Goal: Information Seeking & Learning: Check status

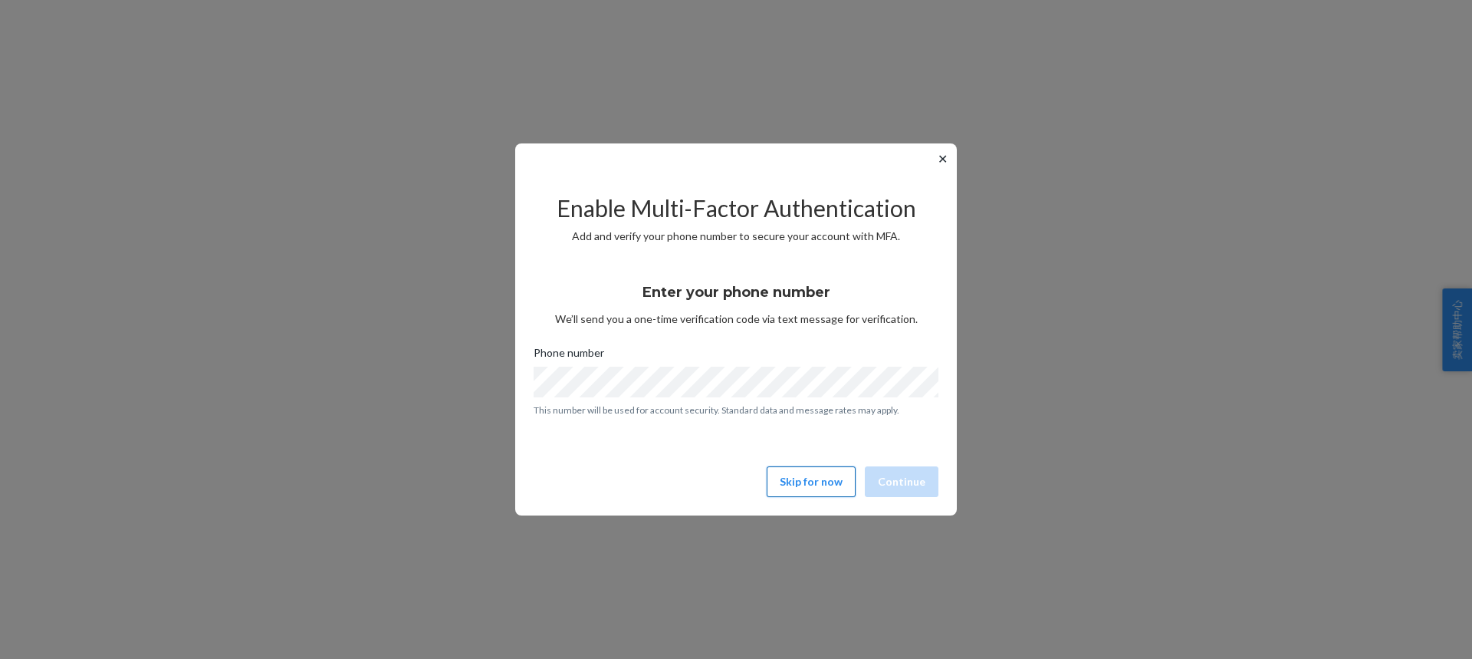
click at [798, 480] on button "Skip for now" at bounding box center [811, 481] width 89 height 31
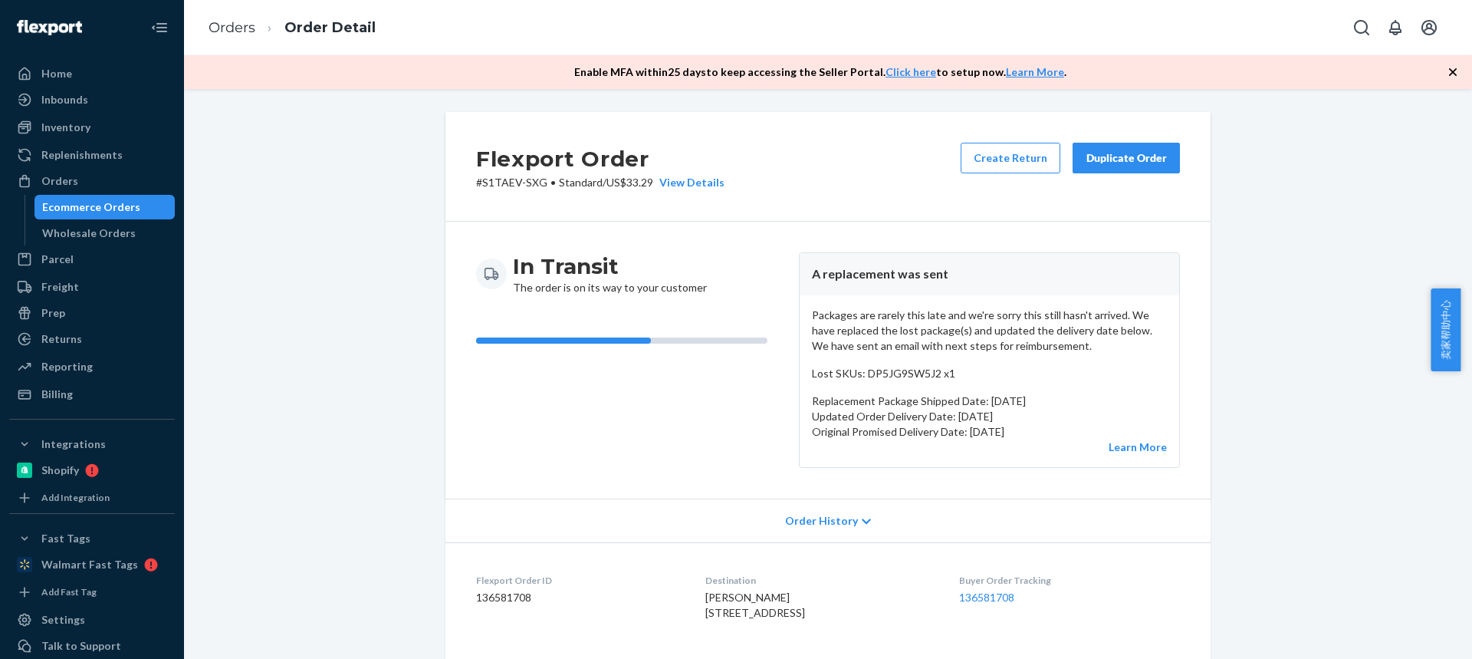
click at [1133, 163] on div "Duplicate Order" at bounding box center [1126, 157] width 81 height 15
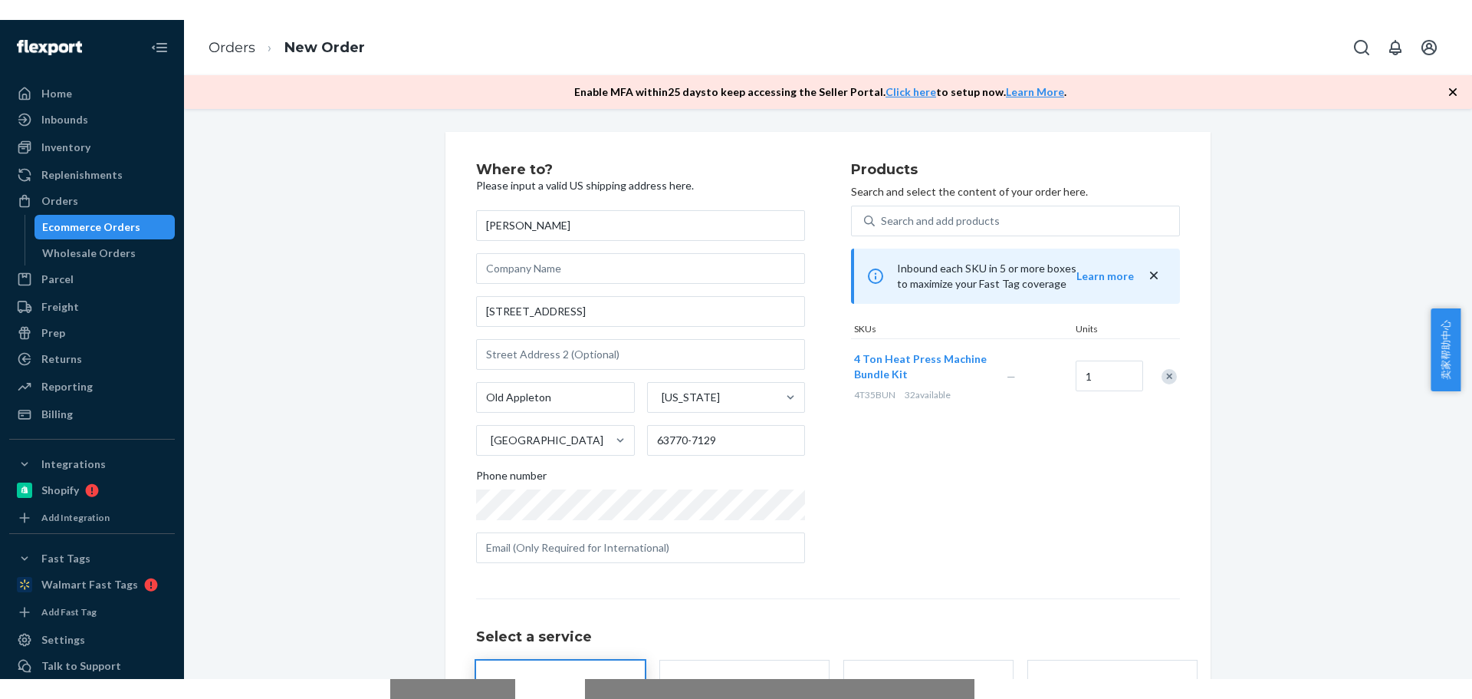
scroll to position [135, 0]
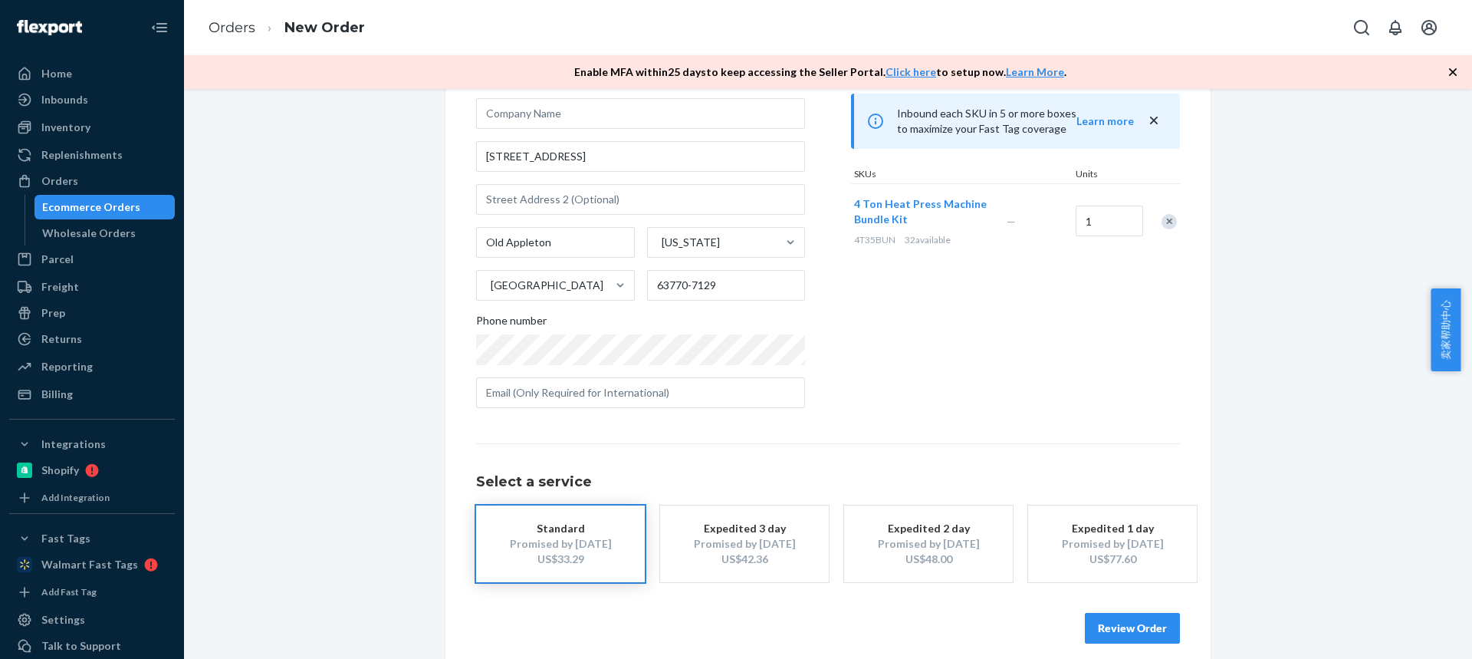
click at [1094, 546] on div "Promised by Sep 23, 2025" at bounding box center [1112, 543] width 123 height 15
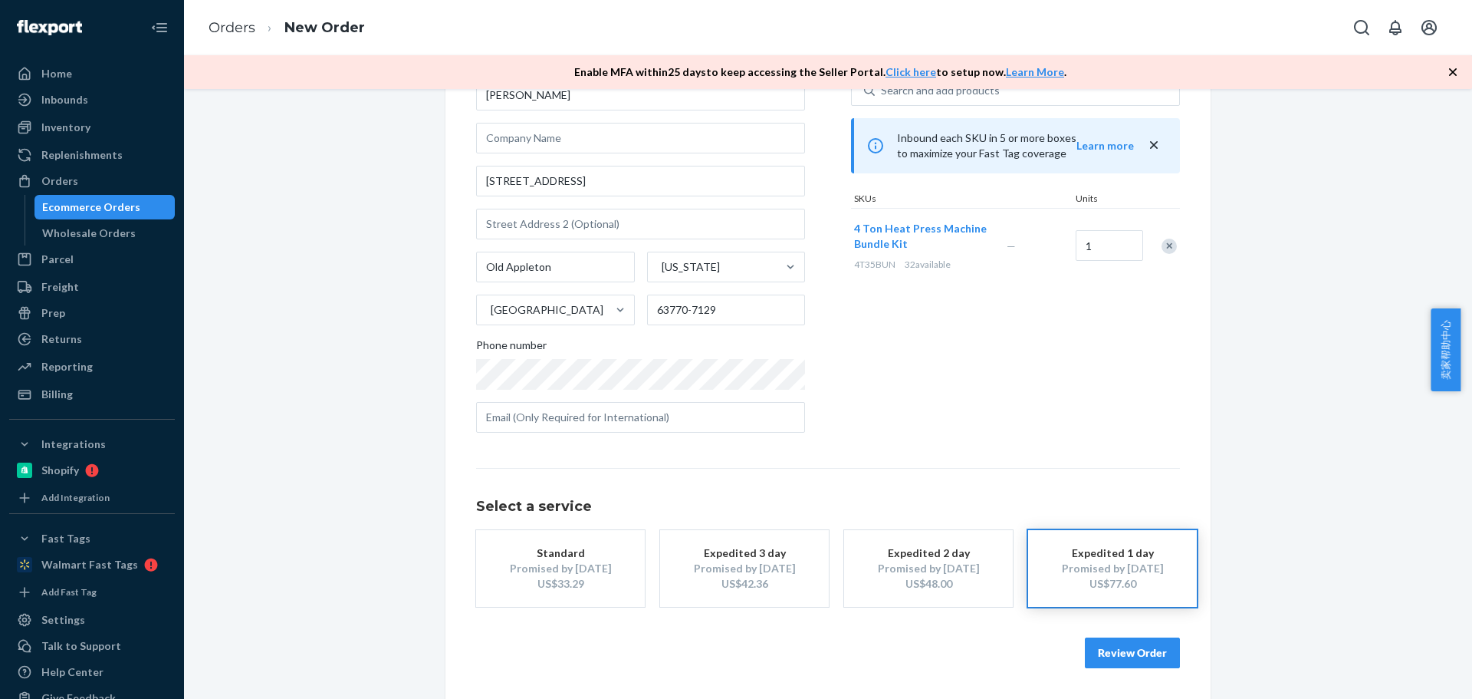
scroll to position [110, 0]
click at [223, 32] on link "Orders" at bounding box center [232, 27] width 47 height 17
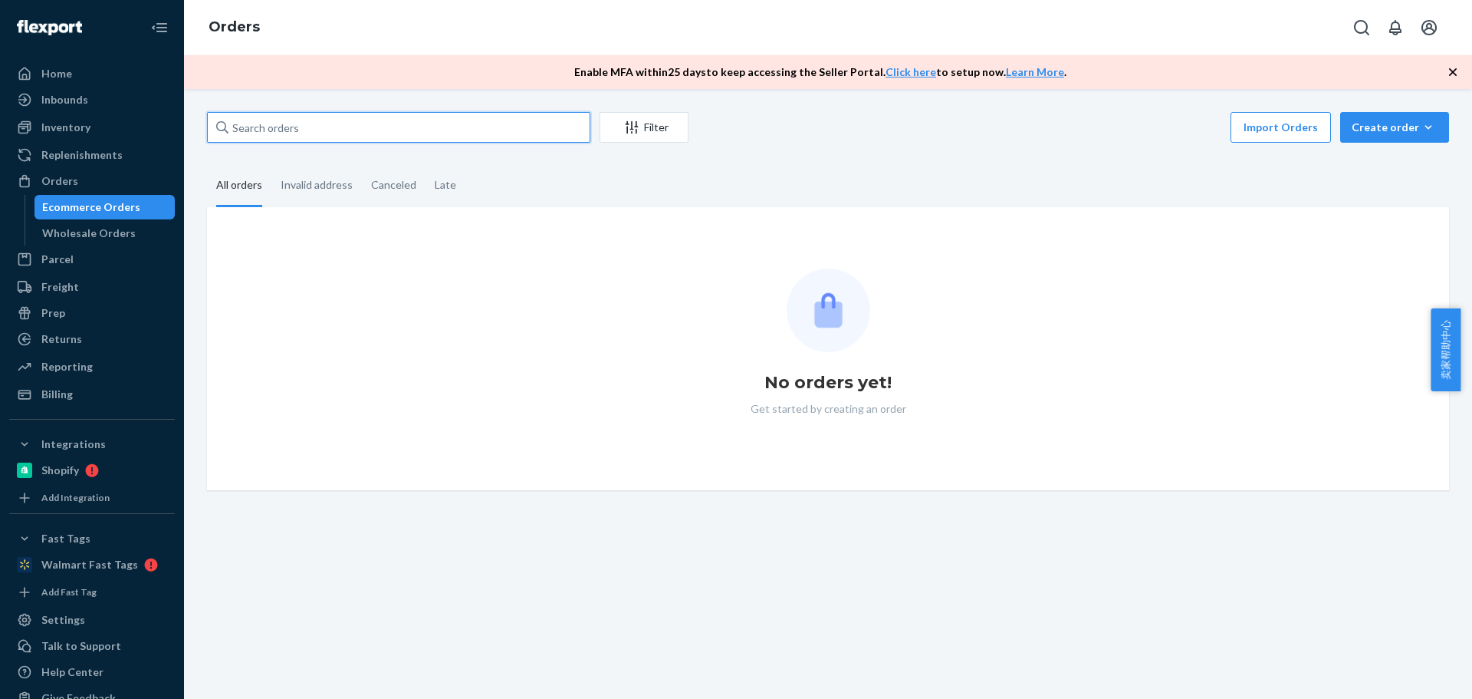
click at [307, 132] on input "text" at bounding box center [398, 127] width 383 height 31
paste input "Ken Bausch"
type input "Ken Bausch"
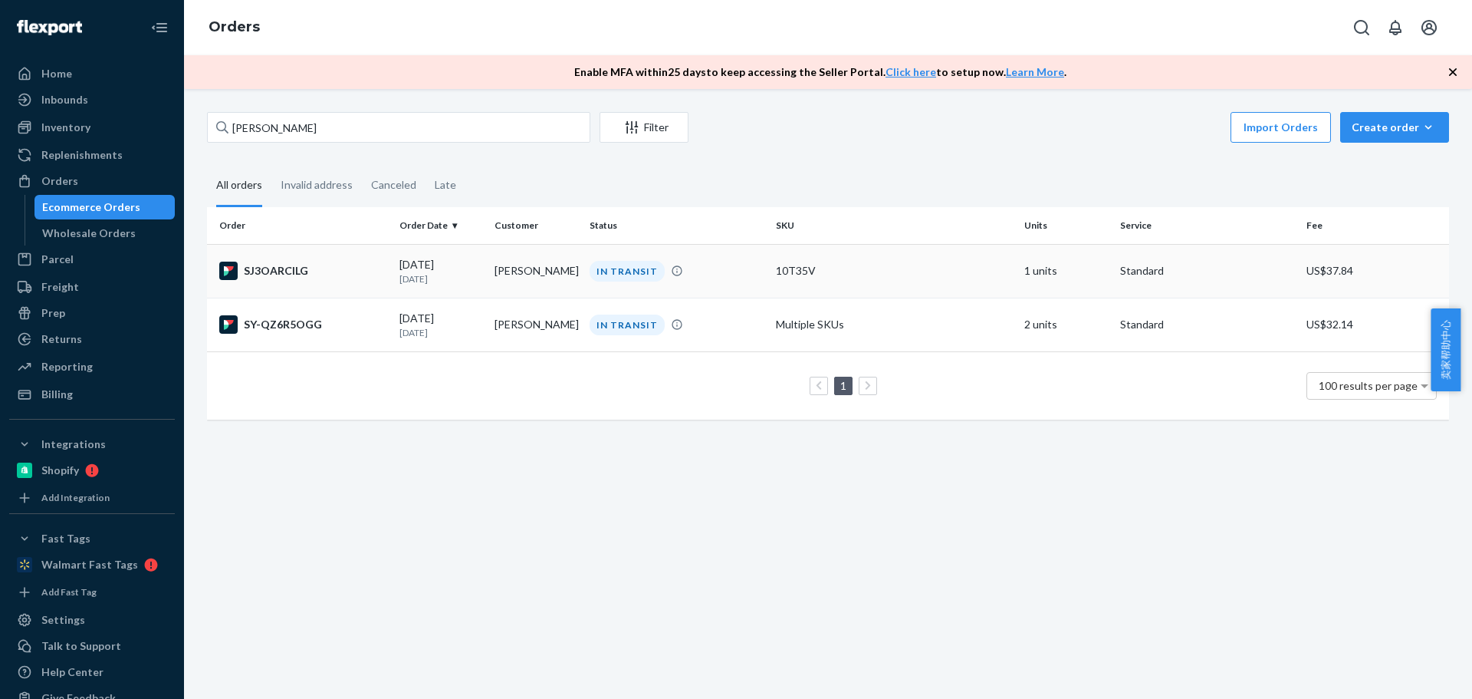
click at [511, 270] on td "Ken Bausch" at bounding box center [535, 271] width 95 height 54
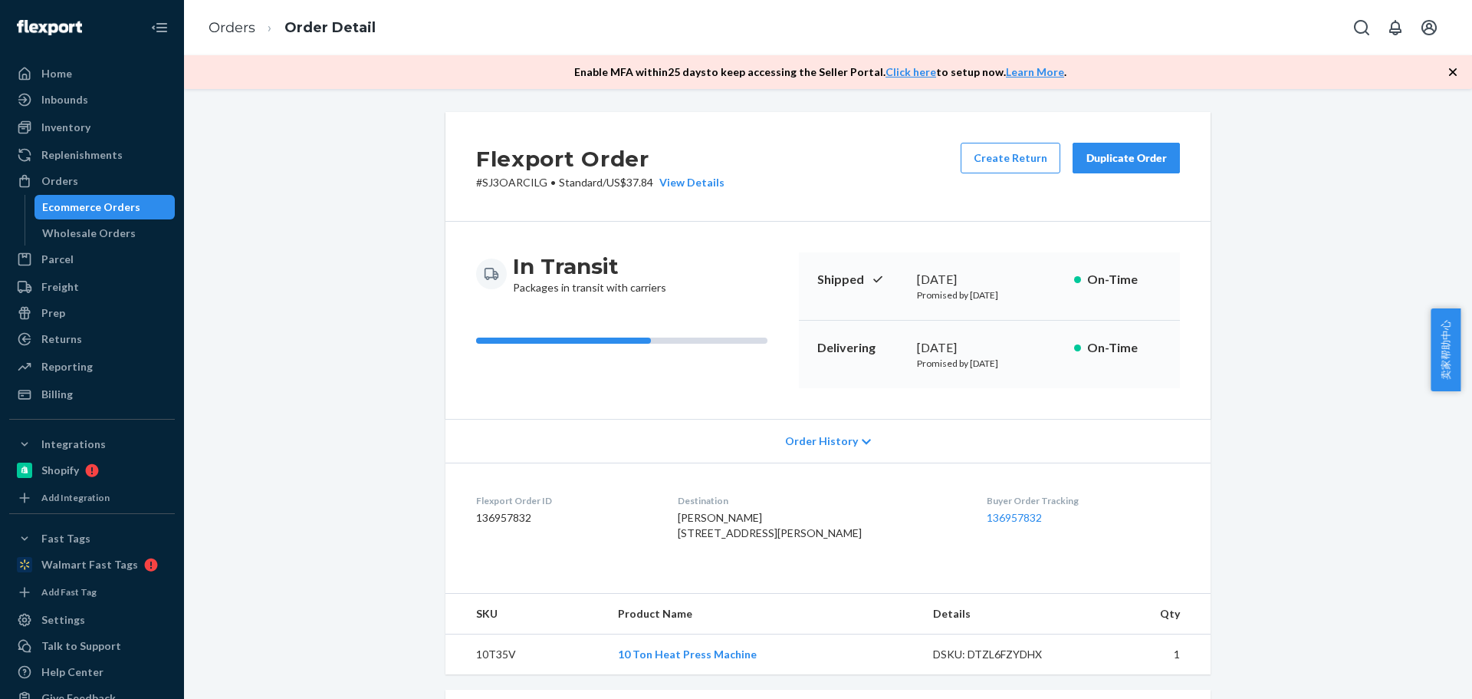
click at [671, 514] on dl "Flexport Order ID 136957832 Destination Ken Bausch 4917 Lockwood Ave W The Dall…" at bounding box center [827, 519] width 765 height 115
drag, startPoint x: 687, startPoint y: 529, endPoint x: 830, endPoint y: 534, distance: 142.7
click at [830, 535] on dl "Flexport Order ID 136957832 Destination Ken Bausch 4917 Lockwood Ave W The Dall…" at bounding box center [827, 519] width 765 height 115
copy span "4917 Lockwood Ave W"
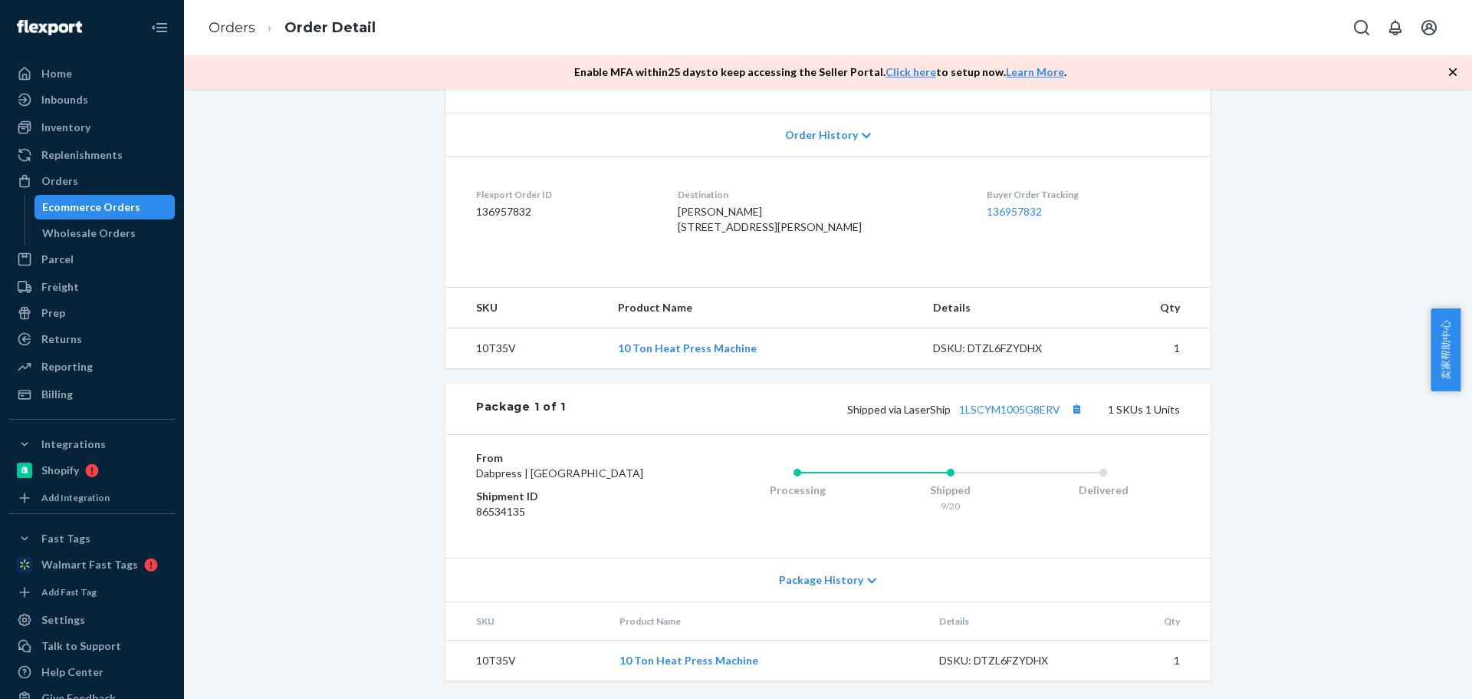
click at [488, 369] on td "10T35V" at bounding box center [525, 348] width 160 height 41
drag, startPoint x: 488, startPoint y: 376, endPoint x: 457, endPoint y: 324, distance: 60.2
click at [488, 369] on td "10T35V" at bounding box center [525, 348] width 160 height 41
copy td "10T35V"
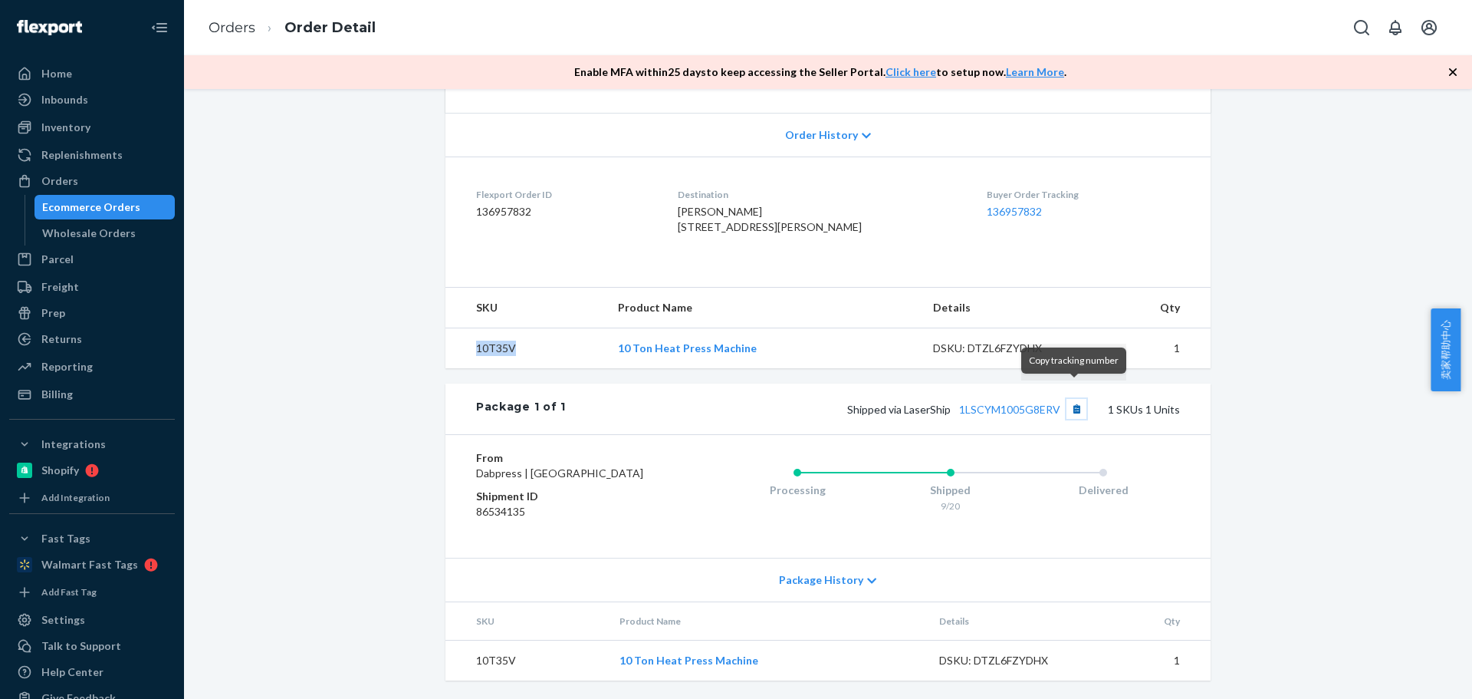
click at [1074, 399] on button "Copy tracking number" at bounding box center [1077, 409] width 20 height 20
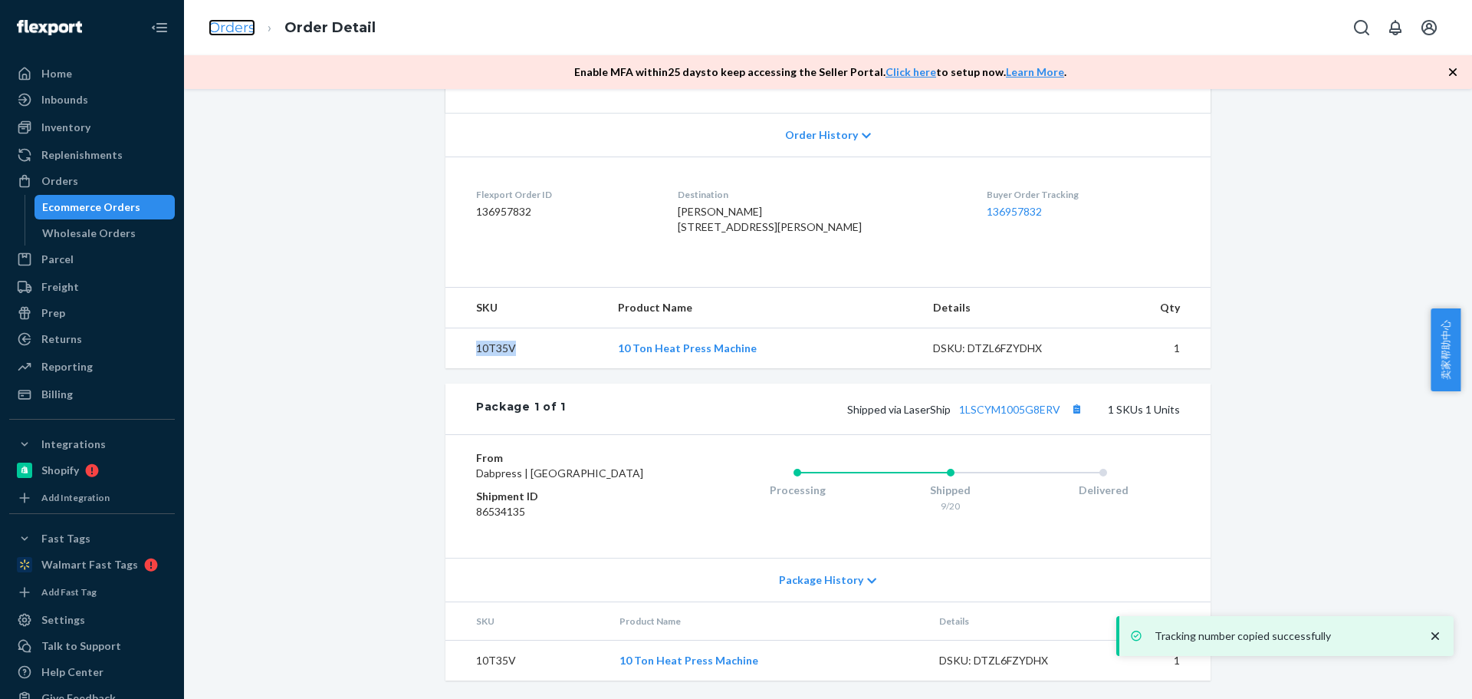
click at [232, 23] on link "Orders" at bounding box center [232, 27] width 47 height 17
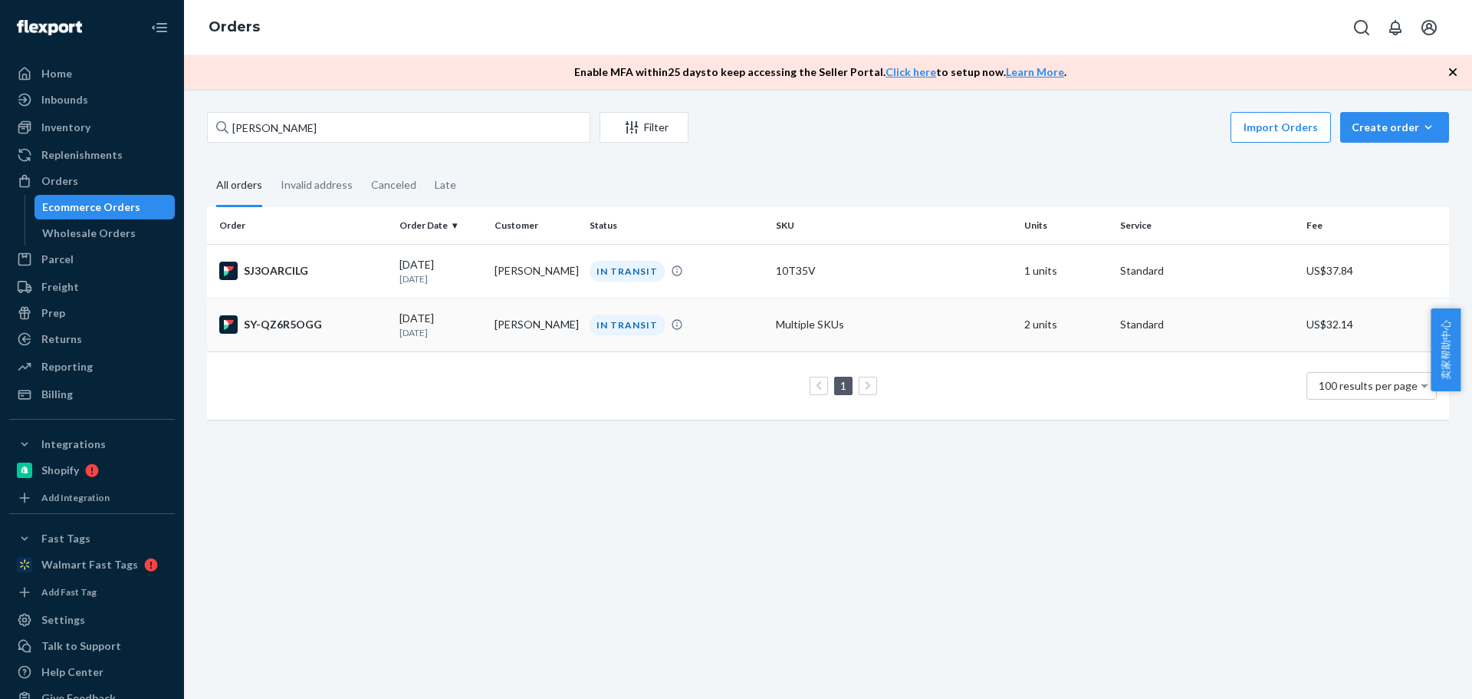
click at [513, 330] on td "Ken Bausch" at bounding box center [535, 325] width 95 height 54
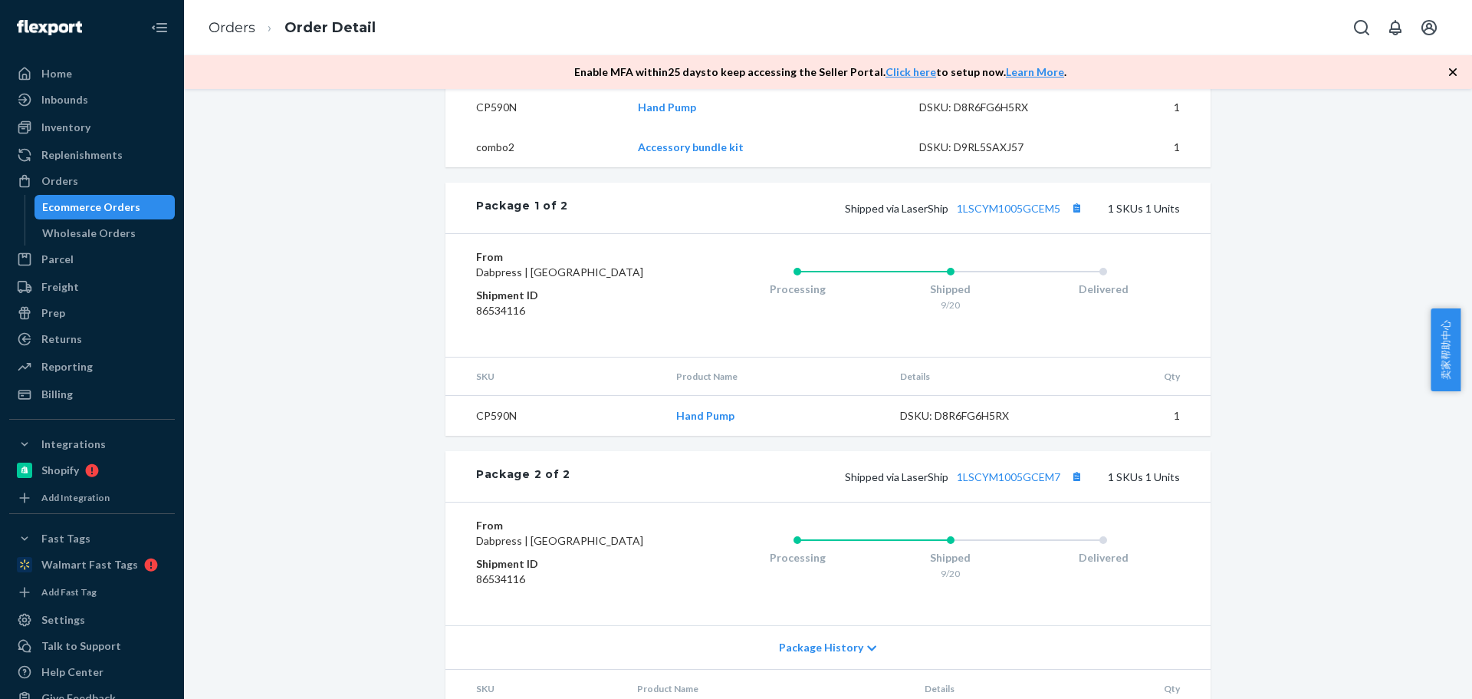
scroll to position [317, 0]
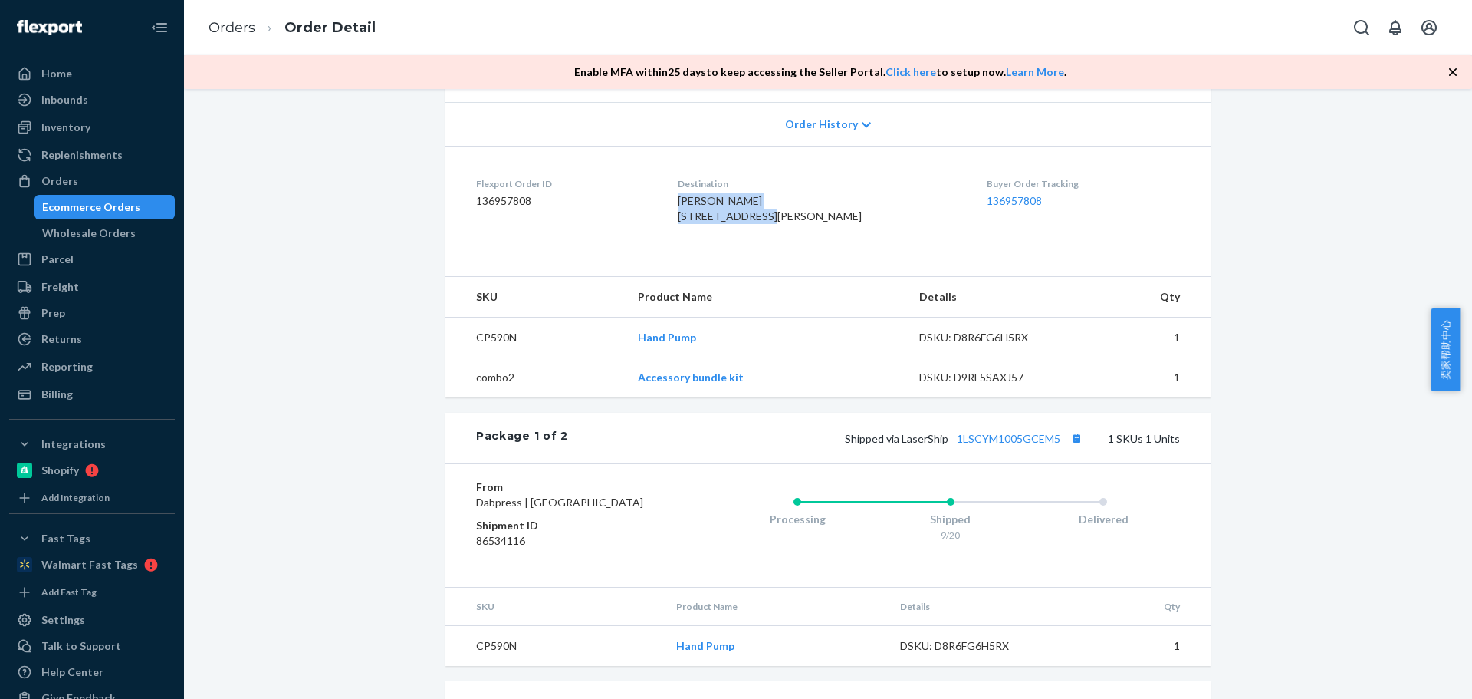
drag, startPoint x: 709, startPoint y: 206, endPoint x: 811, endPoint y: 215, distance: 102.4
click at [812, 216] on dl "Flexport Order ID 136957808 Destination Ken Bausch 4917 Lockwood Ave W The Dall…" at bounding box center [827, 203] width 765 height 115
click at [501, 358] on td "CP590N" at bounding box center [535, 337] width 180 height 41
copy td "CP590N"
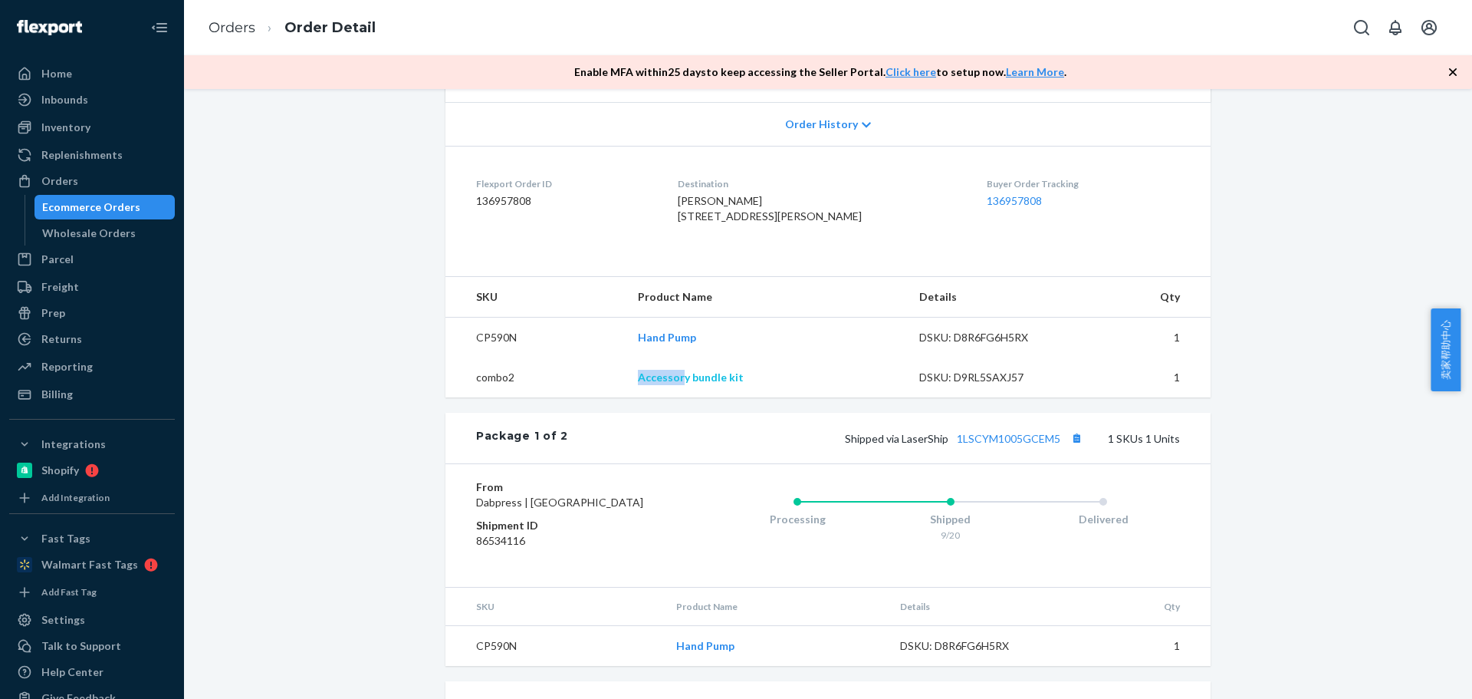
drag, startPoint x: 633, startPoint y: 398, endPoint x: 681, endPoint y: 412, distance: 49.5
click at [682, 397] on td "Accessory bundle kit" at bounding box center [766, 377] width 281 height 40
copy link "Accessor"
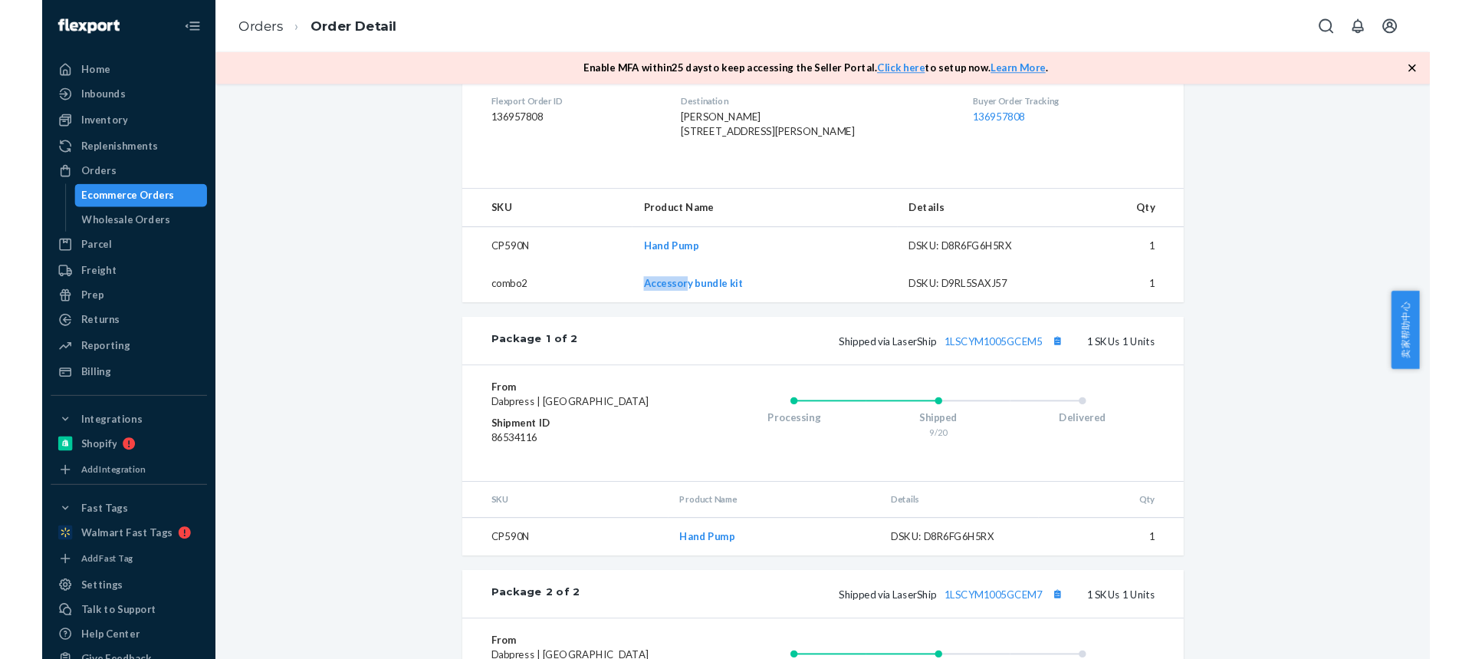
scroll to position [676, 0]
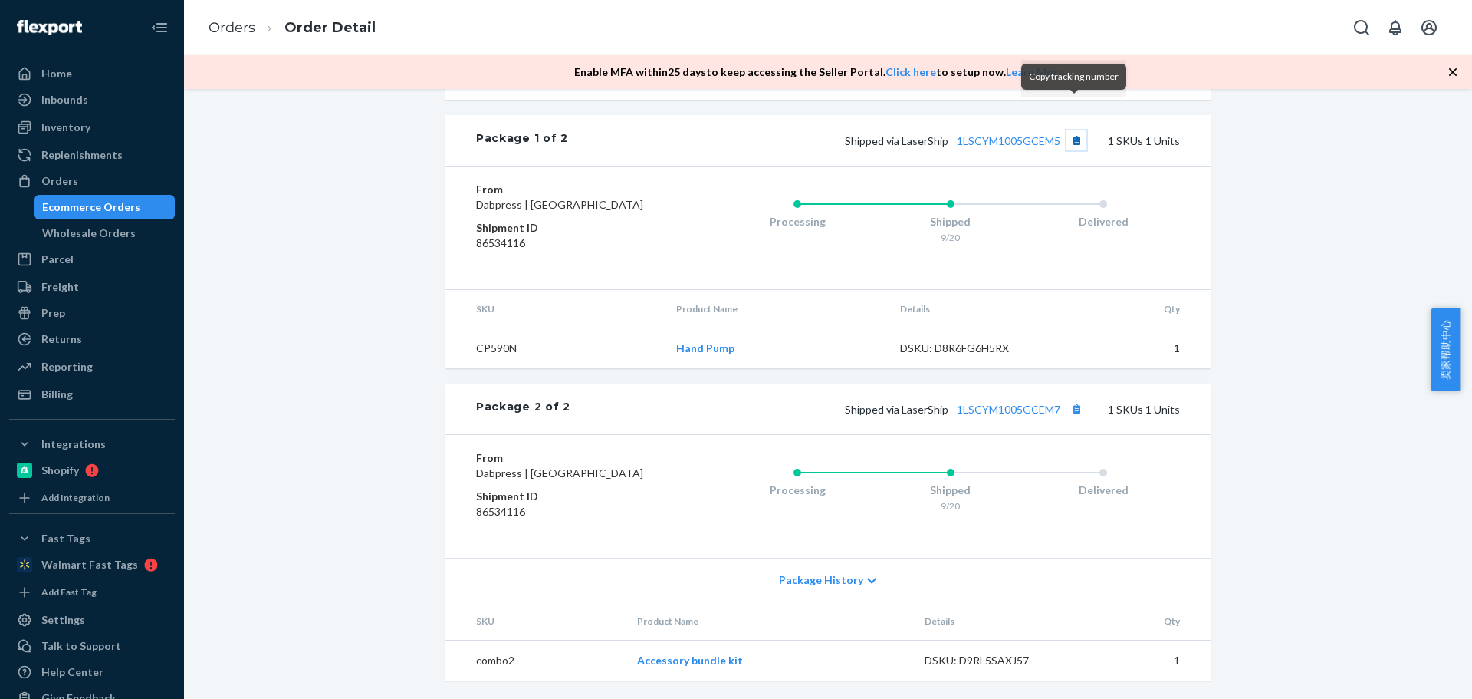
click at [1076, 130] on button "Copy tracking number" at bounding box center [1077, 140] width 20 height 20
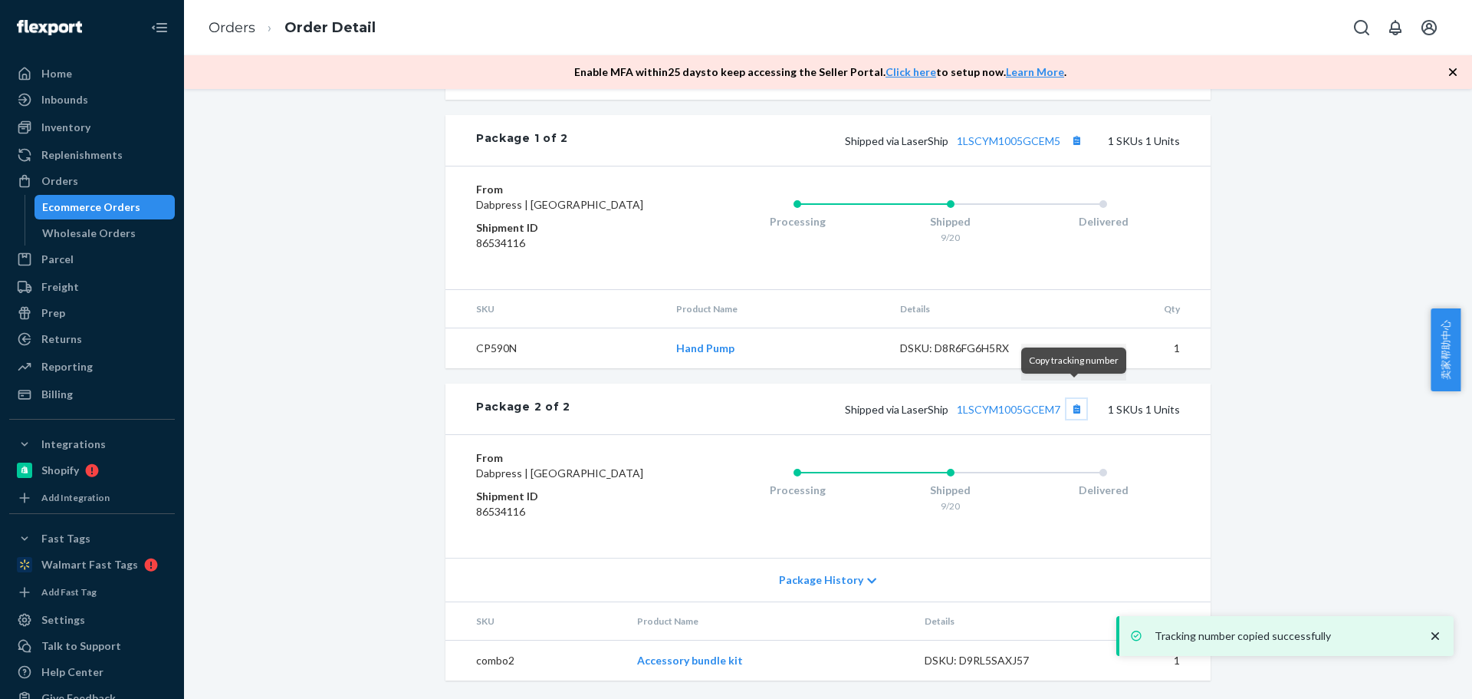
click at [1073, 399] on button "Copy tracking number" at bounding box center [1077, 409] width 20 height 20
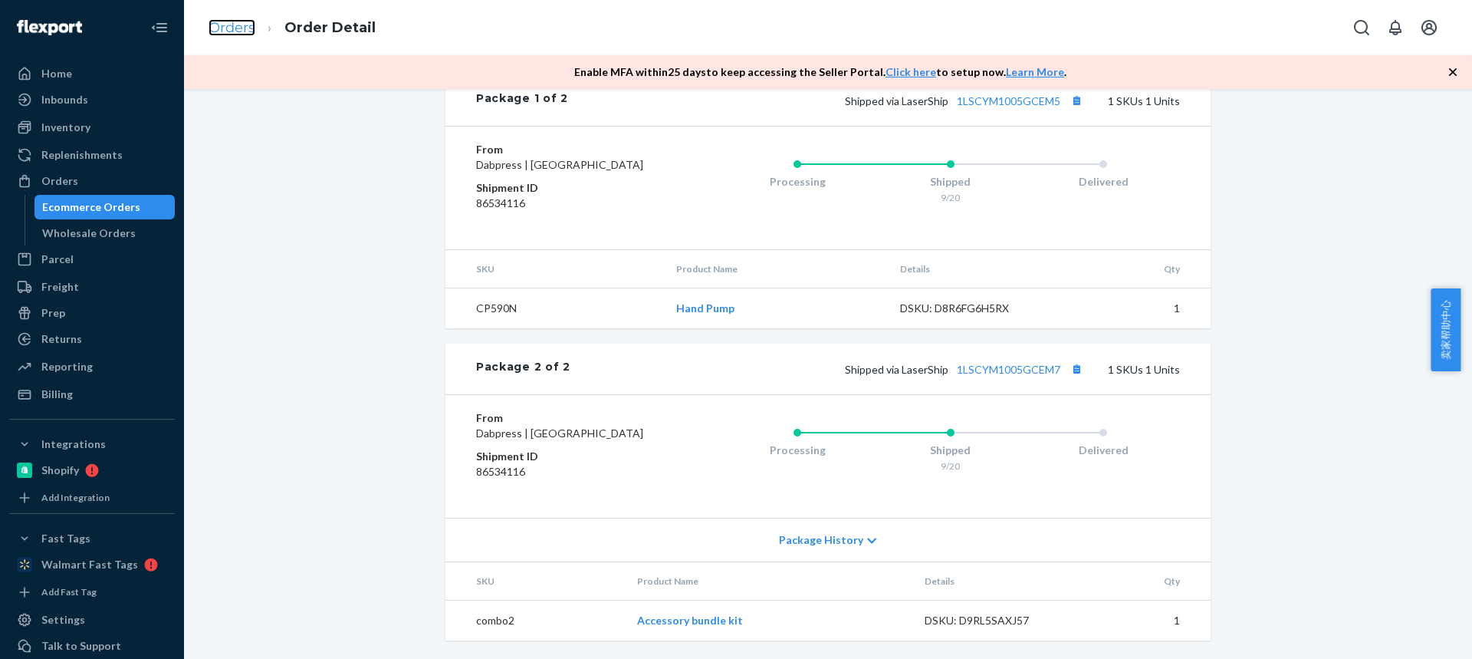
click at [254, 25] on link "Orders" at bounding box center [232, 27] width 47 height 17
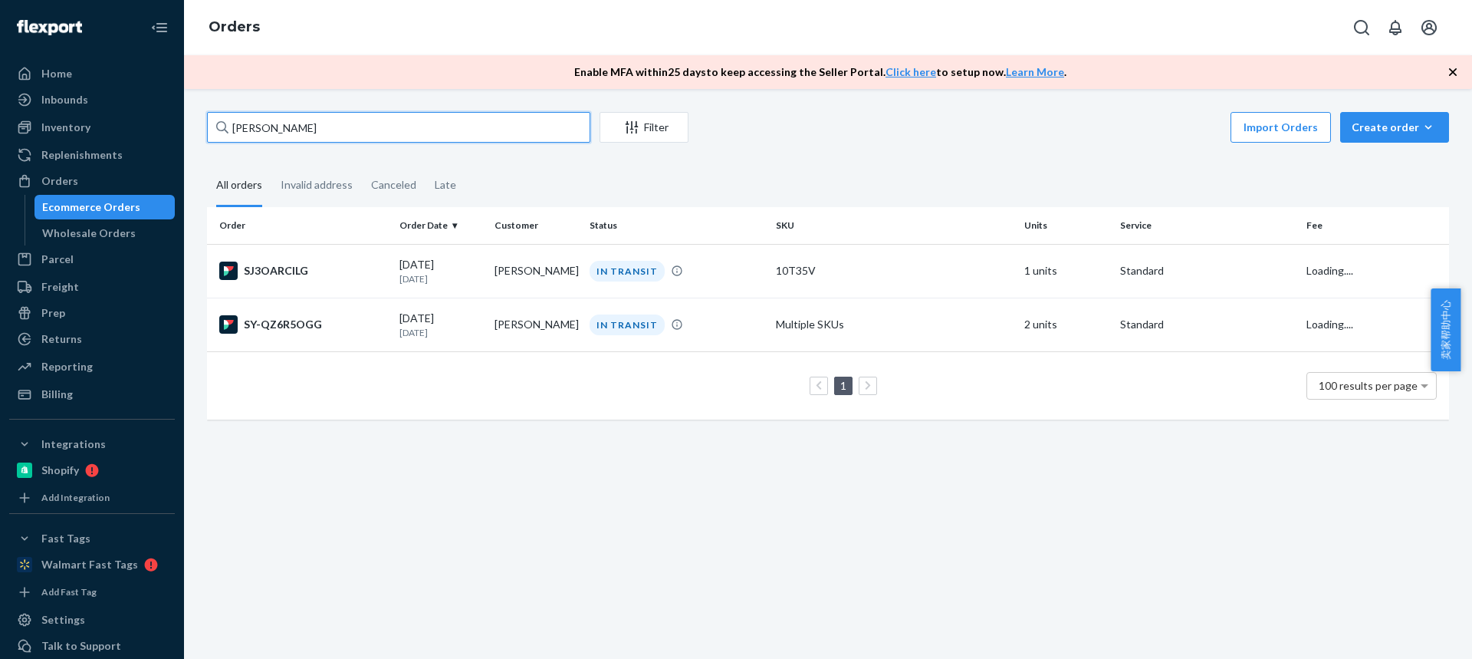
drag, startPoint x: 304, startPoint y: 133, endPoint x: 227, endPoint y: 130, distance: 77.5
click at [137, 120] on div "Home Inbounds Shipping Plans Problems Inventory Products Replenishments Orders …" at bounding box center [736, 329] width 1472 height 659
paste input "Brandon Riggs"
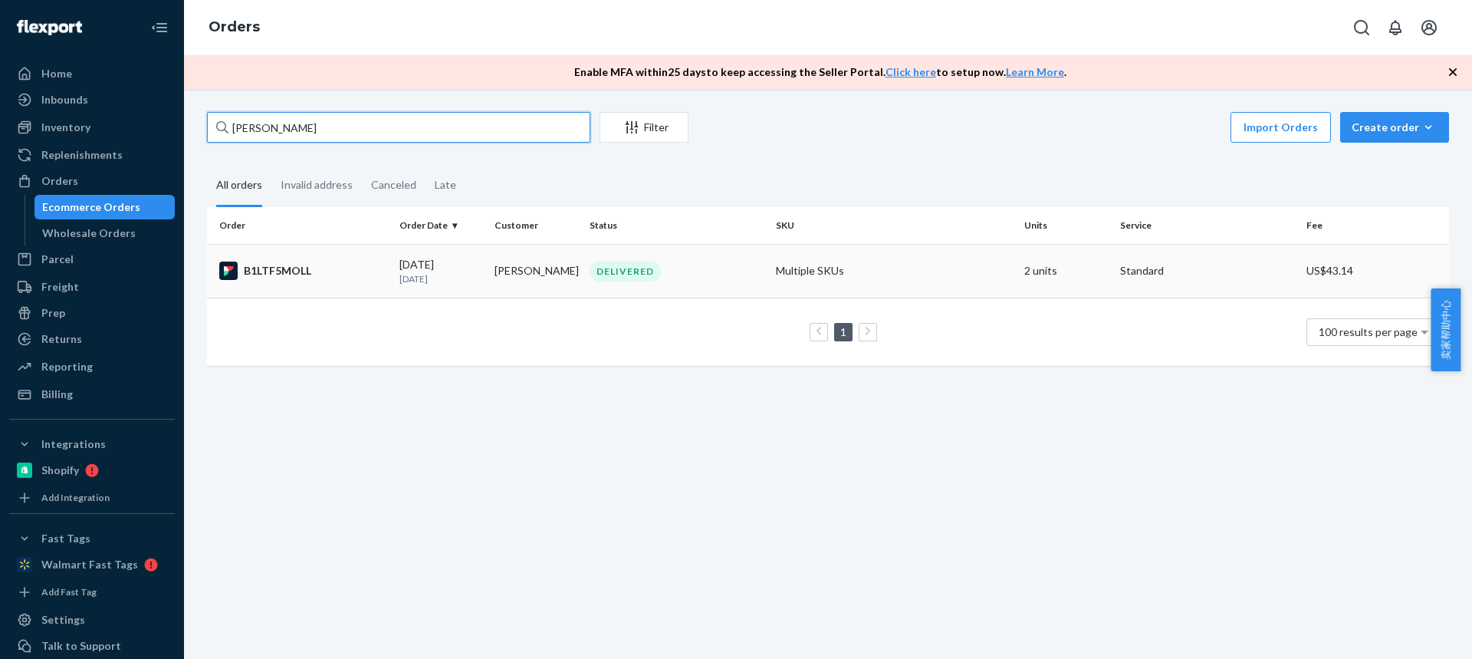
type input "Brandon Riggs"
click at [536, 268] on td "Brandon Riggs" at bounding box center [535, 271] width 95 height 54
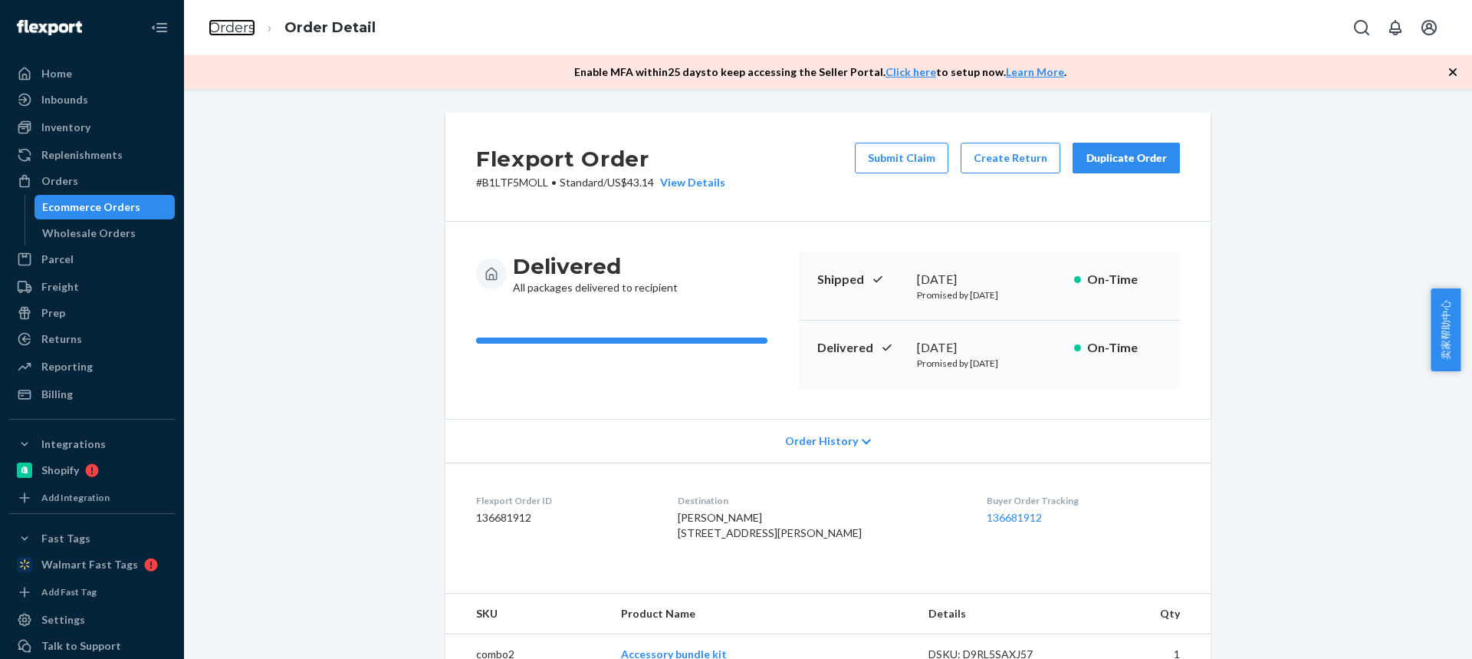
drag, startPoint x: 223, startPoint y: 25, endPoint x: 246, endPoint y: 63, distance: 44.7
click at [223, 25] on link "Orders" at bounding box center [232, 27] width 47 height 17
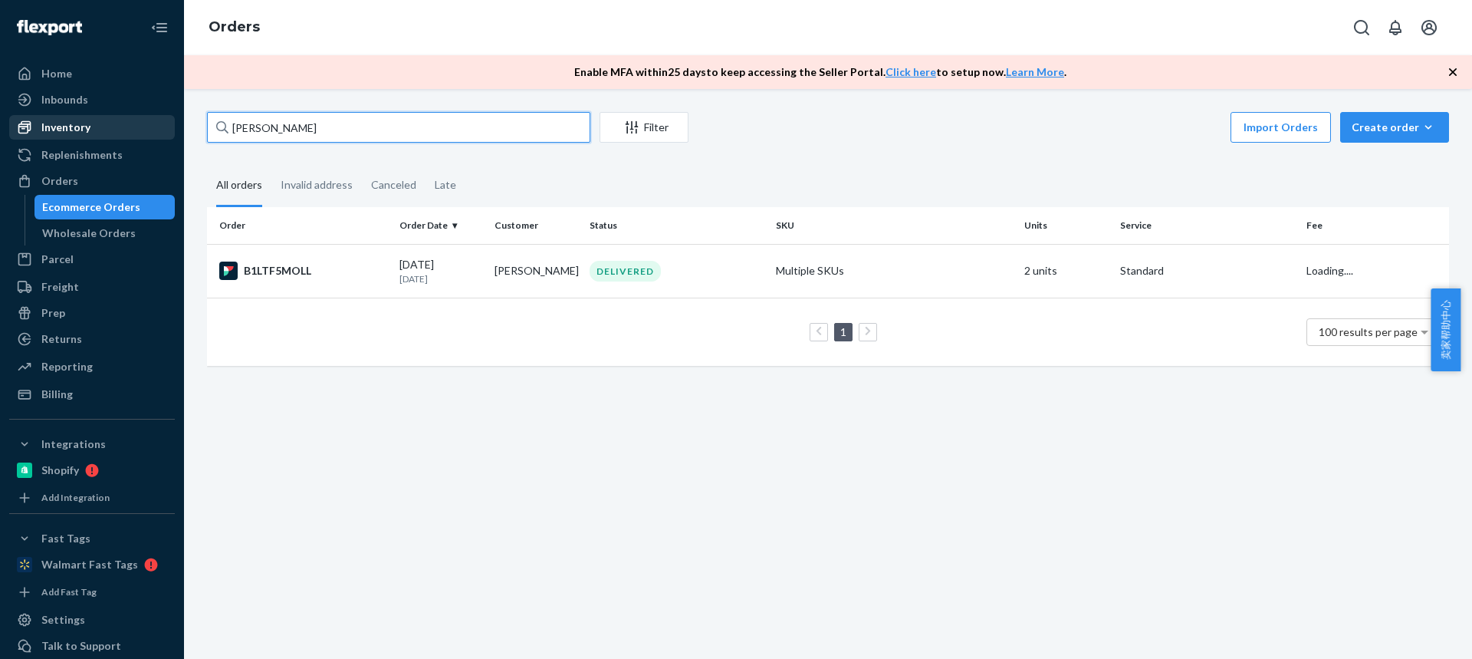
drag, startPoint x: 104, startPoint y: 123, endPoint x: 55, endPoint y: 122, distance: 48.3
click at [55, 122] on div "Home Inbounds Shipping Plans Problems Inventory Products Replenishments Orders …" at bounding box center [736, 329] width 1472 height 659
paste input "Justin Ferreira Salamanca"
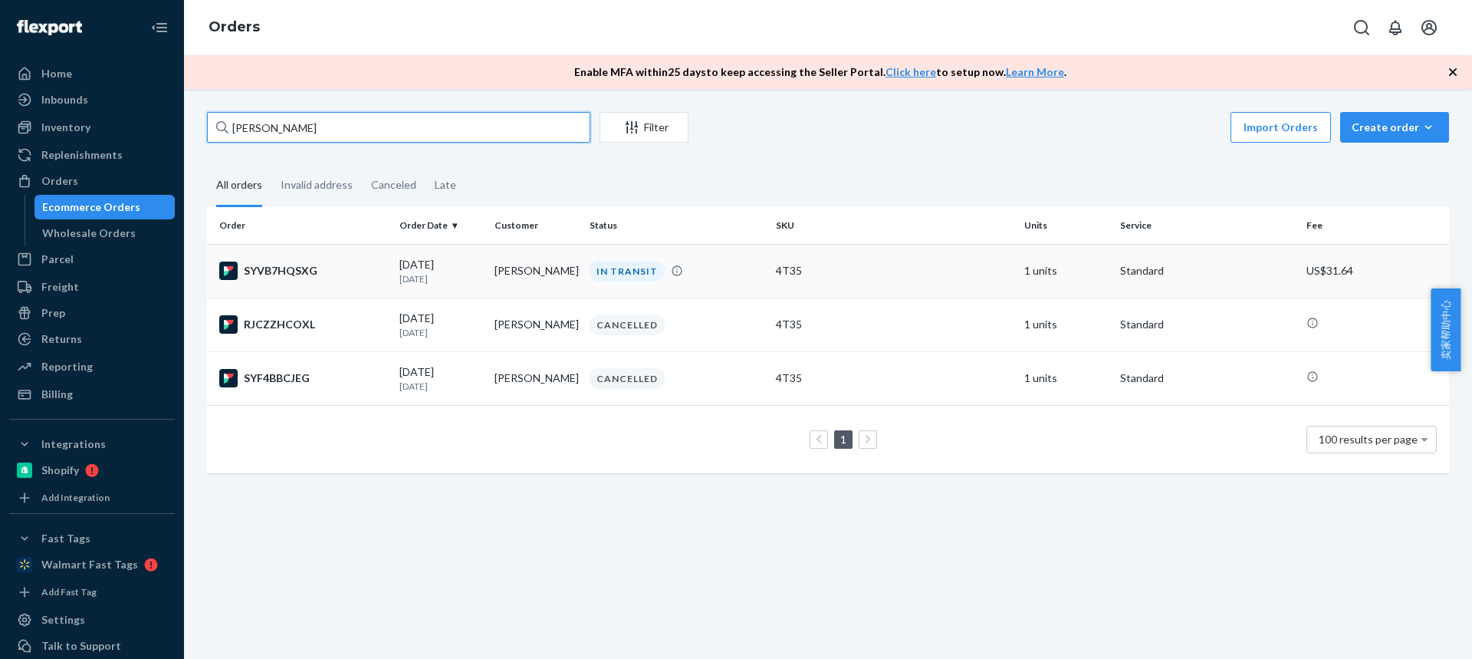
type input "Justin Ferreira Salamanca"
click at [530, 275] on td "Justin Ferreira Salamanca" at bounding box center [535, 271] width 95 height 54
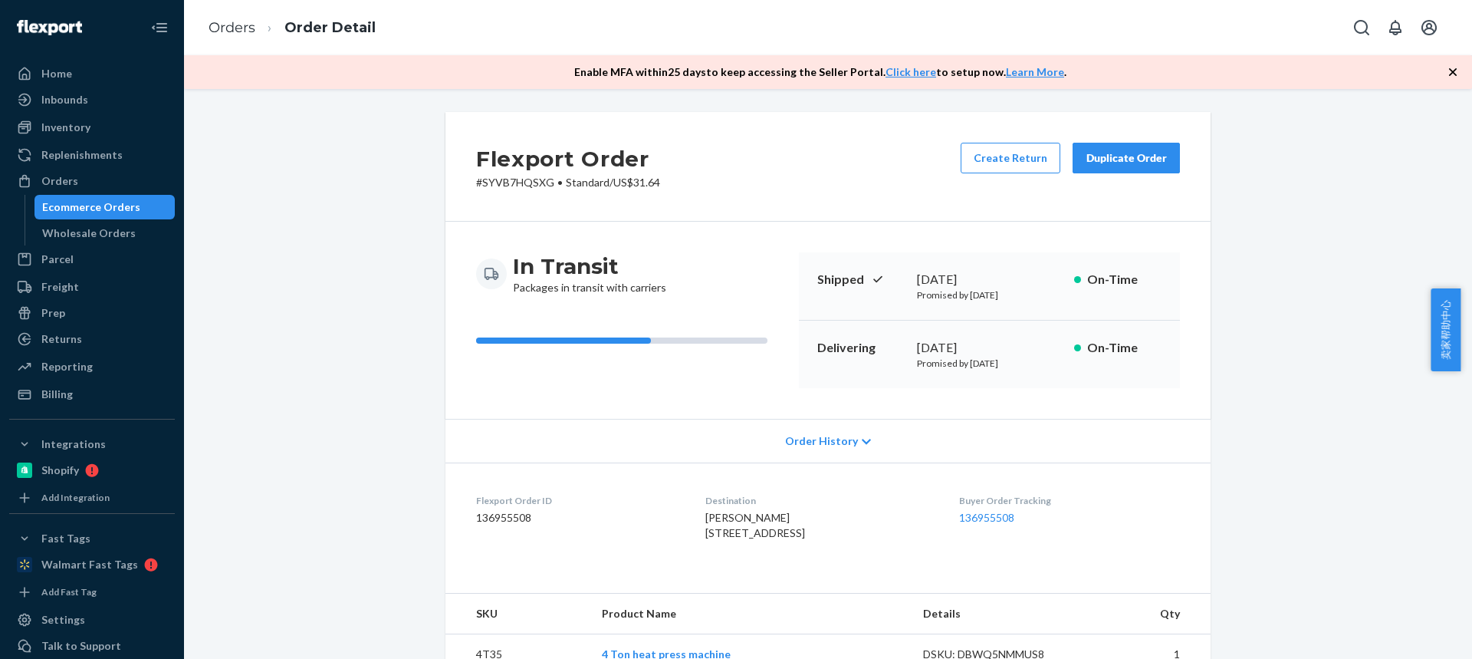
drag, startPoint x: 688, startPoint y: 537, endPoint x: 825, endPoint y: 534, distance: 137.3
click at [826, 534] on dl "Flexport Order ID 136955508 Destination Justin Ferreira Salamanca 10809 52nd Av…" at bounding box center [827, 519] width 765 height 115
copy span "10809 52nd Ave Apt 1B"
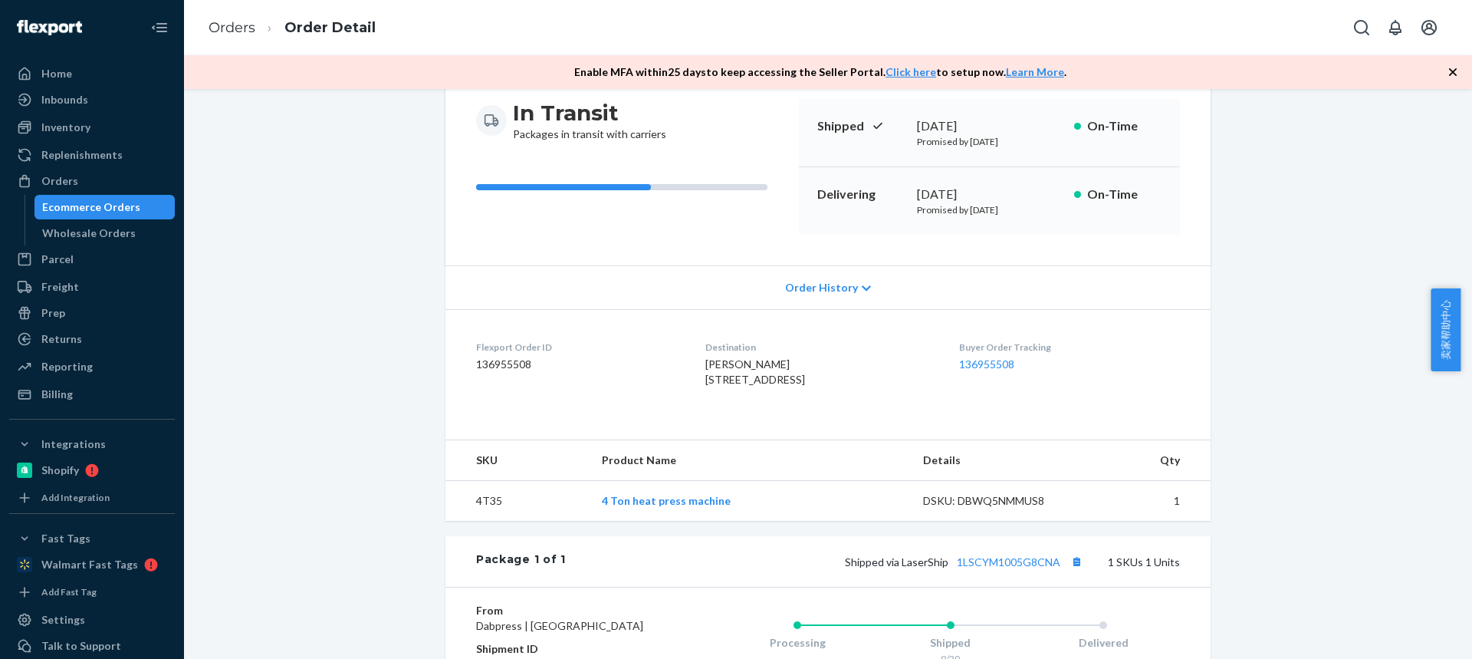
click at [488, 521] on td "4T35" at bounding box center [517, 501] width 144 height 41
copy td "4T35"
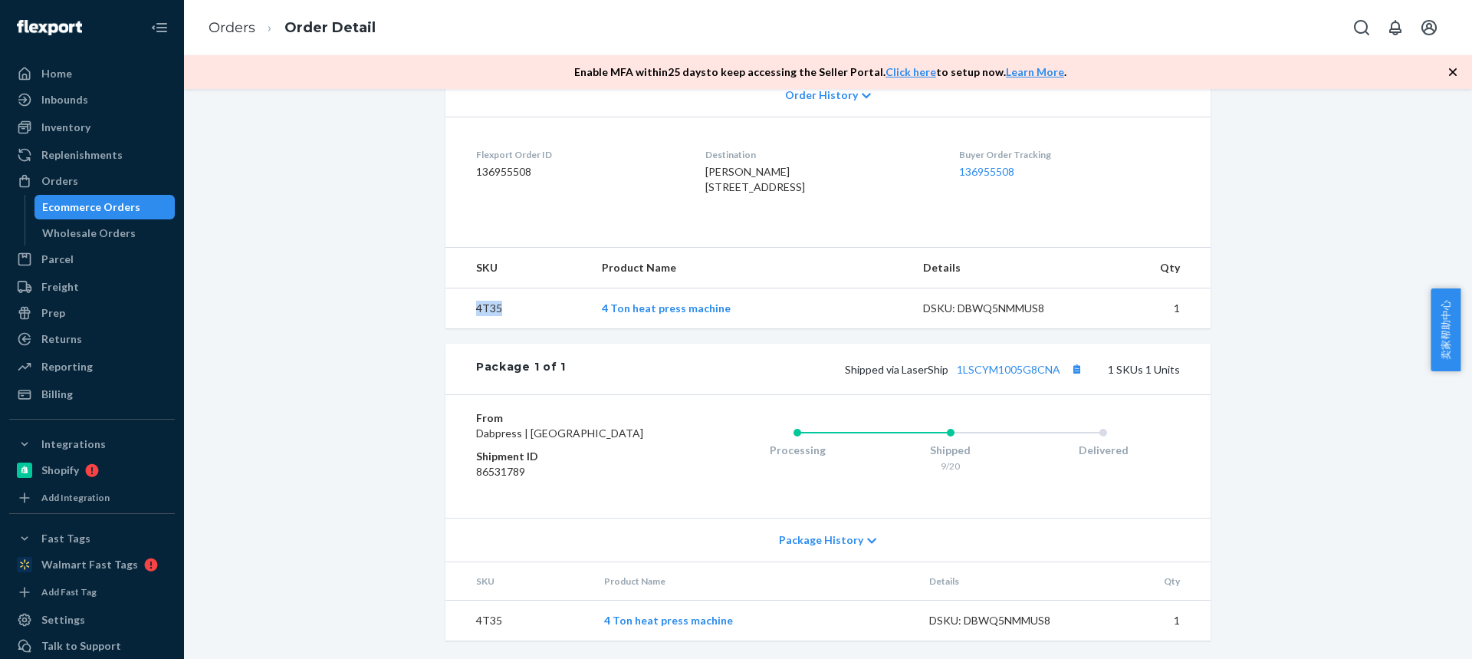
scroll to position [392, 0]
click at [1073, 360] on button "Copy tracking number" at bounding box center [1077, 369] width 20 height 20
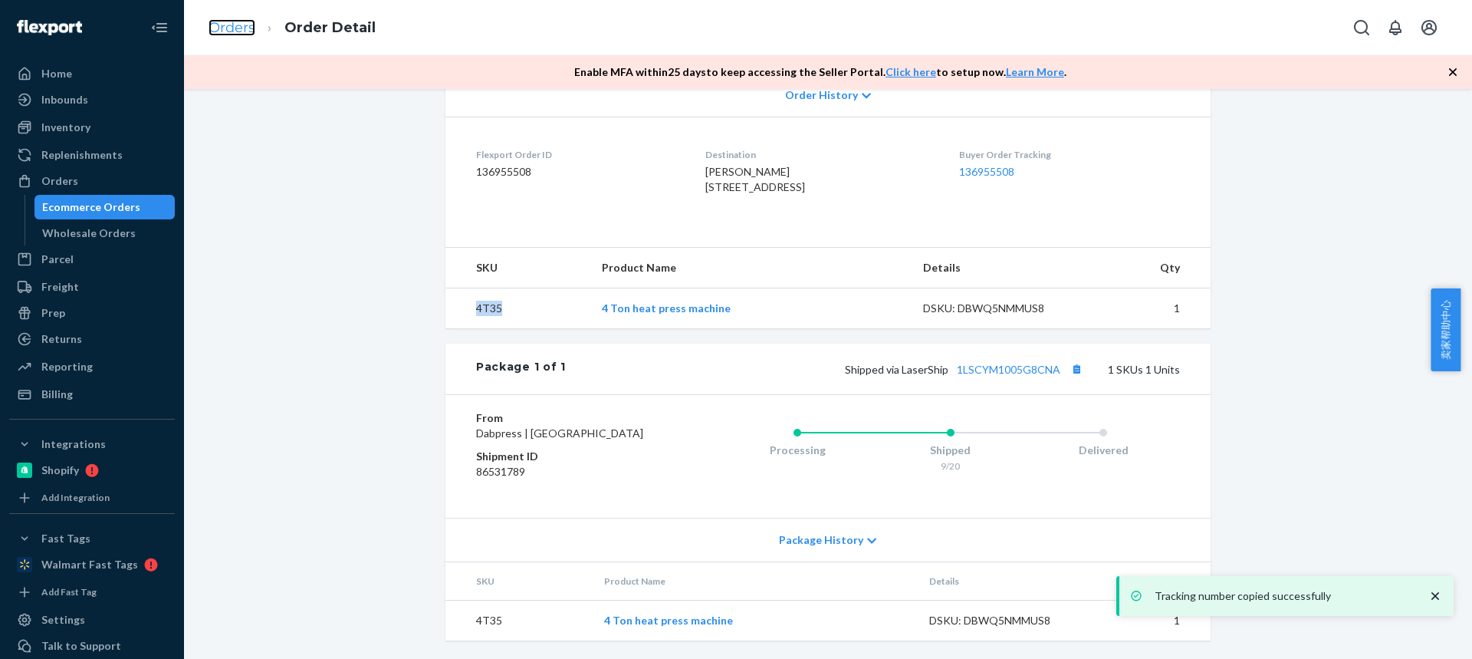
click at [228, 24] on link "Orders" at bounding box center [232, 27] width 47 height 17
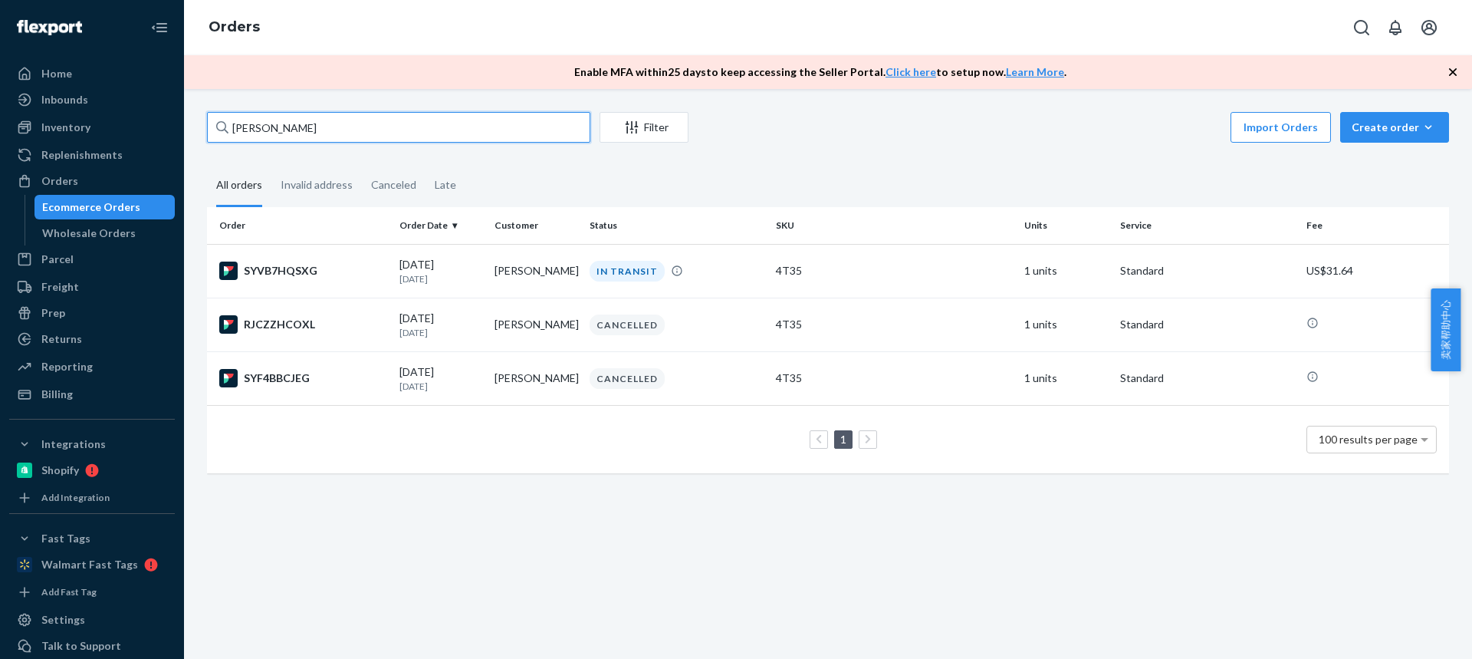
click at [0, 93] on div "Home Inbounds Shipping Plans Problems Inventory Products Replenishments Orders …" at bounding box center [736, 329] width 1472 height 659
paste input "Michael Lyons"
type input "Michael Lyons"
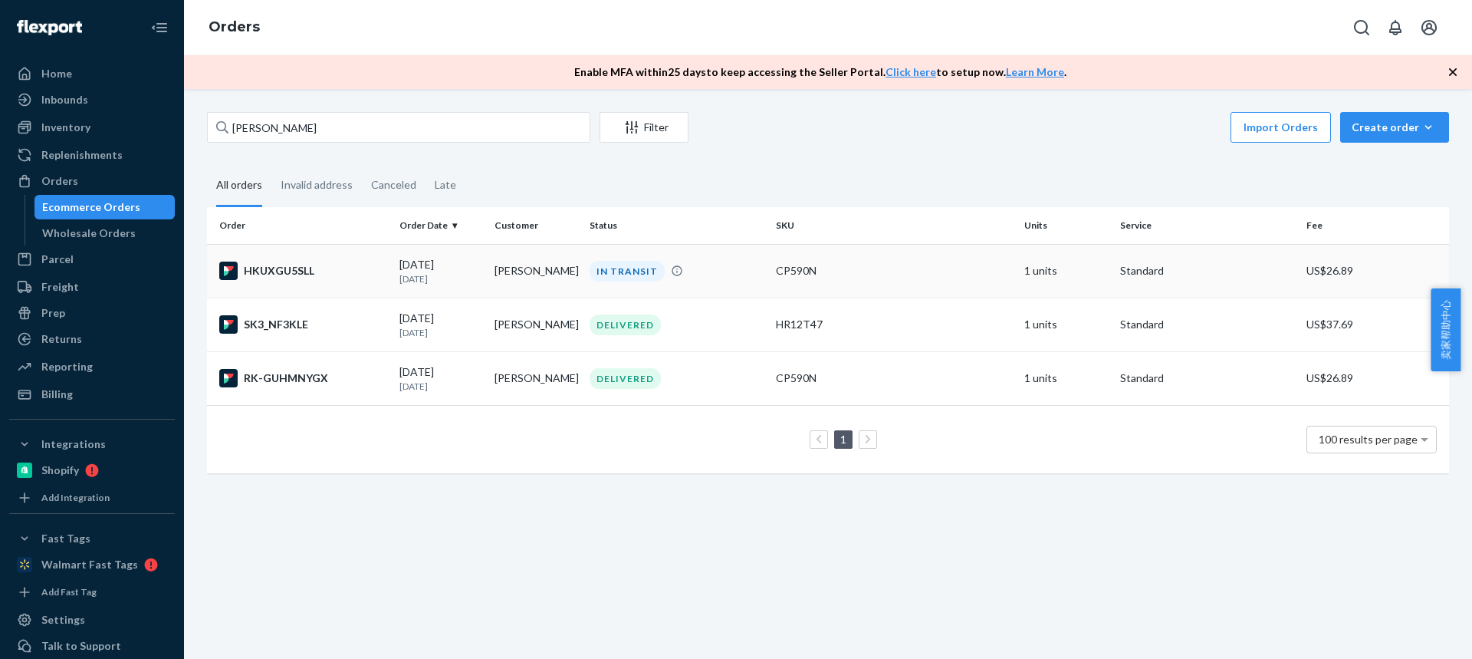
click at [521, 276] on td "Michael Lyons" at bounding box center [535, 271] width 95 height 54
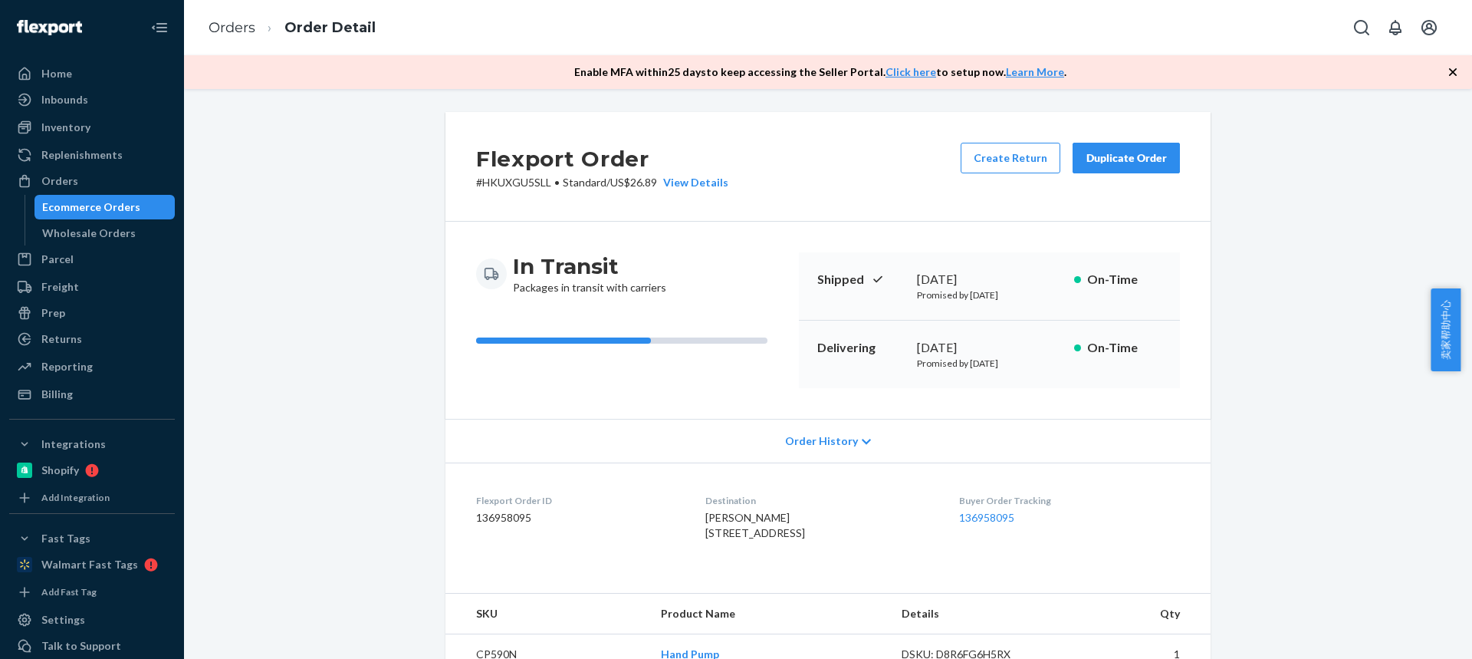
drag, startPoint x: 684, startPoint y: 538, endPoint x: 831, endPoint y: 539, distance: 147.2
click at [832, 540] on dl "Flexport Order ID 136958095 Destination Michael Lyons 501 Dartmouth College Hwy…" at bounding box center [827, 519] width 765 height 115
copy span "501 Dartmouth College Hwy"
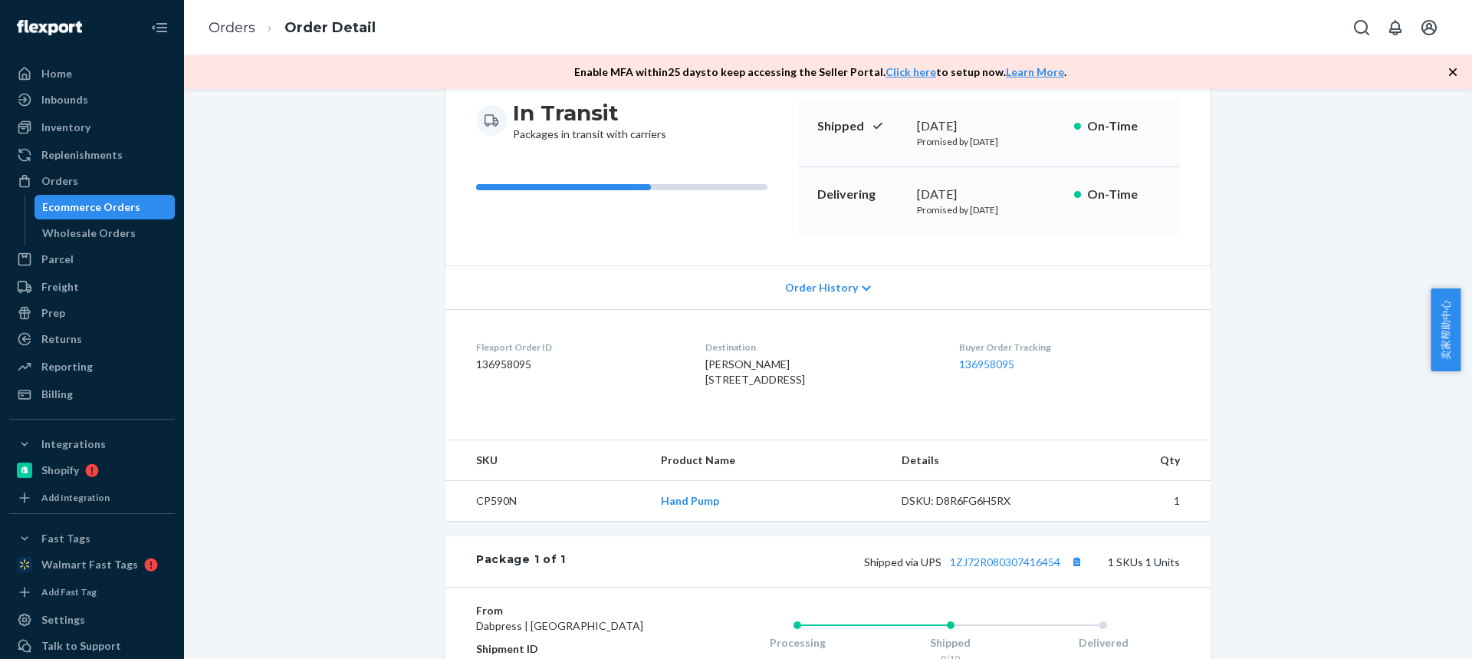
scroll to position [307, 0]
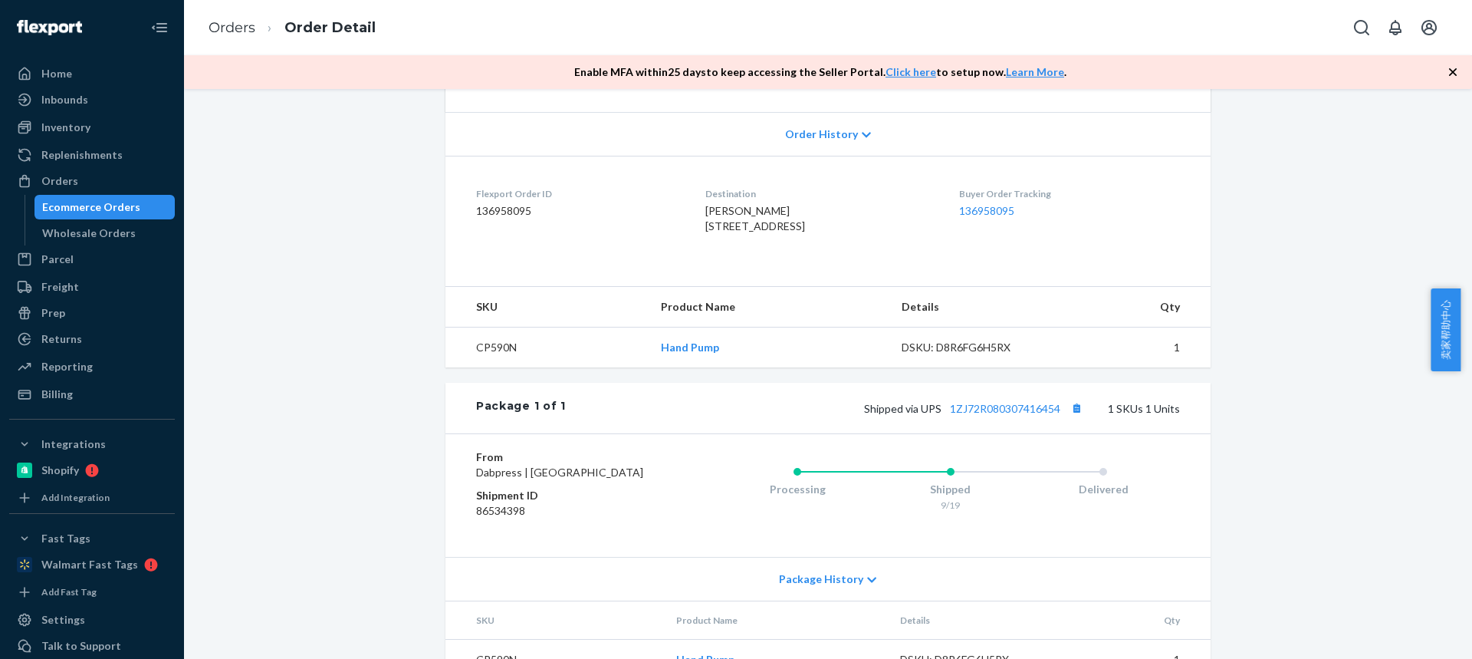
click at [487, 368] on td "CP590N" at bounding box center [546, 347] width 203 height 41
copy td "CP590N"
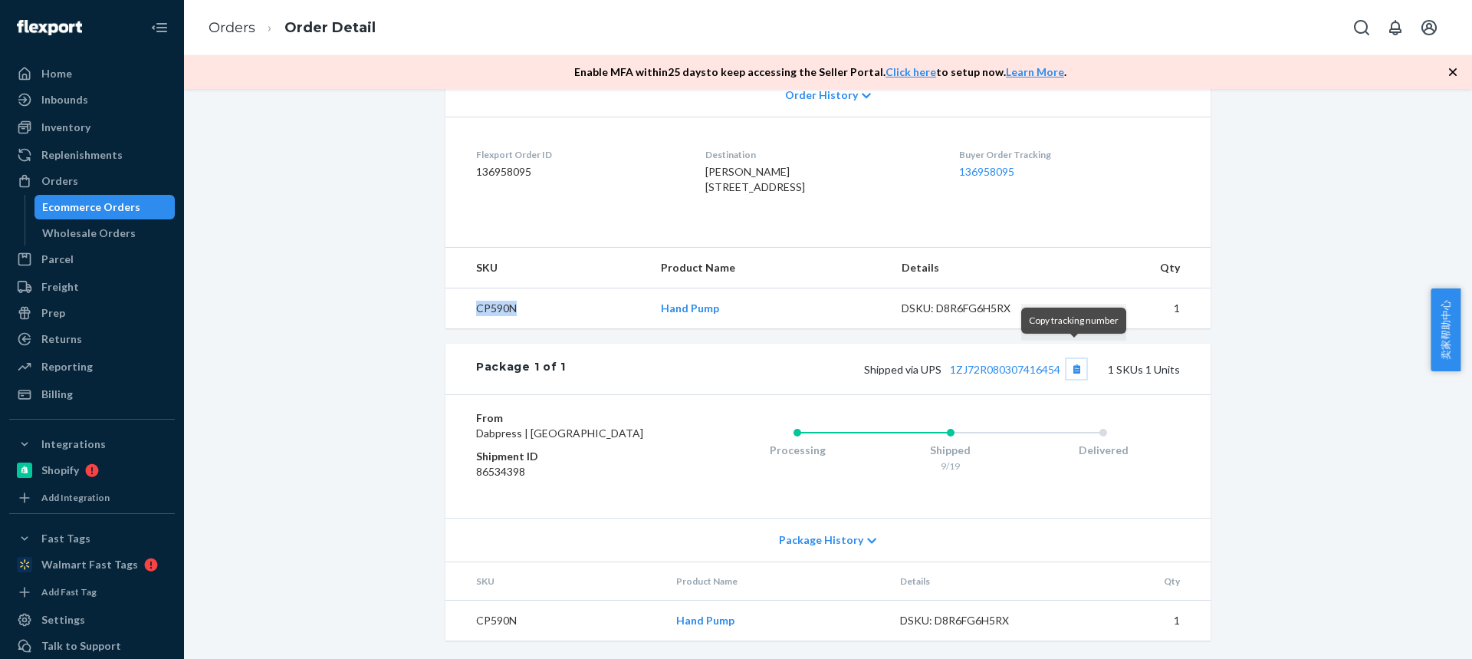
click at [1079, 359] on button "Copy tracking number" at bounding box center [1077, 369] width 20 height 20
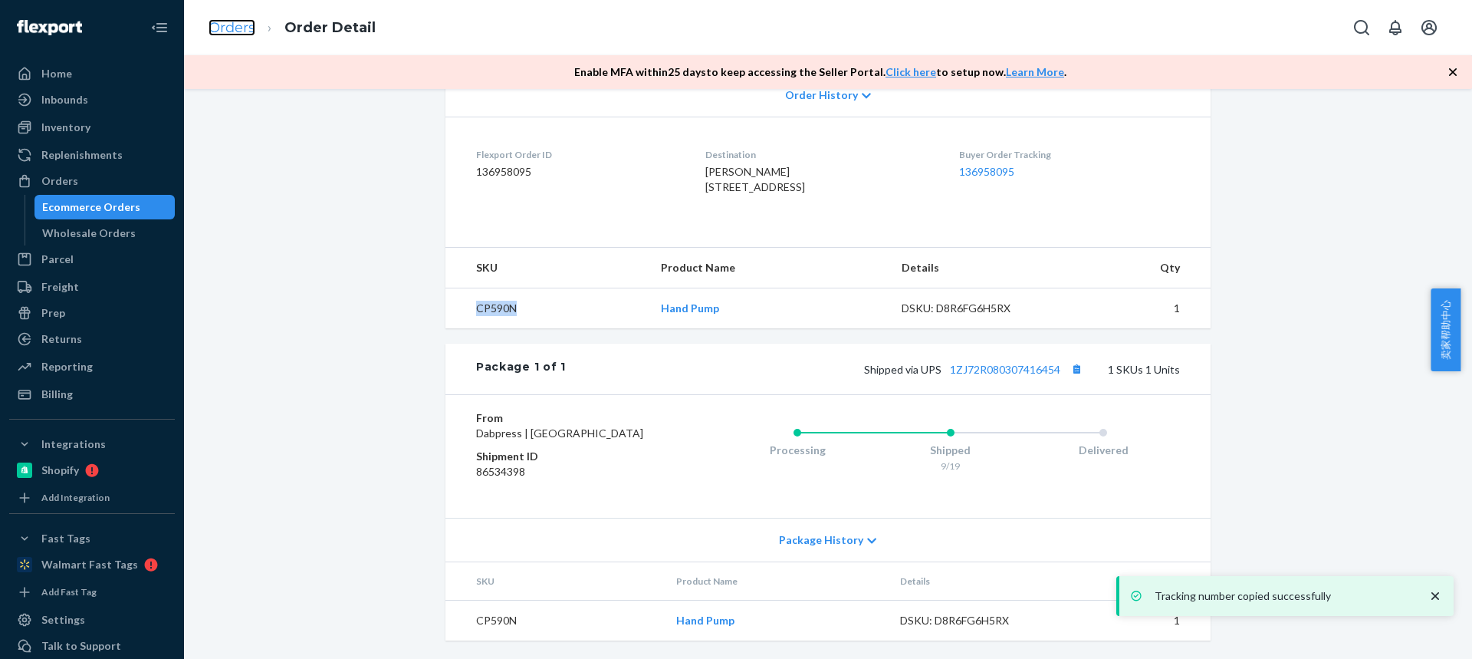
click at [238, 25] on link "Orders" at bounding box center [232, 27] width 47 height 17
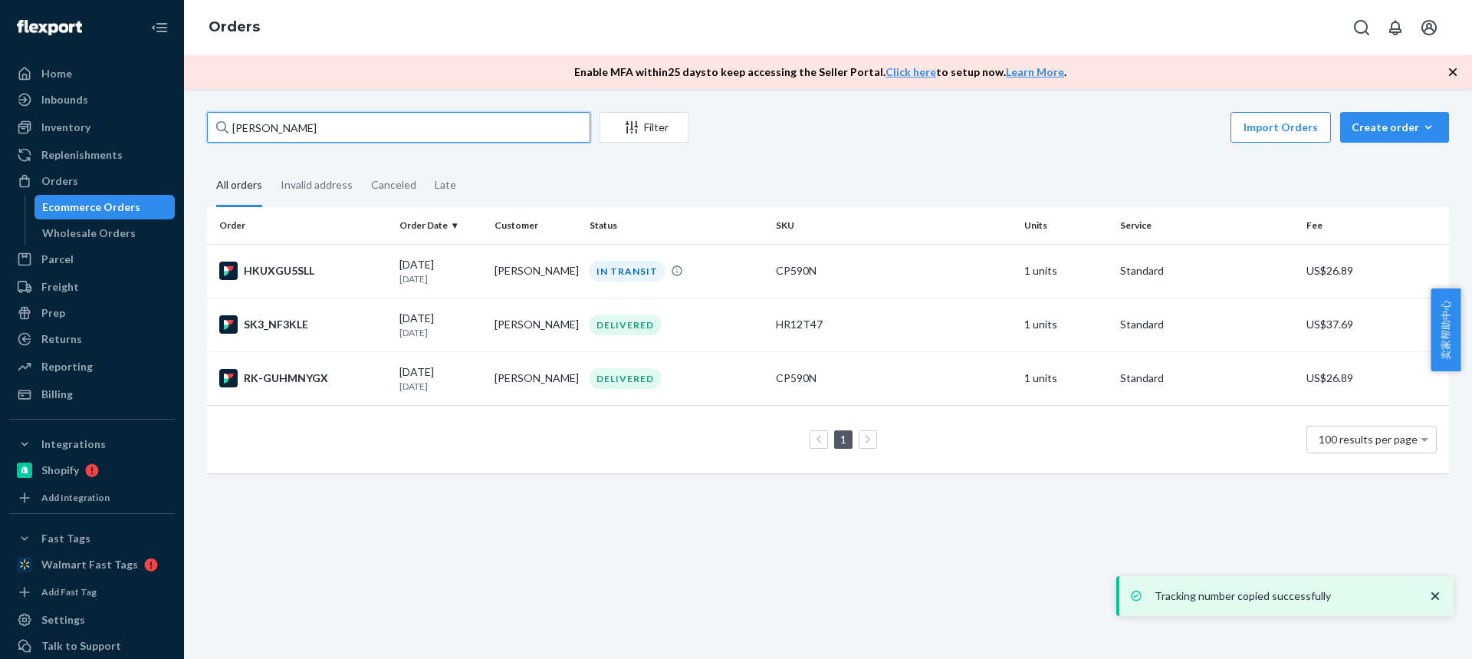
drag, startPoint x: 252, startPoint y: 125, endPoint x: 2, endPoint y: 110, distance: 251.2
click at [0, 110] on div "Home Inbounds Shipping Plans Problems Inventory Products Replenishments Orders …" at bounding box center [736, 329] width 1472 height 659
paste input "Steven McGill"
type input "Steven McGill"
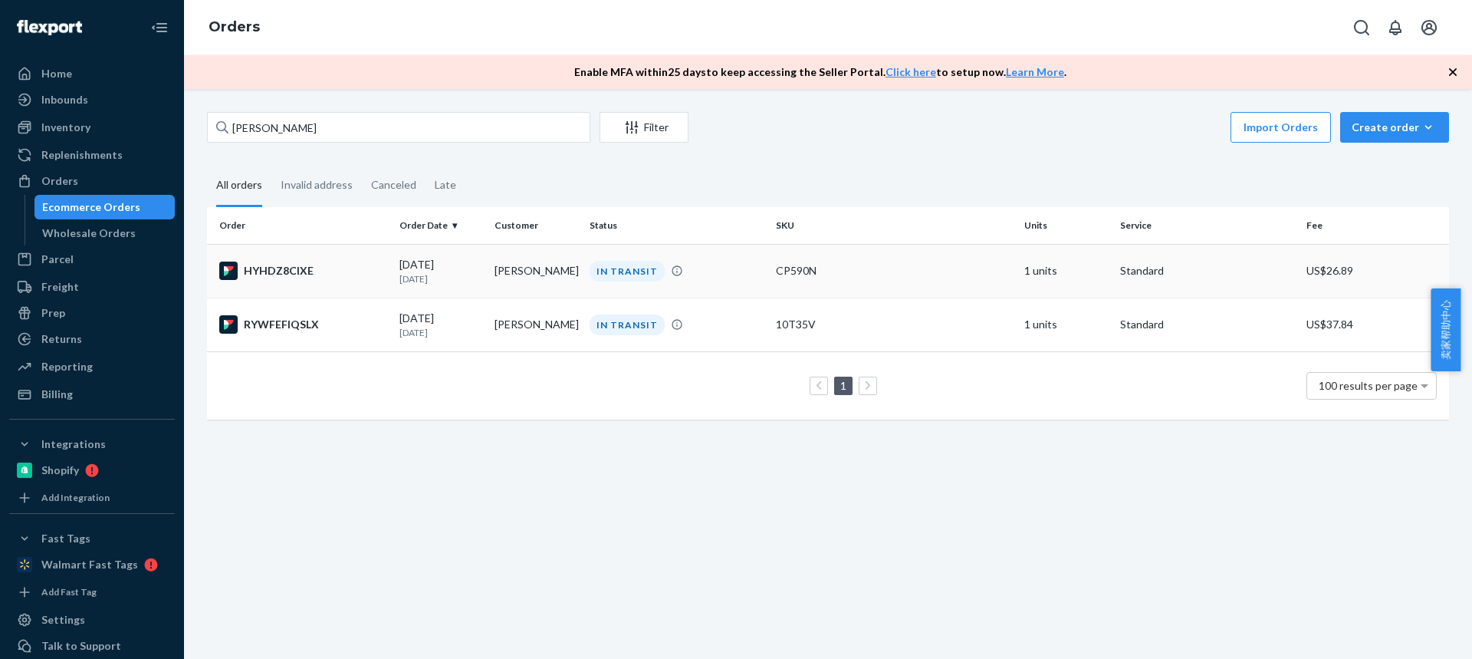
click at [513, 270] on td "Steven McGill" at bounding box center [535, 271] width 95 height 54
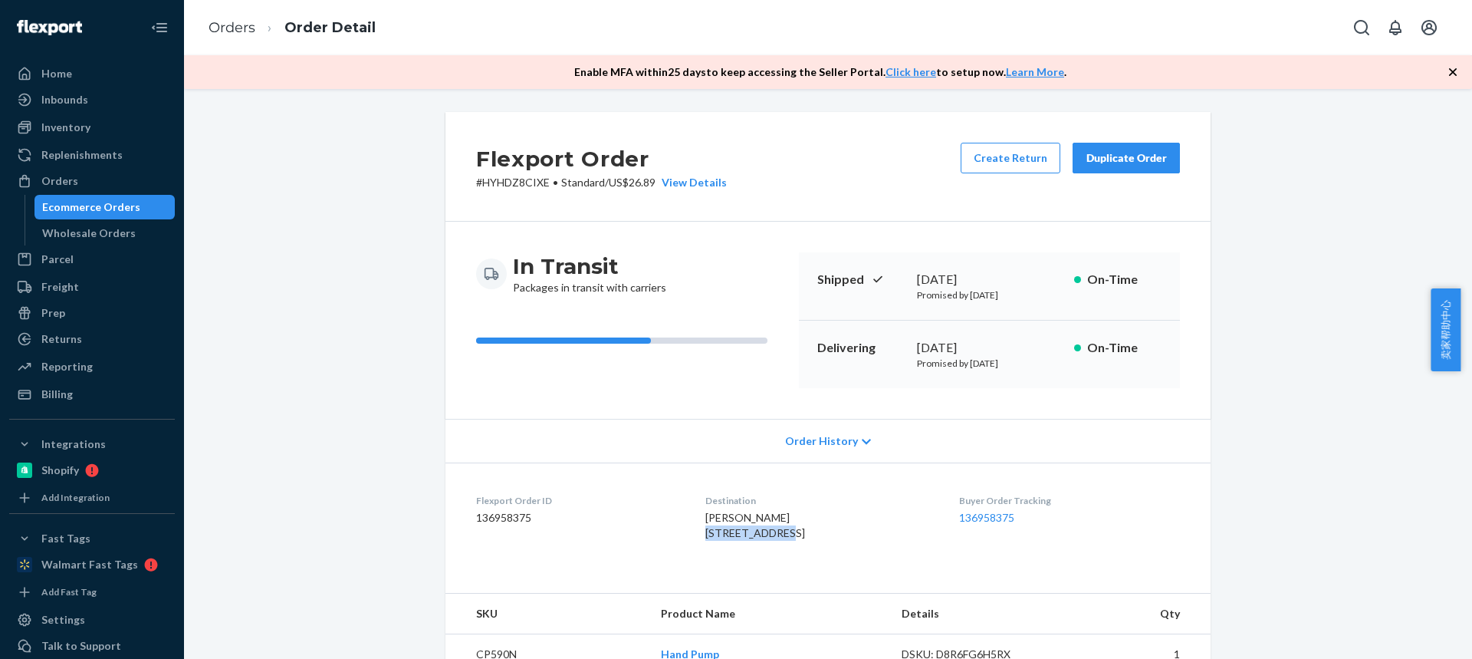
drag, startPoint x: 693, startPoint y: 532, endPoint x: 773, endPoint y: 534, distance: 79.8
click at [774, 535] on dl "Flexport Order ID 136958375 Destination Steven McGill 164 E 196th St Euclid, OH…" at bounding box center [827, 519] width 765 height 115
copy span "164 E 196th St"
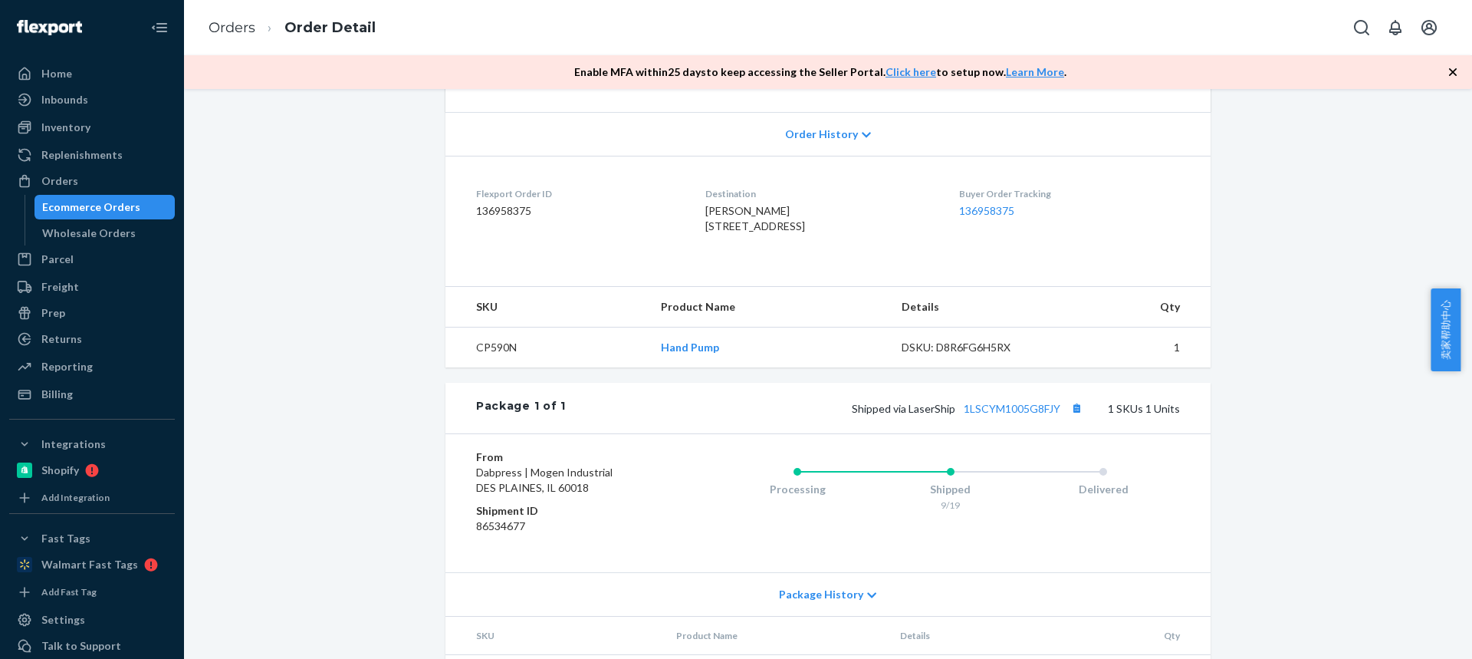
click at [489, 368] on td "CP590N" at bounding box center [546, 347] width 203 height 41
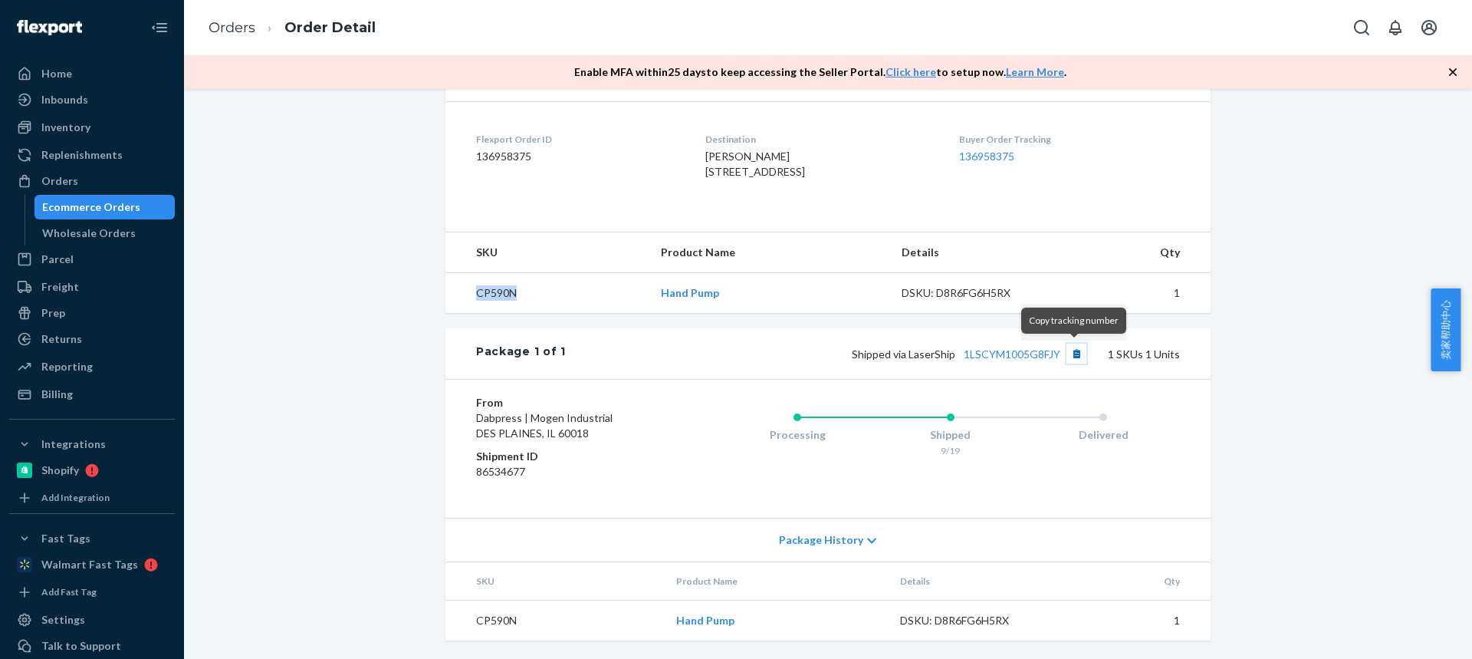
click at [1073, 357] on button "Copy tracking number" at bounding box center [1077, 354] width 20 height 20
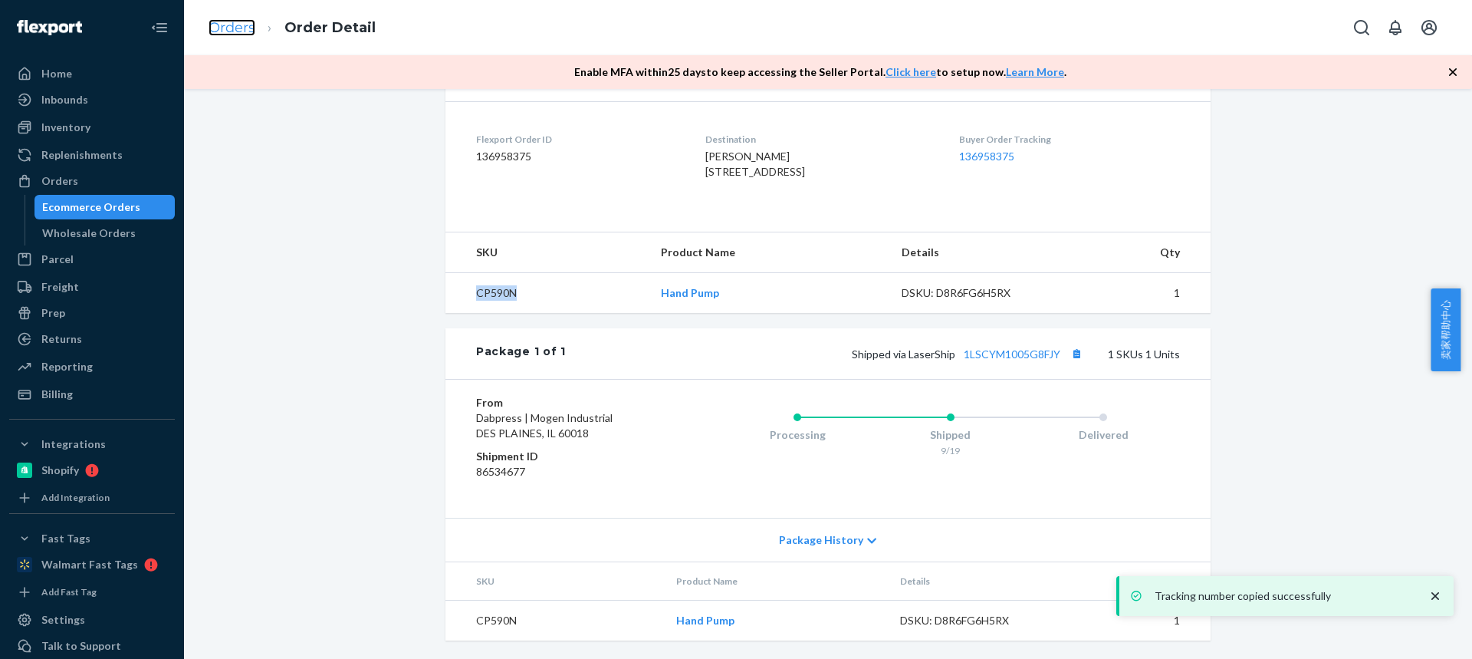
click at [220, 23] on link "Orders" at bounding box center [232, 27] width 47 height 17
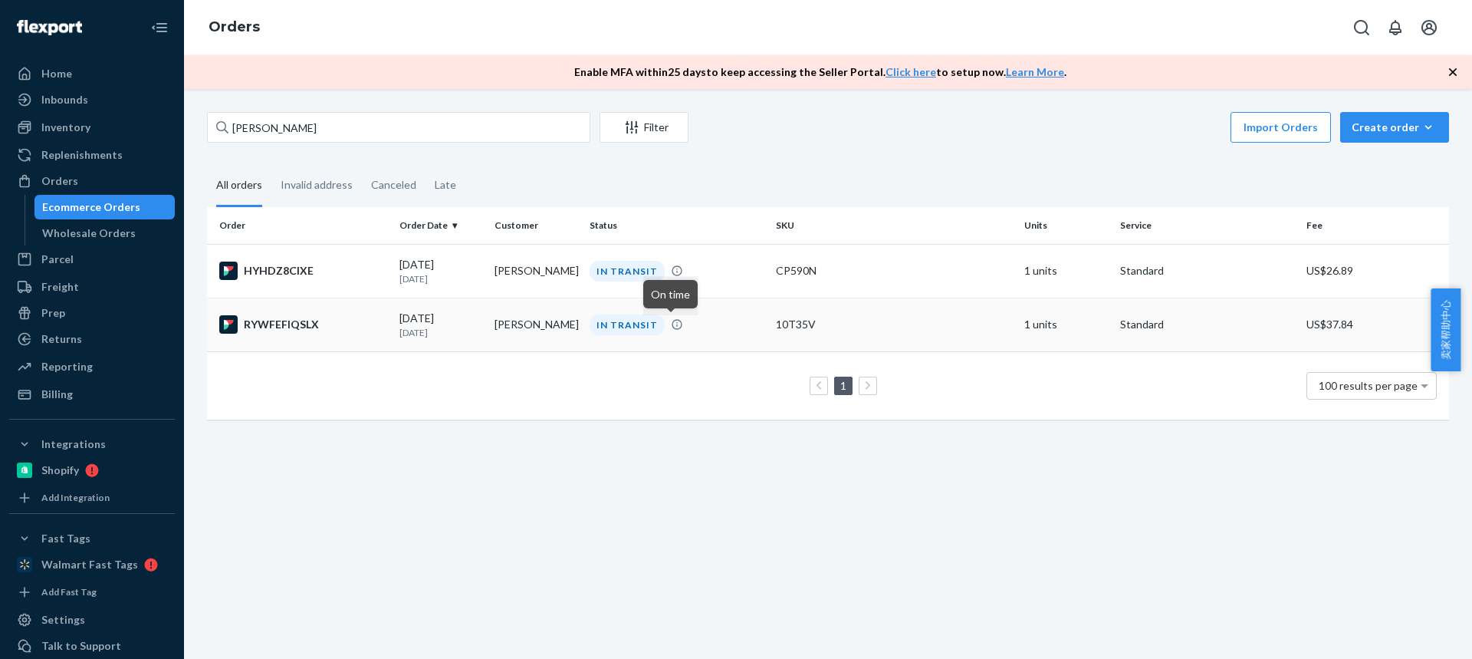
click at [672, 326] on icon at bounding box center [677, 324] width 12 height 12
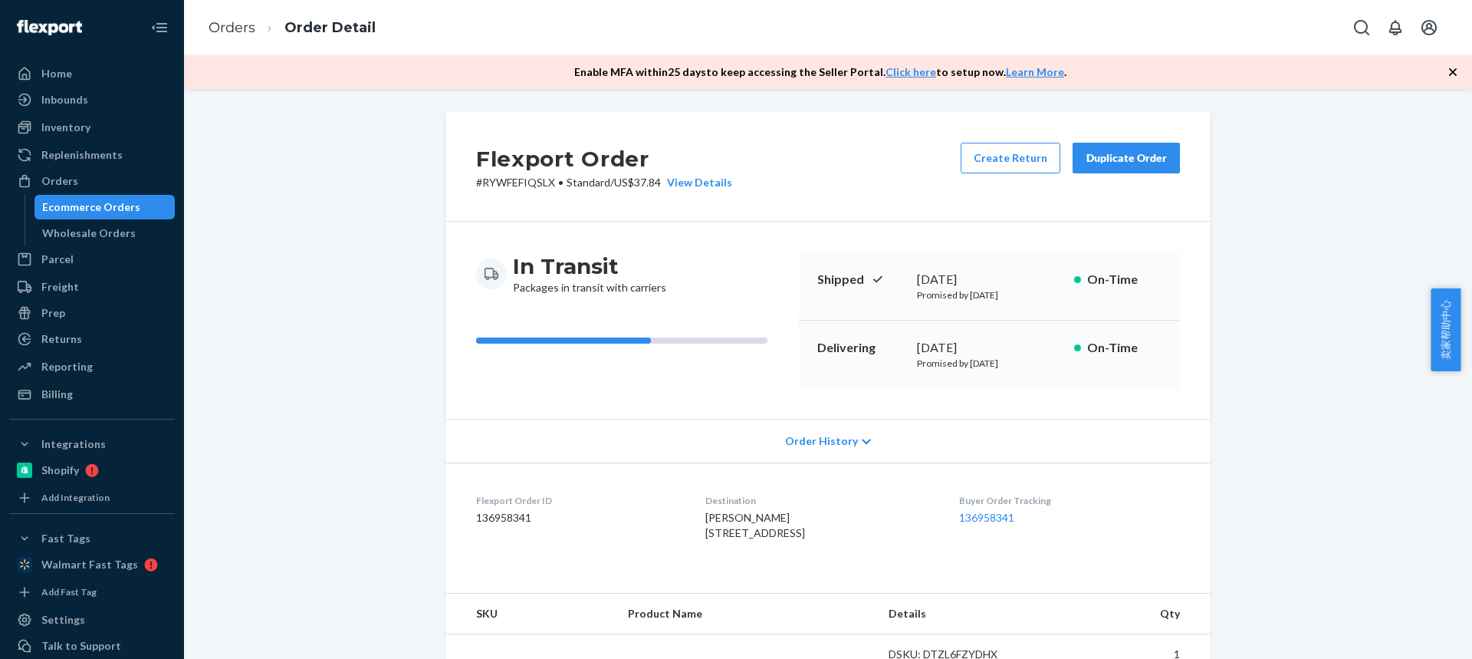
click at [1450, 74] on icon "button" at bounding box center [1453, 72] width 8 height 8
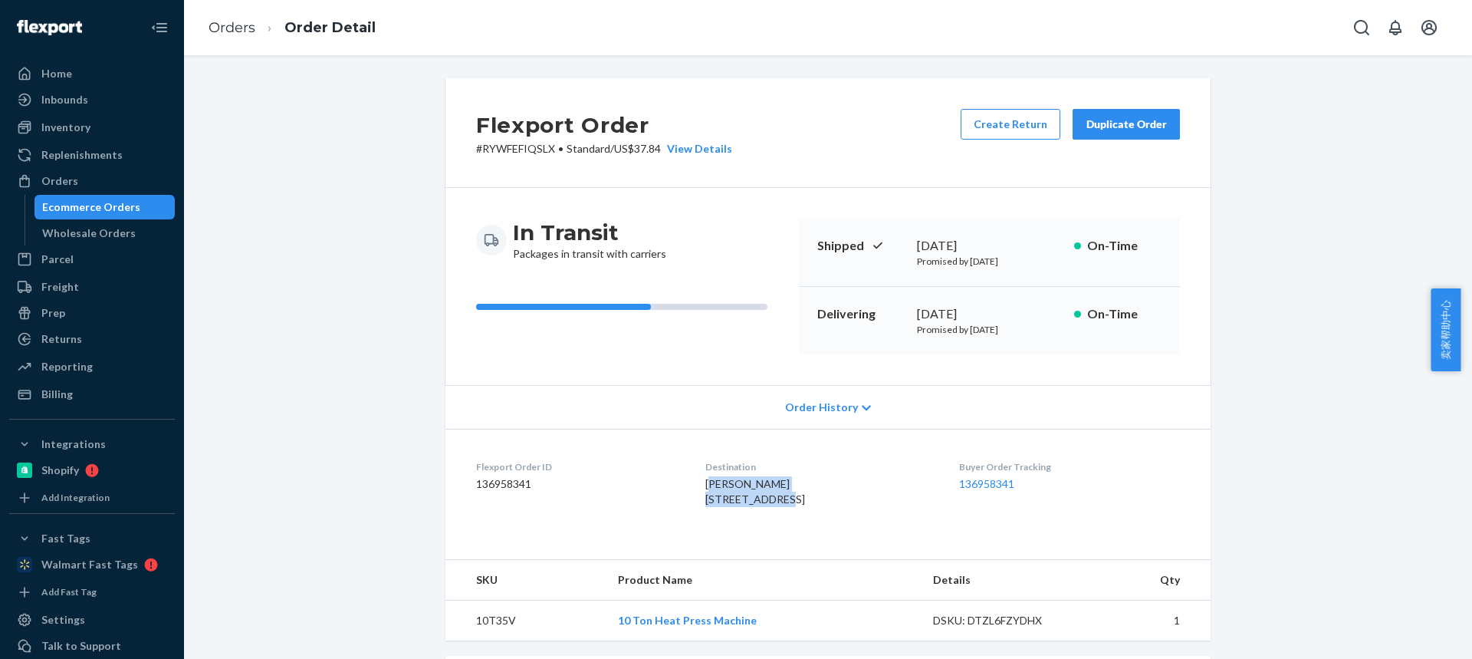
drag, startPoint x: 698, startPoint y: 485, endPoint x: 774, endPoint y: 494, distance: 76.4
click at [777, 495] on div "Steven McGill 164 E 196th St Euclid, OH 44119-1034 US" at bounding box center [819, 491] width 228 height 31
drag, startPoint x: 693, startPoint y: 484, endPoint x: 777, endPoint y: 498, distance: 84.7
click at [778, 498] on dl "Flexport Order ID 136958341 Destination Steven McGill 164 E 196th St Euclid, OH…" at bounding box center [827, 486] width 765 height 115
copy span "Steven McGill 164 E 196th St"
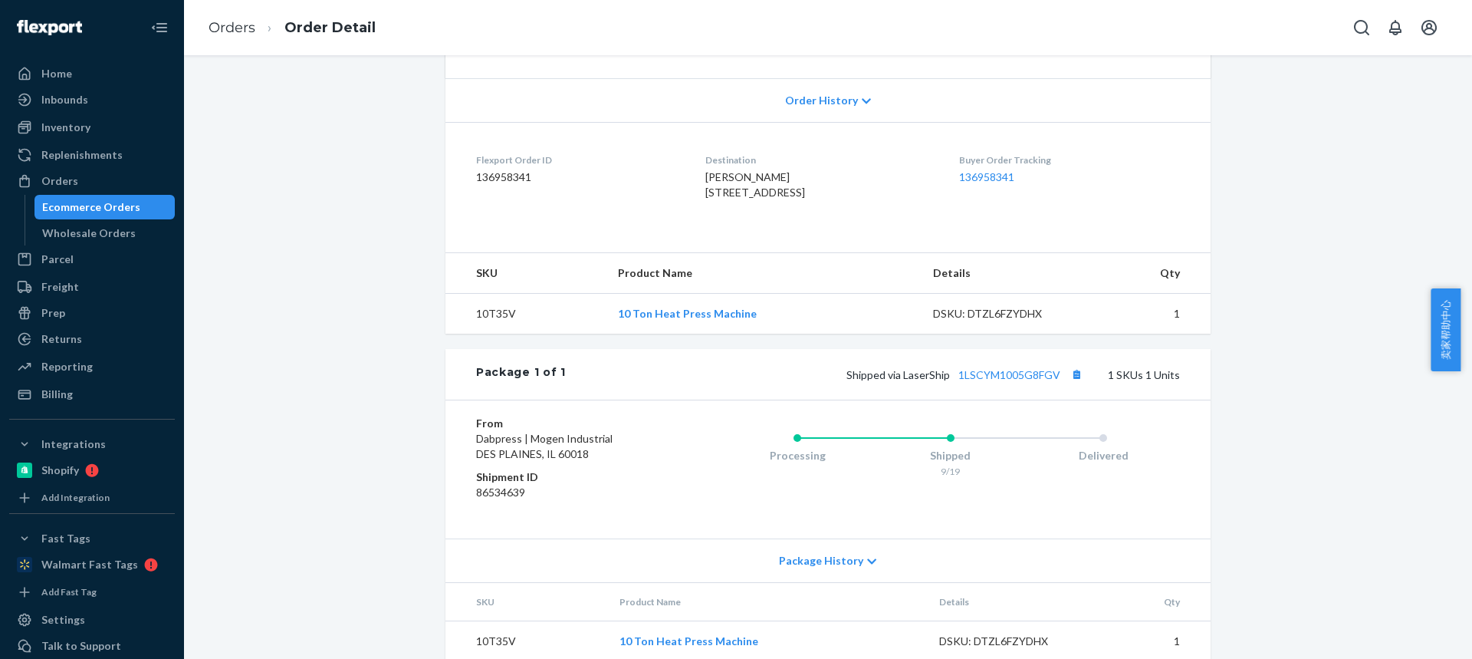
scroll to position [358, 0]
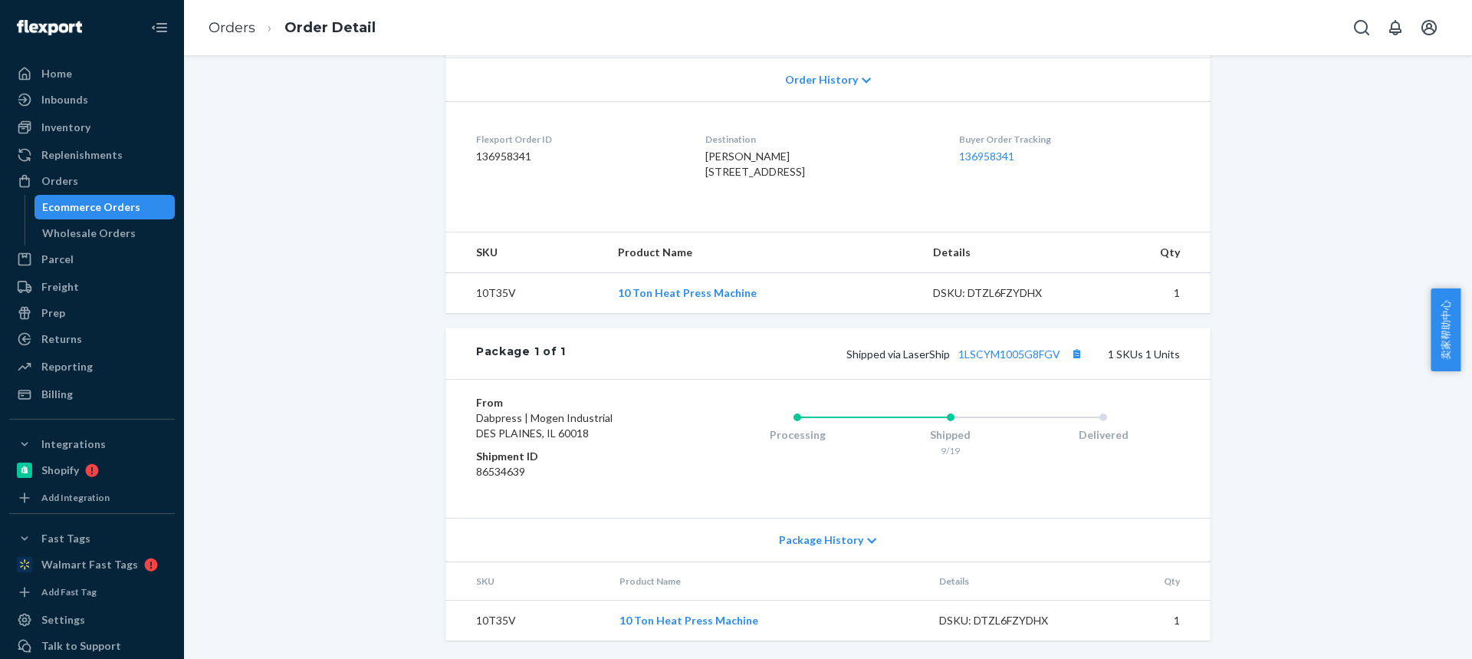
click at [476, 285] on td "10T35V" at bounding box center [525, 293] width 160 height 41
click at [1072, 356] on button "Copy tracking number" at bounding box center [1077, 354] width 20 height 20
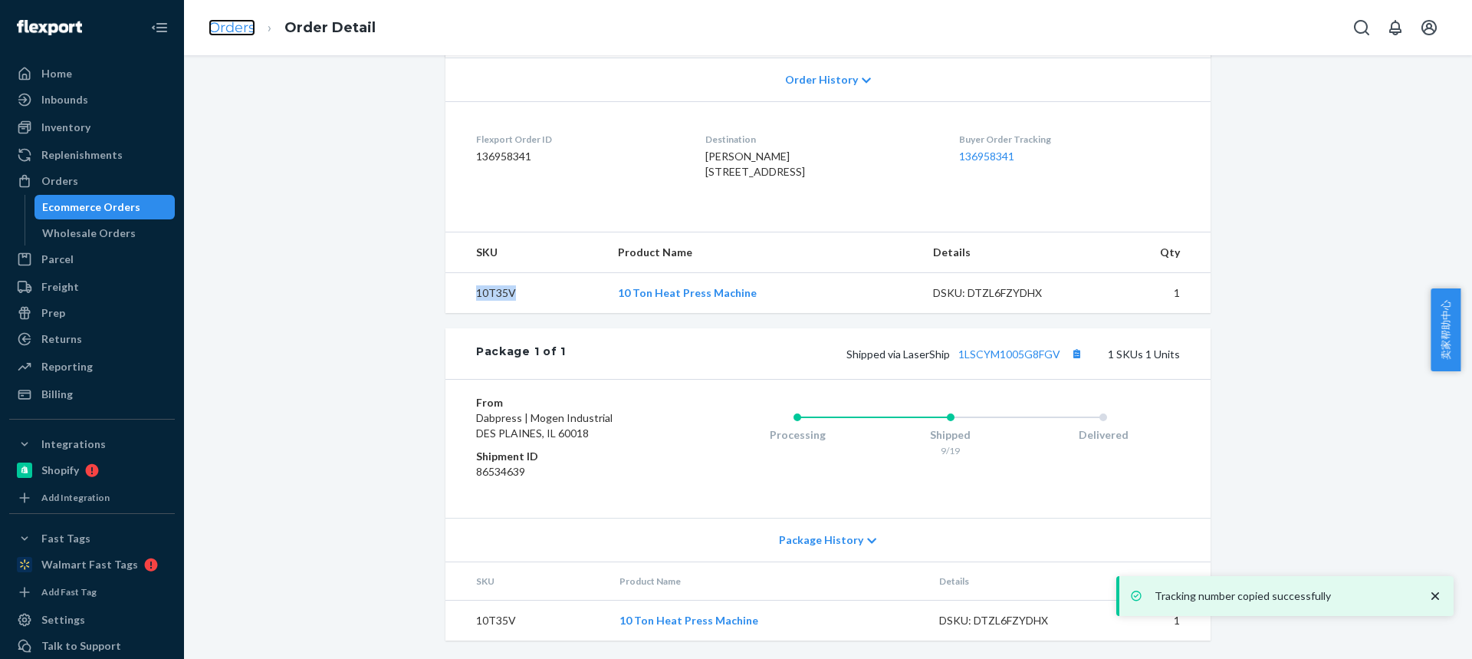
click at [234, 24] on link "Orders" at bounding box center [232, 27] width 47 height 17
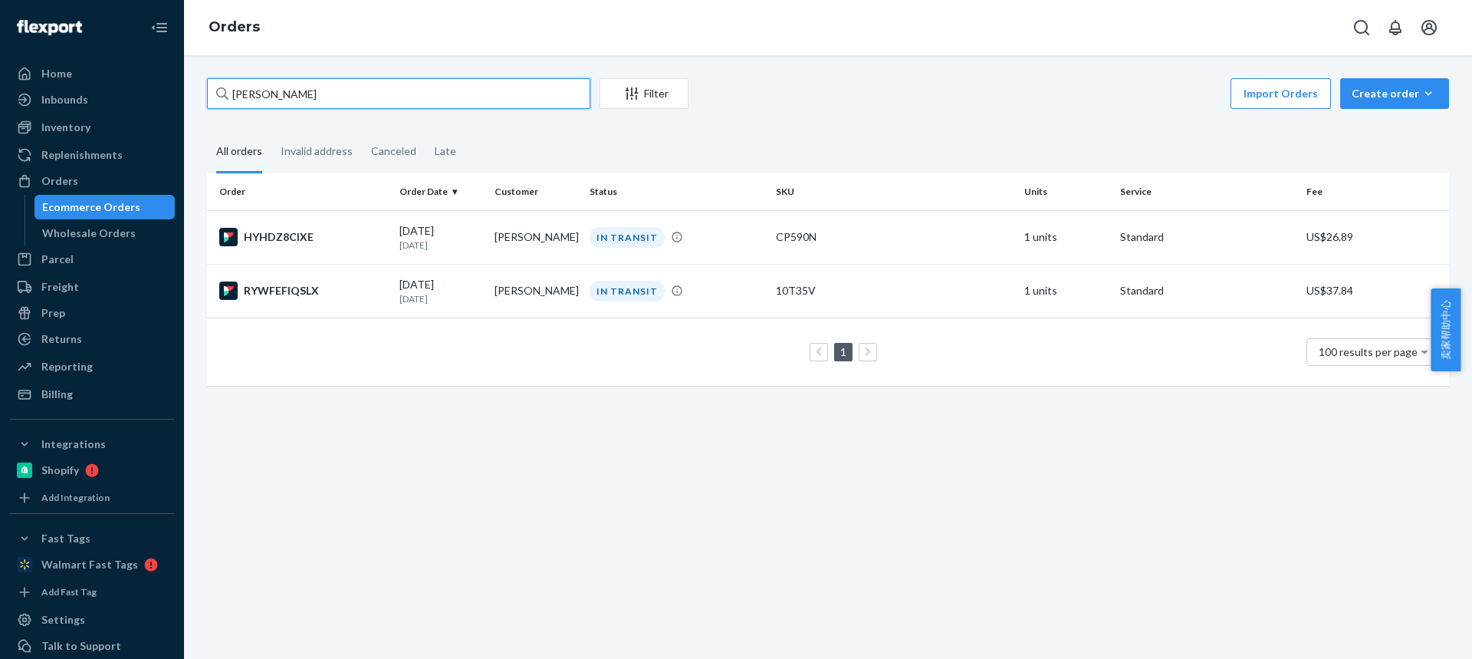
drag, startPoint x: 338, startPoint y: 104, endPoint x: 199, endPoint y: 99, distance: 138.9
click at [191, 104] on div "Steven McGill Filter Import Orders Create order Ecommerce order Removal order A…" at bounding box center [828, 356] width 1288 height 603
paste input "Lorena Mendoza"
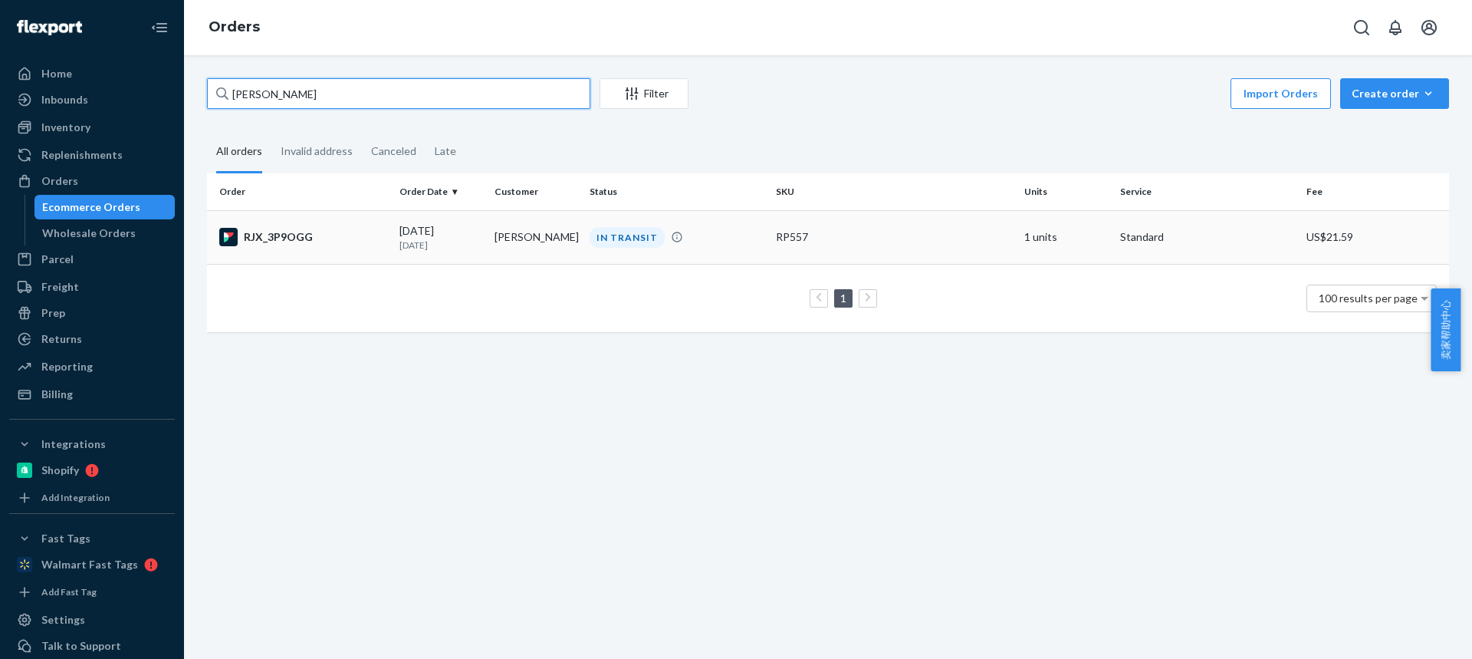
type input "Lorena Mendoza"
click at [525, 239] on td "Lorena Mendoza" at bounding box center [535, 237] width 95 height 54
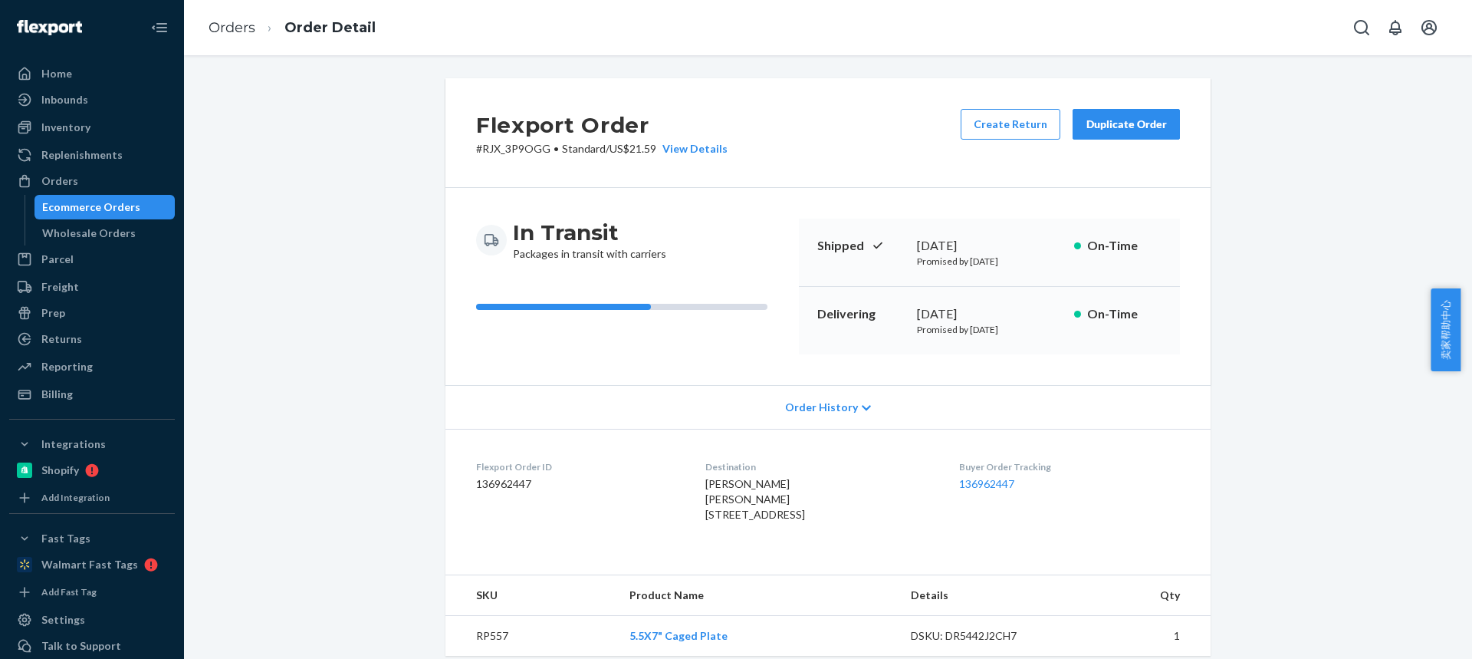
drag, startPoint x: 699, startPoint y: 519, endPoint x: 816, endPoint y: 516, distance: 116.6
click at [817, 517] on dl "Flexport Order ID 136962447 Destination Lorena Mendoza Lorena Mendoza 4425 Fort…" at bounding box center [827, 494] width 765 height 130
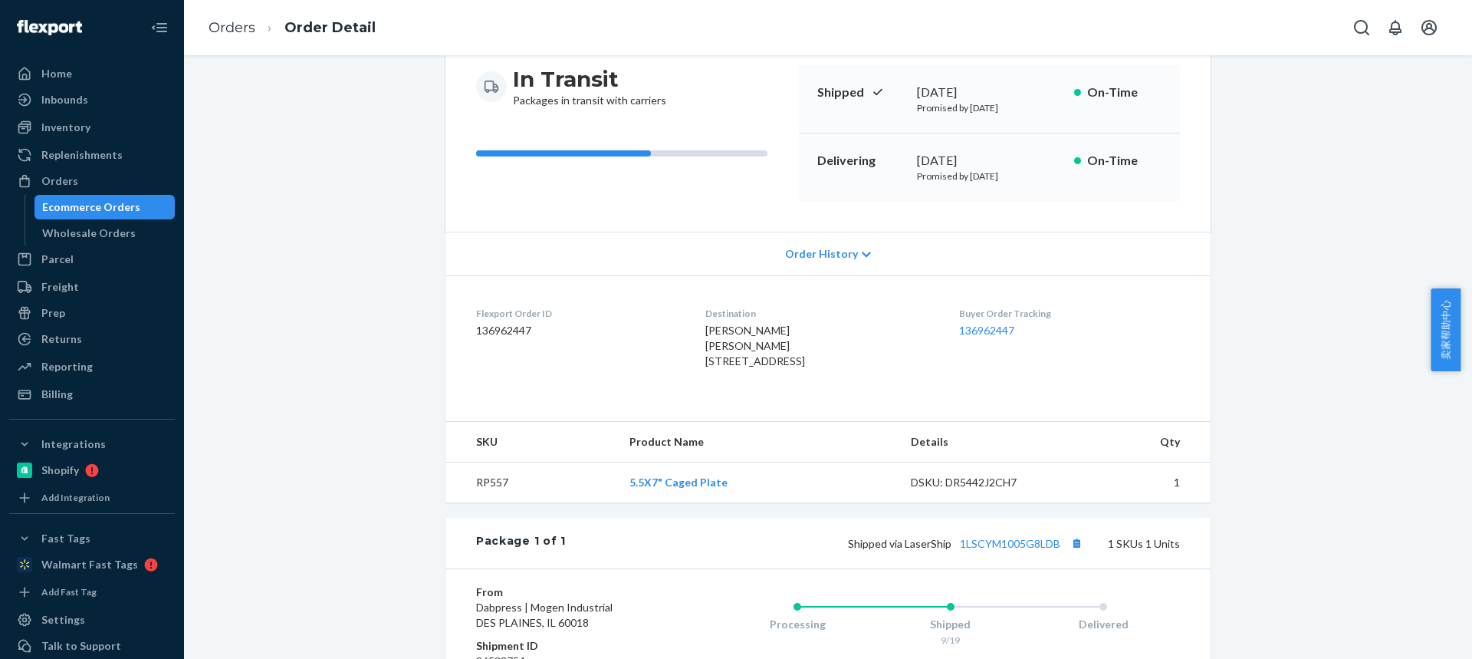
scroll to position [230, 0]
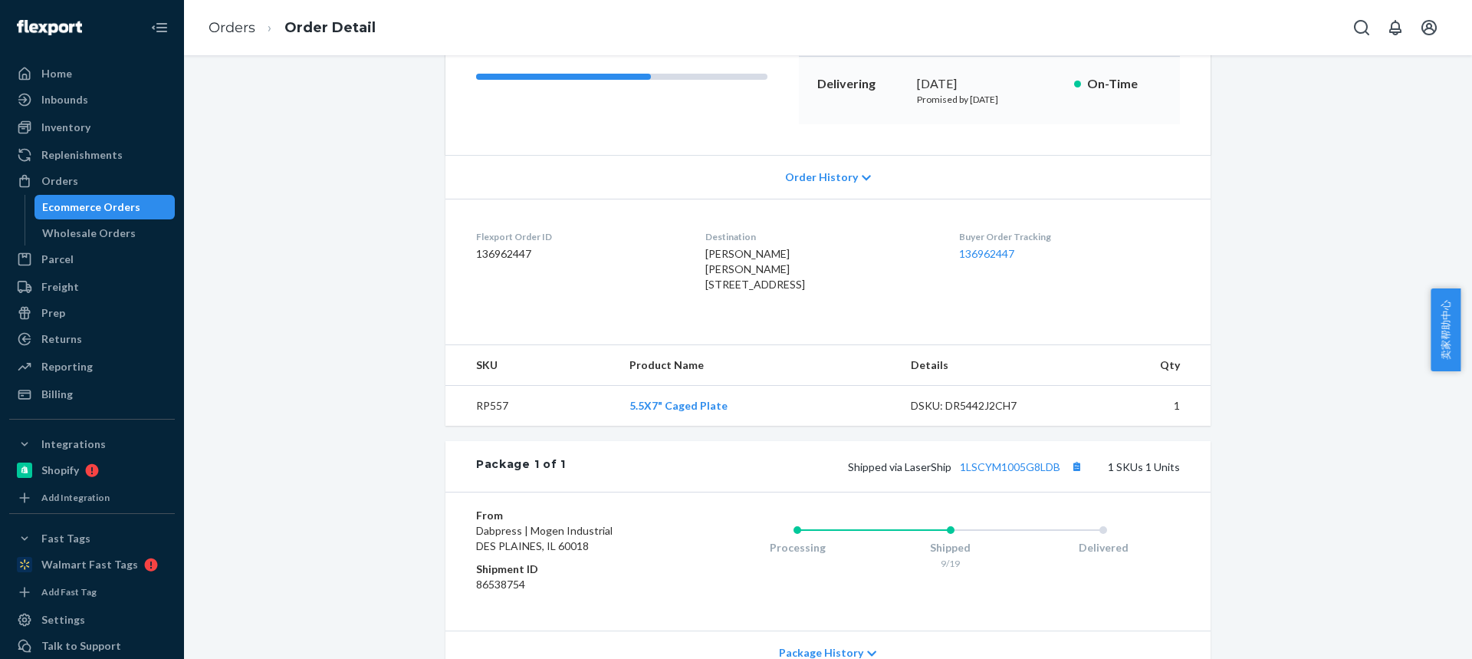
click at [498, 426] on td "RP557" at bounding box center [531, 406] width 172 height 41
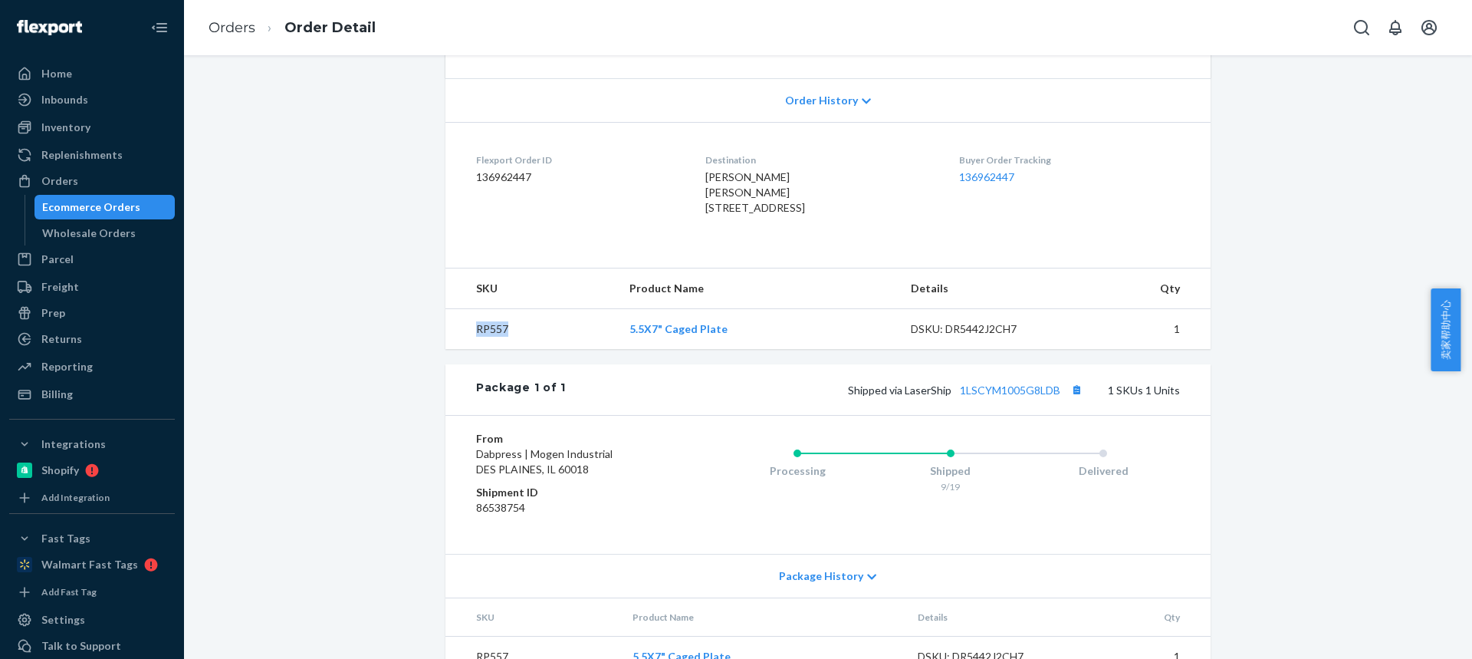
scroll to position [373, 0]
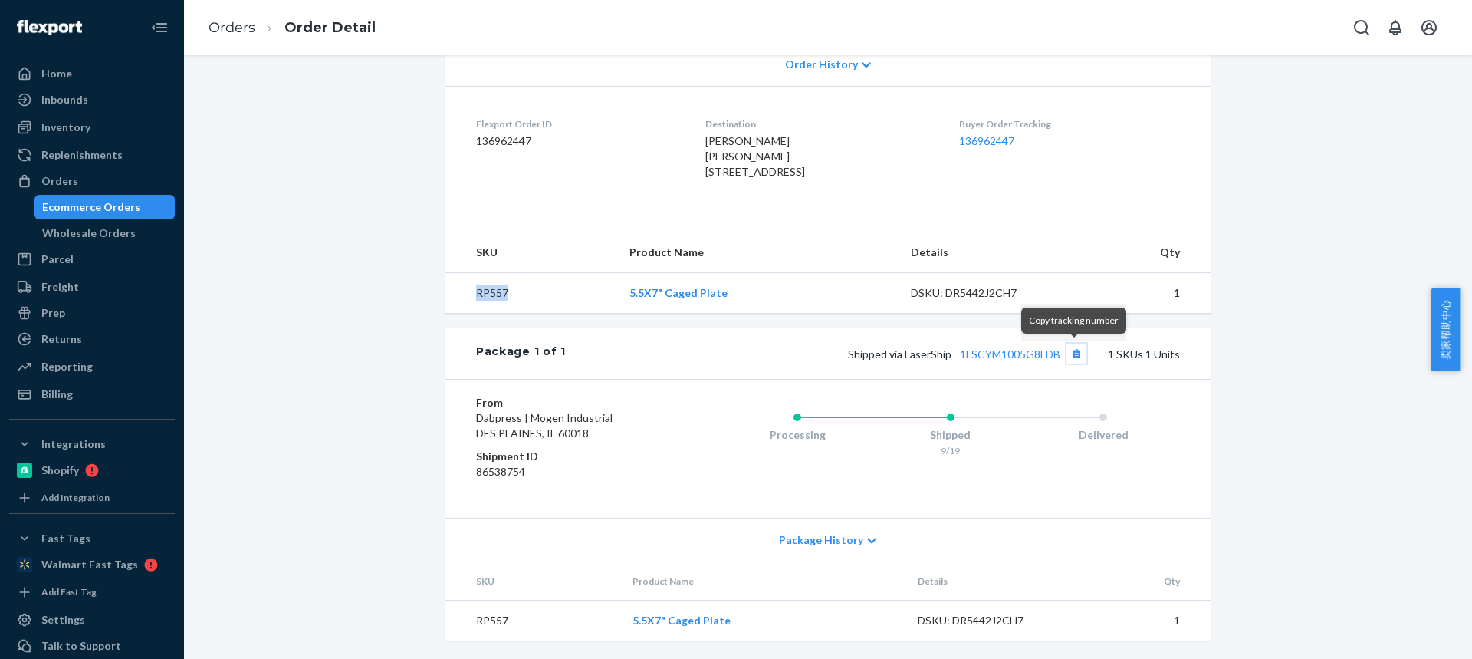
click at [1073, 357] on button "Copy tracking number" at bounding box center [1077, 354] width 20 height 20
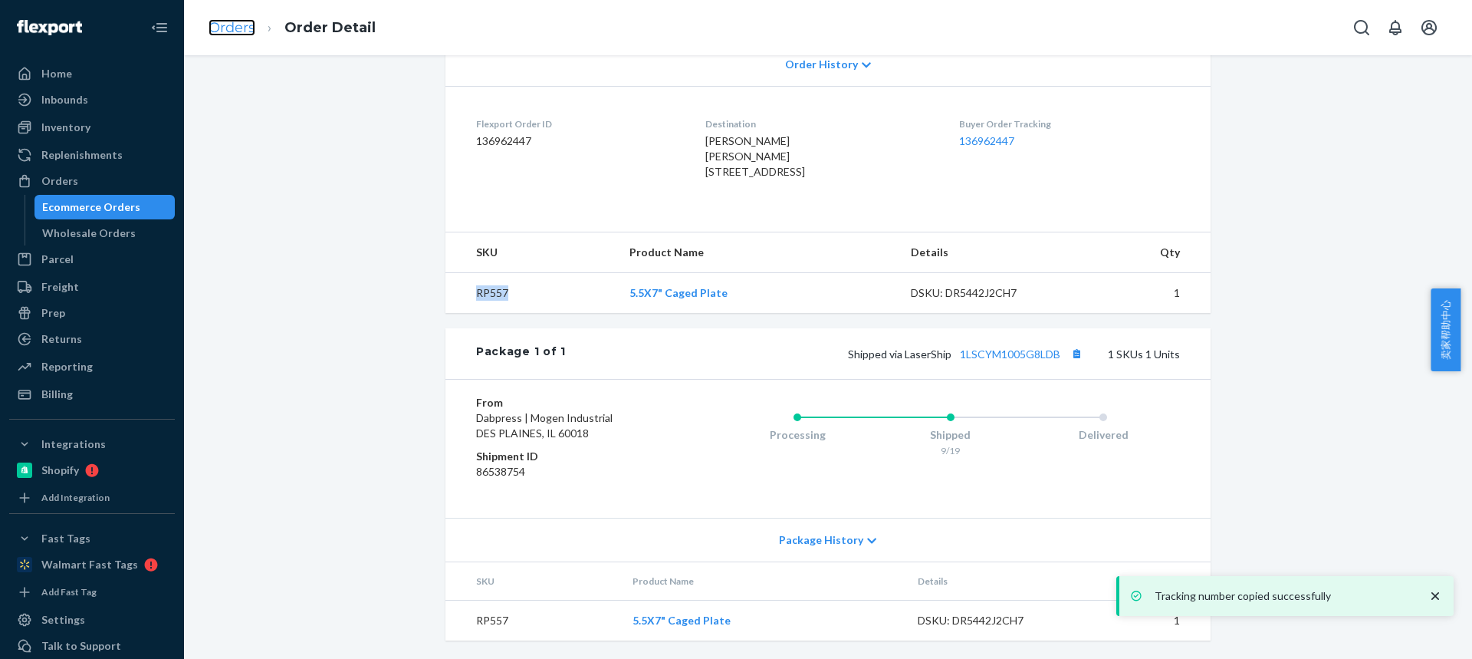
click at [224, 21] on link "Orders" at bounding box center [232, 27] width 47 height 17
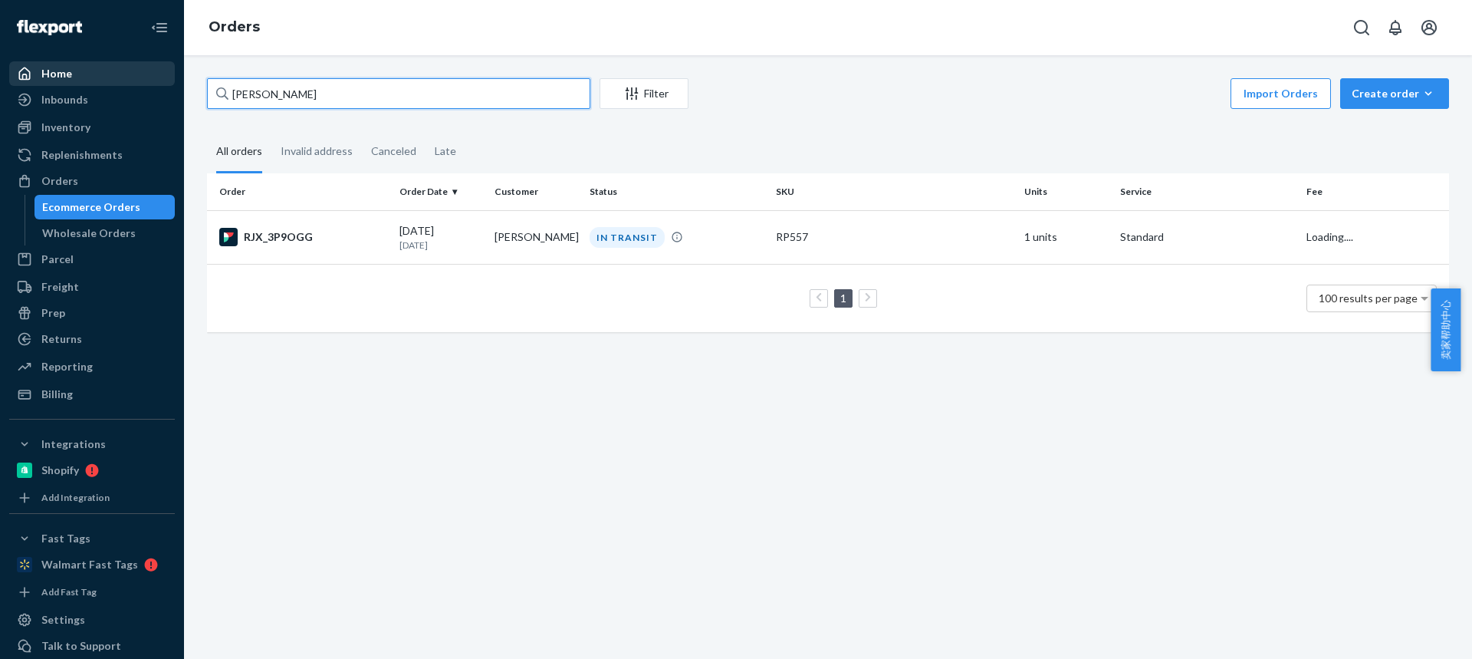
drag, startPoint x: 321, startPoint y: 97, endPoint x: 63, endPoint y: 84, distance: 258.7
click at [63, 84] on div "Home Inbounds Shipping Plans Problems Inventory Products Replenishments Orders …" at bounding box center [736, 329] width 1472 height 659
paste input "Cortney Ellen"
type input "Cortney Ellen"
click at [550, 237] on td "Cortney Ellen" at bounding box center [535, 237] width 95 height 54
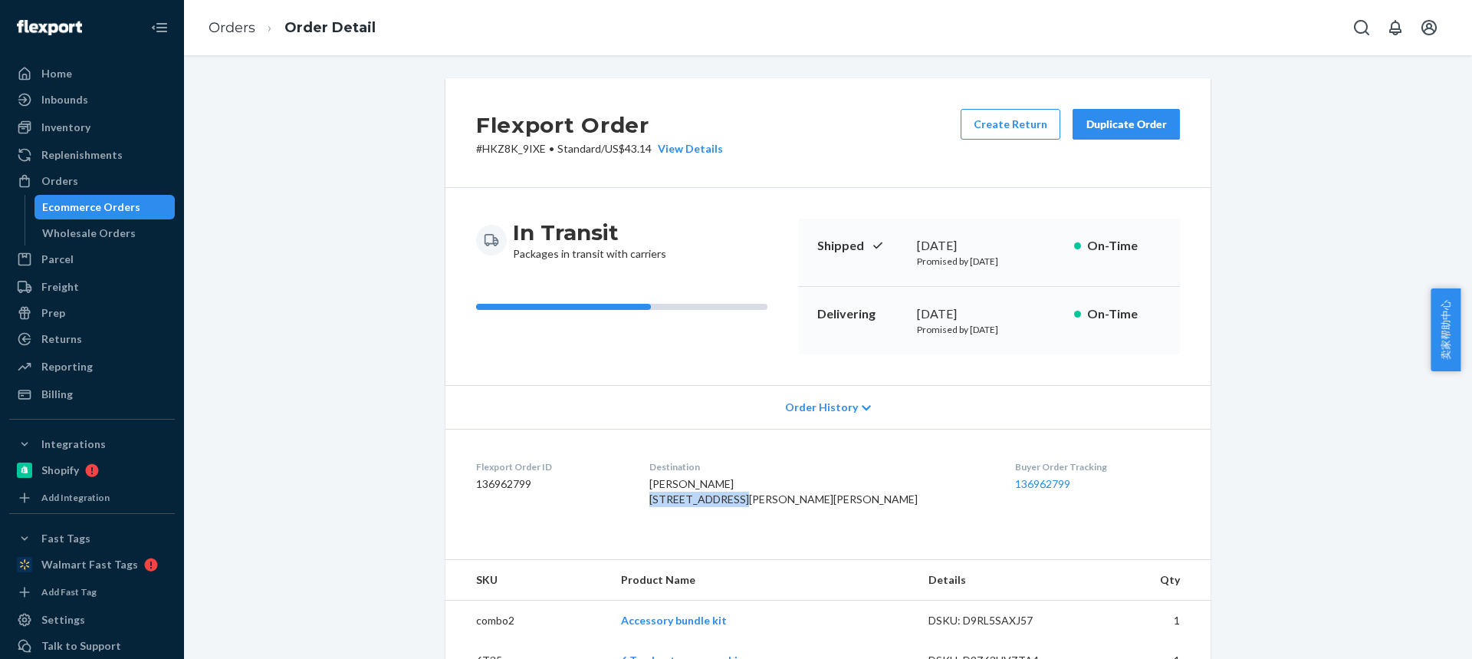
drag, startPoint x: 686, startPoint y: 500, endPoint x: 779, endPoint y: 496, distance: 92.9
click at [780, 497] on dl "Flexport Order ID 136962799 Destination Cortney Ellen 5212 S Shalee St Kearns, …" at bounding box center [827, 486] width 765 height 115
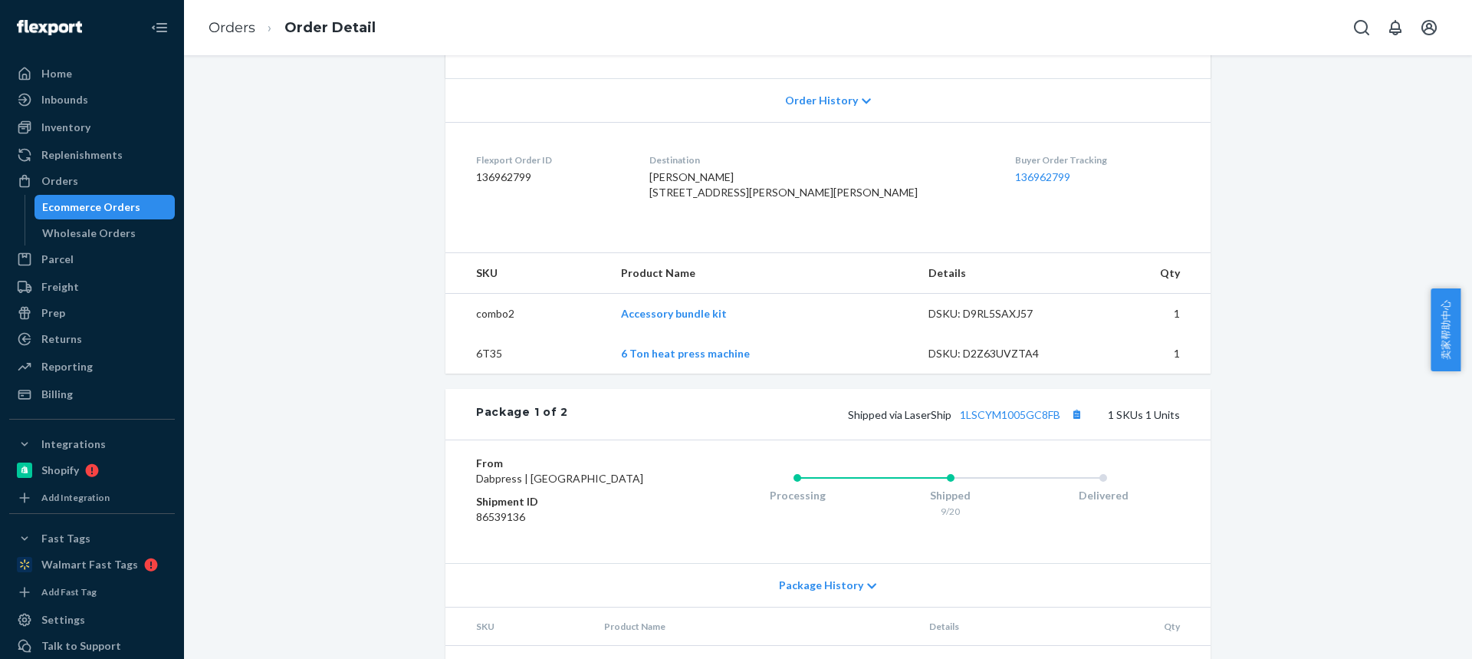
scroll to position [460, 0]
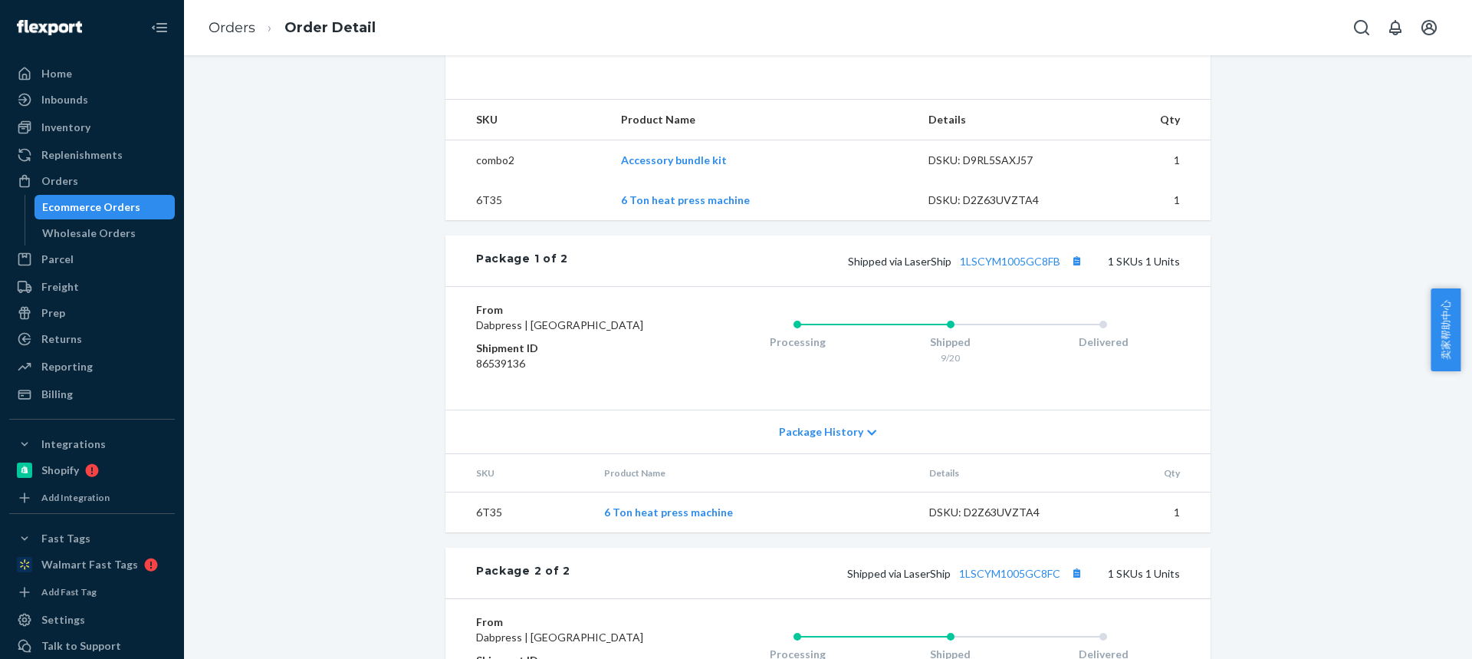
click at [485, 533] on td "6T35" at bounding box center [518, 512] width 146 height 41
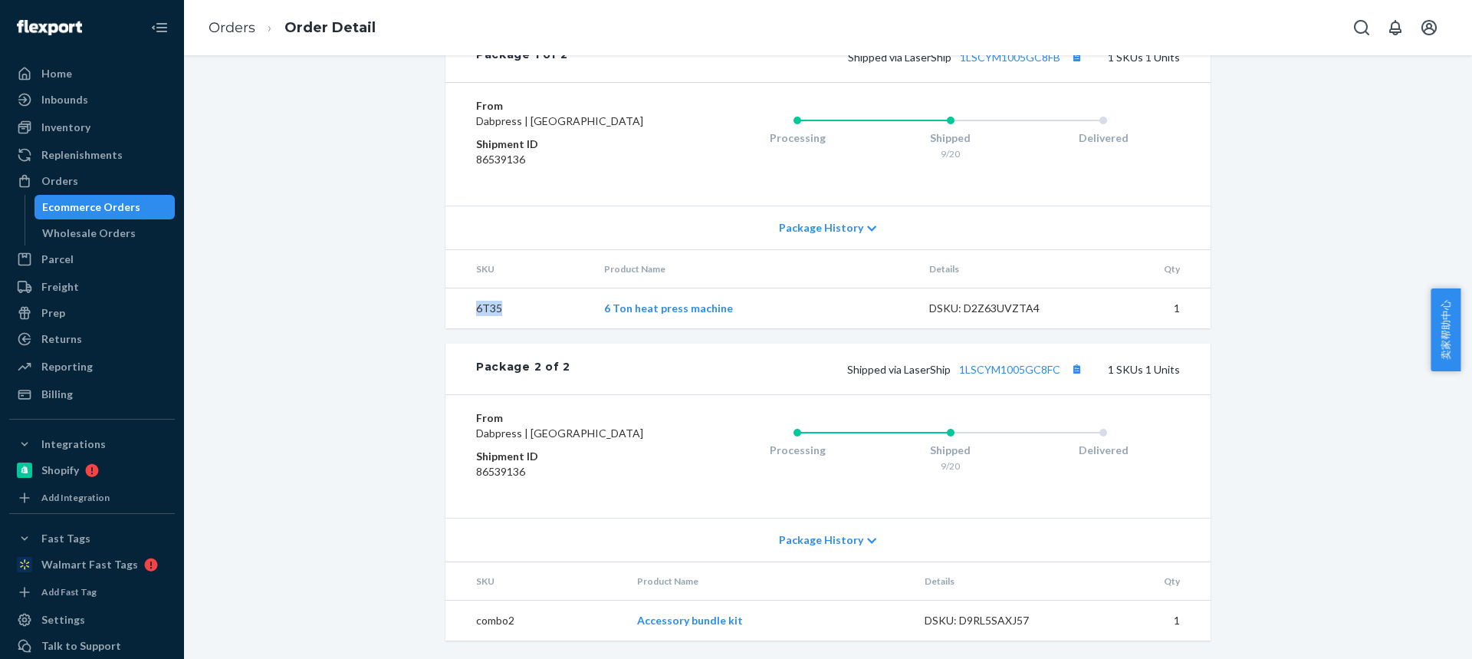
scroll to position [419, 0]
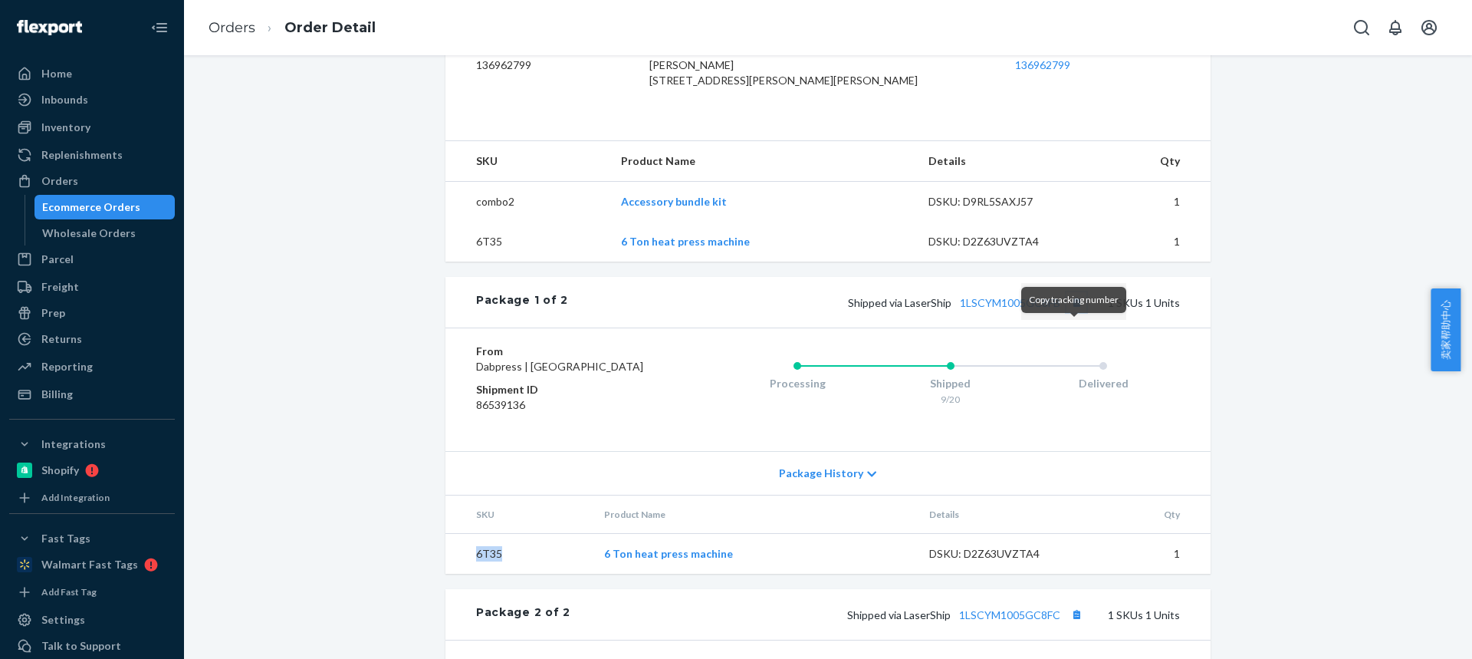
click at [1070, 312] on button "Copy tracking number" at bounding box center [1077, 302] width 20 height 20
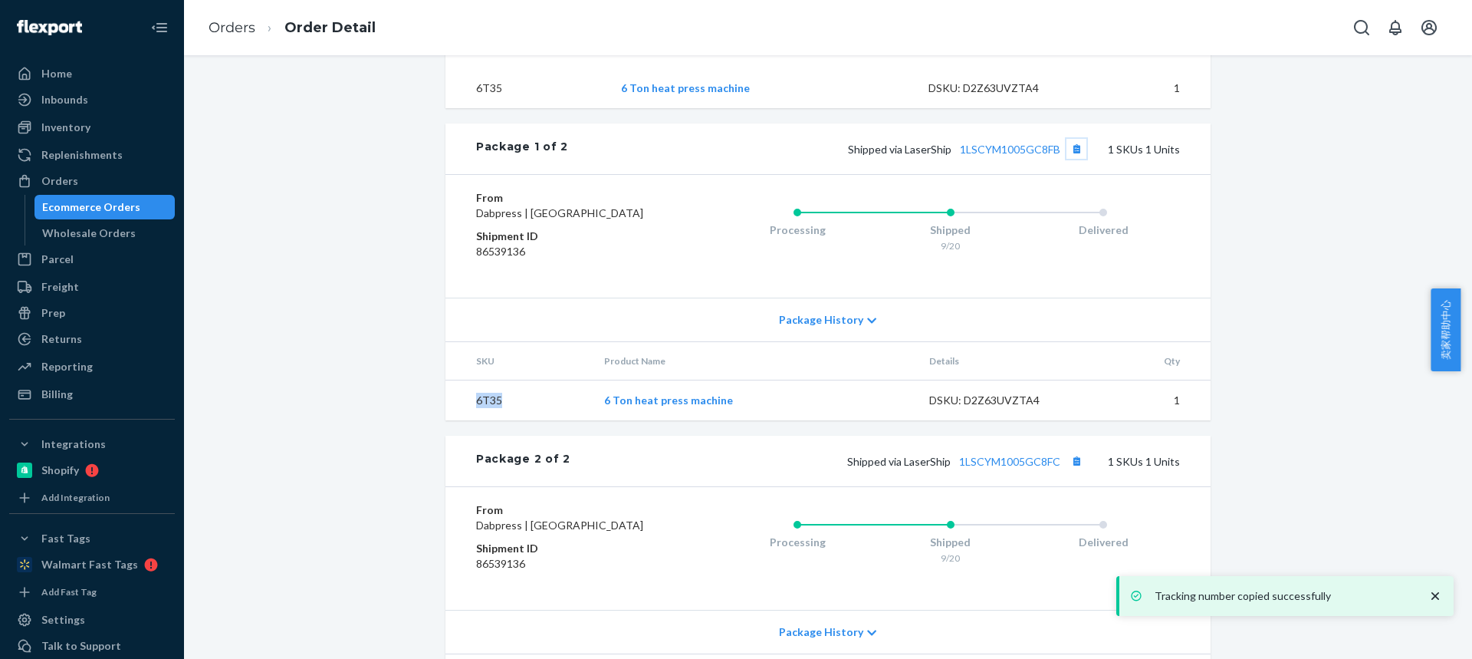
scroll to position [725, 0]
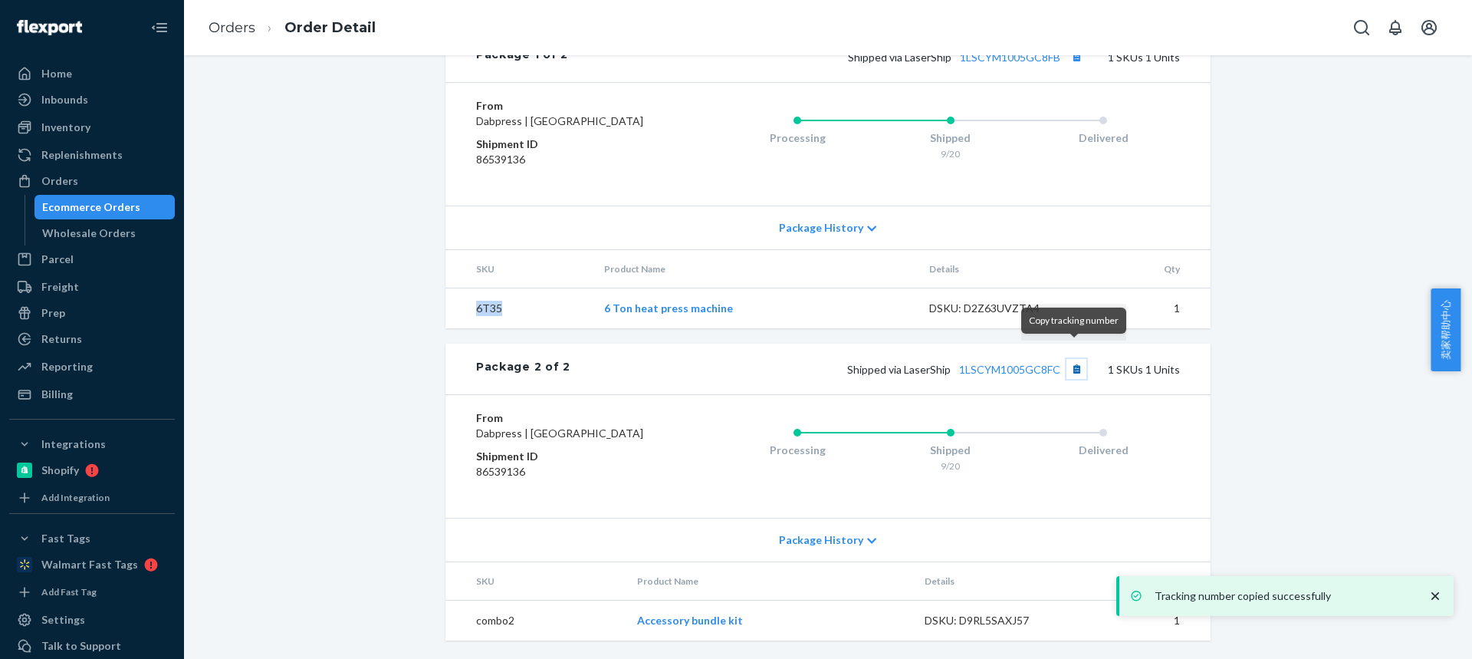
click at [1073, 359] on button "Copy tracking number" at bounding box center [1077, 369] width 20 height 20
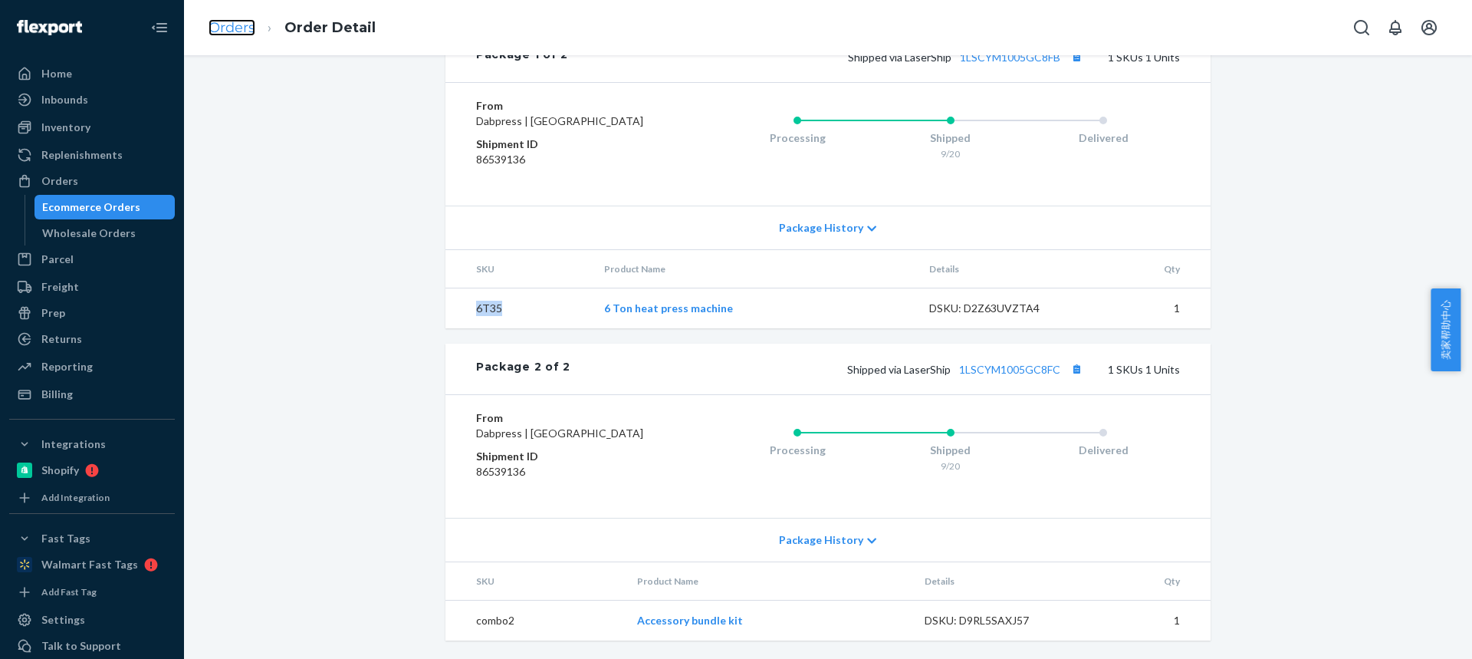
click at [234, 21] on link "Orders" at bounding box center [232, 27] width 47 height 17
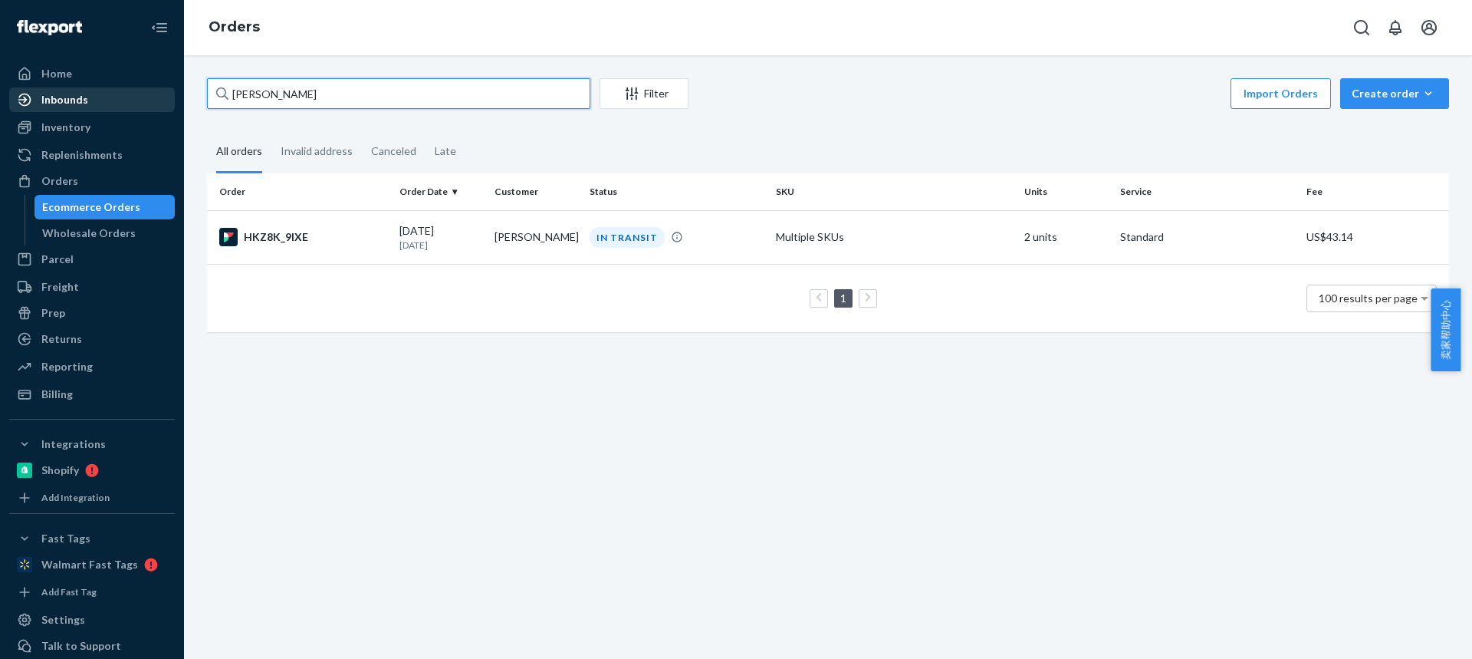
drag, startPoint x: 227, startPoint y: 96, endPoint x: 125, endPoint y: 94, distance: 102.0
click at [125, 94] on div "Home Inbounds Shipping Plans Problems Inventory Products Replenishments Orders …" at bounding box center [736, 329] width 1472 height 659
paste input "Paul Scherer"
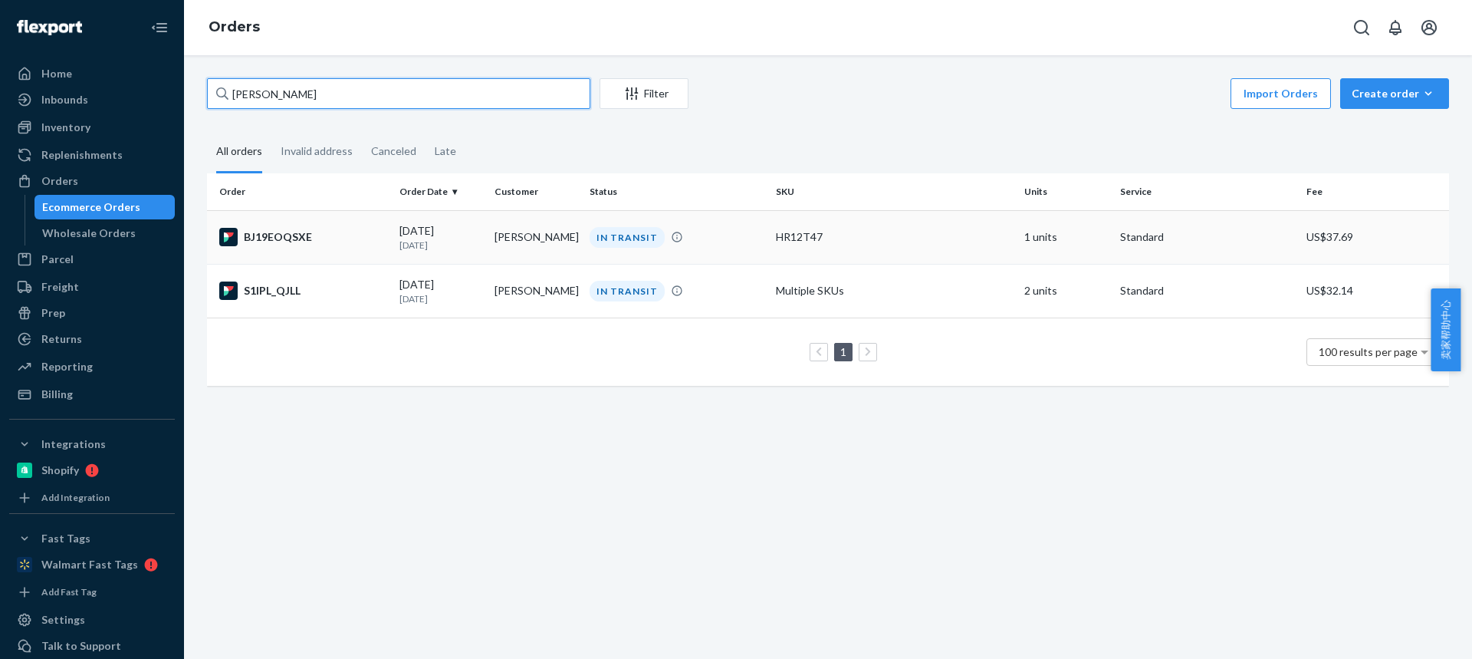
type input "Paul Scherer"
click at [506, 231] on td "Paul Scherer" at bounding box center [535, 237] width 95 height 54
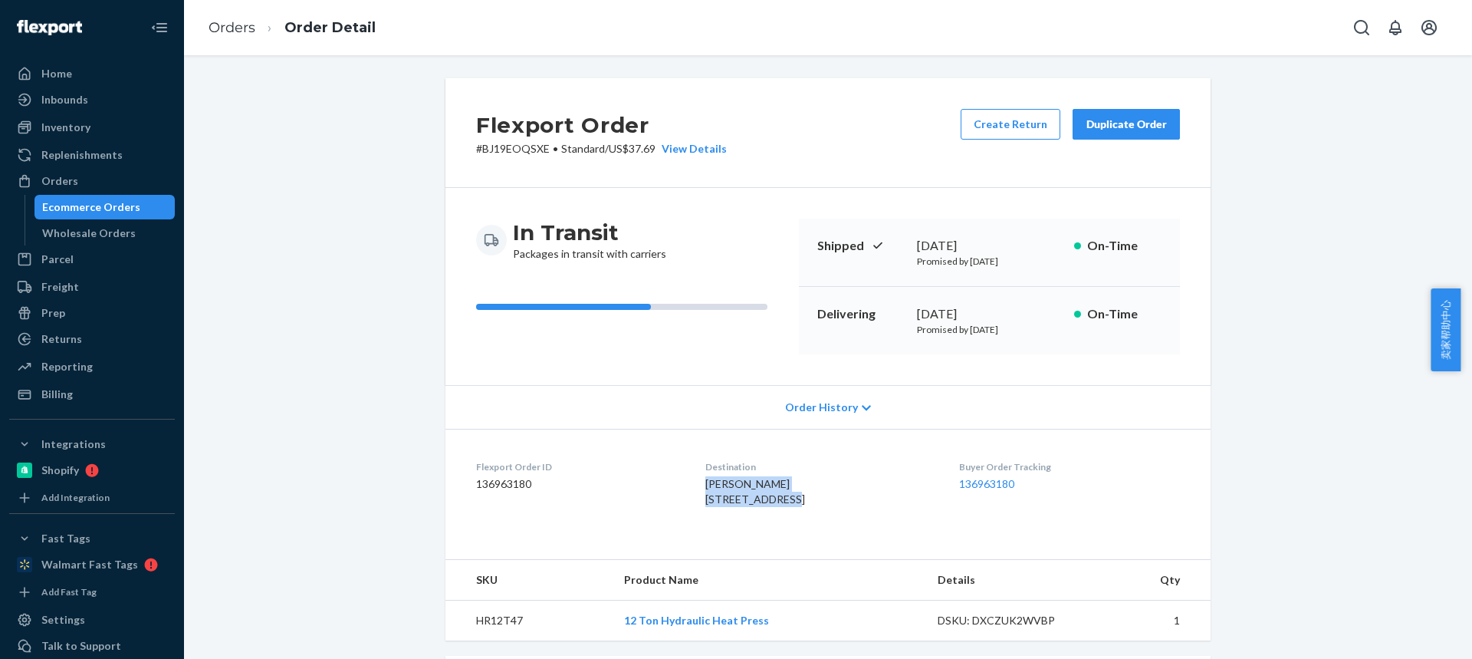
click at [682, 492] on dl "Flexport Order ID 136963180 Destination Paul Scherer 2955 Hemlock Ave Morro Bay…" at bounding box center [827, 486] width 765 height 115
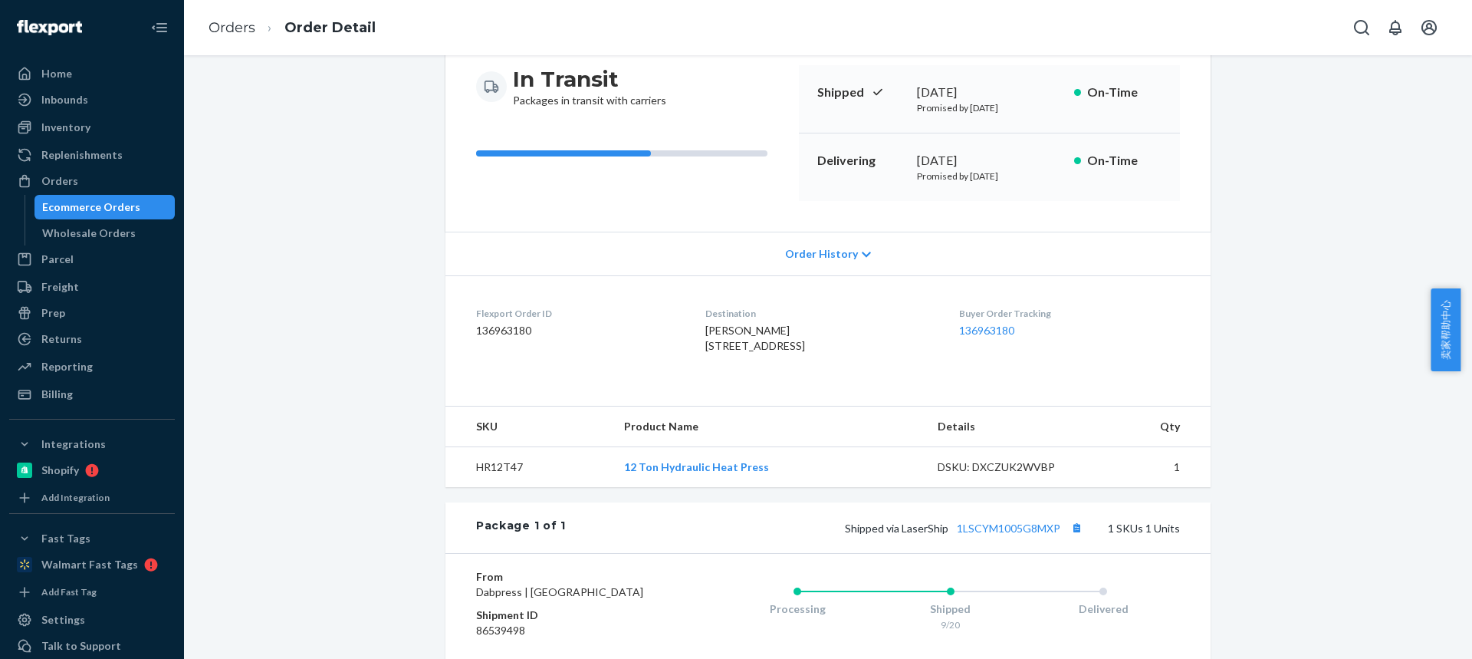
click at [499, 488] on td "HR12T47" at bounding box center [528, 467] width 166 height 41
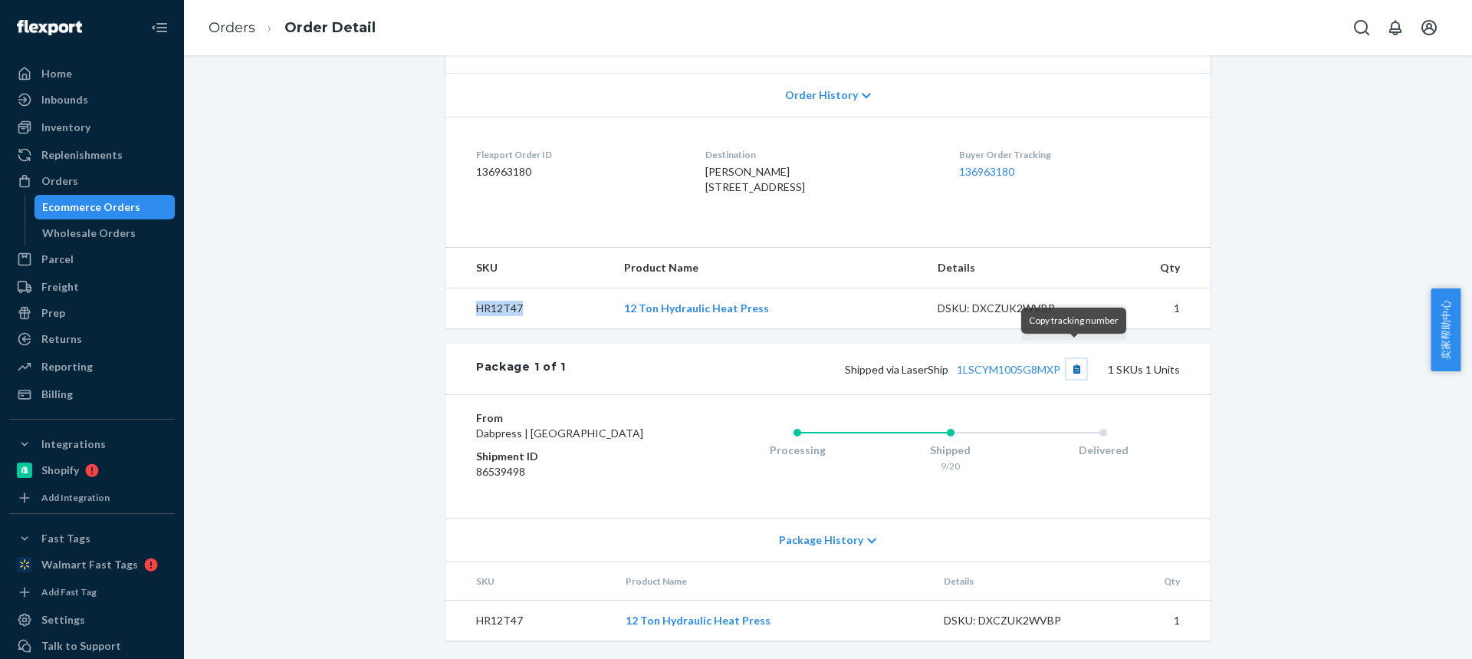
click at [1073, 359] on button "Copy tracking number" at bounding box center [1077, 369] width 20 height 20
click at [242, 29] on link "Orders" at bounding box center [232, 27] width 47 height 17
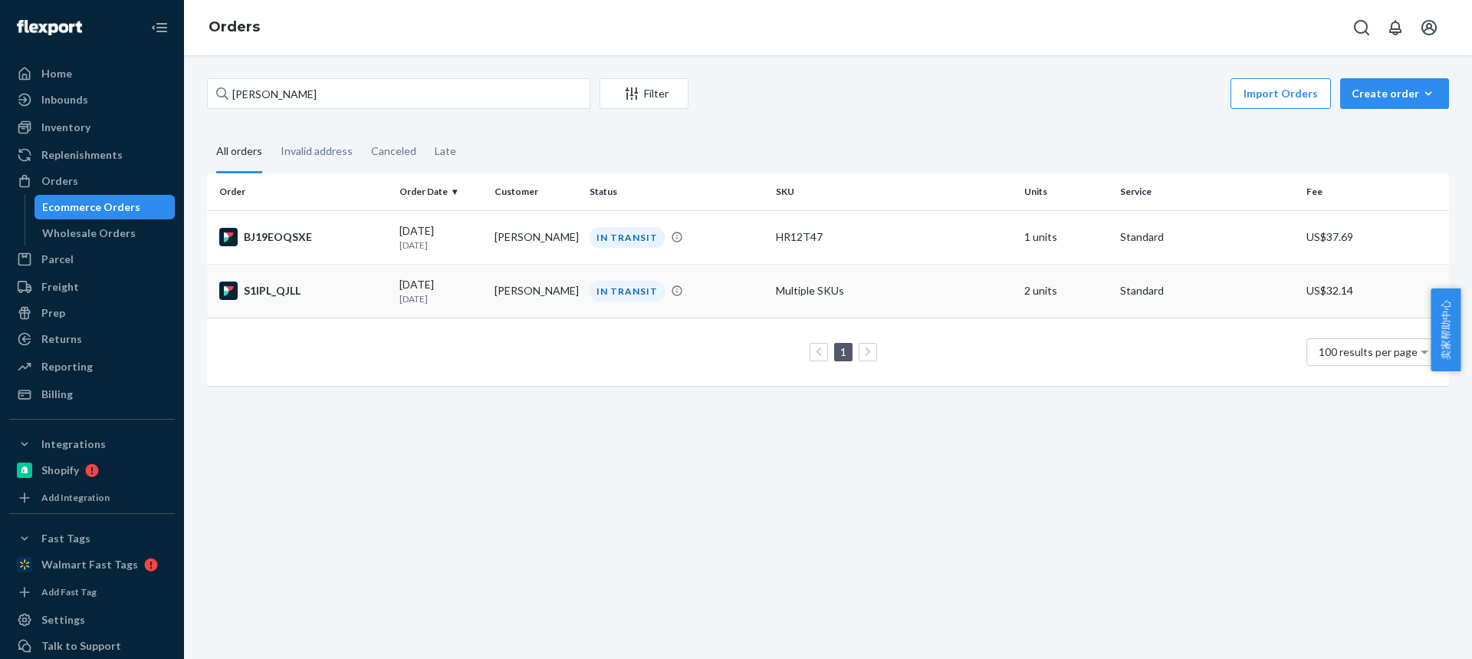
click at [516, 290] on td "Paul Scherer" at bounding box center [535, 291] width 95 height 54
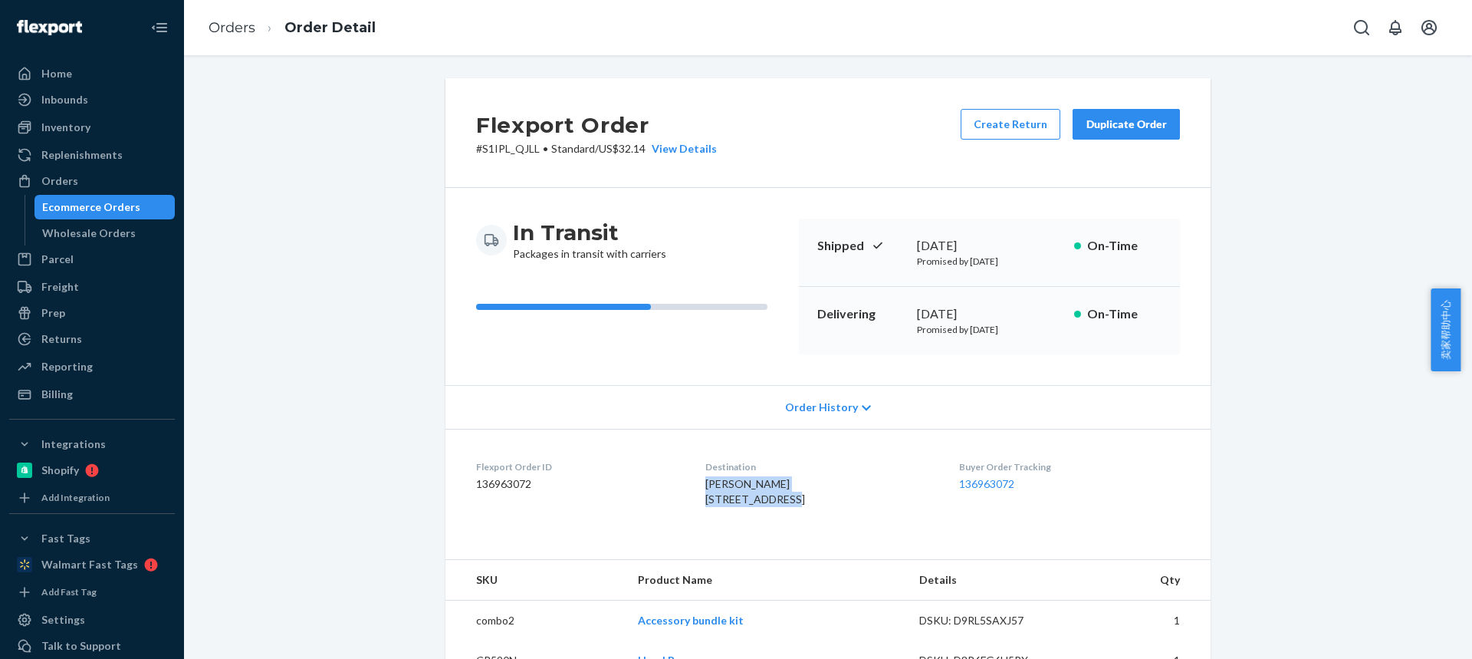
drag, startPoint x: 742, startPoint y: 495, endPoint x: 690, endPoint y: 489, distance: 52.5
click at [705, 490] on div "Paul Scherer 2955 Hemlock Ave Morro Bay, CA 93442-1434 US" at bounding box center [819, 491] width 228 height 31
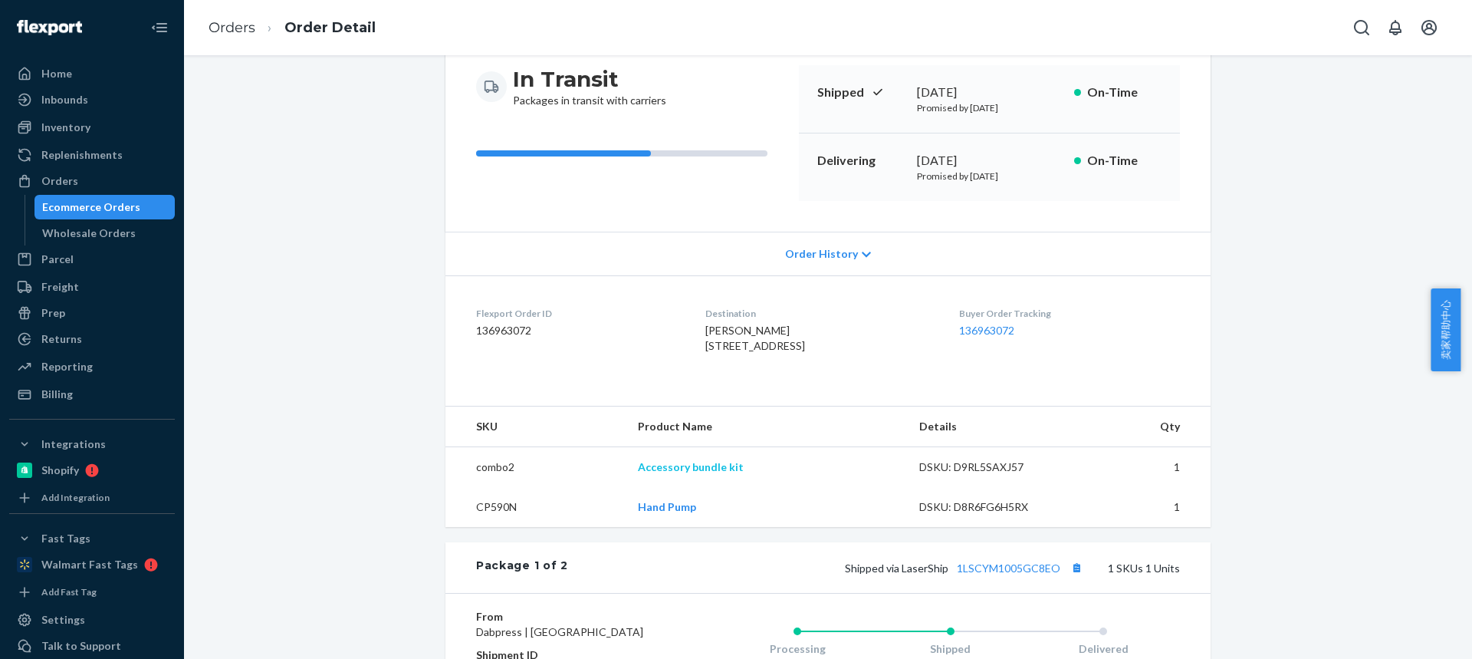
scroll to position [230, 0]
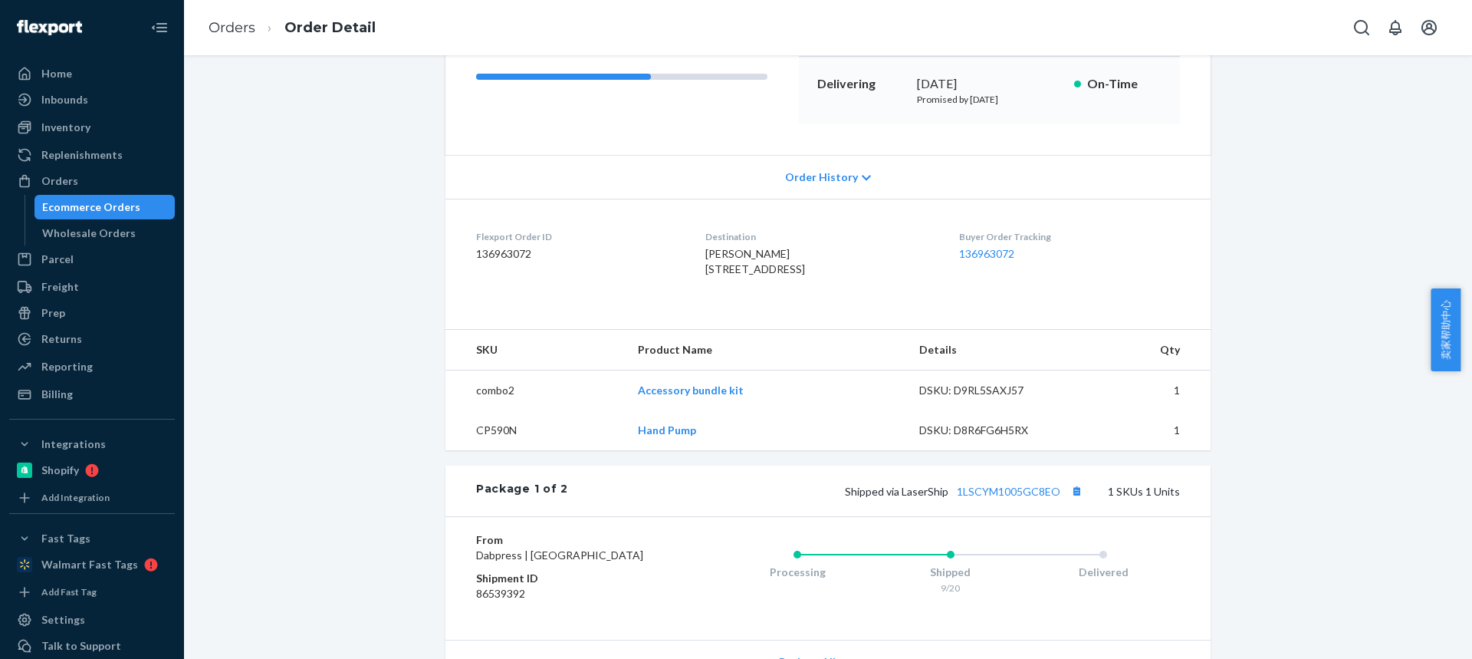
click at [494, 450] on td "CP590N" at bounding box center [535, 430] width 180 height 40
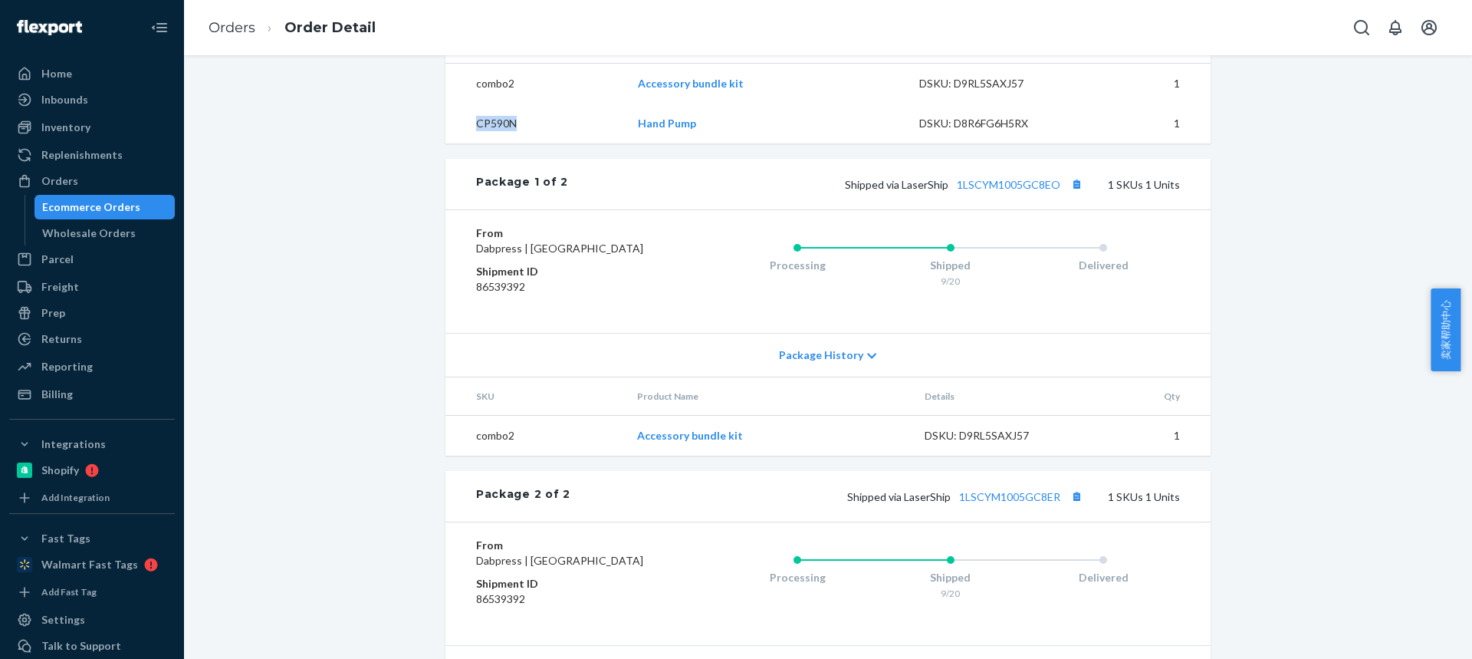
scroll to position [690, 0]
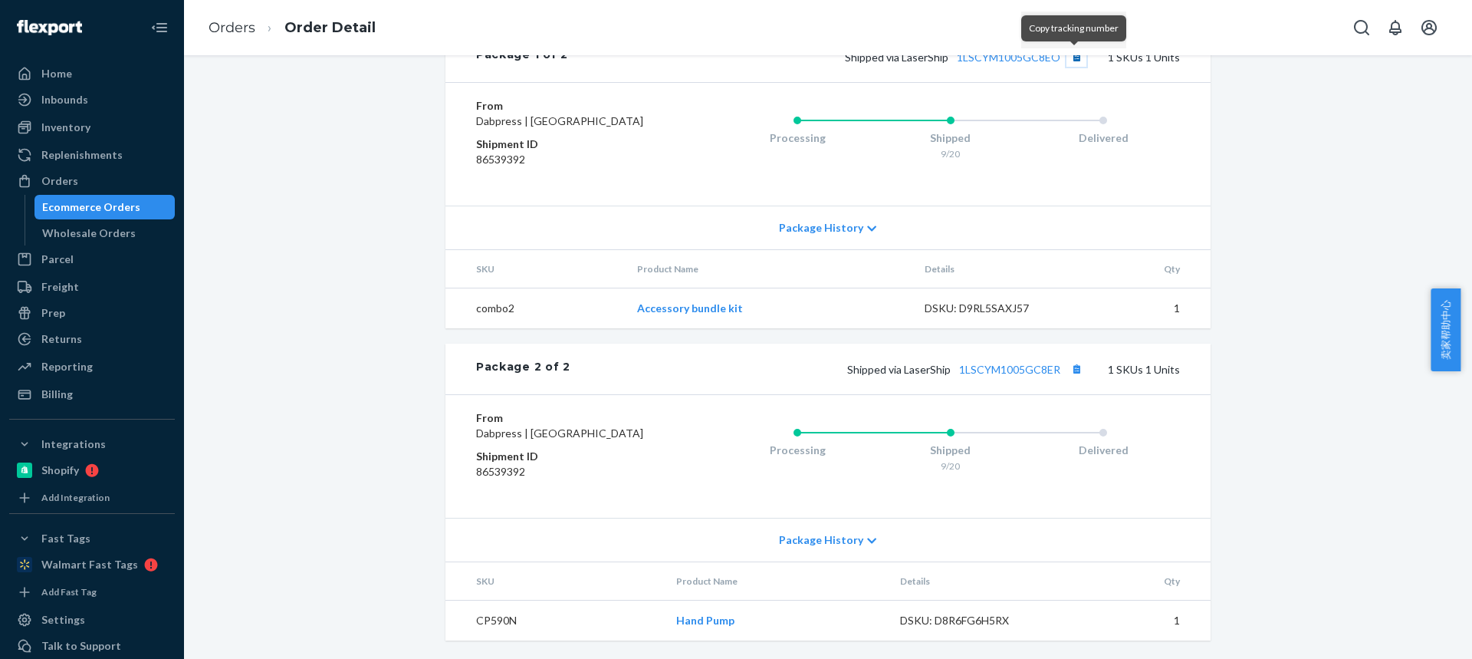
click at [1071, 64] on button "Copy tracking number" at bounding box center [1077, 57] width 20 height 20
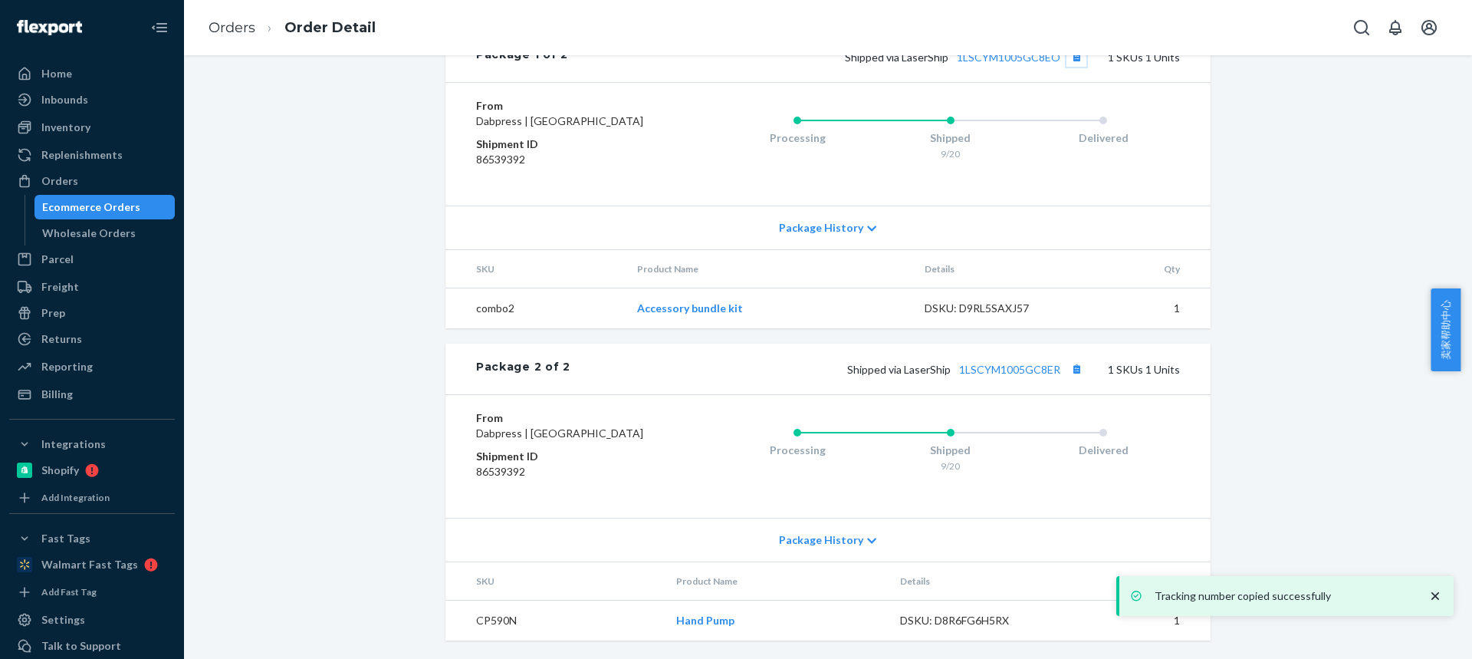
scroll to position [725, 0]
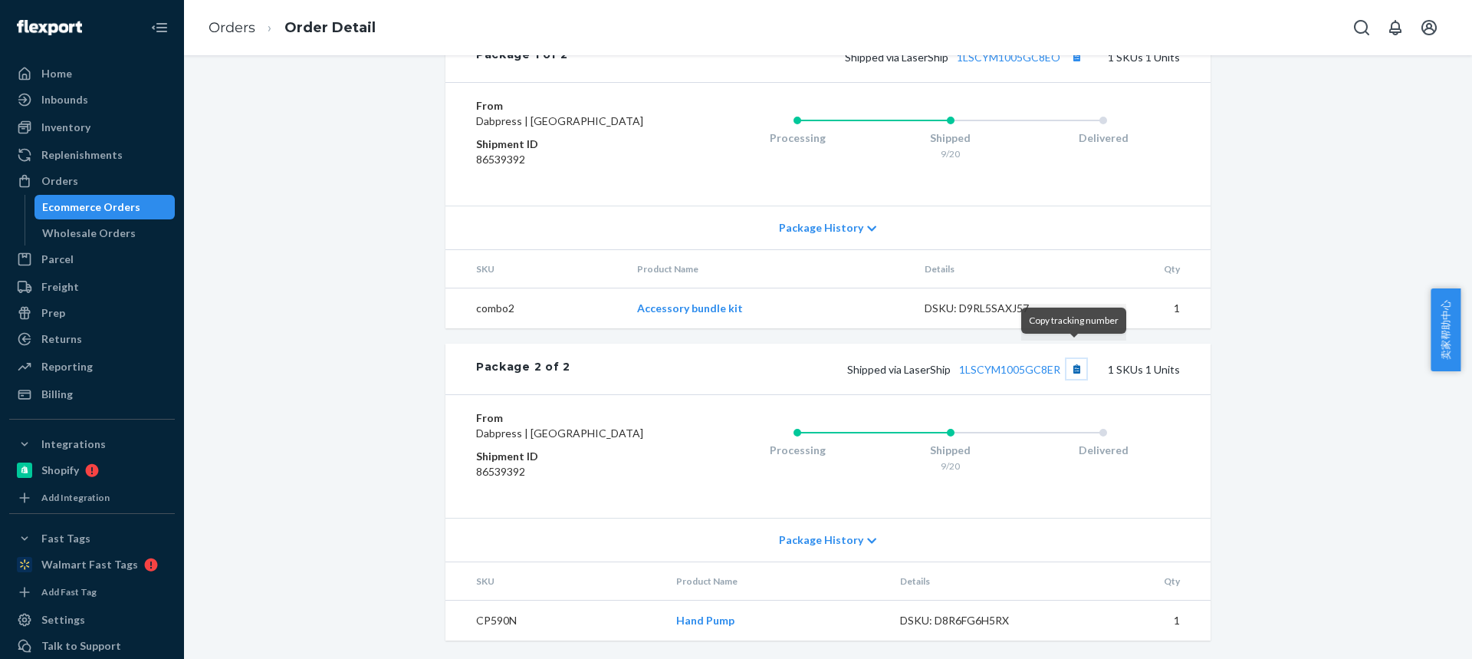
click at [1070, 359] on button "Copy tracking number" at bounding box center [1077, 369] width 20 height 20
click at [235, 31] on link "Orders" at bounding box center [232, 27] width 47 height 17
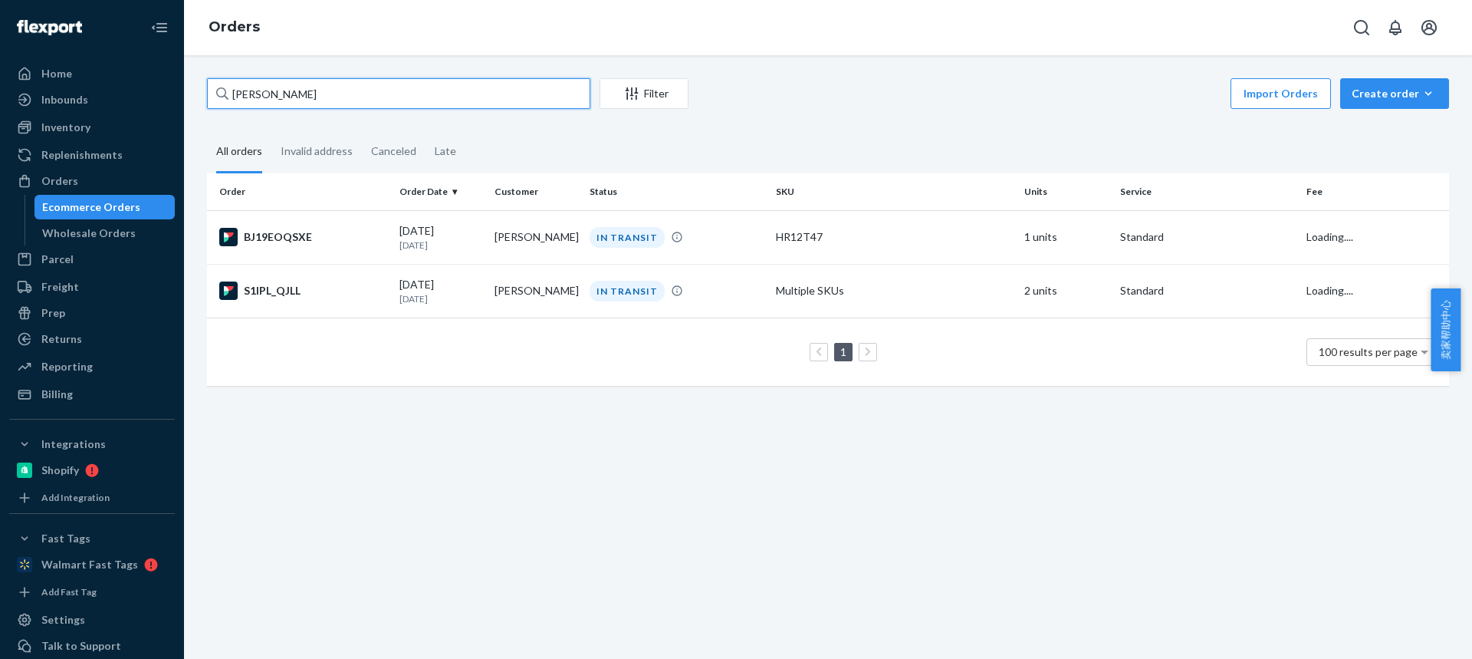
drag, startPoint x: 321, startPoint y: 87, endPoint x: 56, endPoint y: 29, distance: 271.5
click at [0, 44] on div "Home Inbounds Shipping Plans Problems Inventory Products Replenishments Orders …" at bounding box center [736, 329] width 1472 height 659
paste input "Thomas Niewolik"
type input "Thomas Niewolik"
click at [503, 252] on td "Thomas Niewolik" at bounding box center [535, 237] width 95 height 54
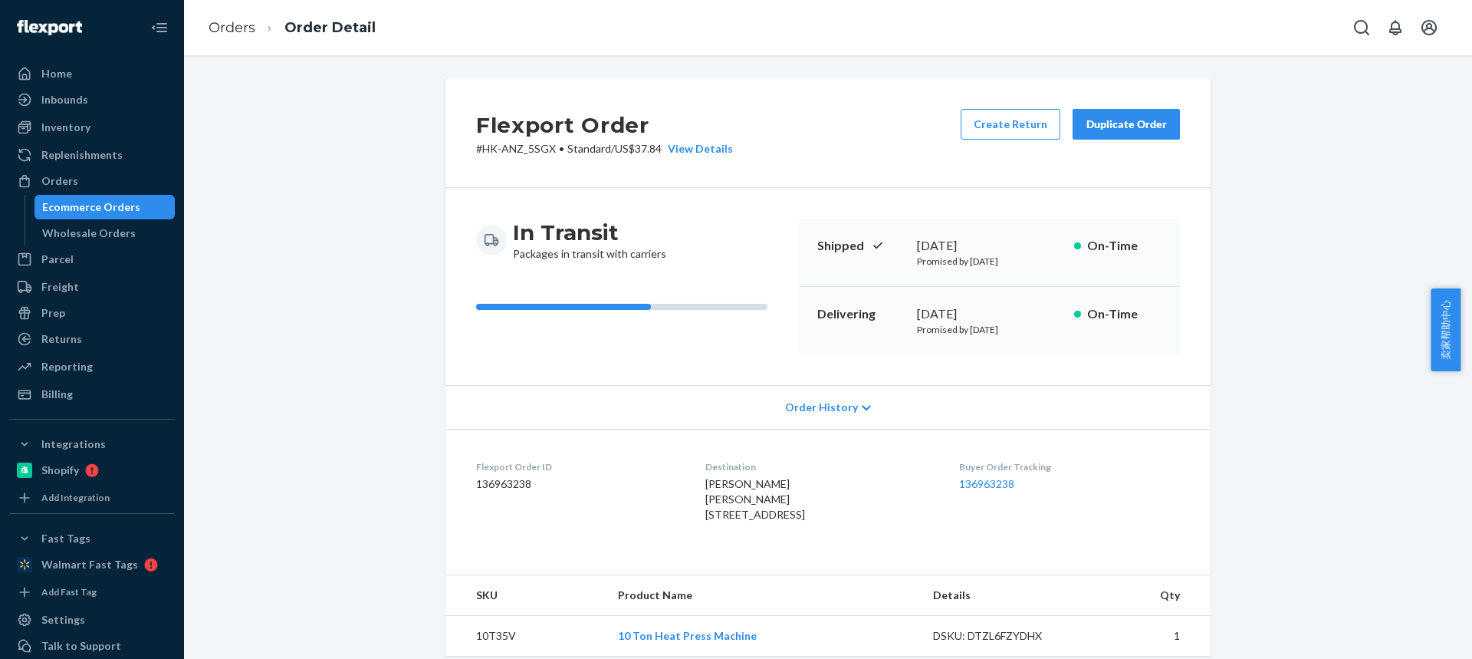
drag, startPoint x: 691, startPoint y: 521, endPoint x: 794, endPoint y: 516, distance: 102.9
click at [794, 517] on dl "Flexport Order ID 136963238 Destination Thomas Niewolik Thomas Niewolik 2700 N …" at bounding box center [827, 494] width 765 height 130
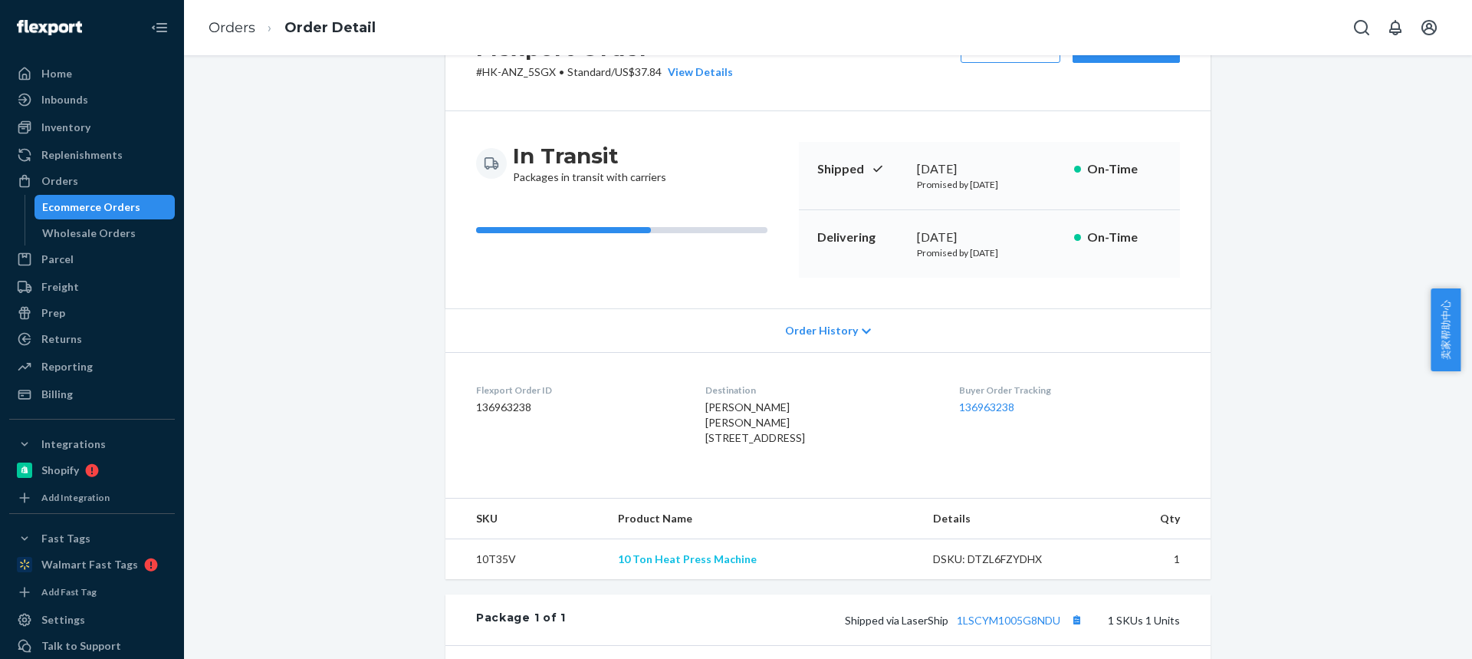
scroll to position [230, 0]
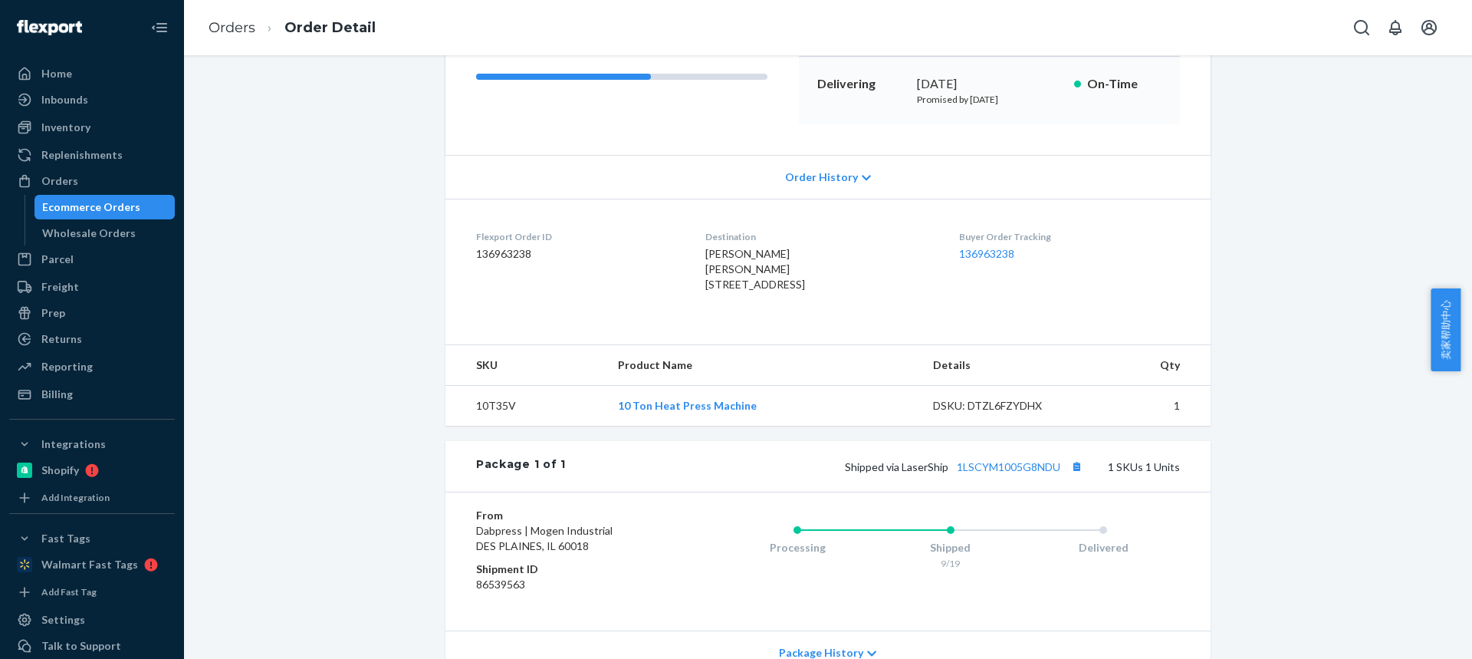
click at [495, 426] on td "10T35V" at bounding box center [525, 406] width 160 height 41
click at [493, 426] on td "10T35V" at bounding box center [525, 406] width 160 height 41
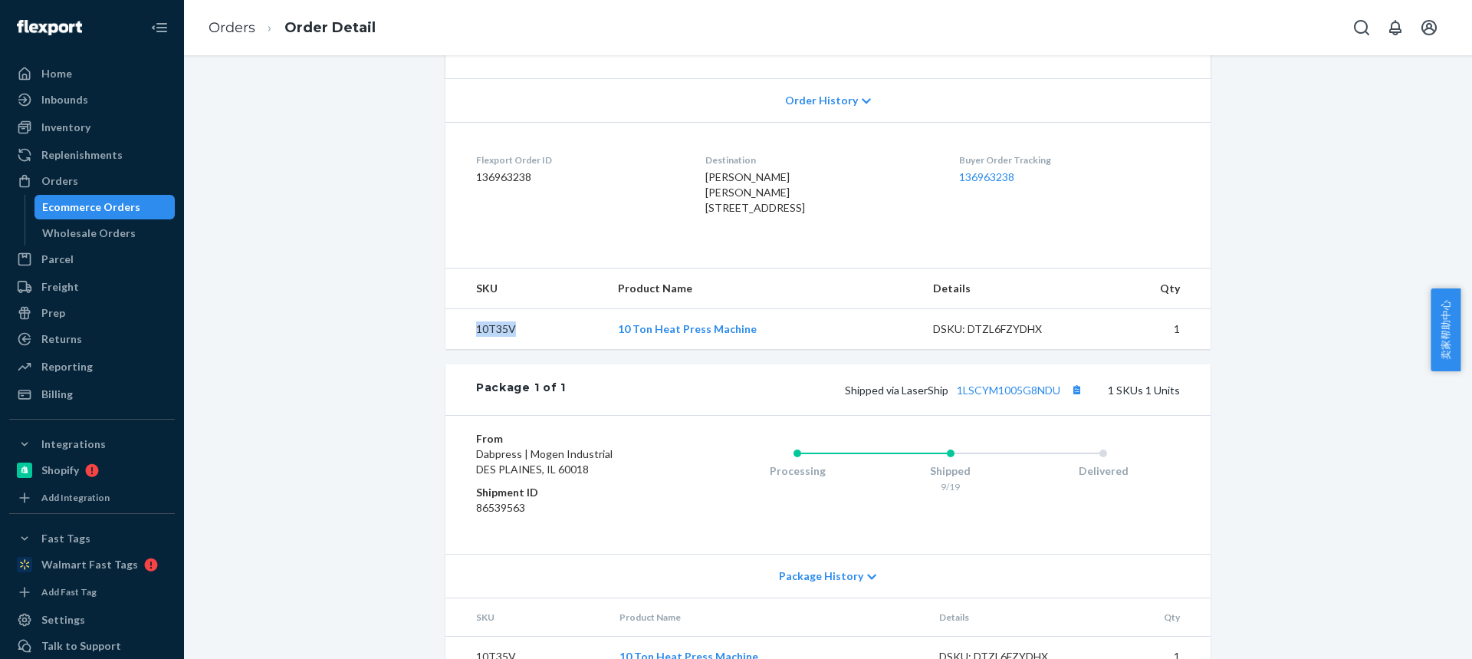
scroll to position [373, 0]
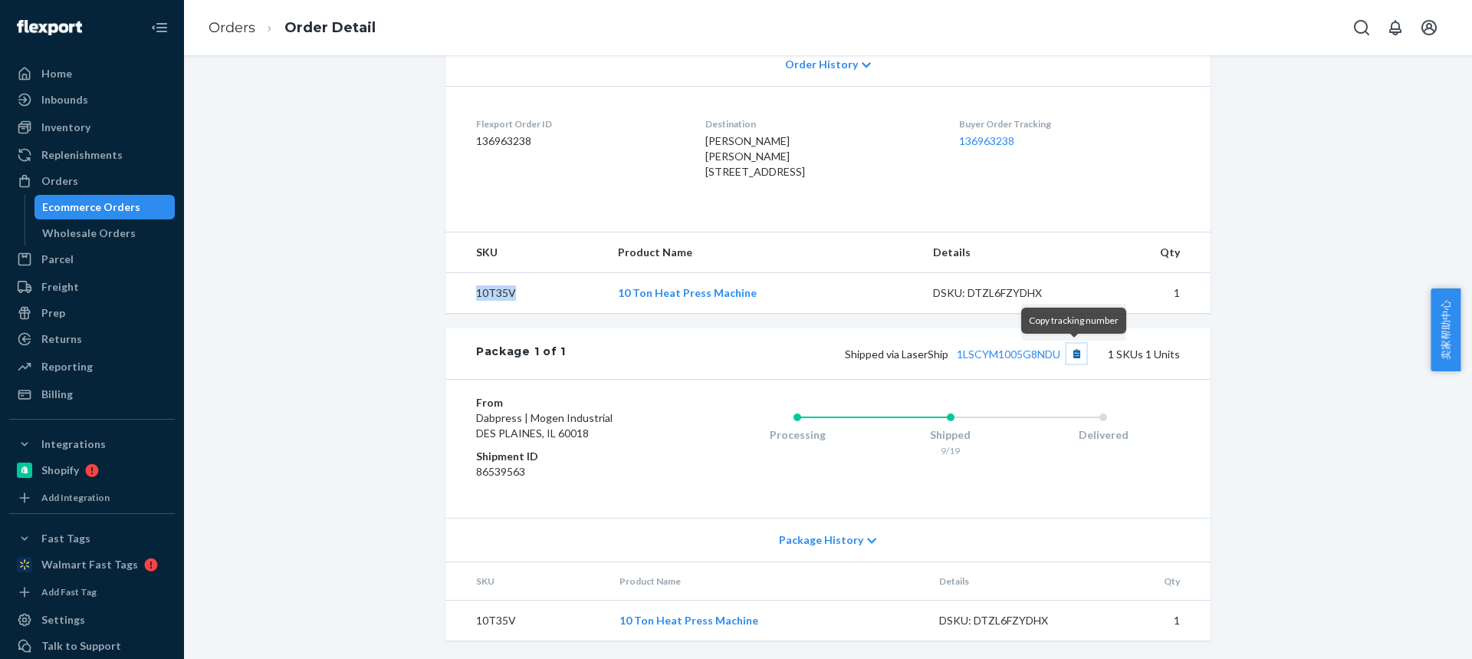
click at [1073, 356] on button "Copy tracking number" at bounding box center [1077, 354] width 20 height 20
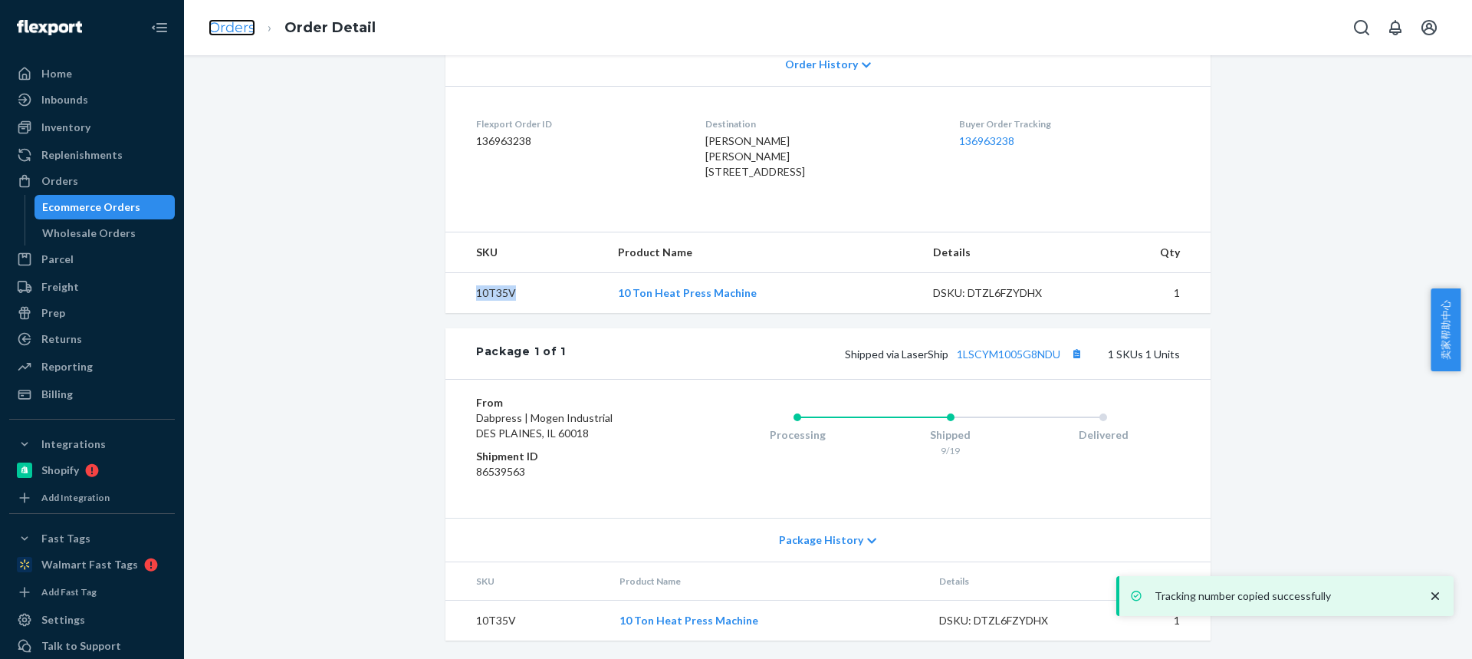
click at [245, 28] on link "Orders" at bounding box center [232, 27] width 47 height 17
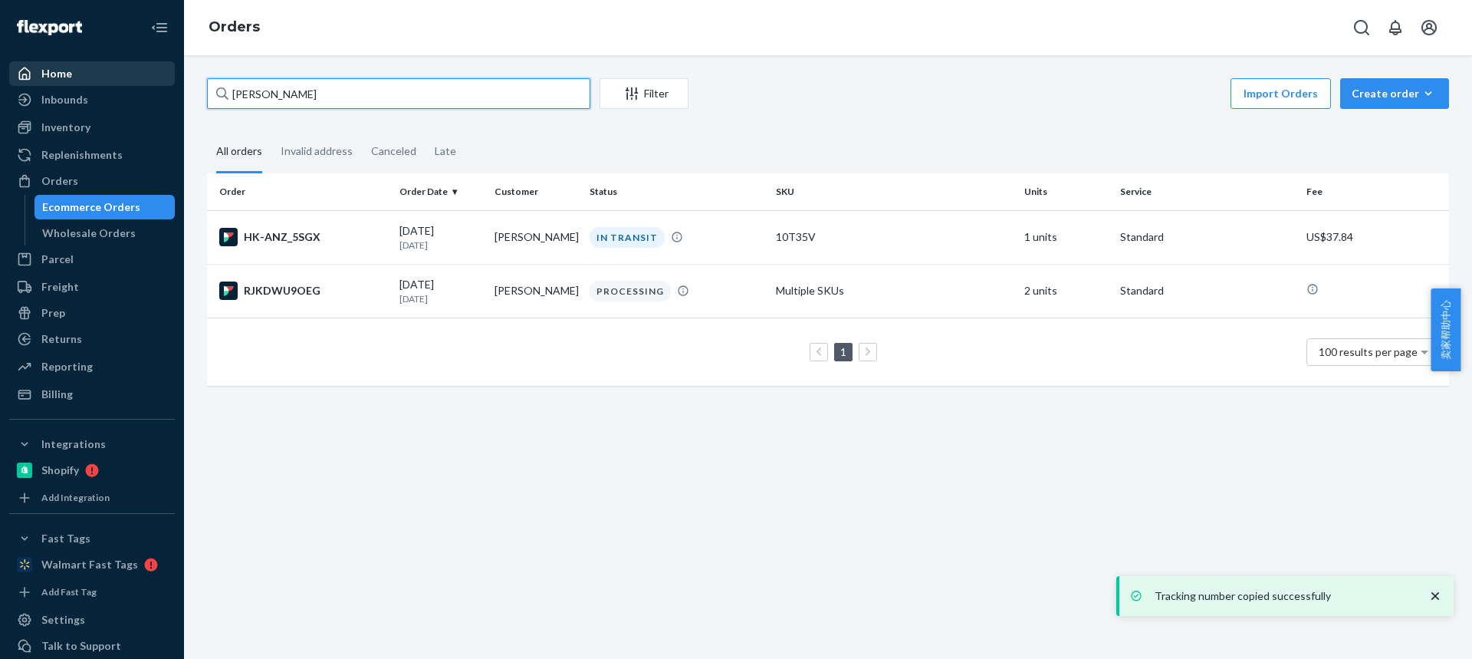
drag, startPoint x: 350, startPoint y: 104, endPoint x: 80, endPoint y: 75, distance: 272.2
click at [80, 76] on div "Home Inbounds Shipping Plans Problems Inventory Products Replenishments Orders …" at bounding box center [736, 329] width 1472 height 659
paste input "Justin Bugbee"
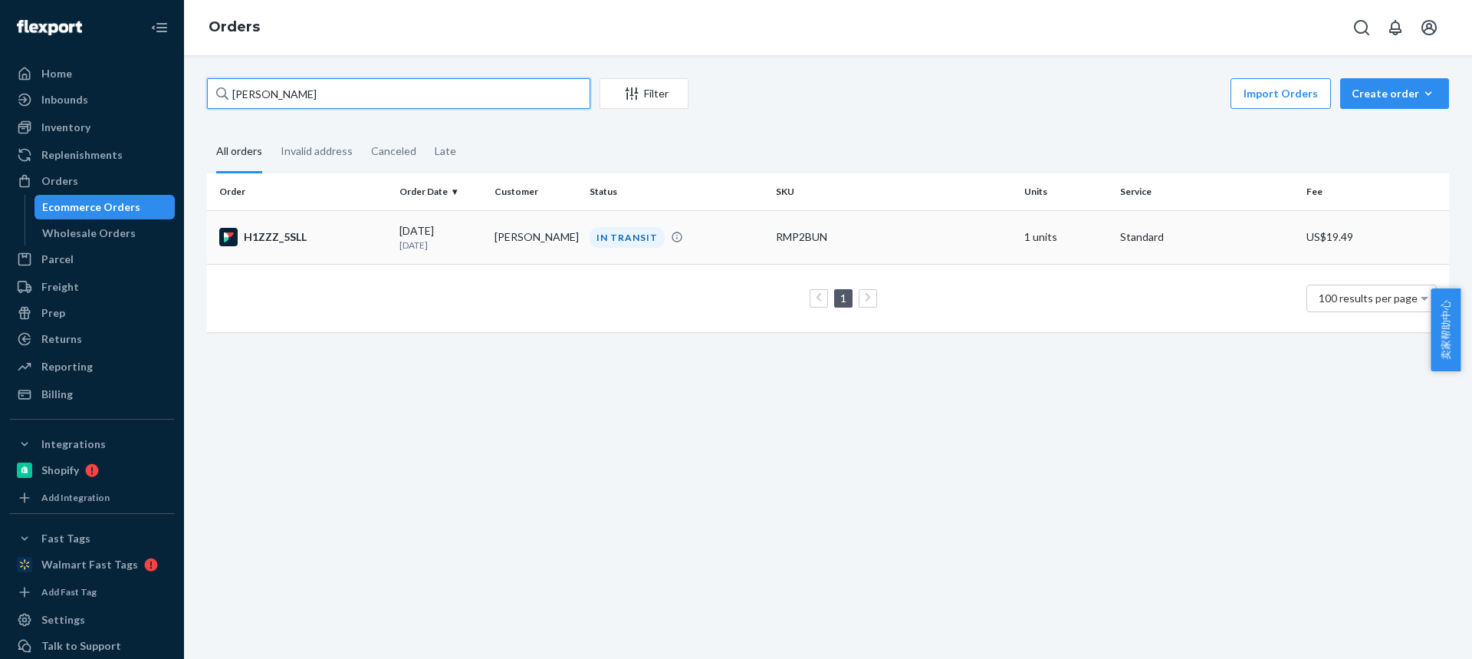
type input "Justin Bugbee"
click at [514, 230] on td "Justin Bugbee" at bounding box center [535, 237] width 95 height 54
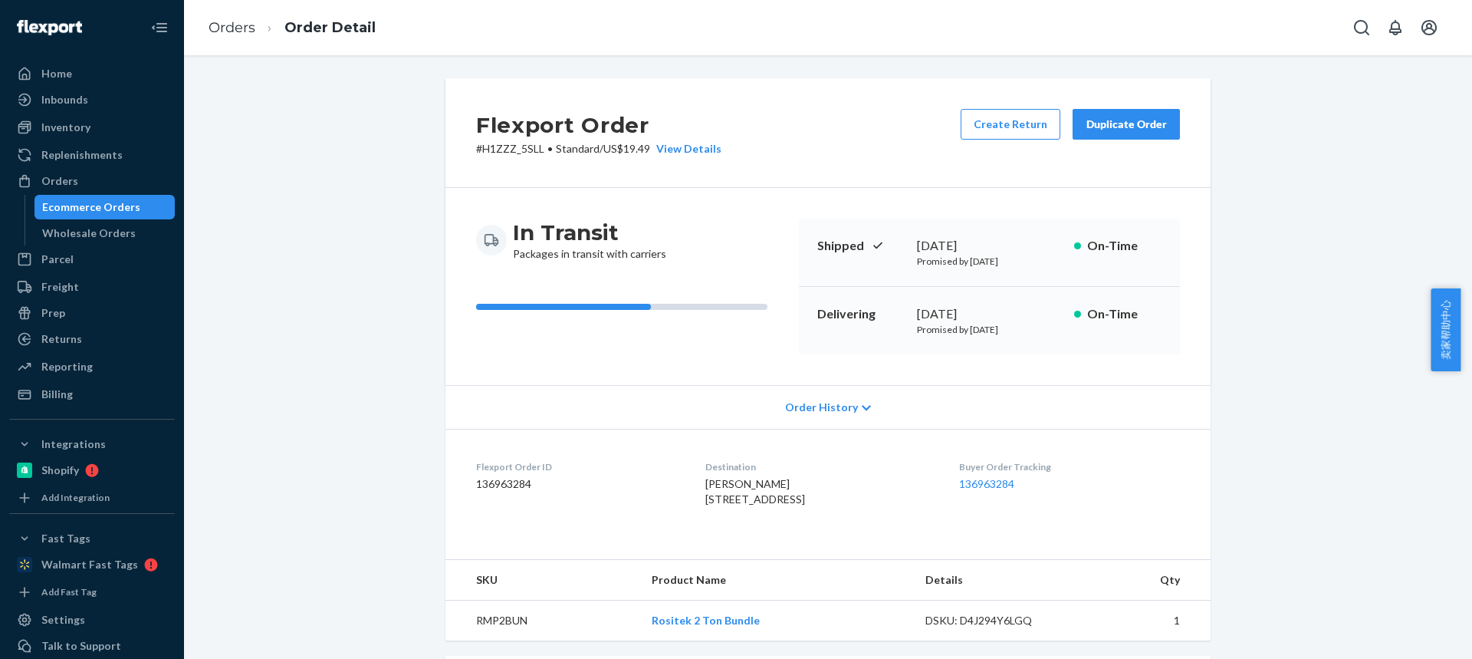
drag, startPoint x: 733, startPoint y: 489, endPoint x: 695, endPoint y: 487, distance: 37.6
click at [705, 488] on div "Justin Bugbee 4635 E Torchiana Pass Tucson, AZ 85739-8573 US" at bounding box center [819, 491] width 228 height 31
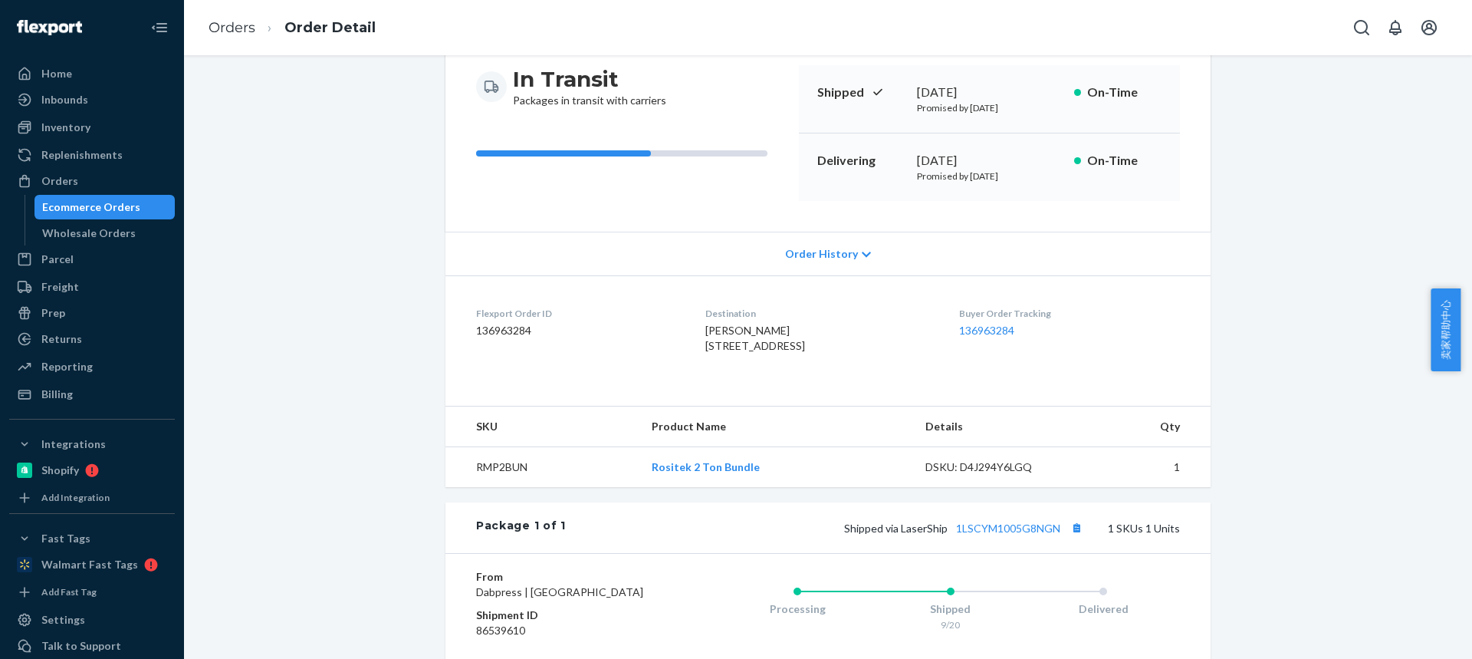
click at [482, 488] on td "RMP2BUN" at bounding box center [542, 467] width 194 height 41
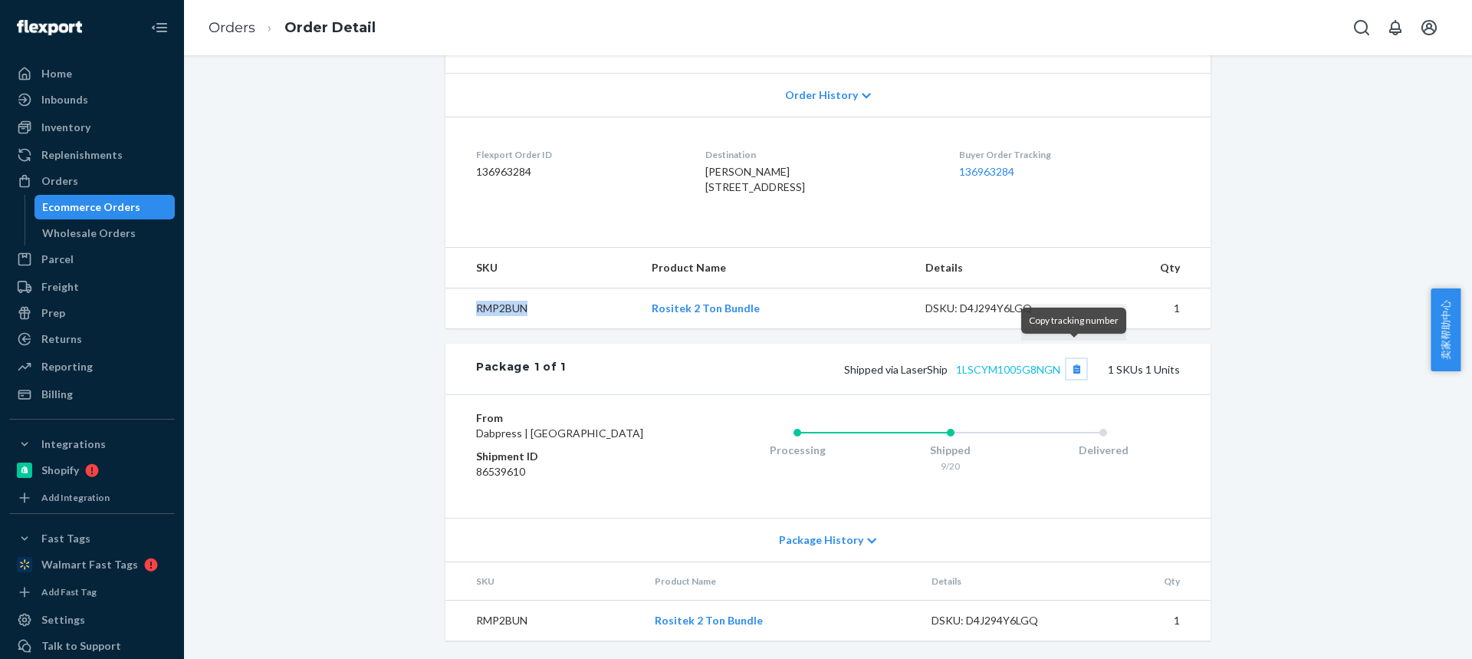
click at [1075, 359] on button "Copy tracking number" at bounding box center [1077, 369] width 20 height 20
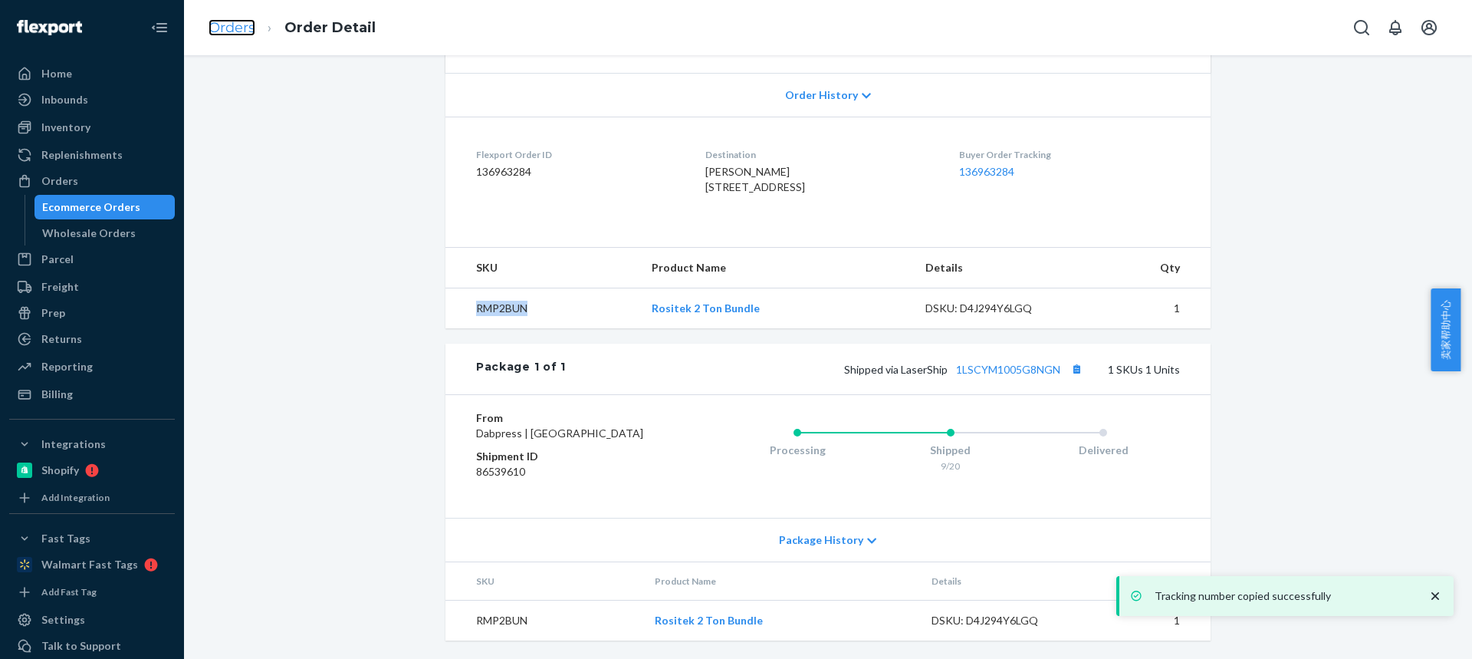
click at [237, 27] on link "Orders" at bounding box center [232, 27] width 47 height 17
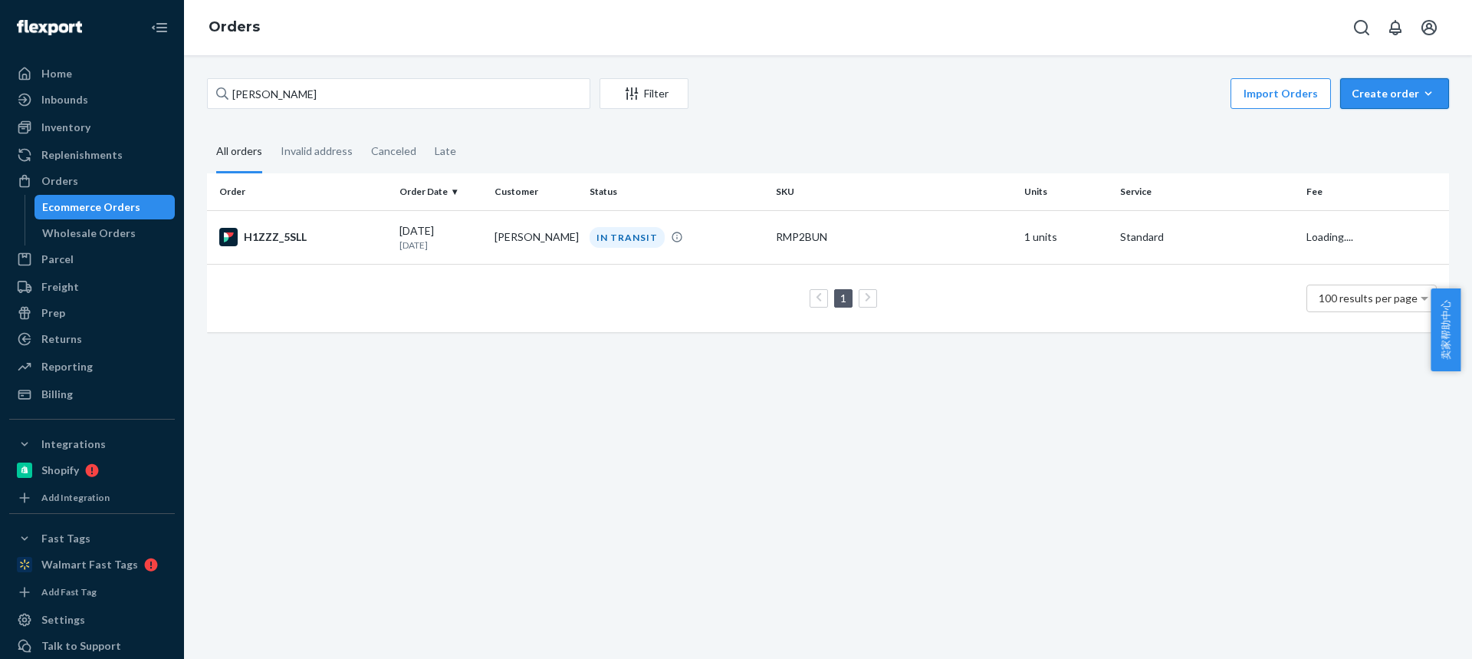
click at [1356, 94] on div "Create order" at bounding box center [1395, 93] width 86 height 15
click at [1368, 130] on span "Ecommerce order" at bounding box center [1403, 130] width 95 height 11
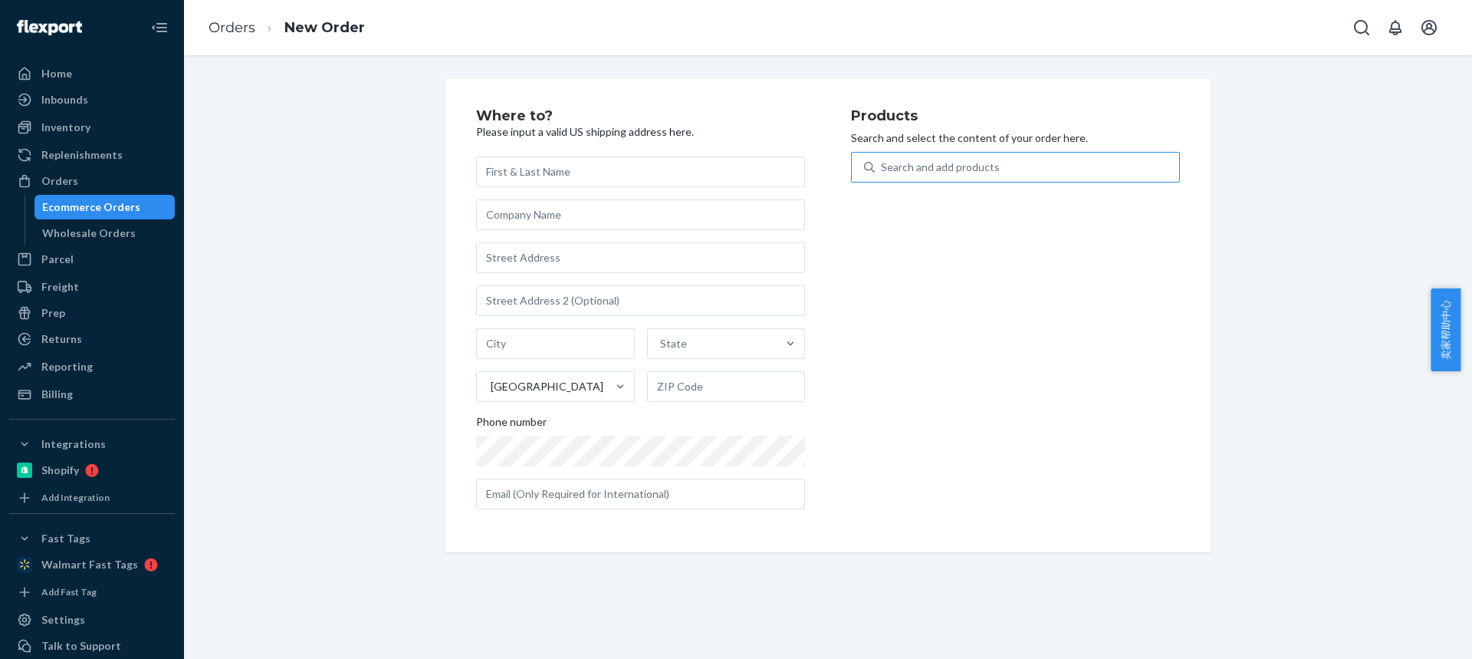
click at [896, 166] on div "Search and add products" at bounding box center [940, 166] width 119 height 15
click at [883, 166] on input "Search and add products" at bounding box center [882, 166] width 2 height 15
type input "M120"
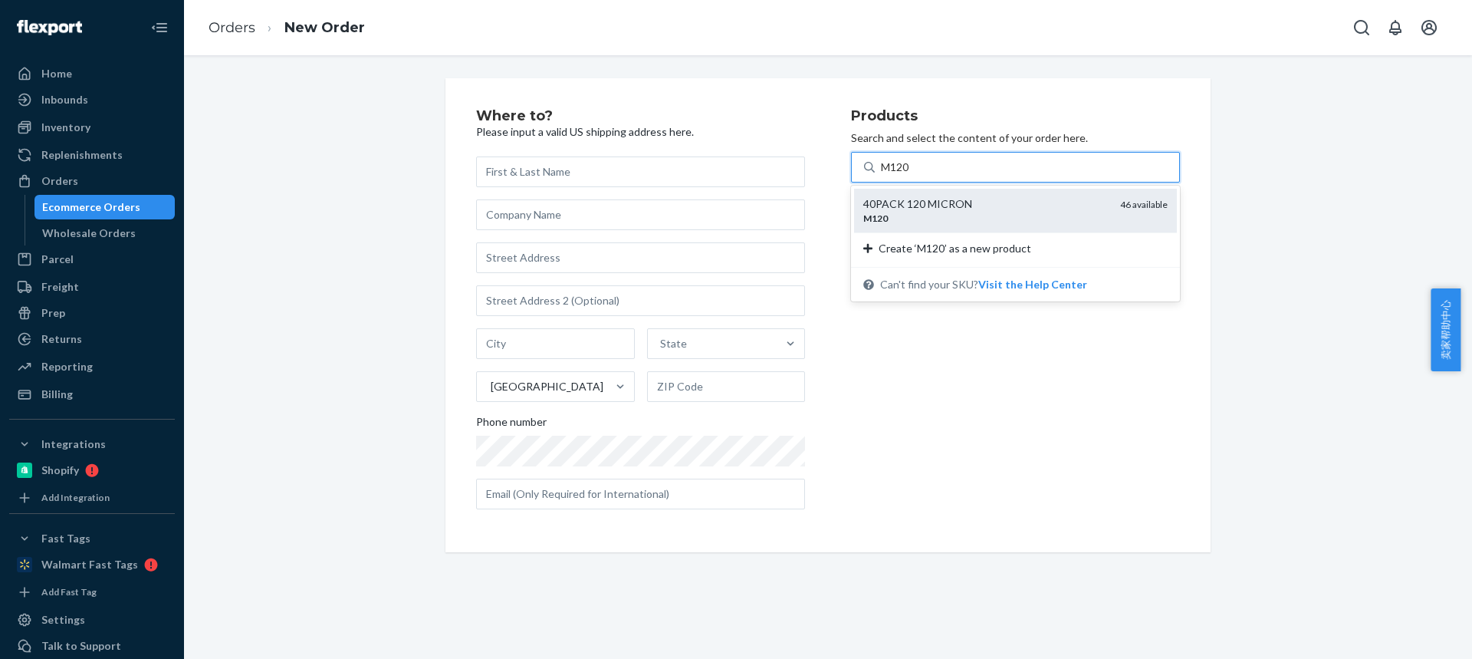
click at [886, 205] on div "40PACK 120 MICRON" at bounding box center [985, 203] width 245 height 15
click at [886, 175] on input "M120" at bounding box center [896, 166] width 30 height 15
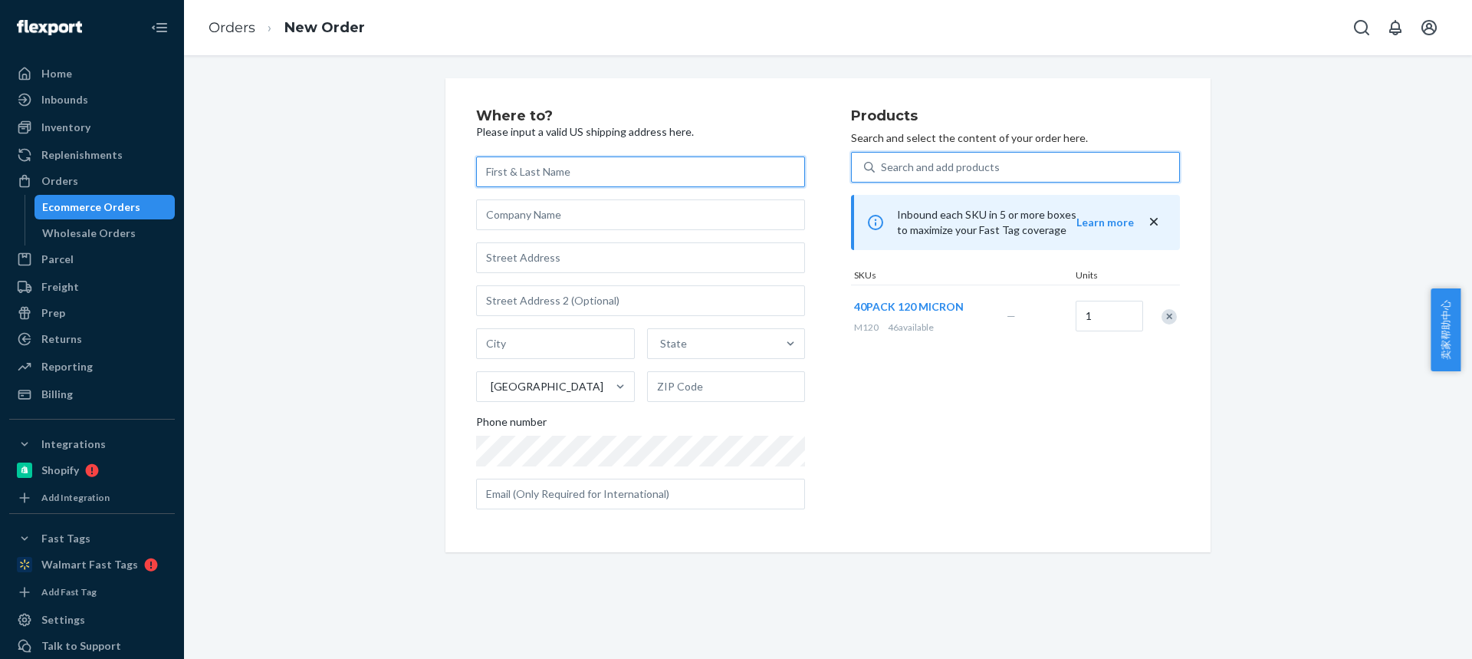
click at [514, 176] on input "text" at bounding box center [640, 171] width 329 height 31
paste input "Noah Michaels"
type input "Noah Michaels"
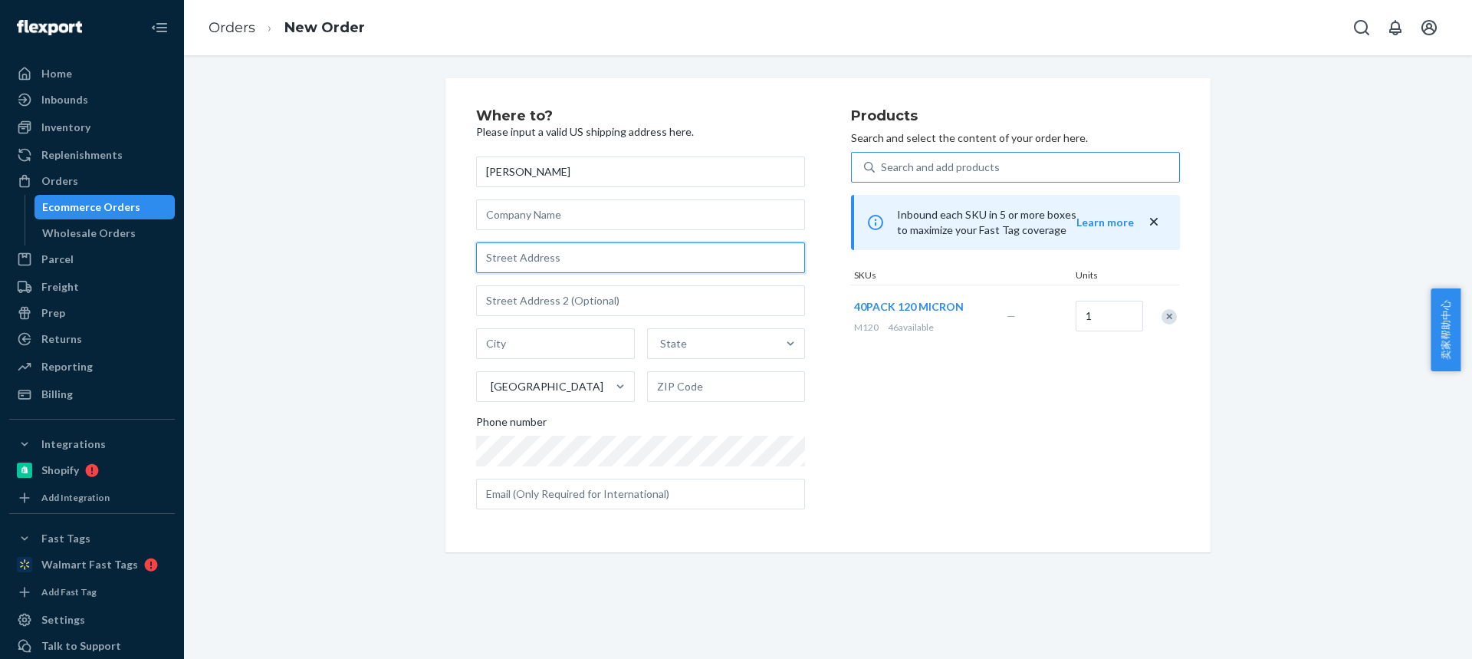
drag, startPoint x: 534, startPoint y: 260, endPoint x: 446, endPoint y: 55, distance: 222.6
click at [534, 260] on input "text" at bounding box center [640, 257] width 329 height 31
paste input "2316 Delmar Ave"
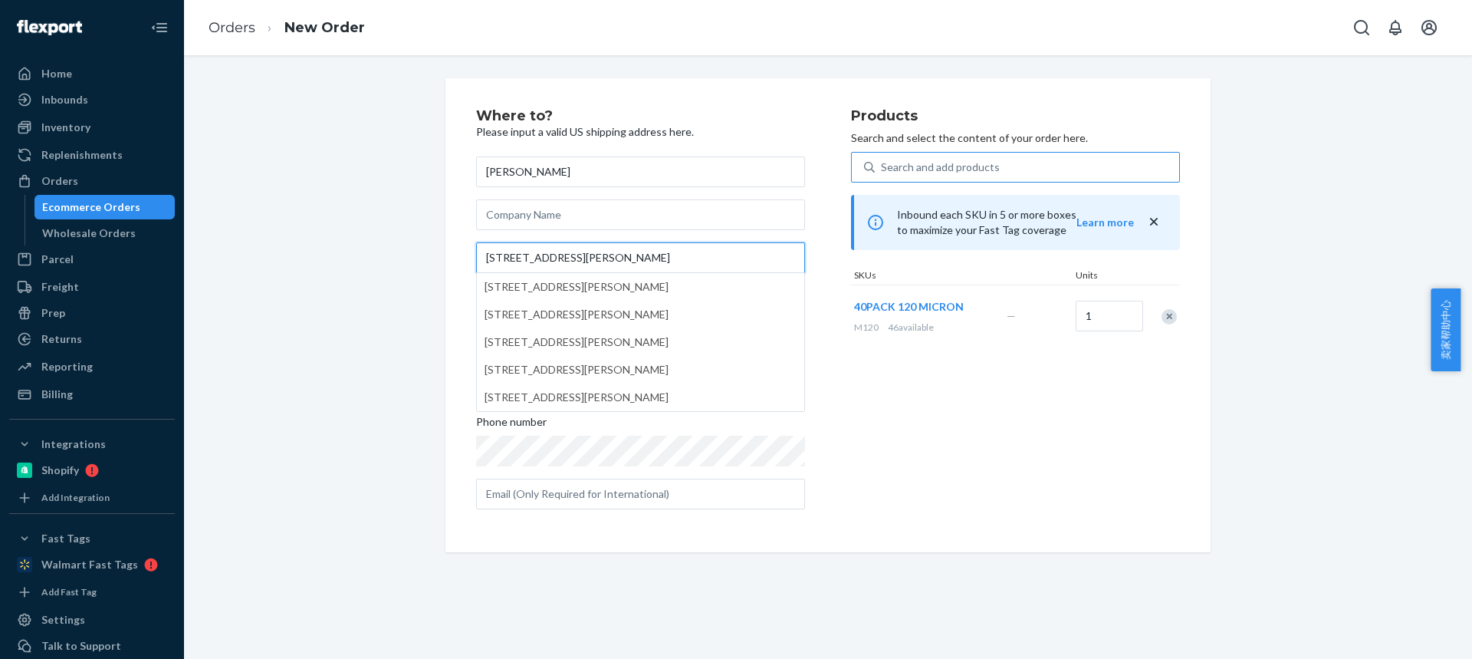
type input "2316 Delmar Ave"
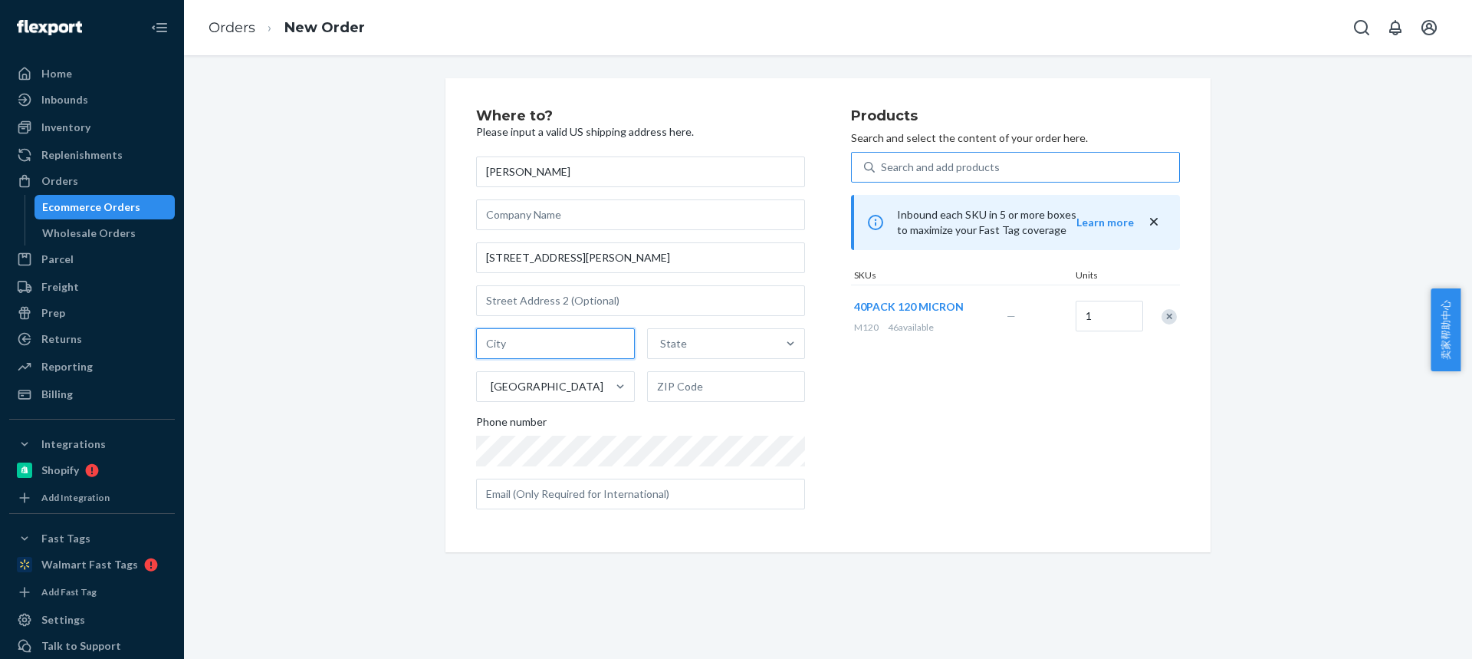
click at [507, 337] on input "text" at bounding box center [555, 343] width 159 height 31
paste input "Granite City IL 62040"
drag, startPoint x: 547, startPoint y: 343, endPoint x: 708, endPoint y: 383, distance: 165.9
click at [695, 367] on div "Granite City IL 62040 State United States" at bounding box center [640, 365] width 329 height 74
type input "Granite City IL"
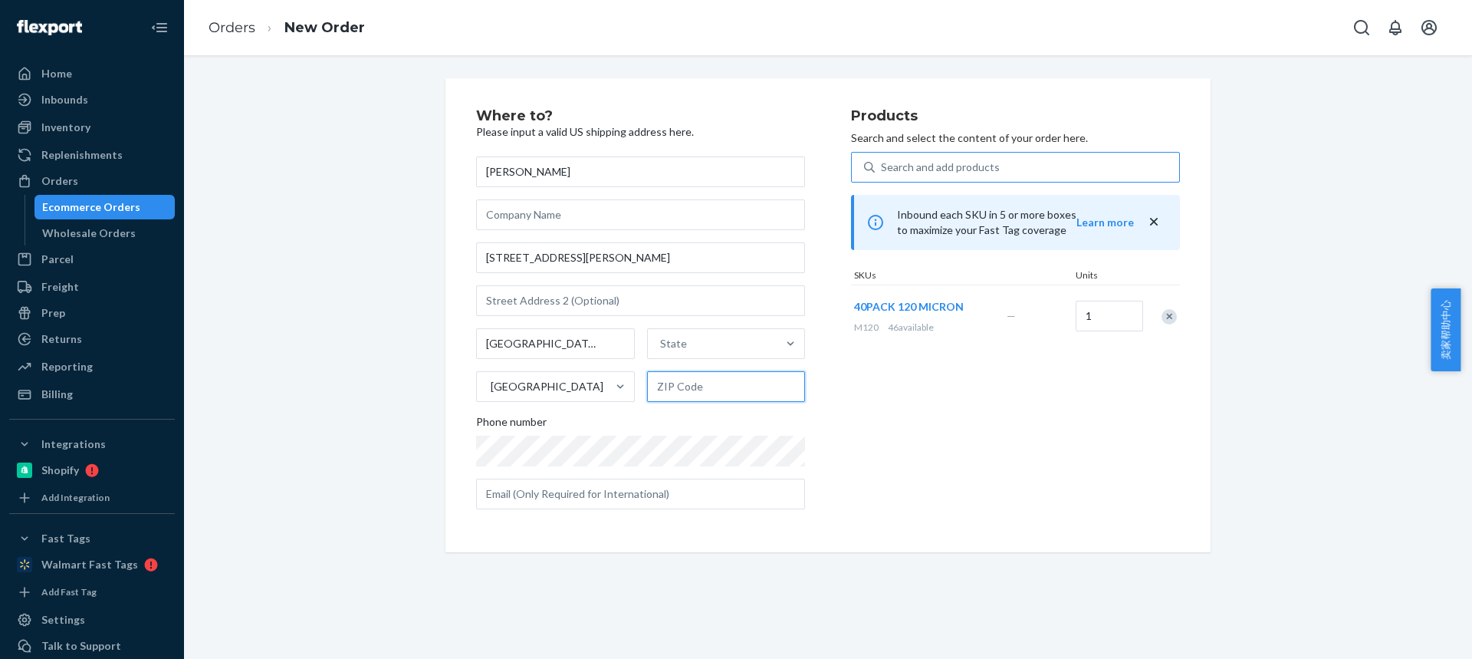
click at [685, 381] on input "text" at bounding box center [726, 386] width 159 height 31
paste input "62040"
type input "62040"
drag, startPoint x: 538, startPoint y: 342, endPoint x: 667, endPoint y: 349, distance: 129.0
click at [616, 345] on input "Granite City" at bounding box center [555, 343] width 159 height 31
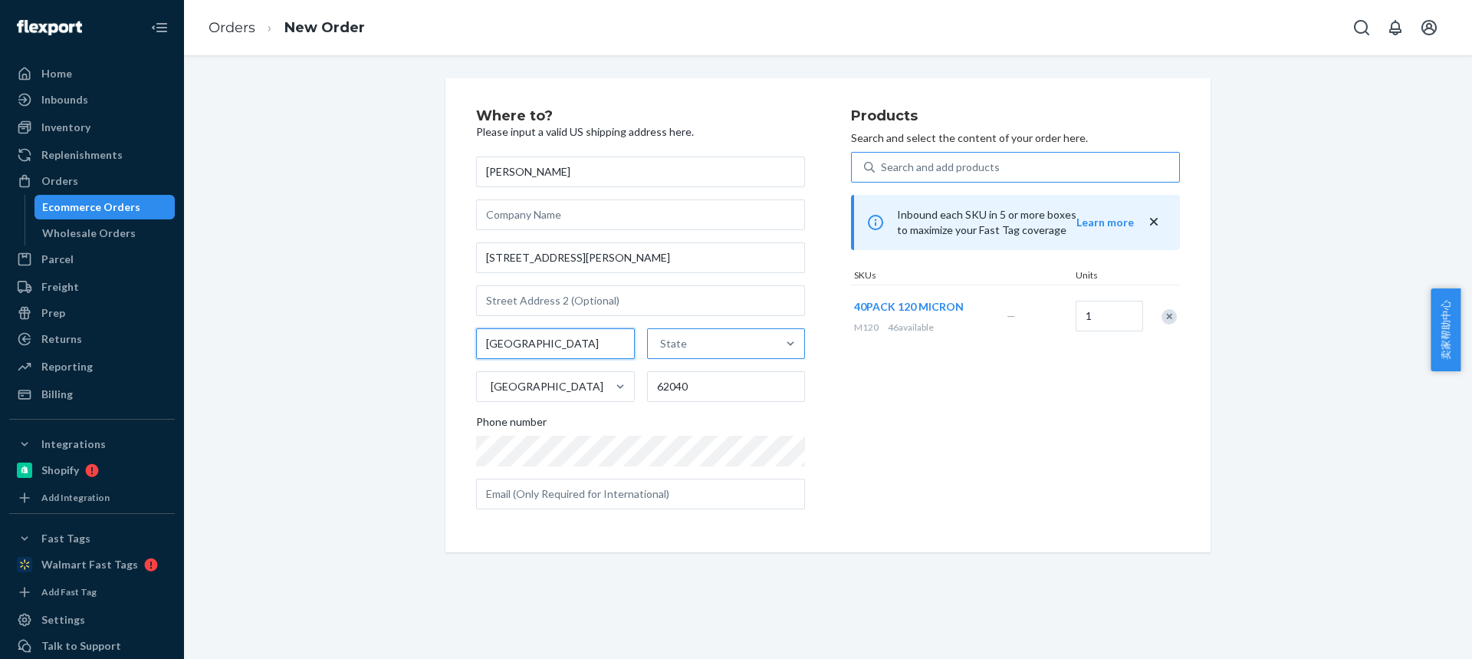
type input "Granite City"
click at [688, 345] on div "State" at bounding box center [713, 343] width 130 height 31
click at [662, 345] on input "State" at bounding box center [661, 343] width 2 height 15
paste input "IL"
type input "IL"
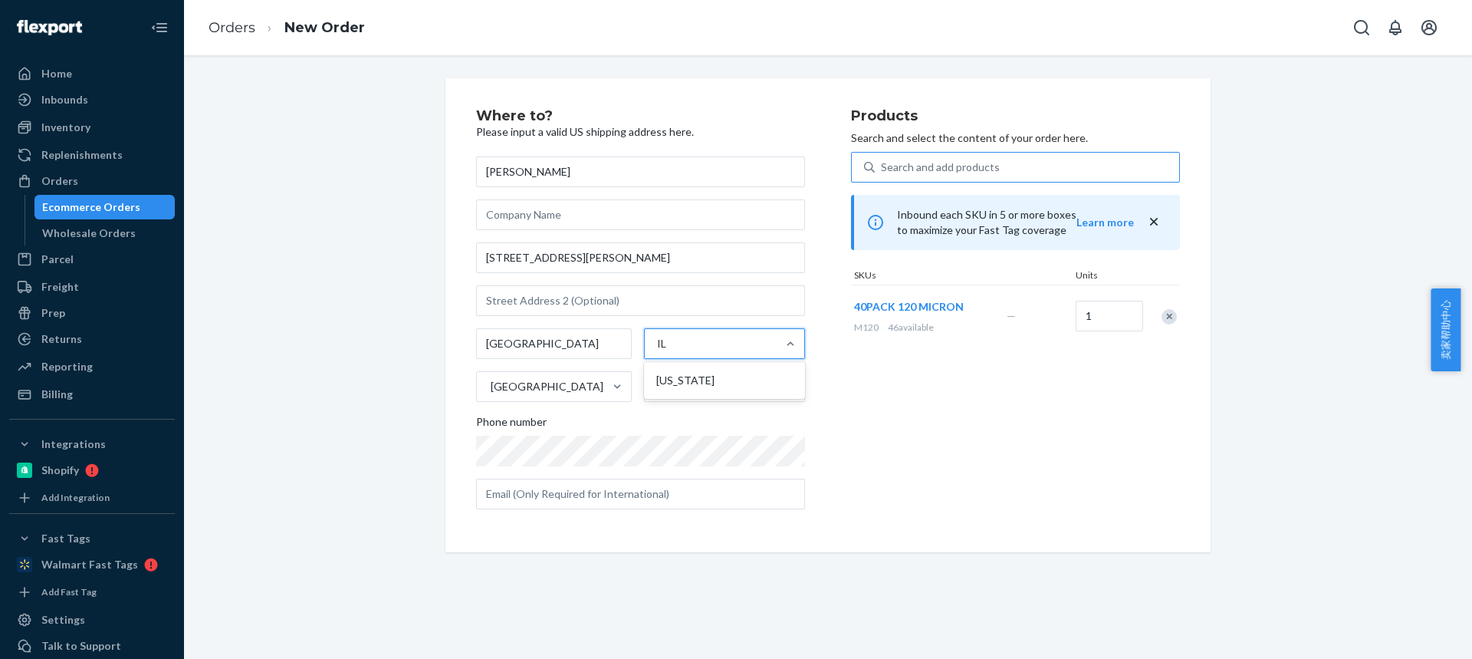
click at [691, 380] on div "Illinois" at bounding box center [724, 380] width 155 height 31
click at [669, 351] on input "IL" at bounding box center [663, 343] width 12 height 15
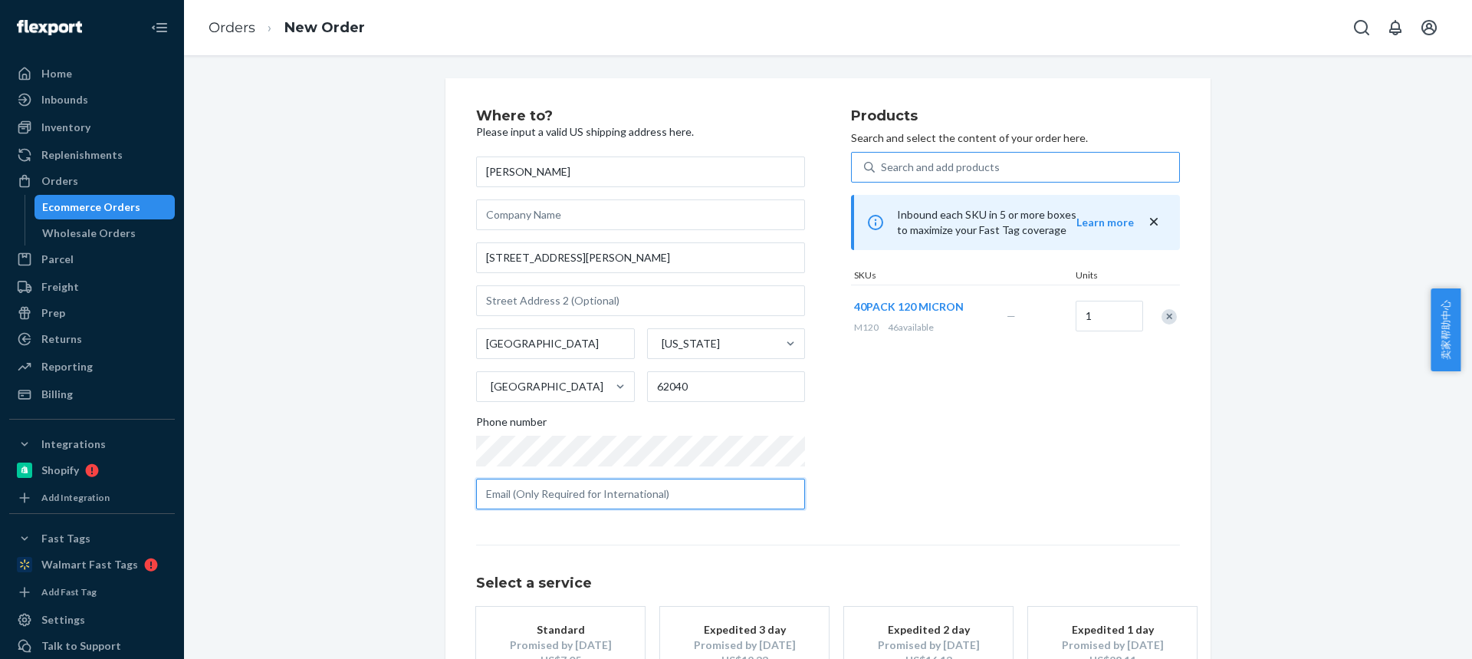
click at [561, 498] on input "text" at bounding box center [640, 493] width 329 height 31
paste input "nomichaels1@gmail.com"
type input "nomichaels1@gmail.com"
click at [574, 622] on div "Standard" at bounding box center [560, 629] width 123 height 15
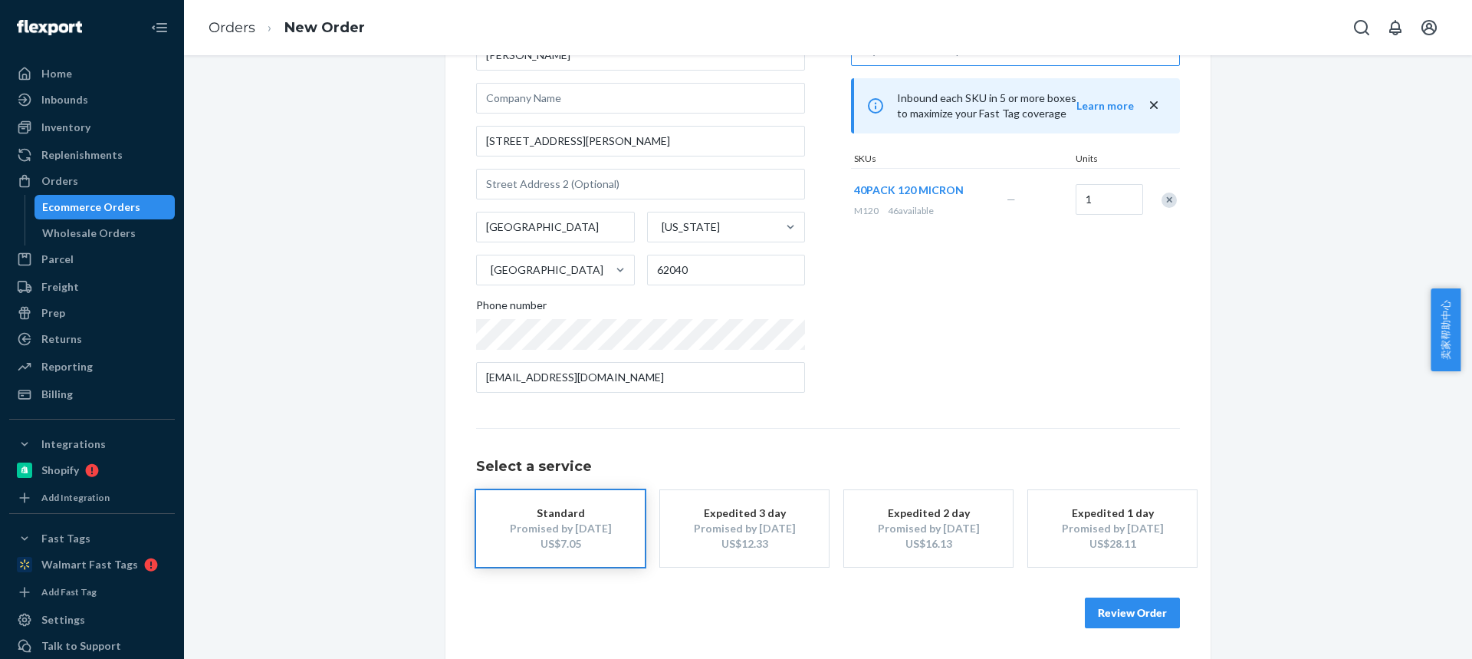
click at [1129, 613] on button "Review Order" at bounding box center [1132, 612] width 95 height 31
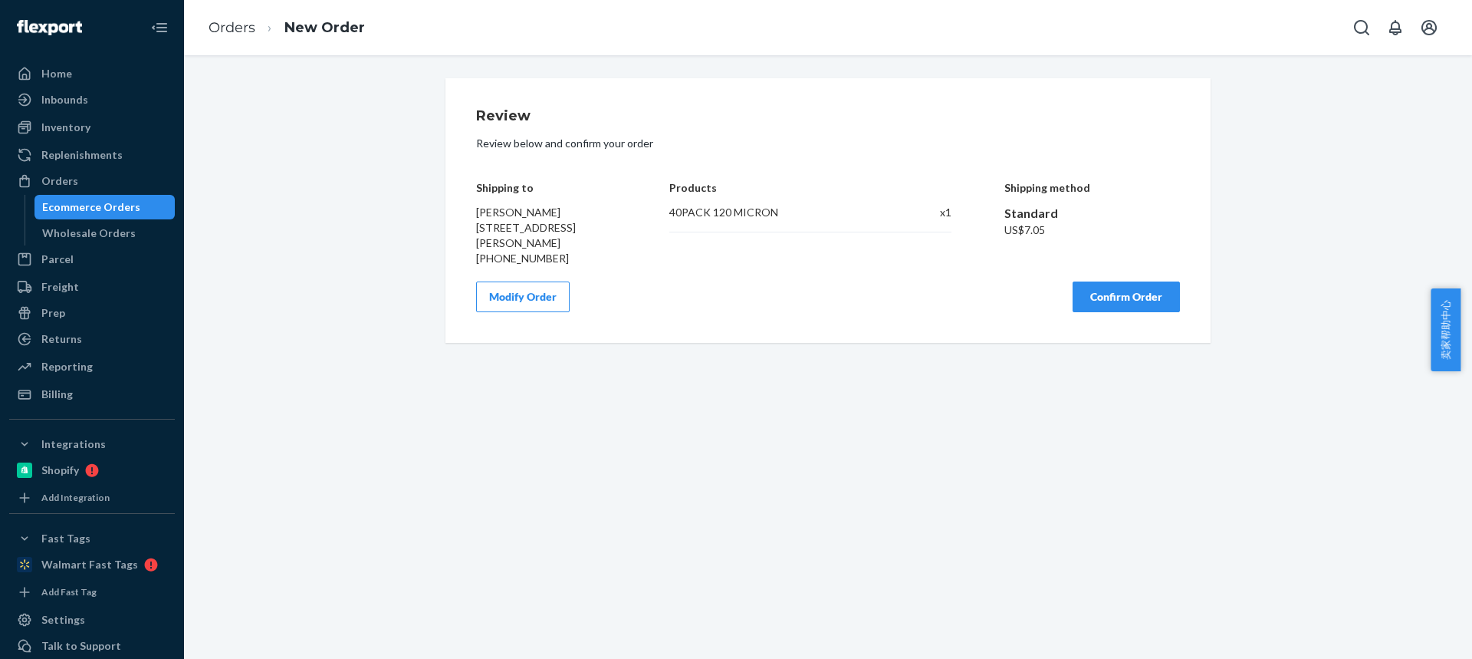
scroll to position [0, 0]
click at [1093, 298] on button "Confirm Order" at bounding box center [1126, 296] width 107 height 31
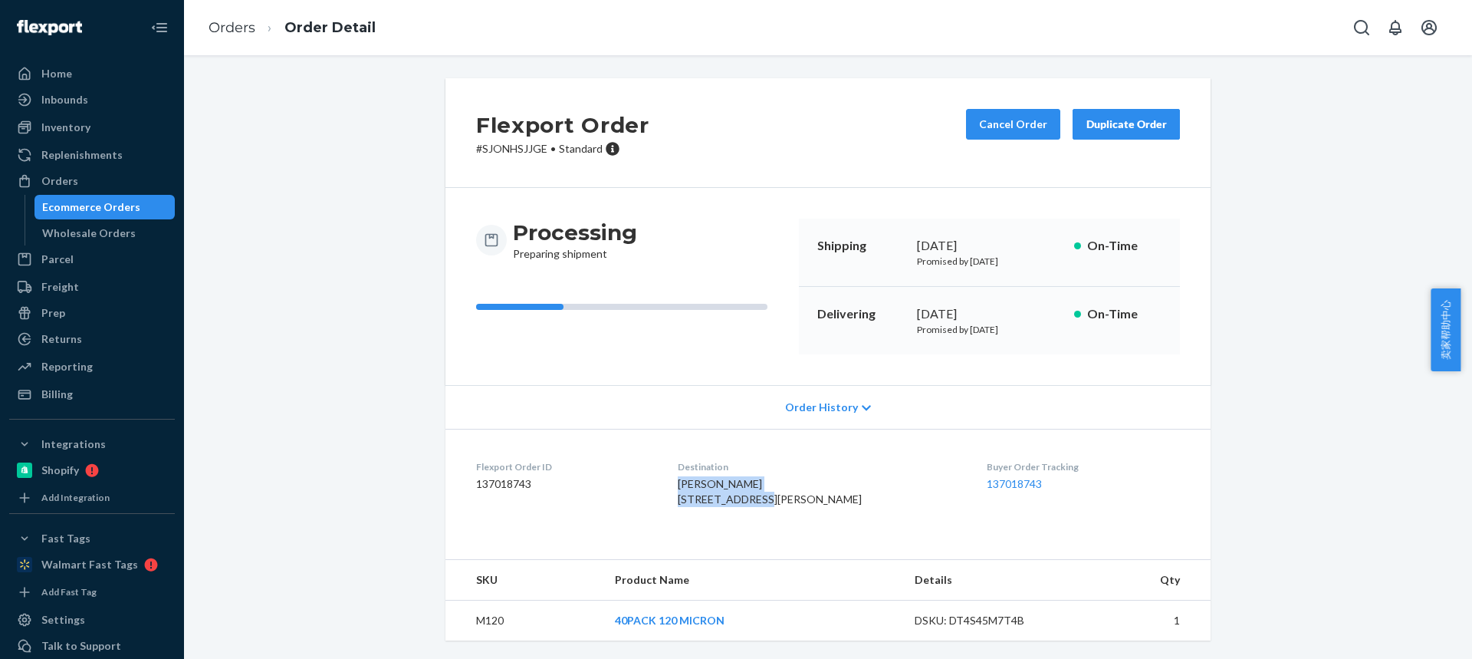
drag, startPoint x: 685, startPoint y: 482, endPoint x: 787, endPoint y: 495, distance: 102.9
click at [788, 496] on dl "Flexport Order ID 137018743 Destination Noah Michaels 2316 Delmar Ave Granite C…" at bounding box center [827, 486] width 765 height 115
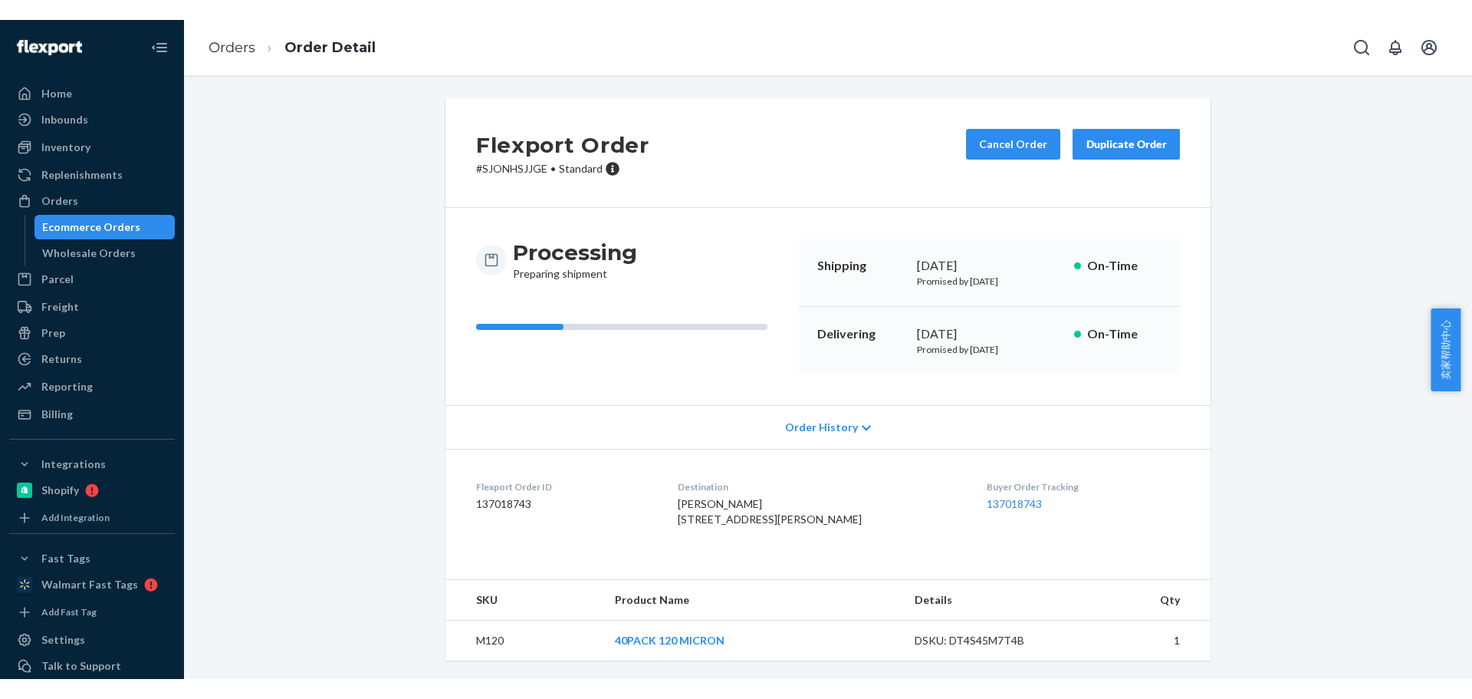
scroll to position [31, 0]
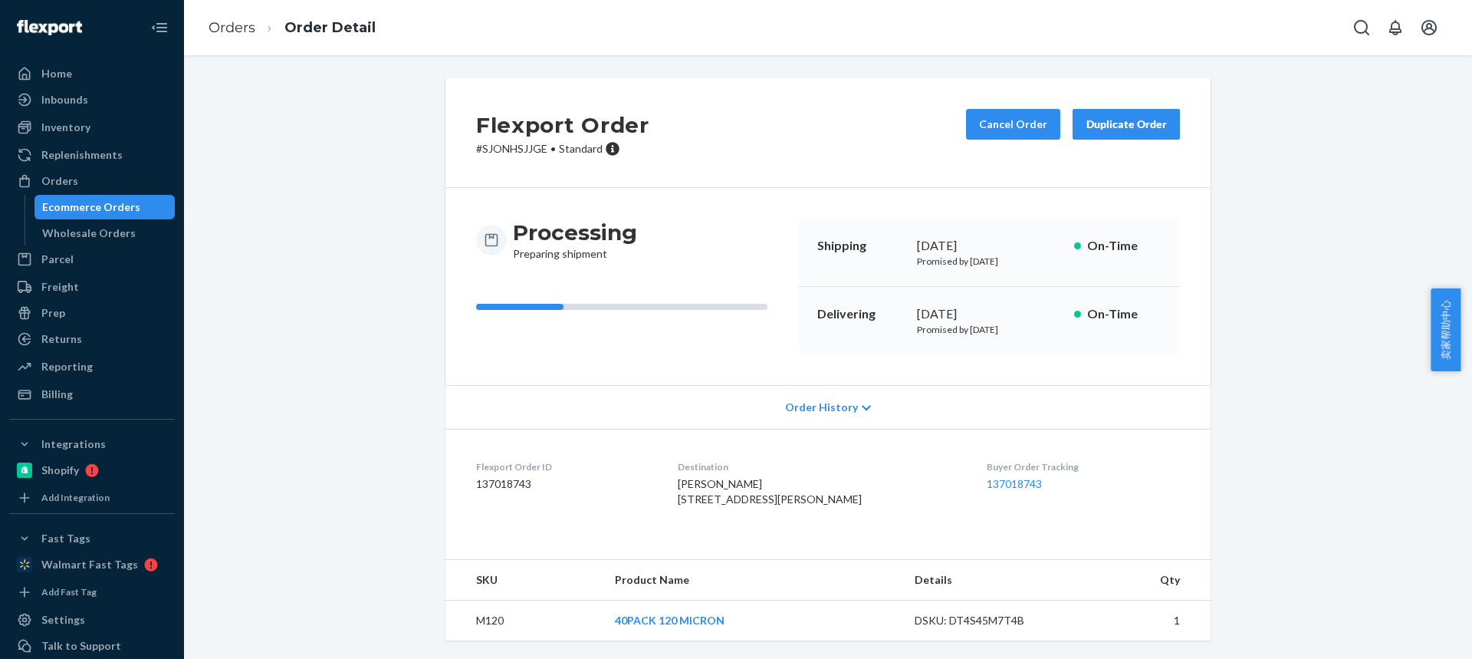
click at [485, 612] on td "M120" at bounding box center [523, 620] width 157 height 41
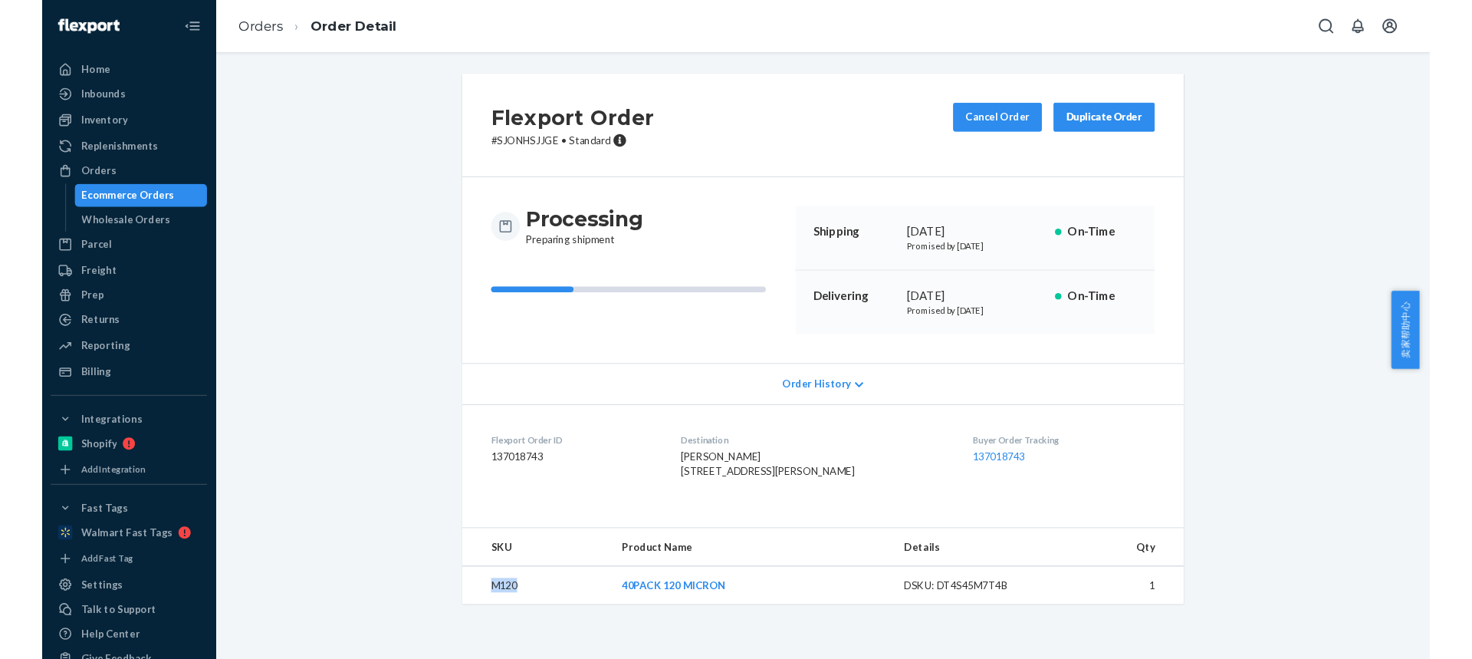
scroll to position [0, 0]
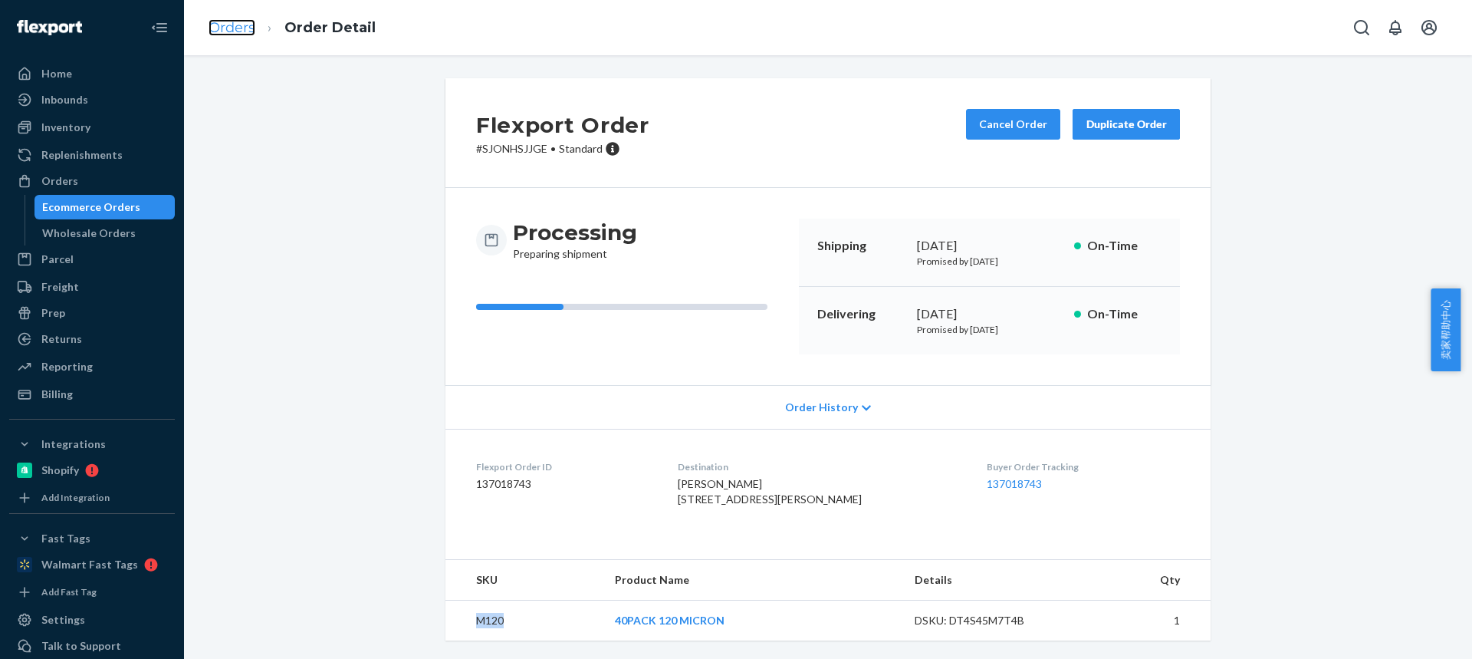
click at [235, 35] on link "Orders" at bounding box center [232, 27] width 47 height 17
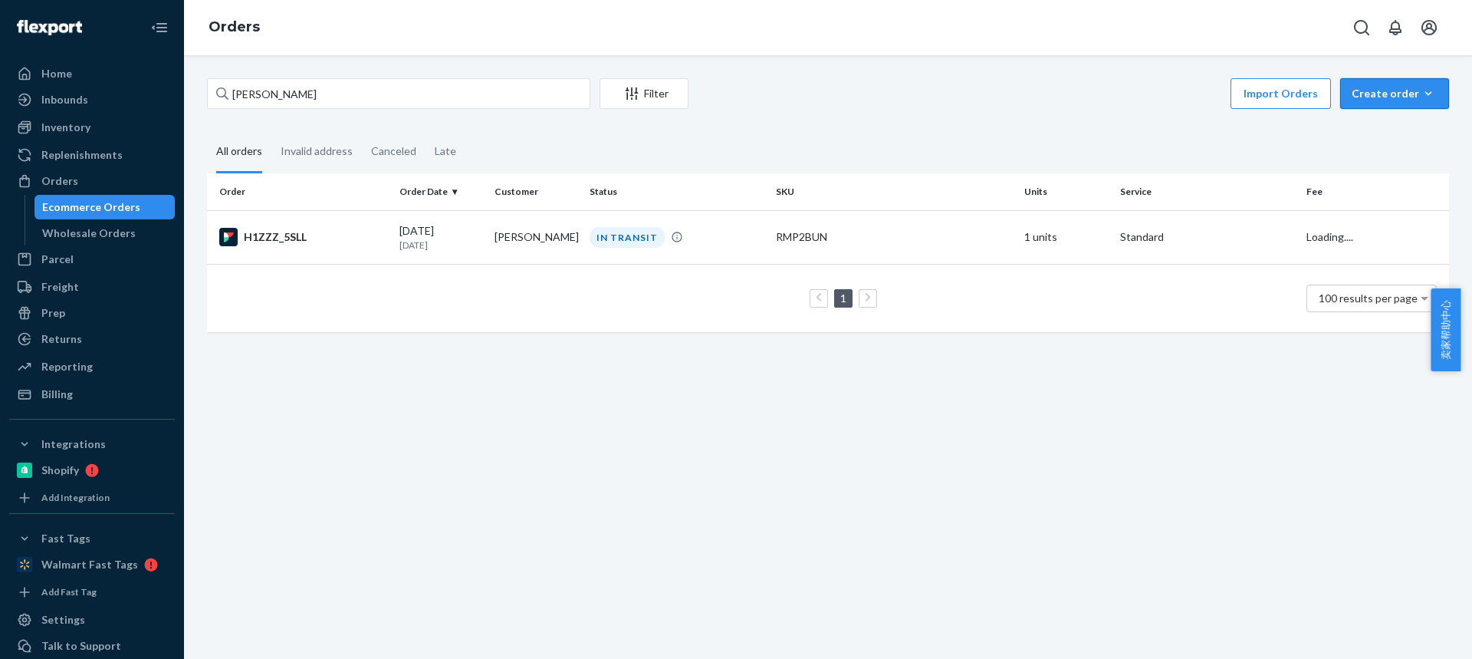
click at [1402, 89] on div "Create order" at bounding box center [1395, 93] width 86 height 15
click at [1363, 126] on span "Ecommerce order" at bounding box center [1403, 130] width 95 height 11
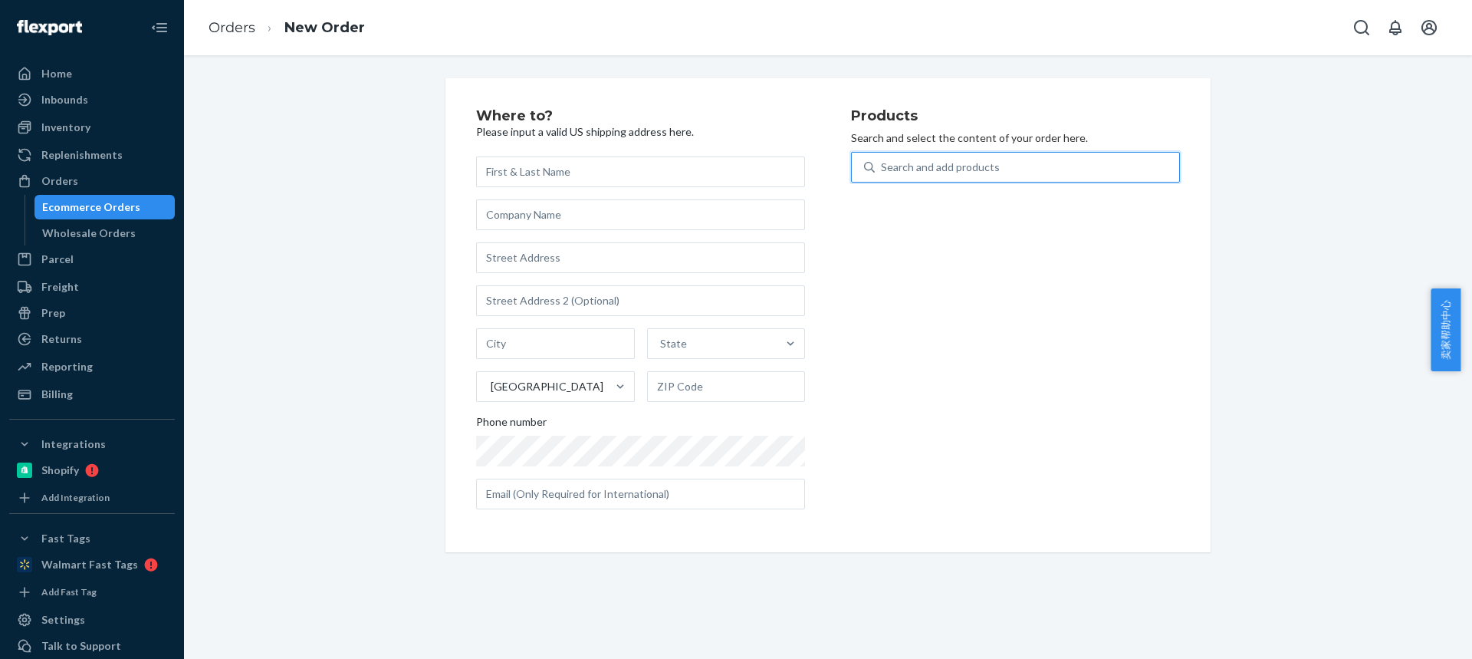
click at [922, 176] on div "Search and add products" at bounding box center [1027, 167] width 304 height 28
click at [883, 175] on input "0 results available. Use Up and Down to choose options, press Enter to select t…" at bounding box center [882, 166] width 2 height 15
type input "4T35"
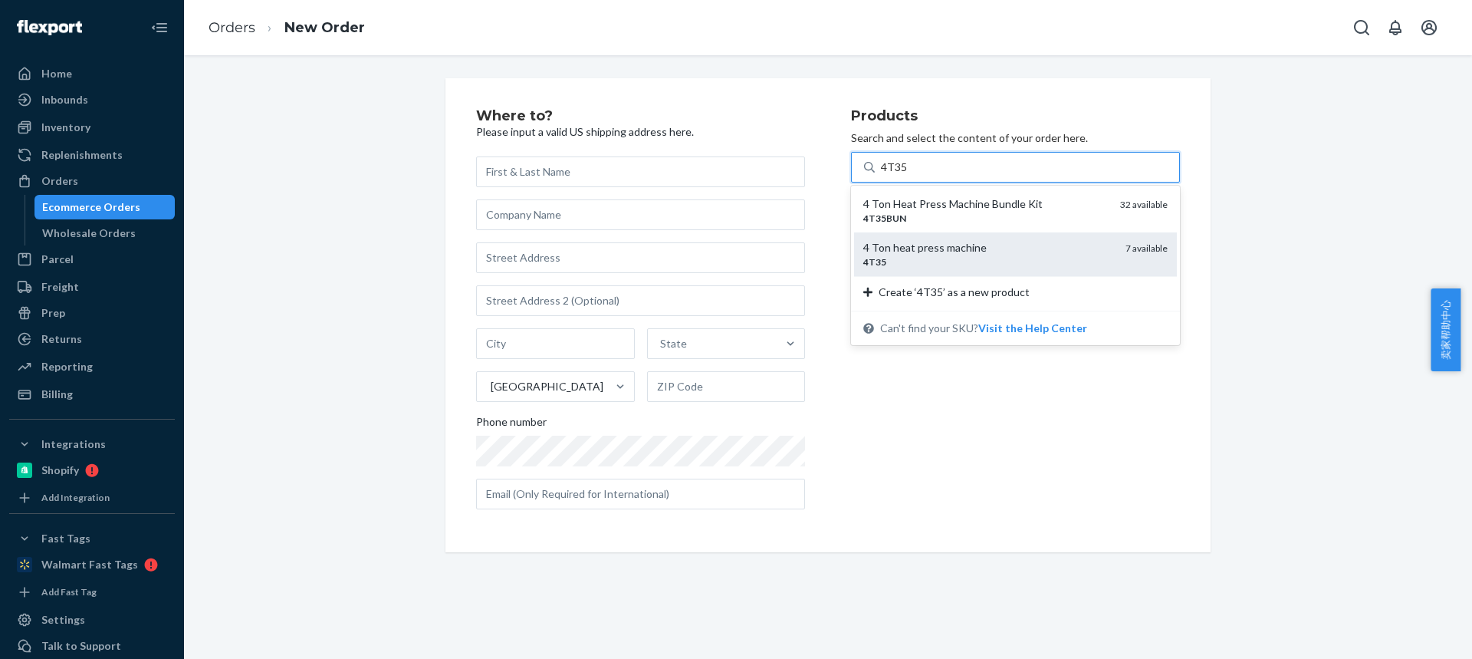
click at [916, 242] on div "4 Ton heat press machine" at bounding box center [988, 247] width 250 height 15
click at [908, 175] on input "4T35" at bounding box center [894, 166] width 27 height 15
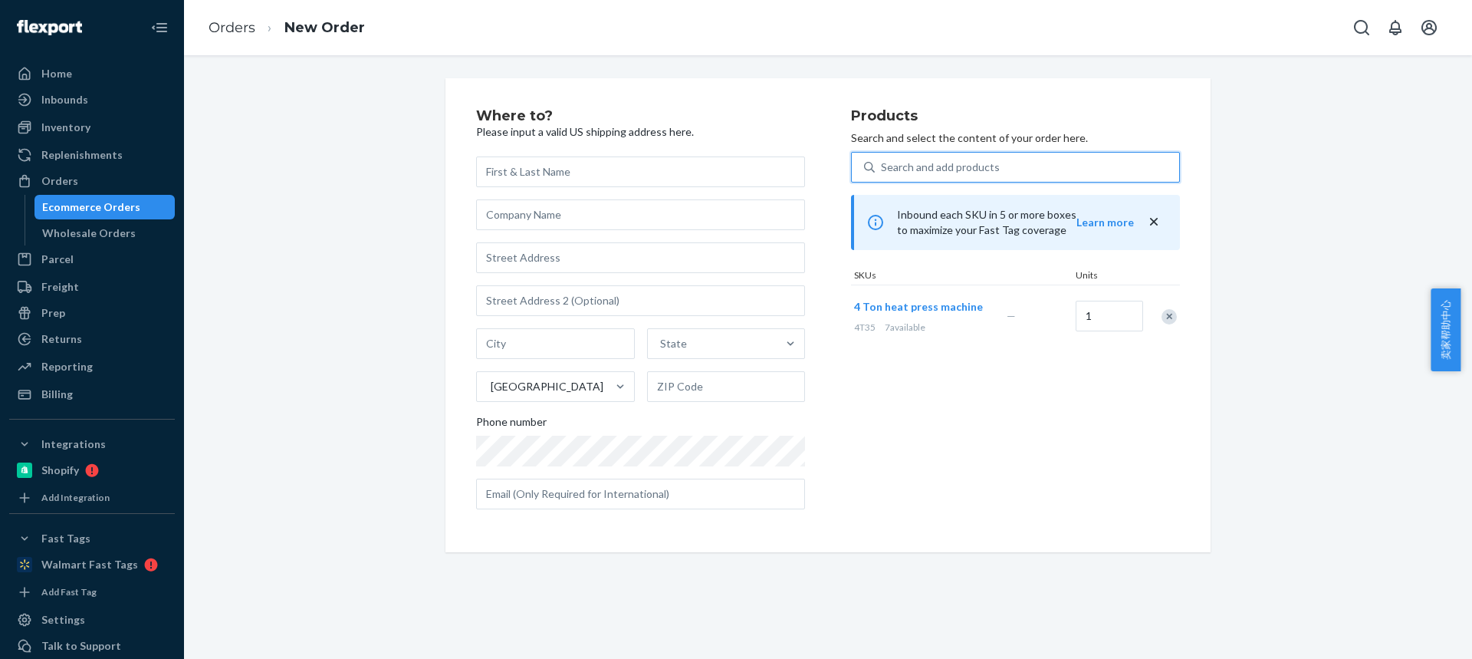
click at [907, 169] on div "Search and add products" at bounding box center [940, 166] width 119 height 15
click at [883, 169] on input "0 results available. Use Up and Down to choose options, press Enter to select t…" at bounding box center [882, 166] width 2 height 15
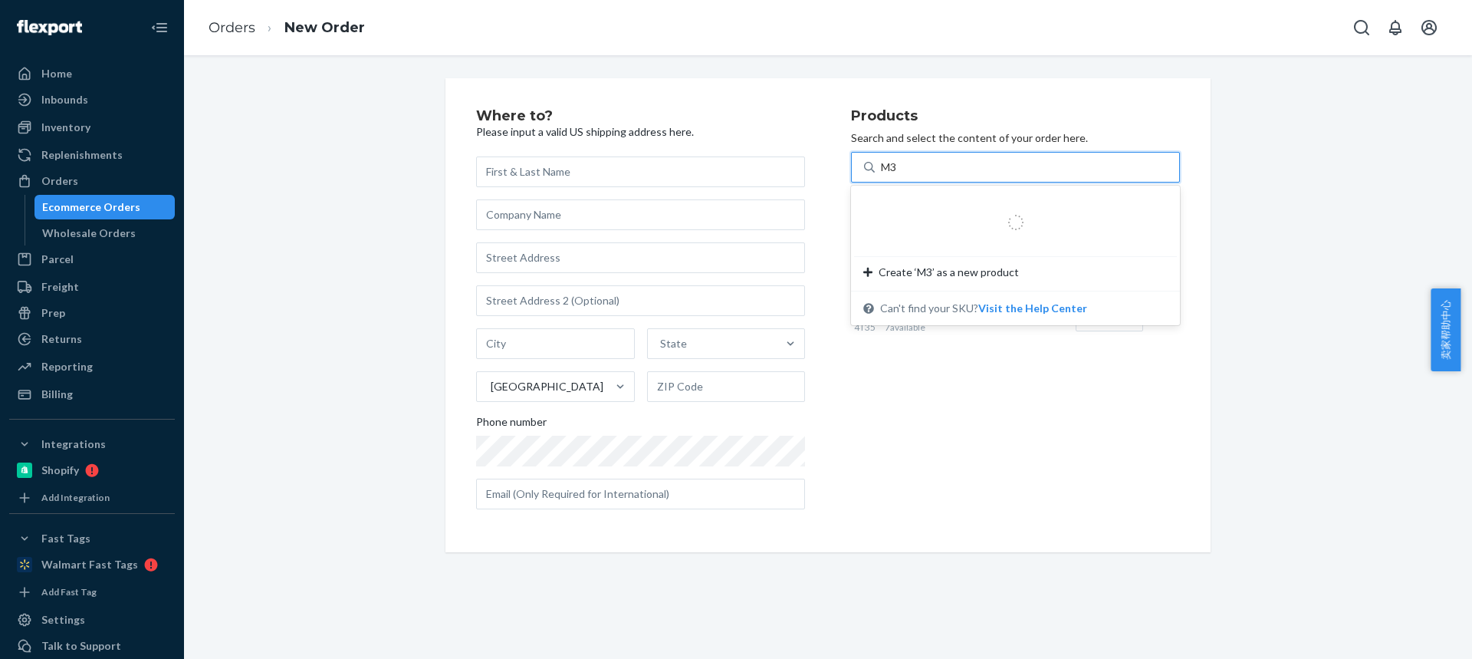
type input "M37"
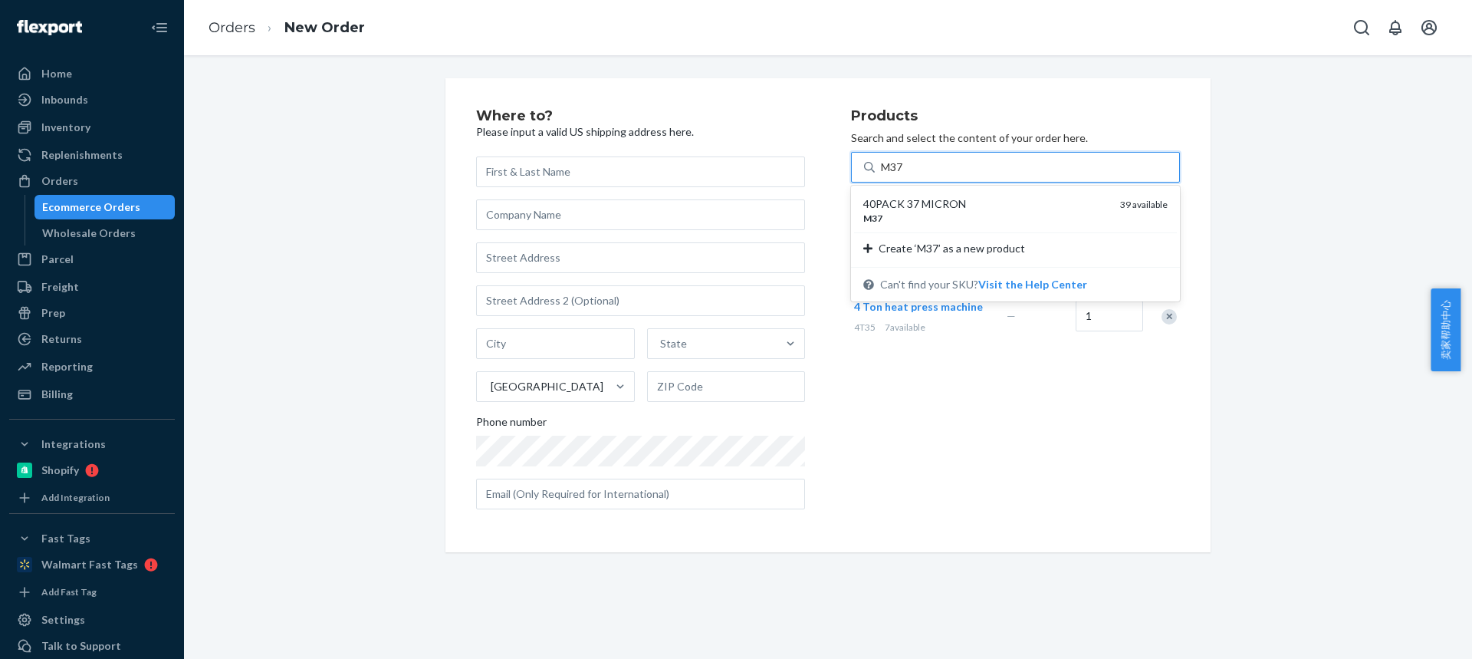
click at [909, 219] on div "M37" at bounding box center [985, 218] width 245 height 13
click at [905, 175] on input "M37" at bounding box center [893, 166] width 24 height 15
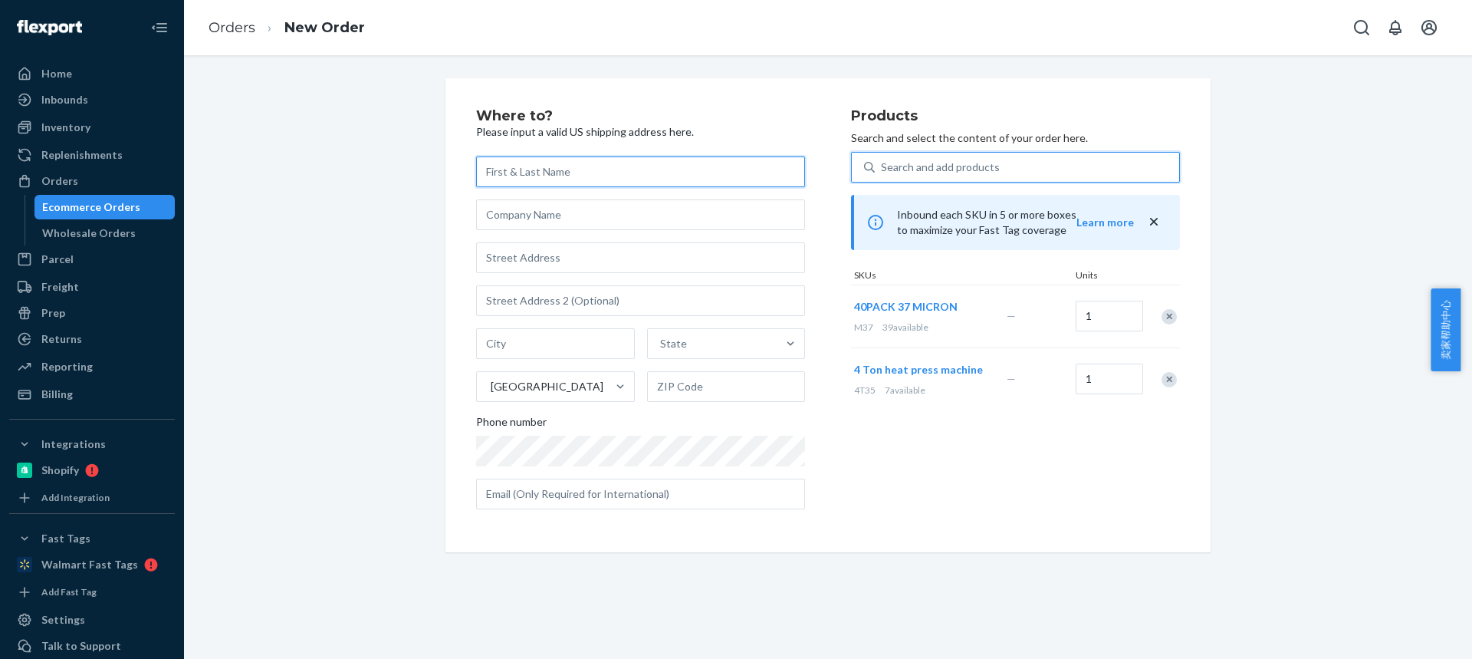
click at [547, 172] on input "text" at bounding box center [640, 171] width 329 height 31
paste input "David Dominick"
type input "David Dominick"
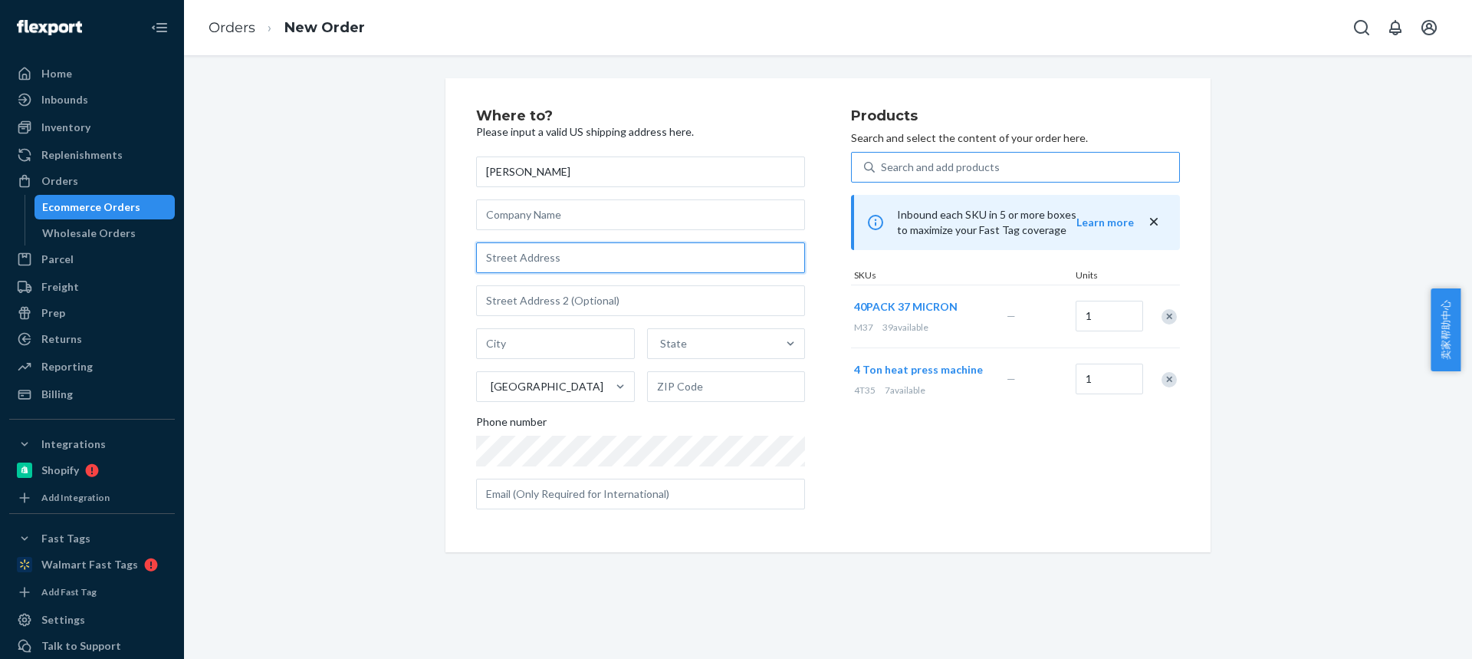
click at [511, 256] on input "text" at bounding box center [640, 257] width 329 height 31
paste input "1600 Seneca blvd. Apt A203"
drag, startPoint x: 570, startPoint y: 258, endPoint x: 681, endPoint y: 257, distance: 111.2
click at [682, 258] on input "1600 Seneca blvd. Apt A203" at bounding box center [640, 257] width 329 height 31
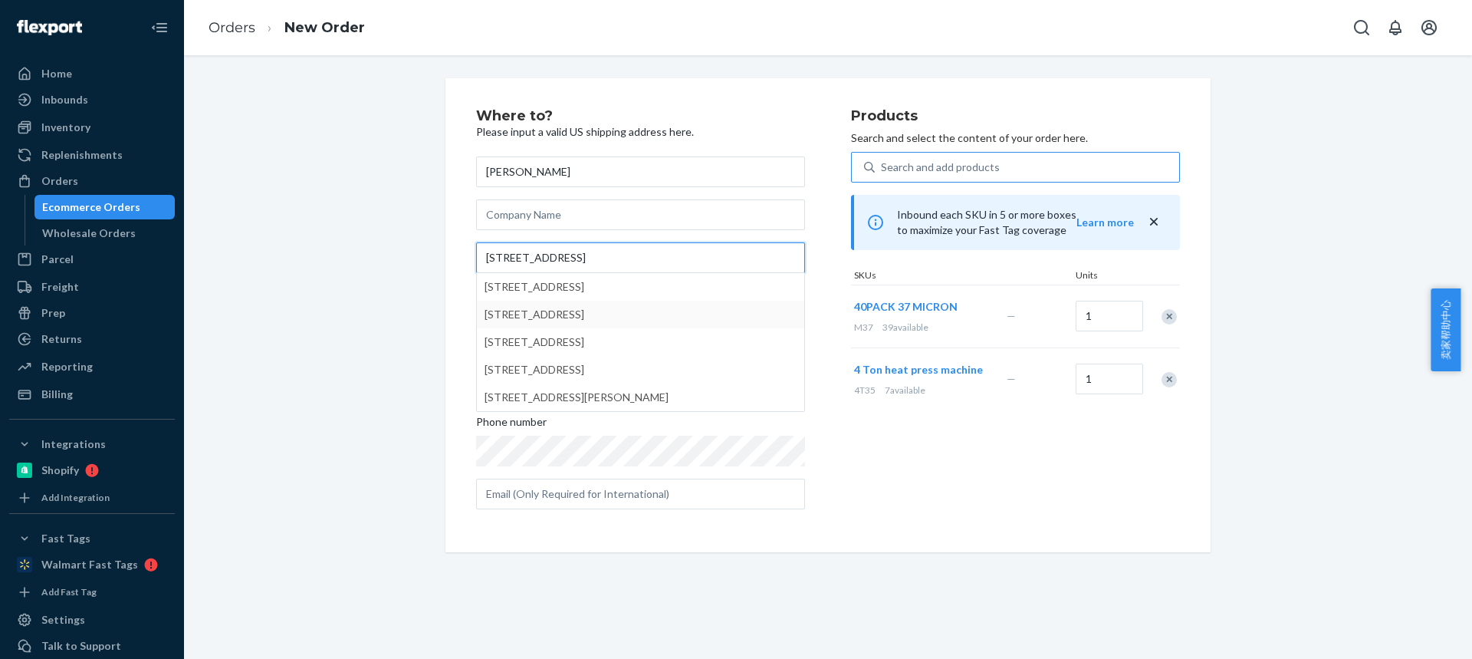
type input "1600 Seneca blvd."
click at [378, 298] on div "Where to? Please input a valid US shipping address here. David Dominick 1600 Se…" at bounding box center [828, 315] width 1265 height 474
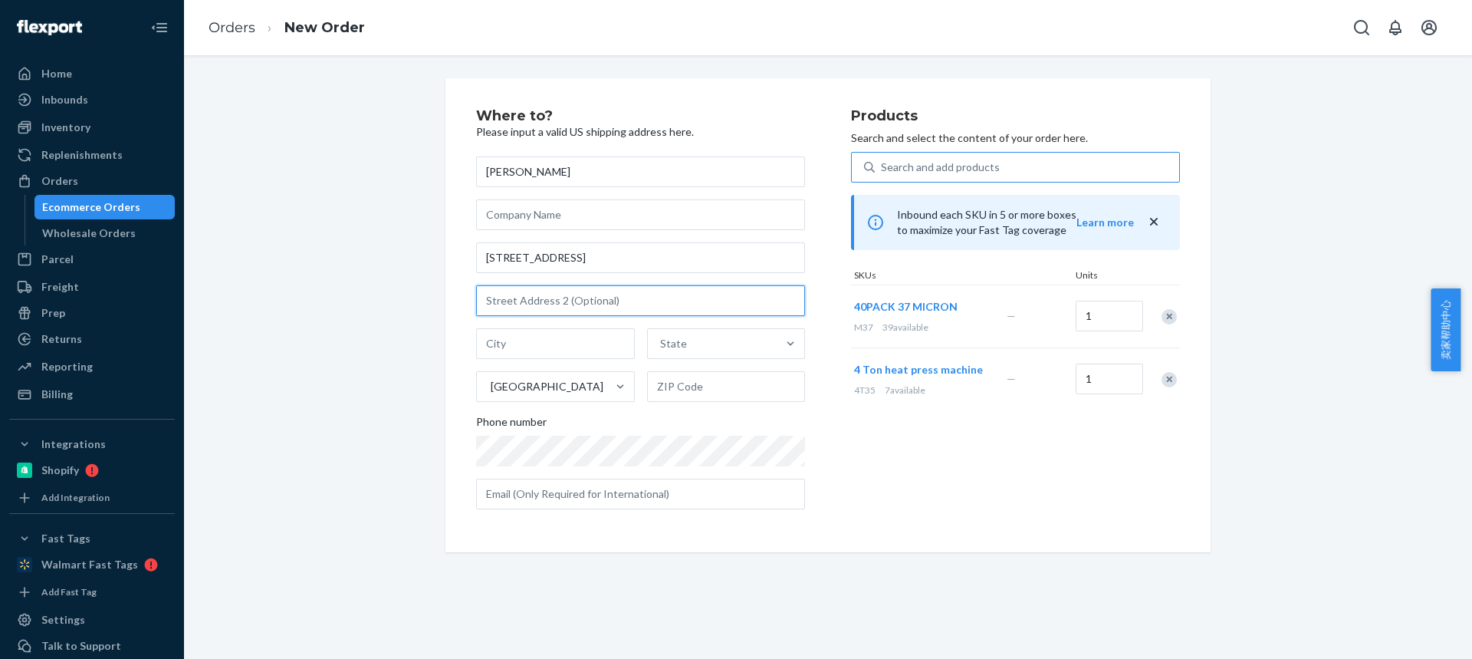
click at [513, 297] on input "text" at bounding box center [640, 300] width 329 height 31
paste input "Apt A203"
type input "Apt A203"
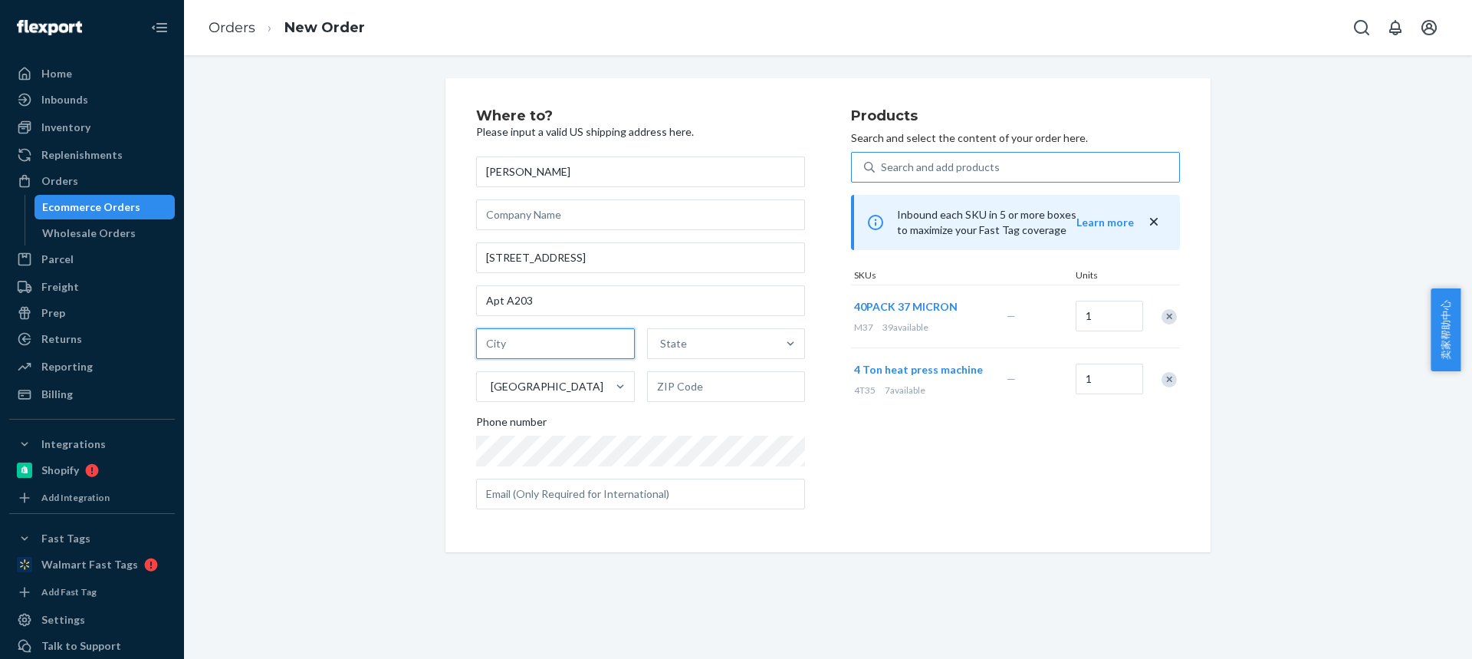
click at [537, 348] on input "text" at bounding box center [555, 343] width 159 height 31
paste input "Broadview Hts OH 44147"
drag, startPoint x: 566, startPoint y: 345, endPoint x: 705, endPoint y: 366, distance: 141.1
click at [704, 360] on div "Broadview Hts OH 44147 State United States" at bounding box center [640, 365] width 329 height 74
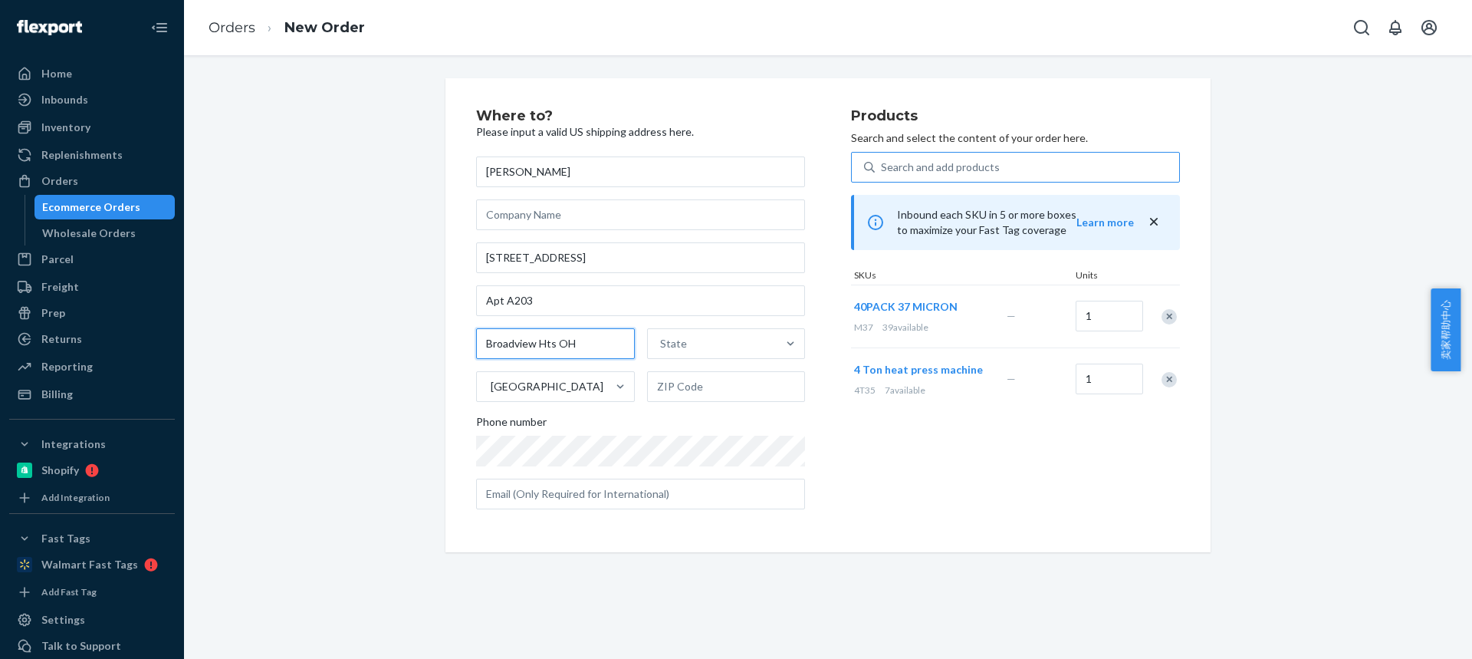
scroll to position [0, 0]
type input "Broadview Hts OH"
click at [686, 385] on input "text" at bounding box center [726, 386] width 159 height 31
paste input "44147"
type input "44147"
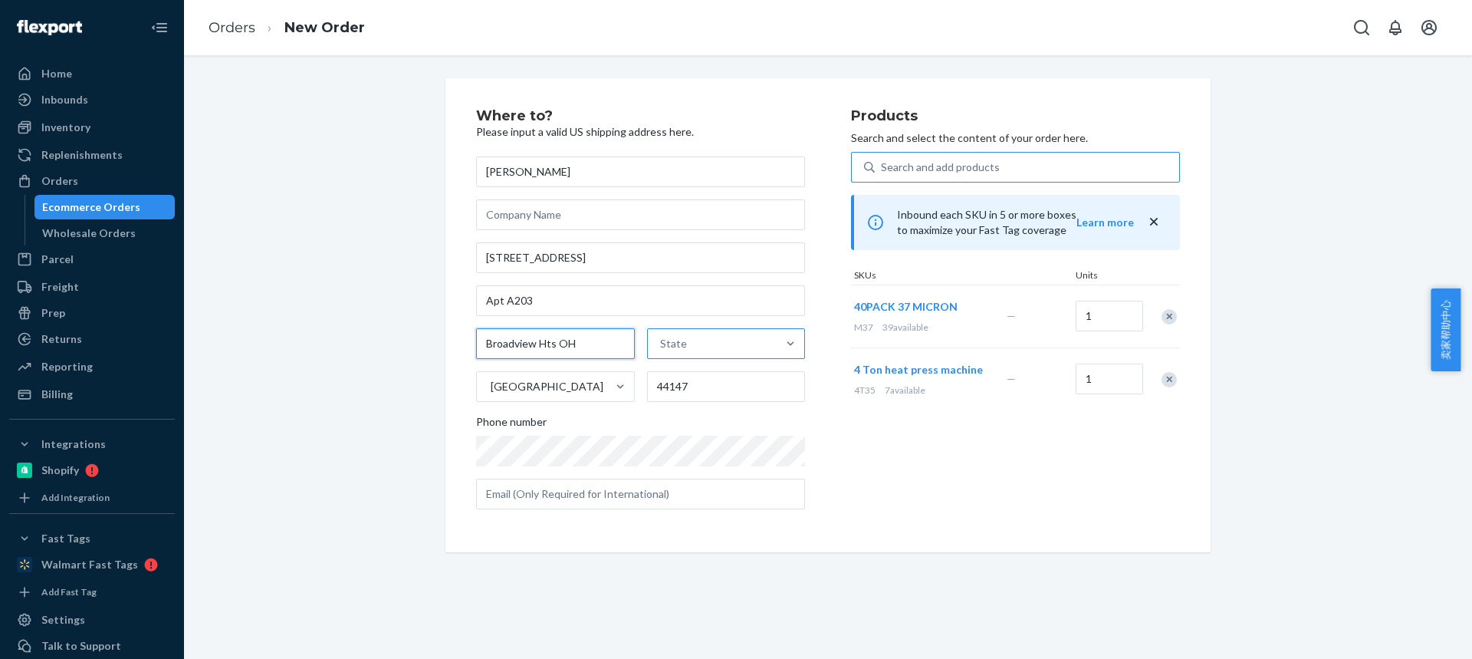
drag, startPoint x: 580, startPoint y: 343, endPoint x: 692, endPoint y: 350, distance: 112.2
click at [628, 347] on input "Broadview Hts OH" at bounding box center [555, 343] width 159 height 31
type input "Broadview Hts"
click at [703, 344] on div "State" at bounding box center [713, 343] width 130 height 31
click at [662, 344] on input "option Alabama focused, 1 of 59. 59 results available. Use Up and Down to choos…" at bounding box center [661, 343] width 2 height 15
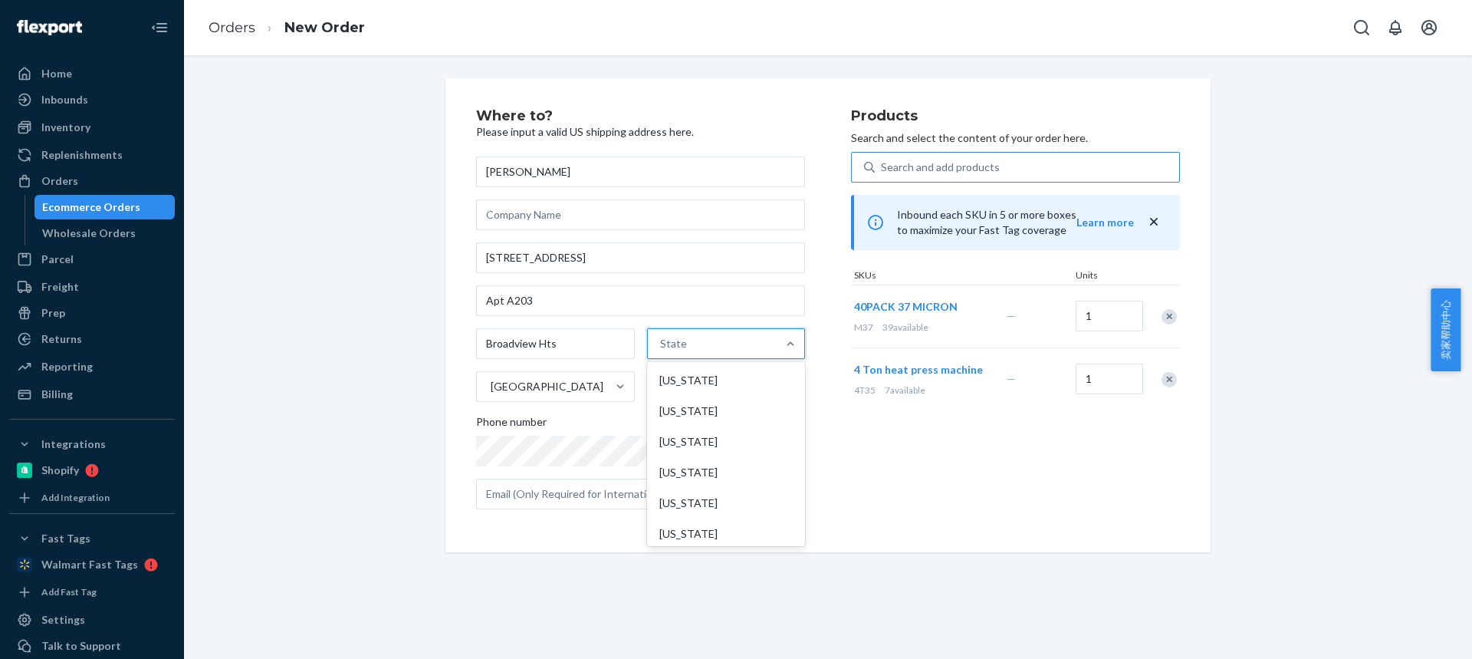
paste input "OH"
type input "OH"
click at [689, 379] on div "Ohio" at bounding box center [724, 380] width 155 height 31
click at [676, 351] on input "OH" at bounding box center [666, 343] width 18 height 15
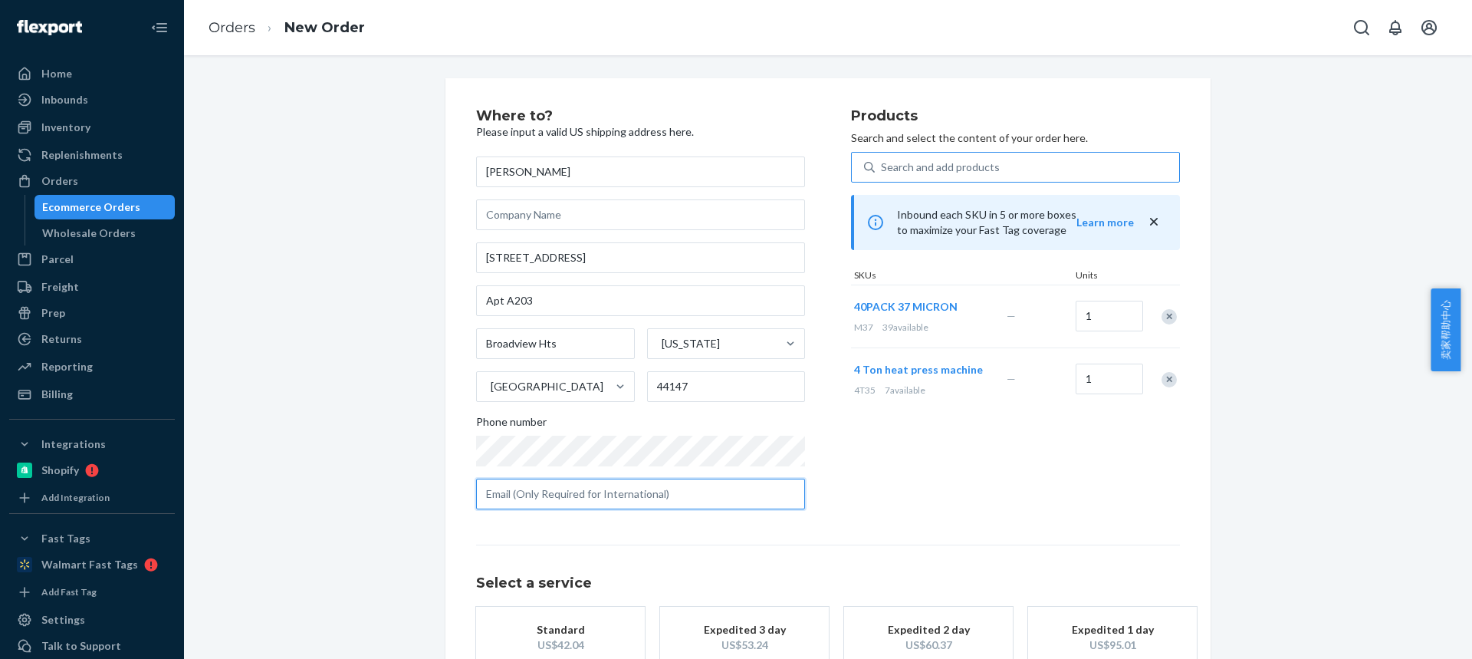
click at [602, 479] on input "text" at bounding box center [640, 493] width 329 height 31
paste input "dsdominick61@gmail.com"
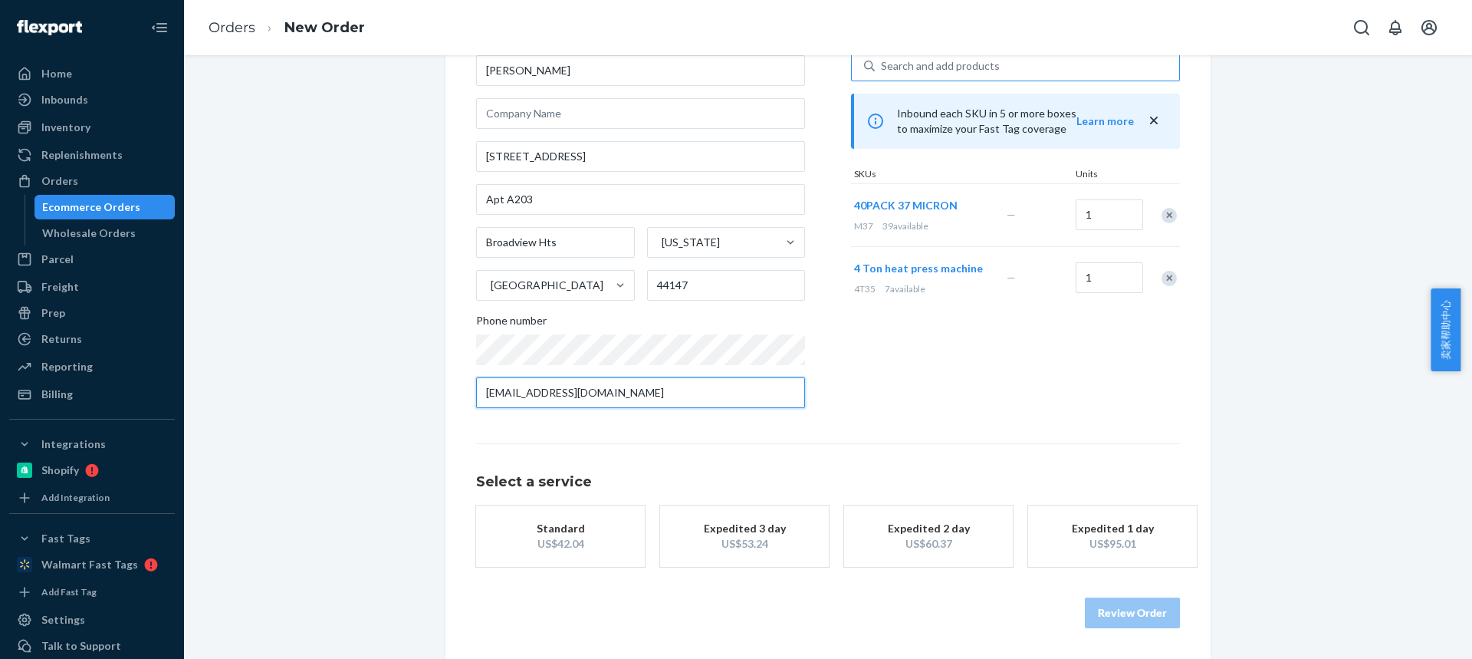
type input "dsdominick61@gmail.com"
click at [567, 540] on div "US$42.04" at bounding box center [560, 543] width 123 height 15
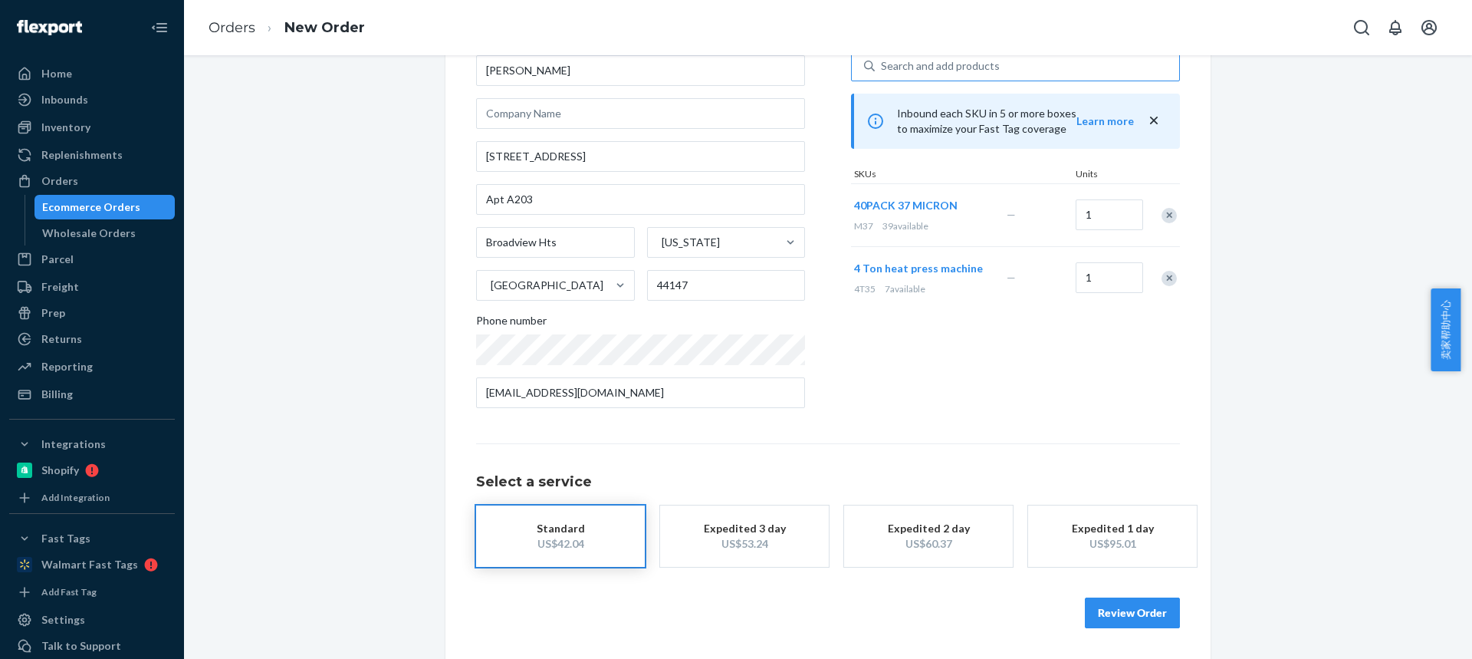
click at [1144, 625] on button "Review Order" at bounding box center [1132, 612] width 95 height 31
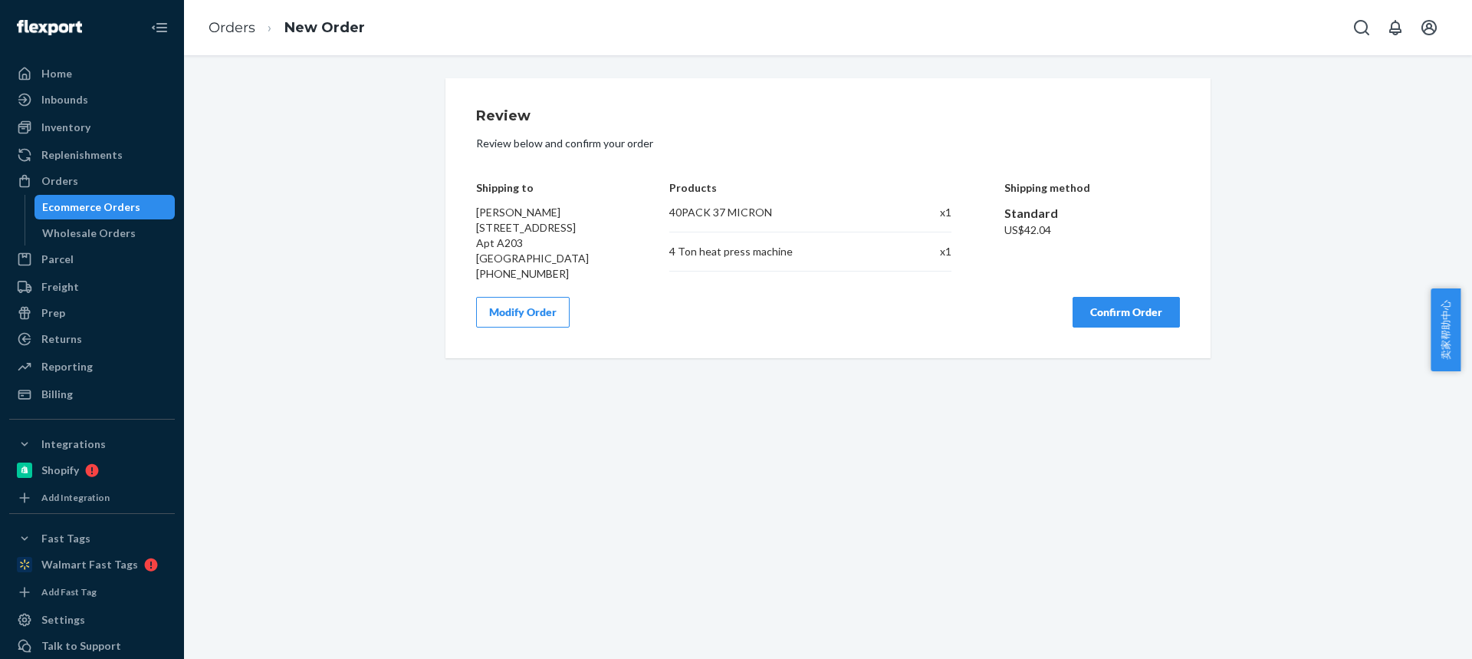
scroll to position [0, 0]
drag, startPoint x: 1113, startPoint y: 312, endPoint x: 1077, endPoint y: 271, distance: 54.9
click at [1114, 313] on button "Confirm Order" at bounding box center [1126, 312] width 107 height 31
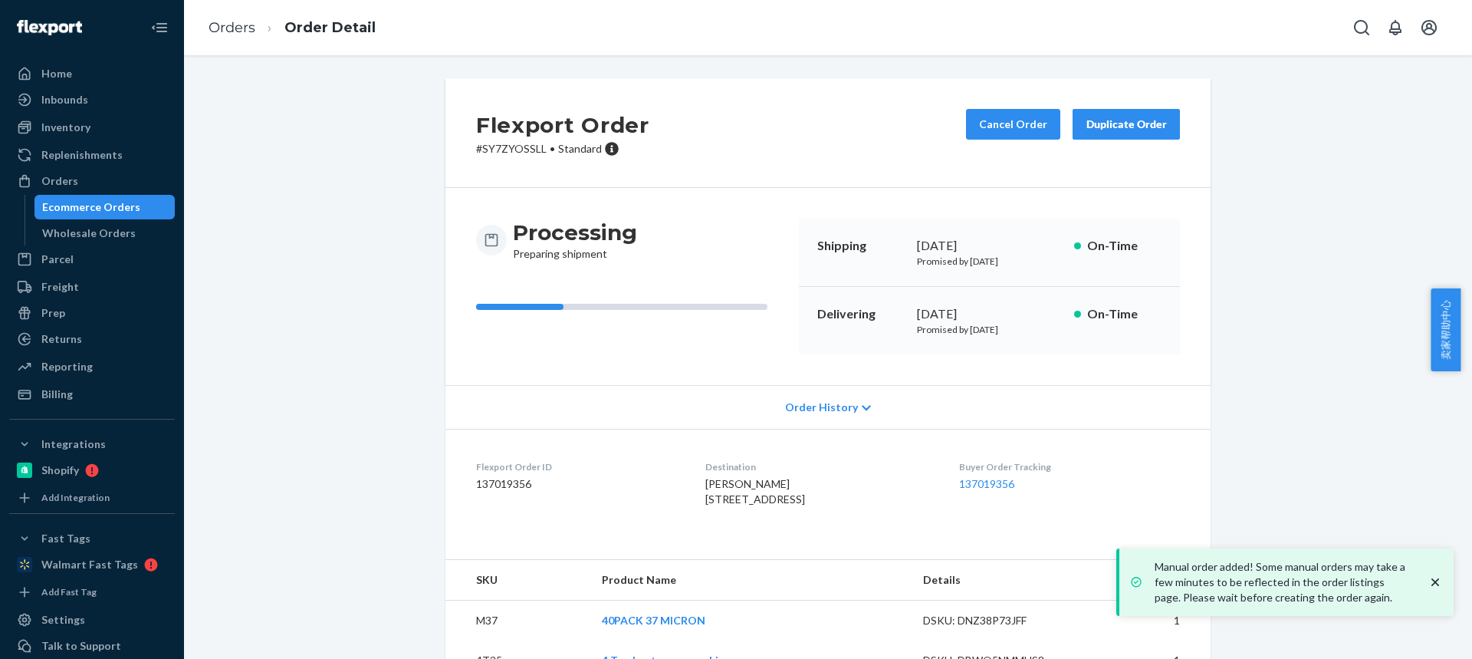
drag, startPoint x: 732, startPoint y: 493, endPoint x: 763, endPoint y: 495, distance: 31.5
click at [764, 496] on span "David Dominick 1600 Seneca Blvd Apt A203 Broadview Hts, OH 44147-2464 US" at bounding box center [755, 491] width 100 height 28
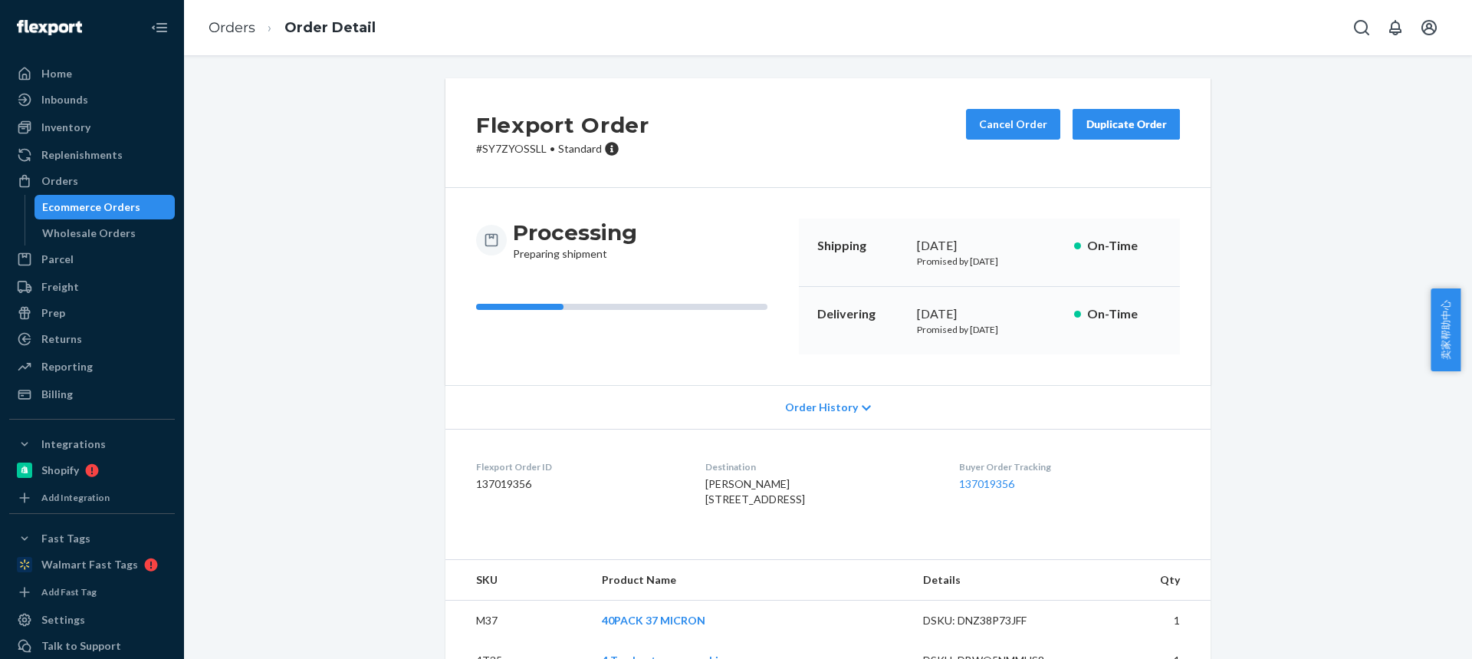
scroll to position [71, 0]
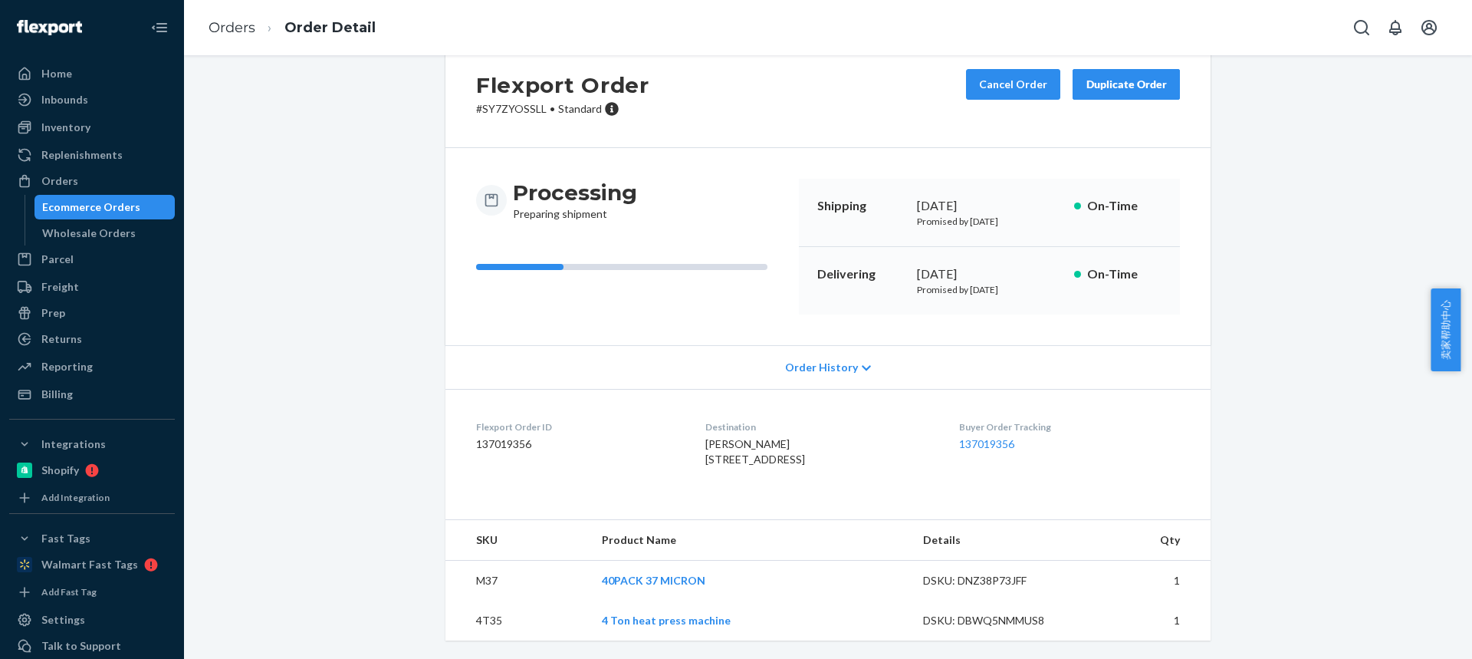
click at [482, 626] on td "4T35" at bounding box center [517, 620] width 144 height 40
click at [485, 576] on td "M37" at bounding box center [517, 581] width 144 height 41
click at [229, 25] on link "Orders" at bounding box center [232, 27] width 47 height 17
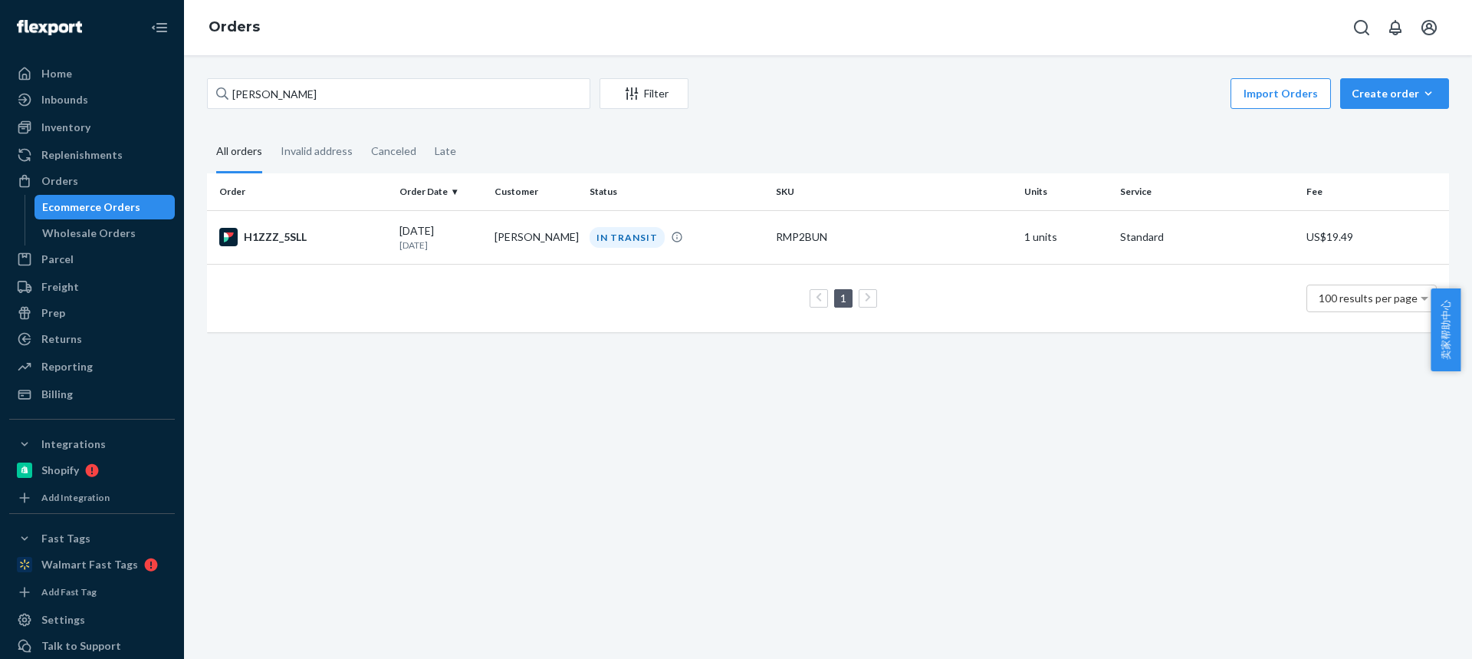
click at [1386, 109] on div "Import Orders Create order Ecommerce order Removal order" at bounding box center [1073, 95] width 751 height 35
click at [1382, 99] on div "Create order" at bounding box center [1395, 93] width 86 height 15
click at [1389, 133] on span "Ecommerce order" at bounding box center [1403, 130] width 95 height 11
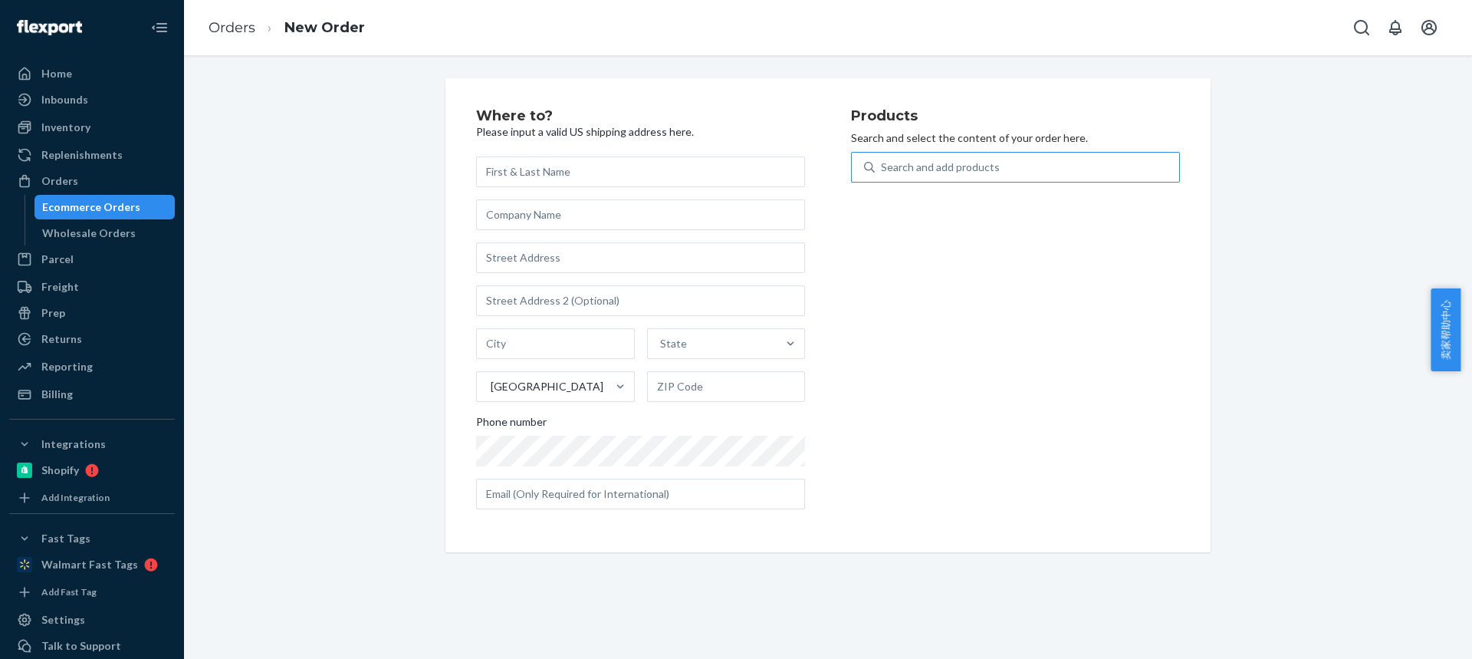
click at [891, 158] on div "Search and add products" at bounding box center [1027, 167] width 304 height 28
click at [883, 159] on input "Search and add products" at bounding box center [882, 166] width 2 height 15
type input "6T35"
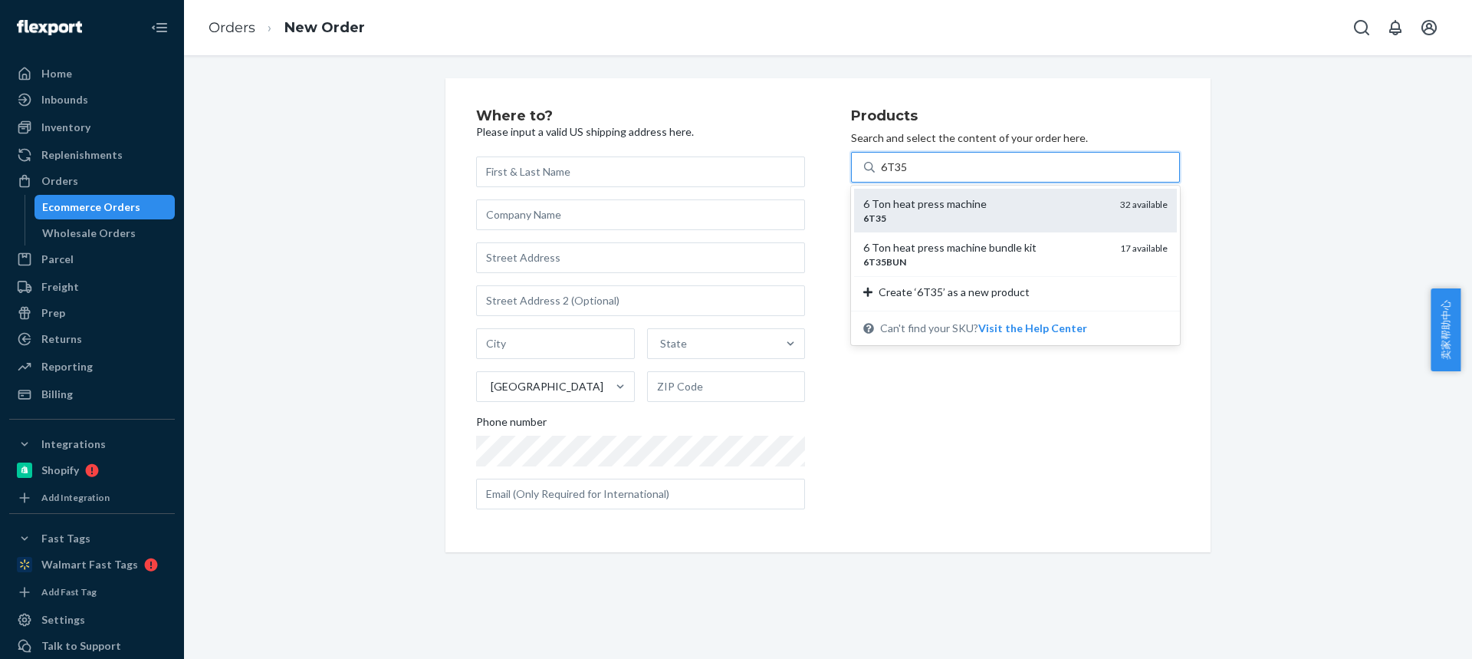
click at [917, 206] on div "6 Ton heat press machine" at bounding box center [985, 203] width 245 height 15
click at [908, 175] on input "6T35" at bounding box center [894, 166] width 27 height 15
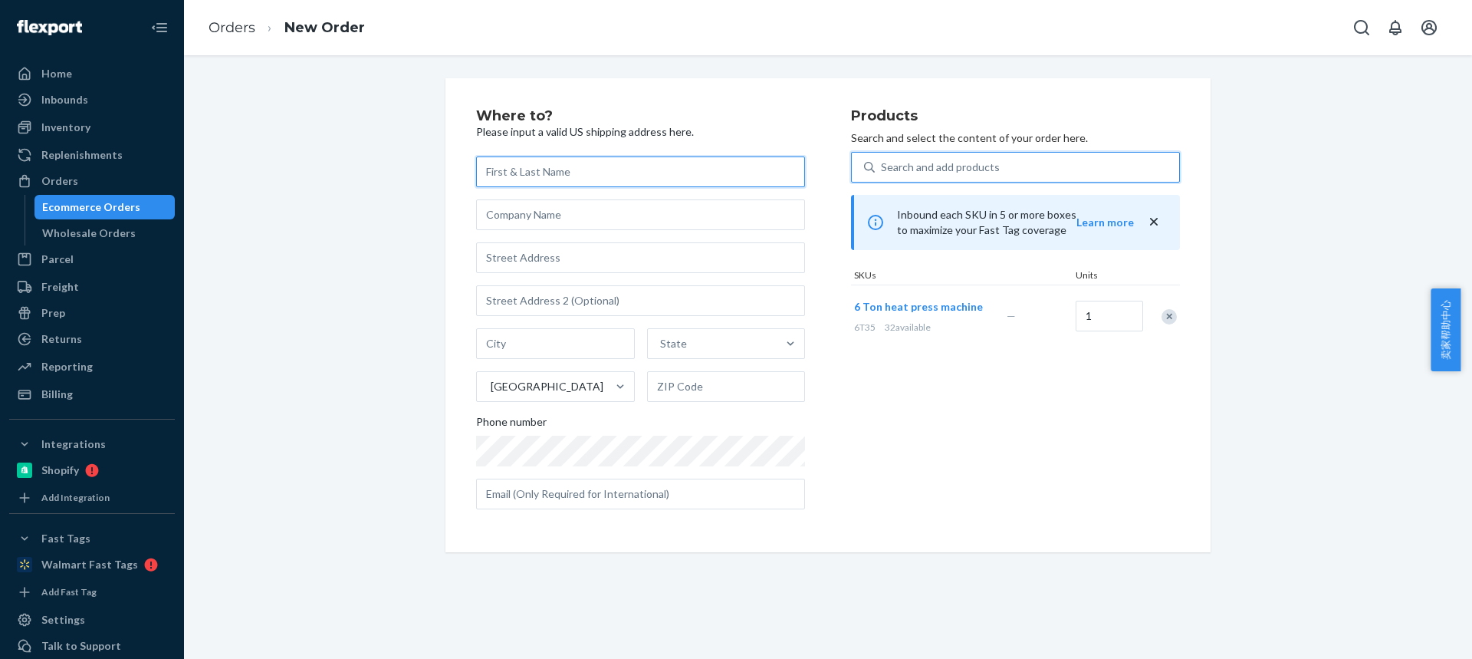
click at [565, 176] on input "text" at bounding box center [640, 171] width 329 height 31
paste input "Jonathan Larson"
type input "Jonathan Larson"
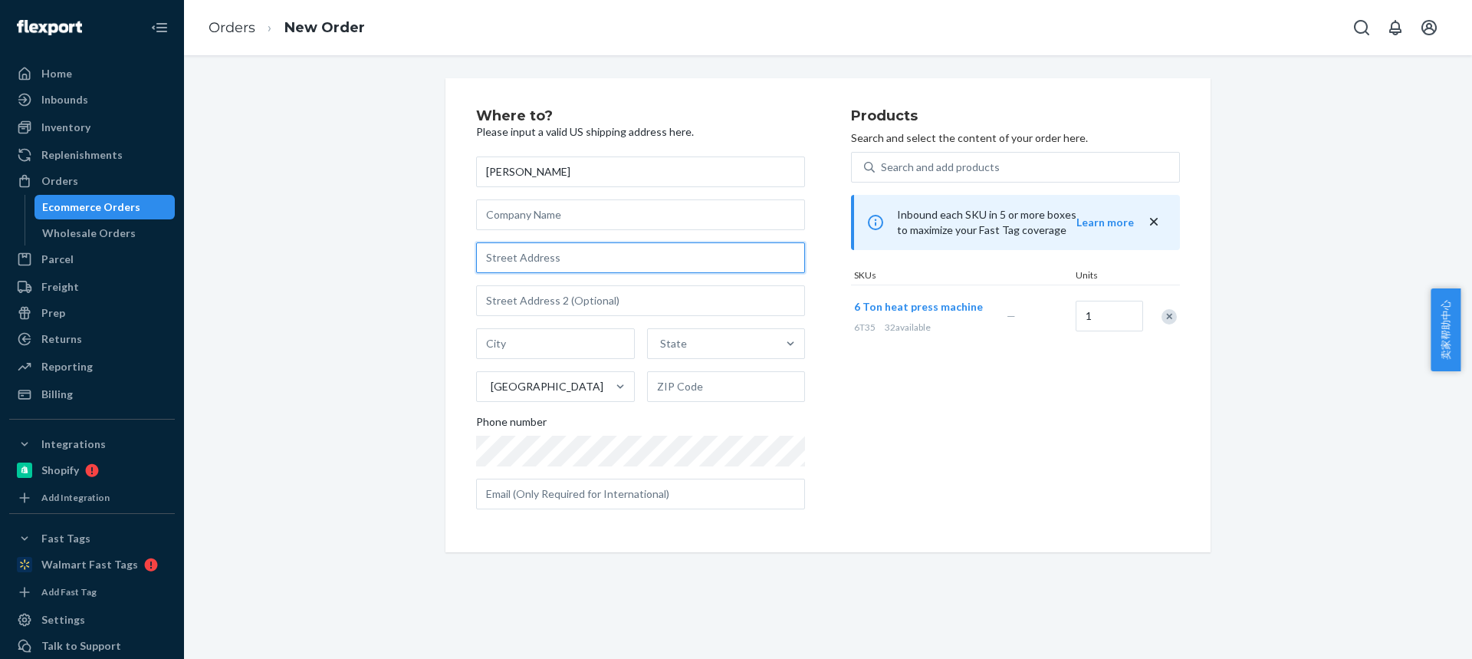
click at [544, 258] on input "text" at bounding box center [640, 257] width 329 height 31
paste input "621 S Newton Ave"
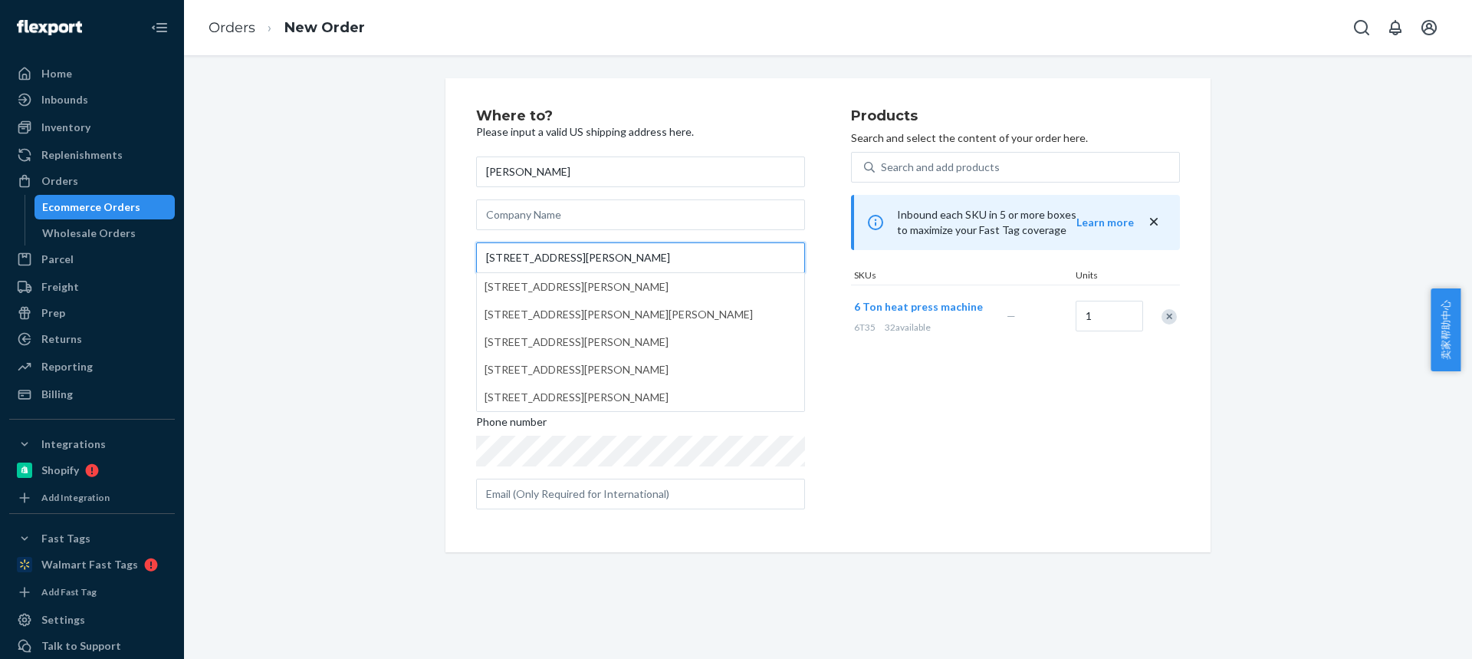
type input "621 S Newton Ave"
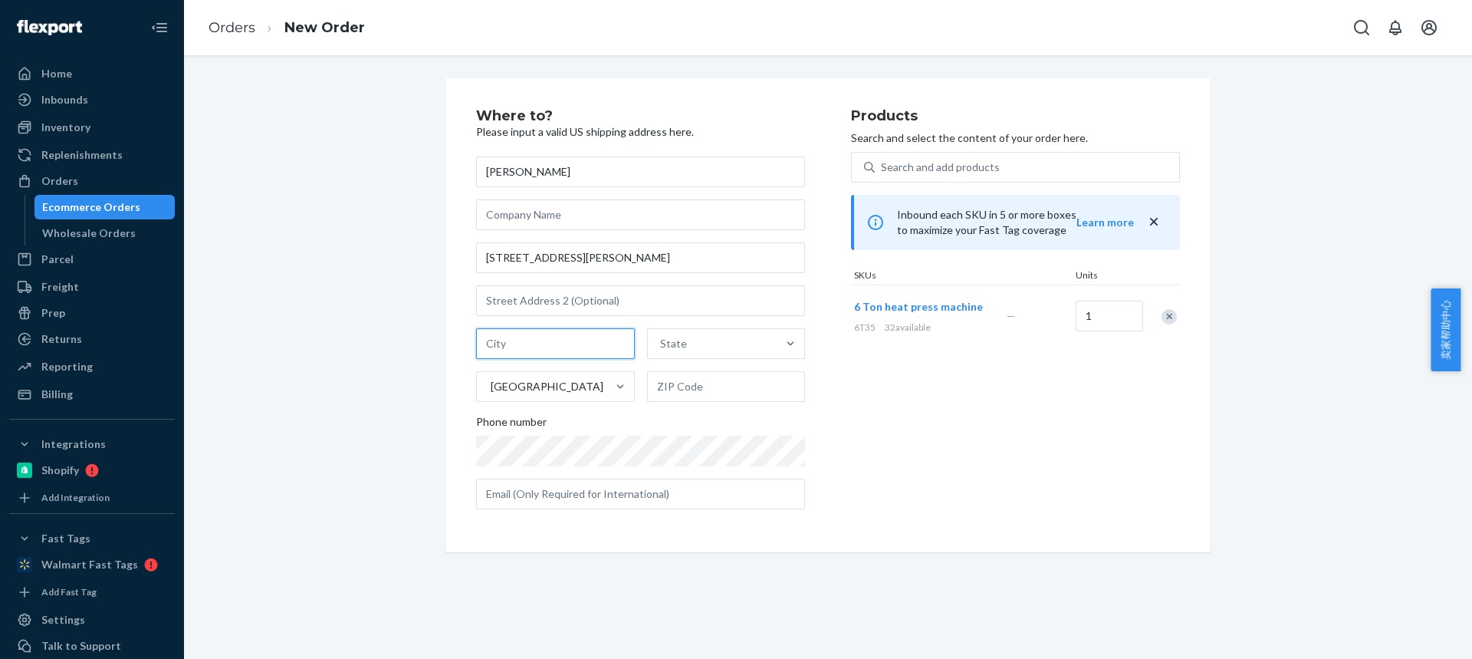
click at [576, 345] on input "text" at bounding box center [555, 343] width 159 height 31
paste input "Springfield MO 65806"
drag, startPoint x: 569, startPoint y: 343, endPoint x: 662, endPoint y: 393, distance: 106.4
click at [660, 351] on div "Springfield MO 65806 State United States" at bounding box center [640, 365] width 329 height 74
type input "Springfield MO"
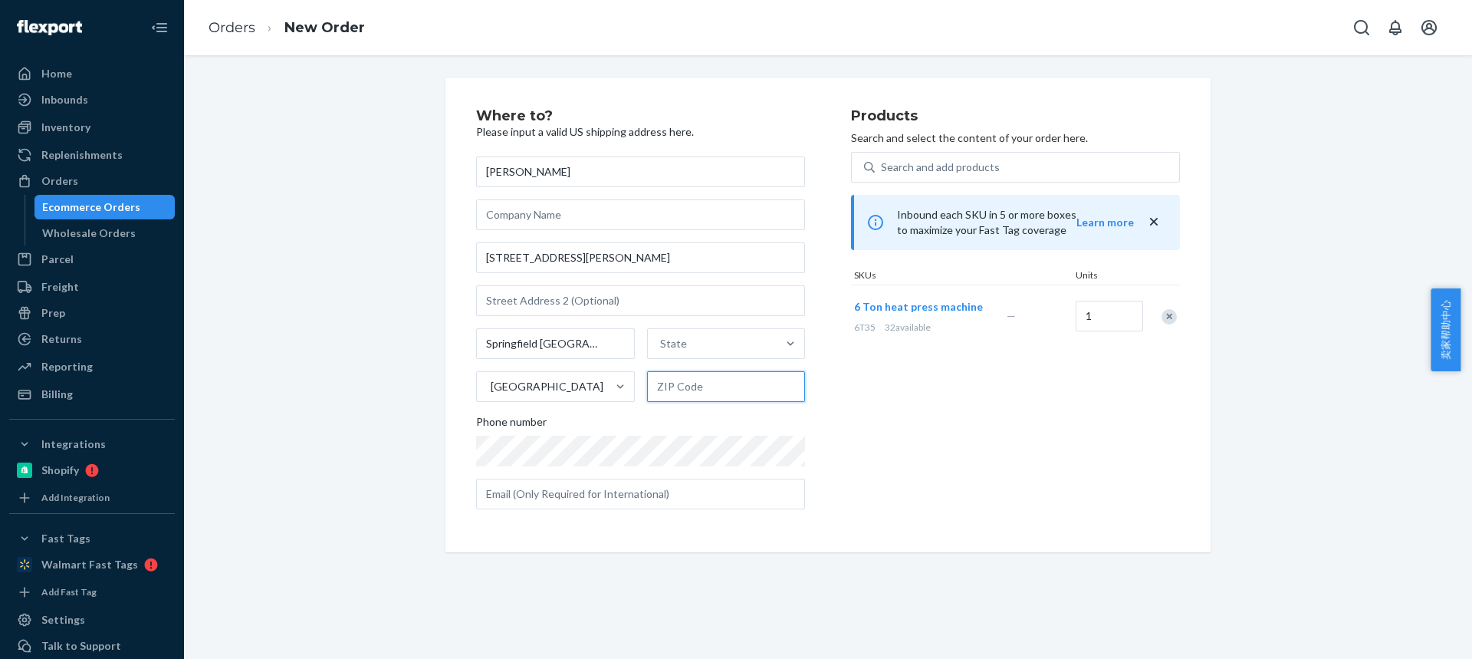
click at [656, 386] on input "text" at bounding box center [726, 386] width 159 height 31
paste input "65806"
type input "65806"
drag, startPoint x: 560, startPoint y: 341, endPoint x: 624, endPoint y: 342, distance: 64.4
click at [612, 342] on input "Springfield MO" at bounding box center [555, 343] width 159 height 31
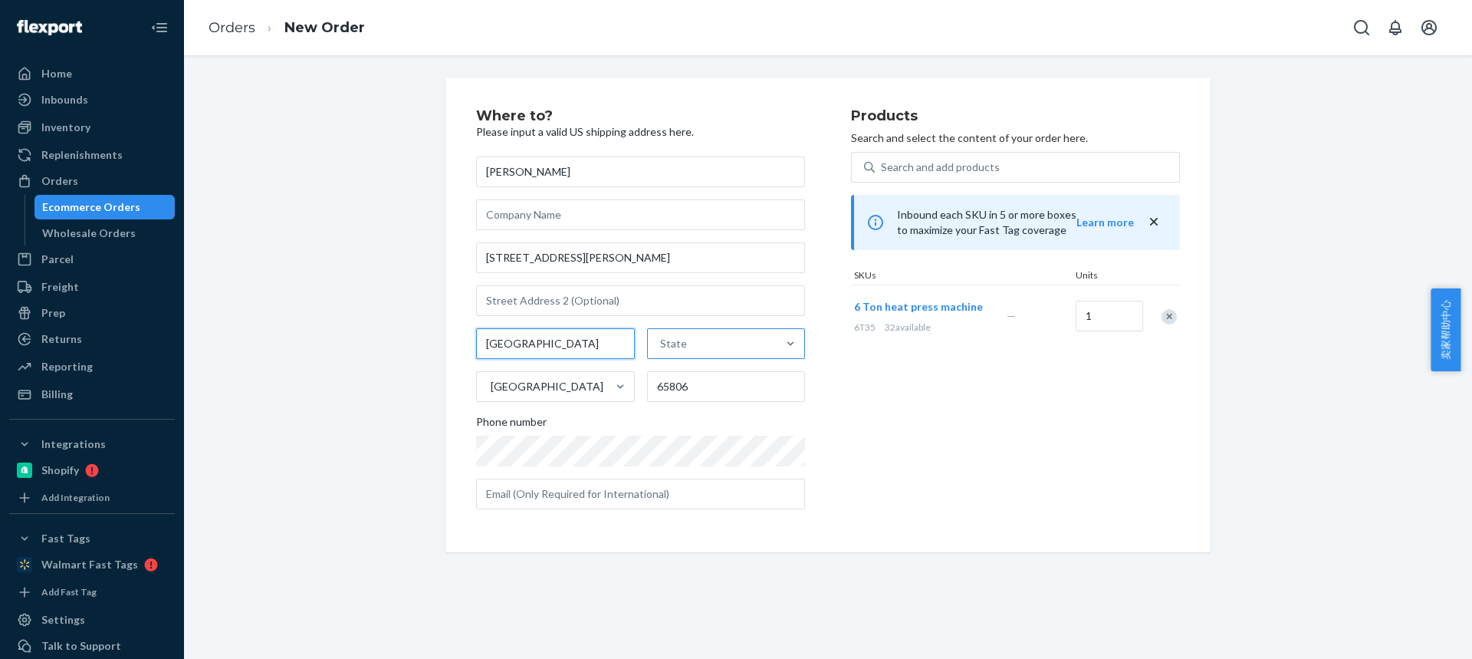
type input "Springfield"
click at [678, 344] on div "State" at bounding box center [673, 343] width 27 height 15
click at [662, 344] on input "State" at bounding box center [661, 343] width 2 height 15
paste input "MO"
type input "MO"
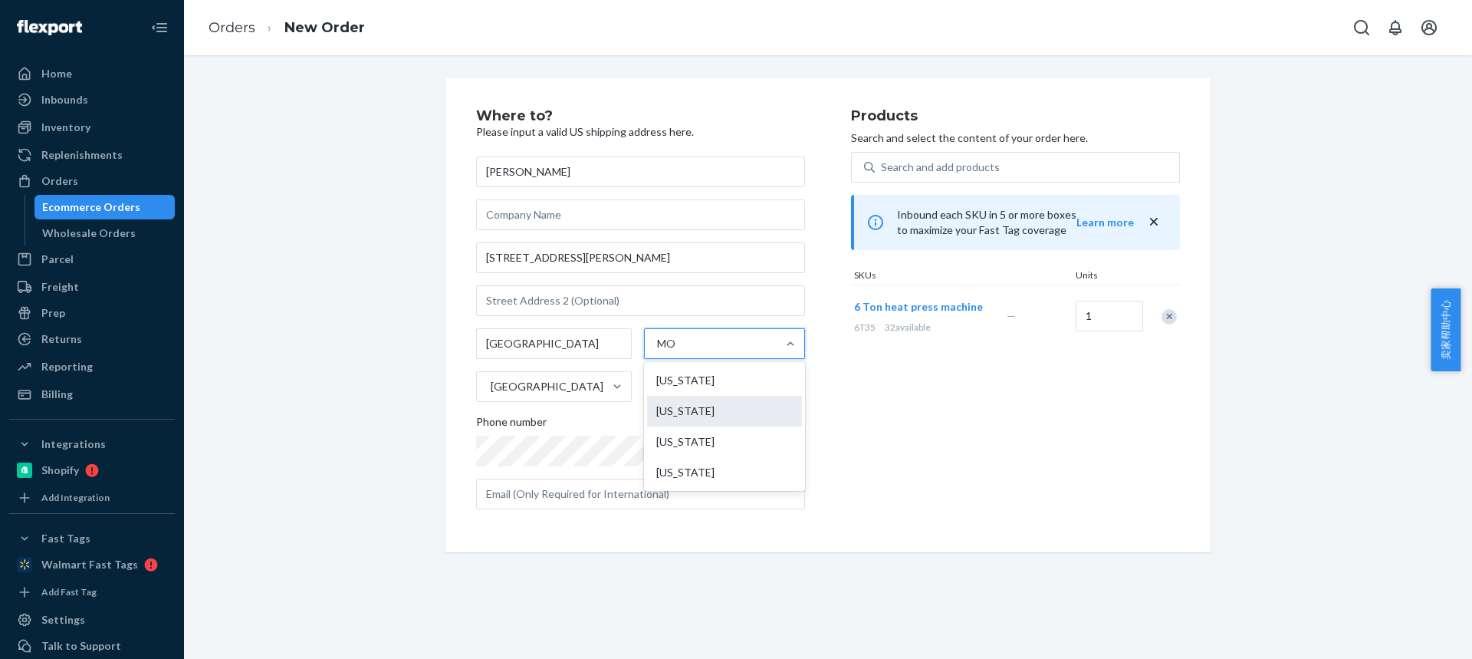
click at [692, 403] on div "Missouri" at bounding box center [724, 411] width 155 height 31
click at [679, 351] on input "MO" at bounding box center [668, 343] width 22 height 15
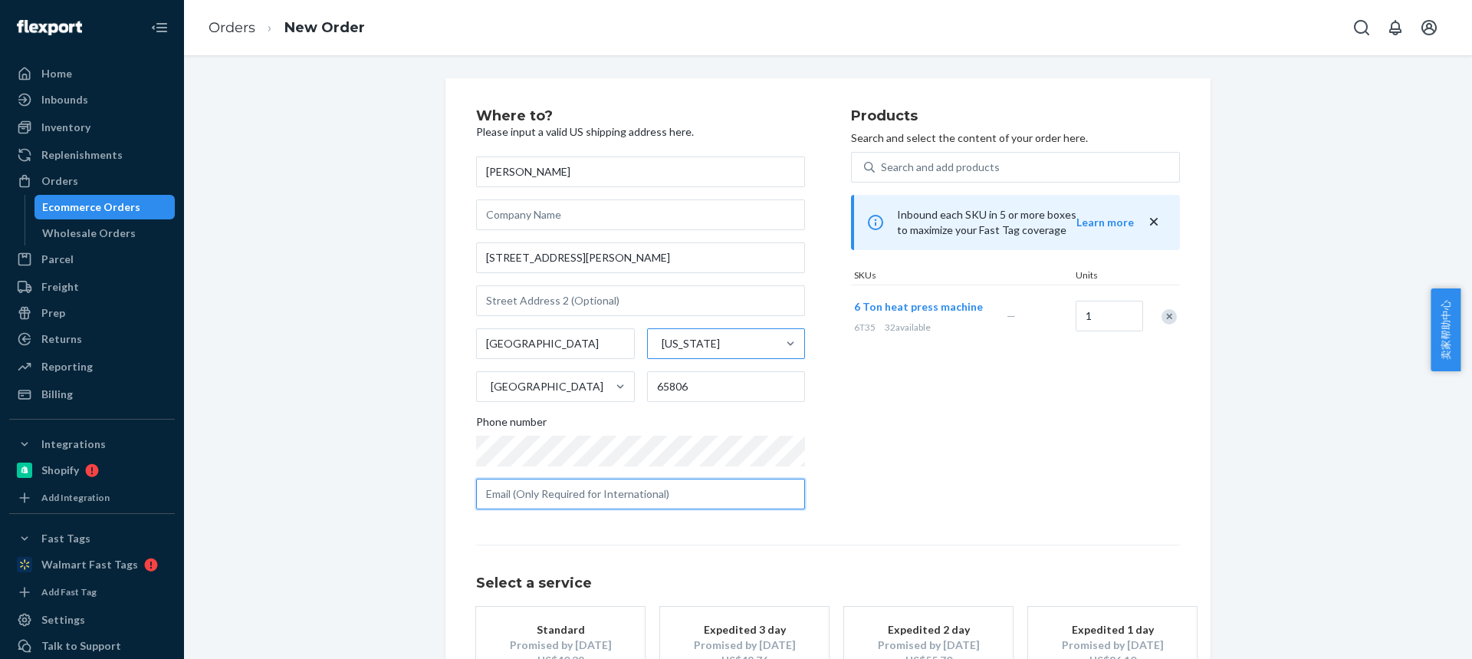
click at [609, 495] on input "text" at bounding box center [640, 493] width 329 height 31
paste input "jonlarson87@gmail.com"
type input "jonlarson87@gmail.com"
click at [597, 627] on div "Standard" at bounding box center [560, 629] width 123 height 15
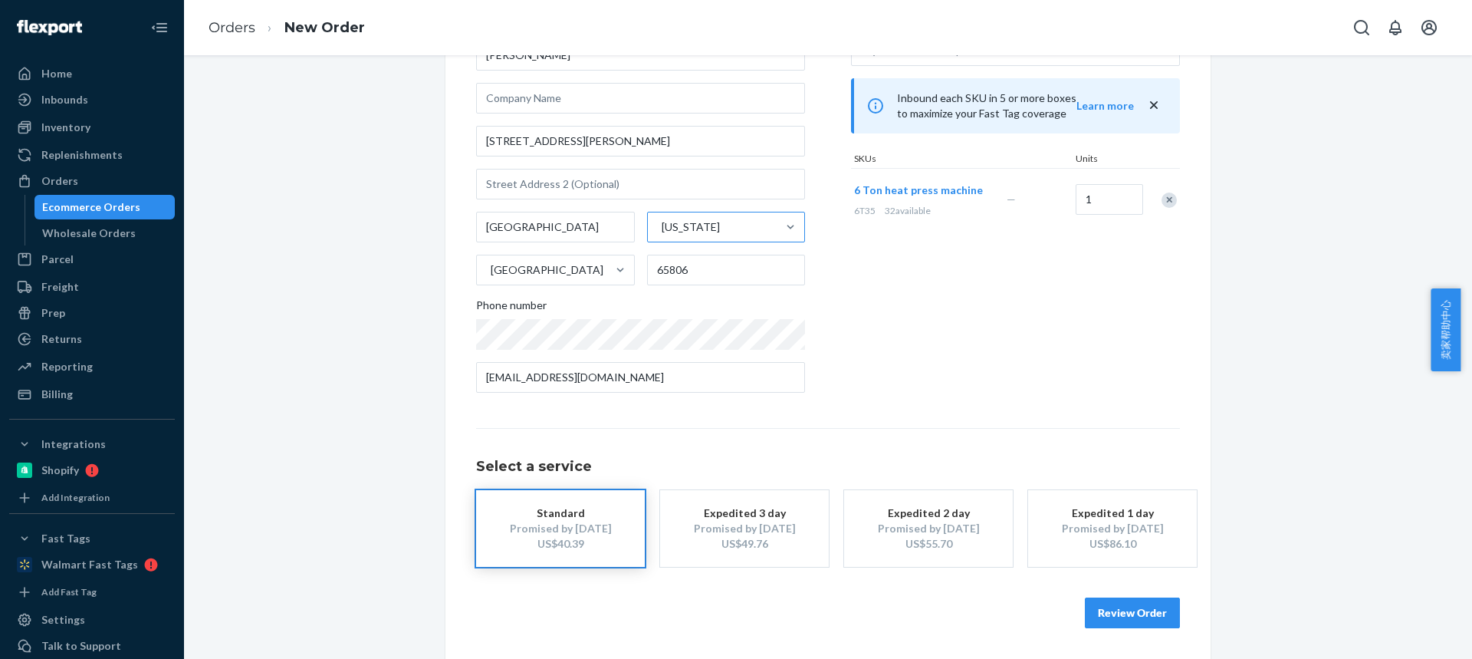
drag, startPoint x: 1132, startPoint y: 595, endPoint x: 1133, endPoint y: 608, distance: 13.1
click at [1131, 595] on div "Review Order" at bounding box center [828, 605] width 704 height 46
click at [1125, 606] on button "Review Order" at bounding box center [1132, 612] width 95 height 31
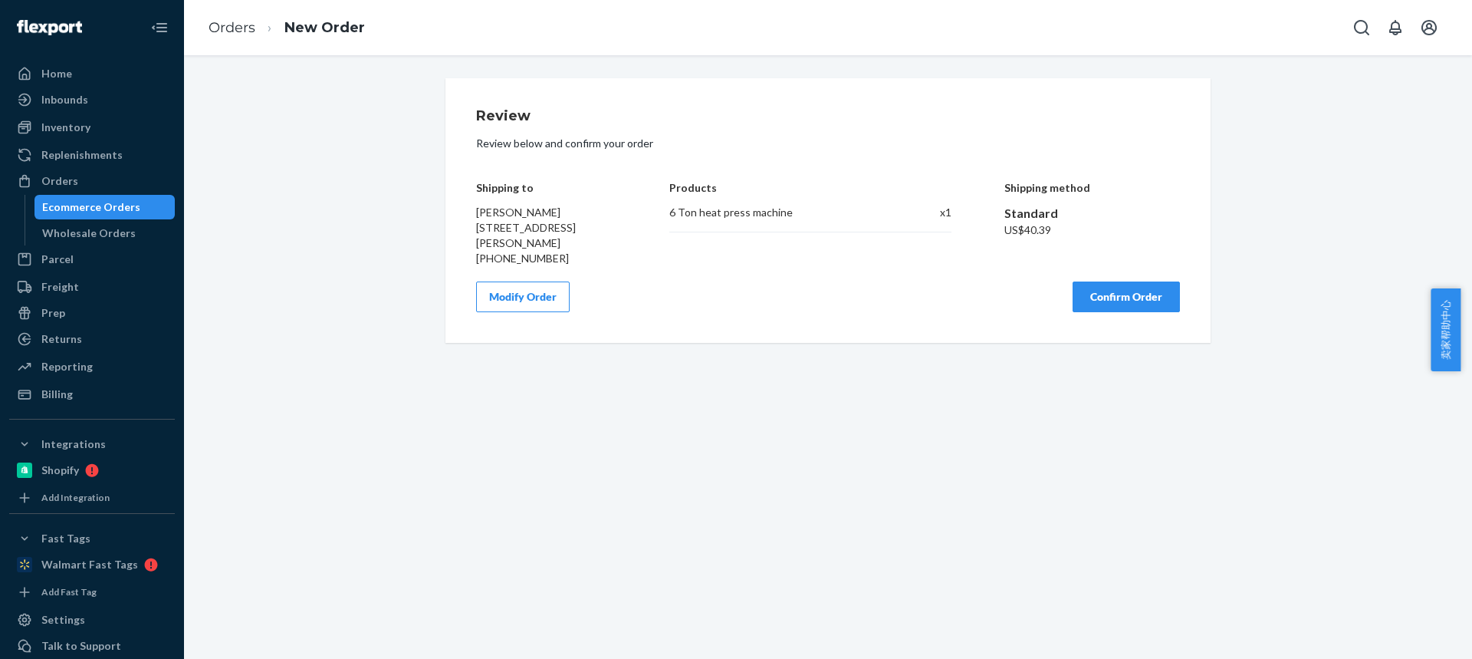
click at [1116, 294] on button "Confirm Order" at bounding box center [1126, 296] width 107 height 31
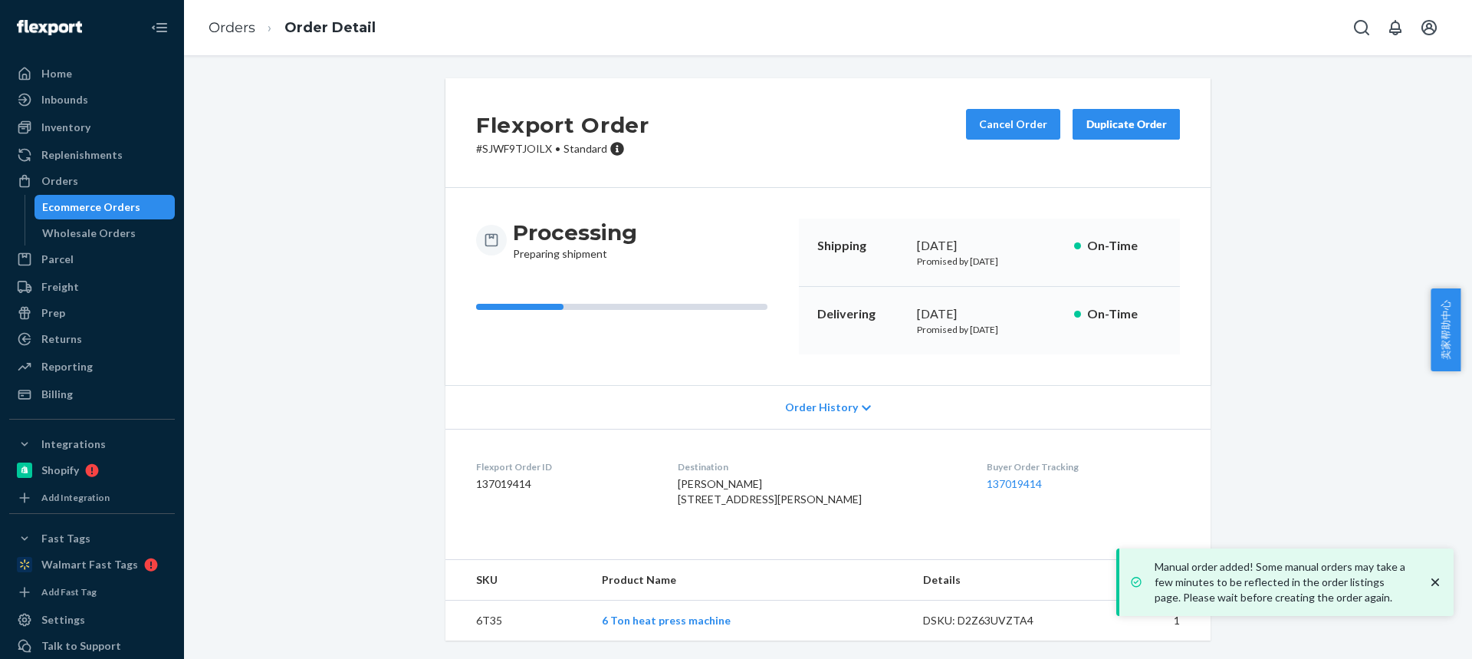
scroll to position [31, 0]
click at [481, 617] on td "6T35" at bounding box center [517, 620] width 144 height 41
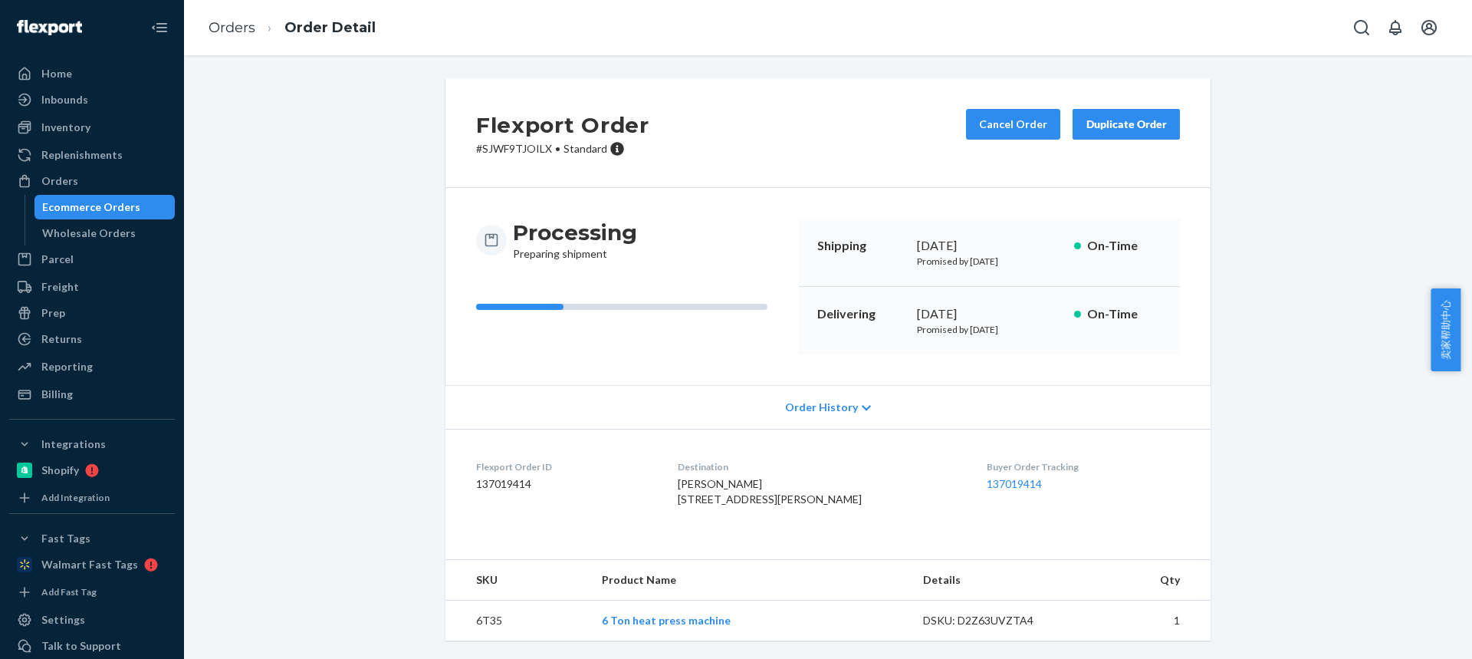
drag, startPoint x: 695, startPoint y: 485, endPoint x: 795, endPoint y: 482, distance: 100.5
click at [796, 483] on span "Jonathan Larson 621 S Newton Ave Springfield, MO 65806-2741 US" at bounding box center [770, 491] width 184 height 28
click at [235, 25] on link "Orders" at bounding box center [232, 27] width 47 height 17
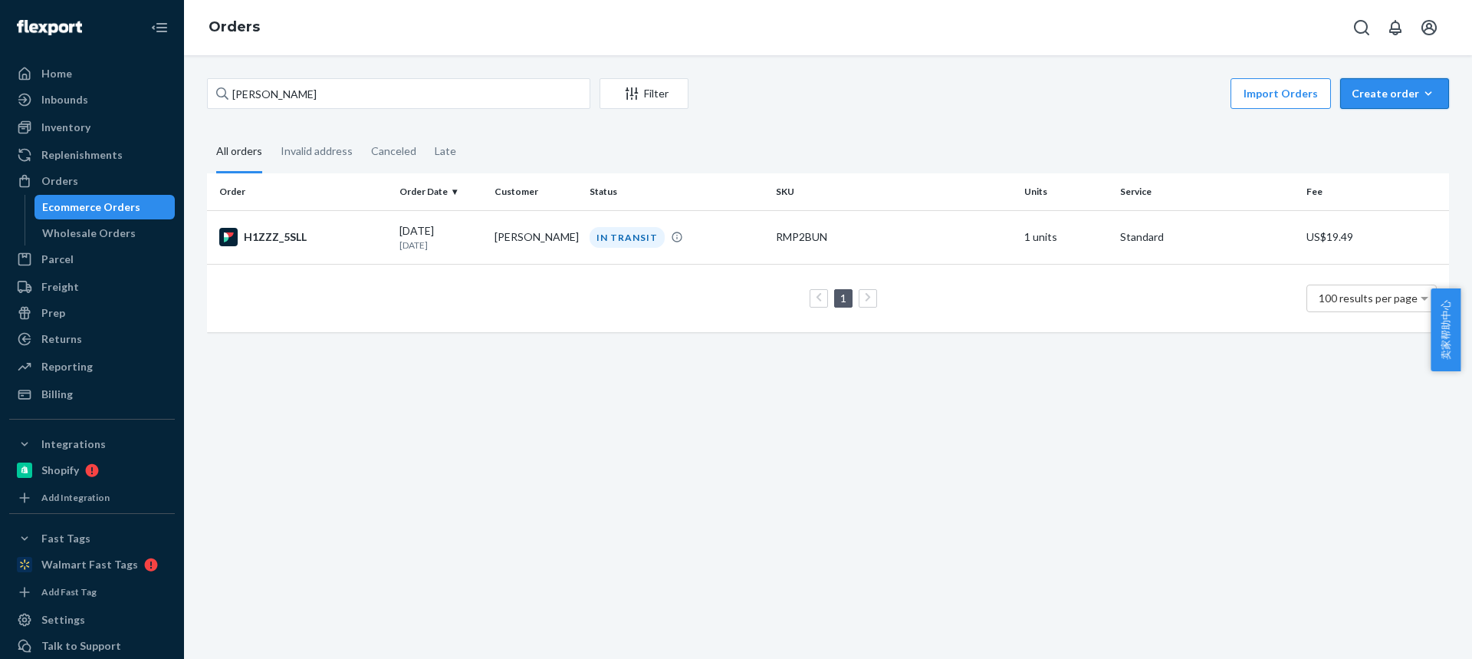
click at [1361, 84] on button "Create order Ecommerce order Removal order" at bounding box center [1394, 93] width 109 height 31
click at [1389, 130] on span "Ecommerce order" at bounding box center [1403, 130] width 95 height 11
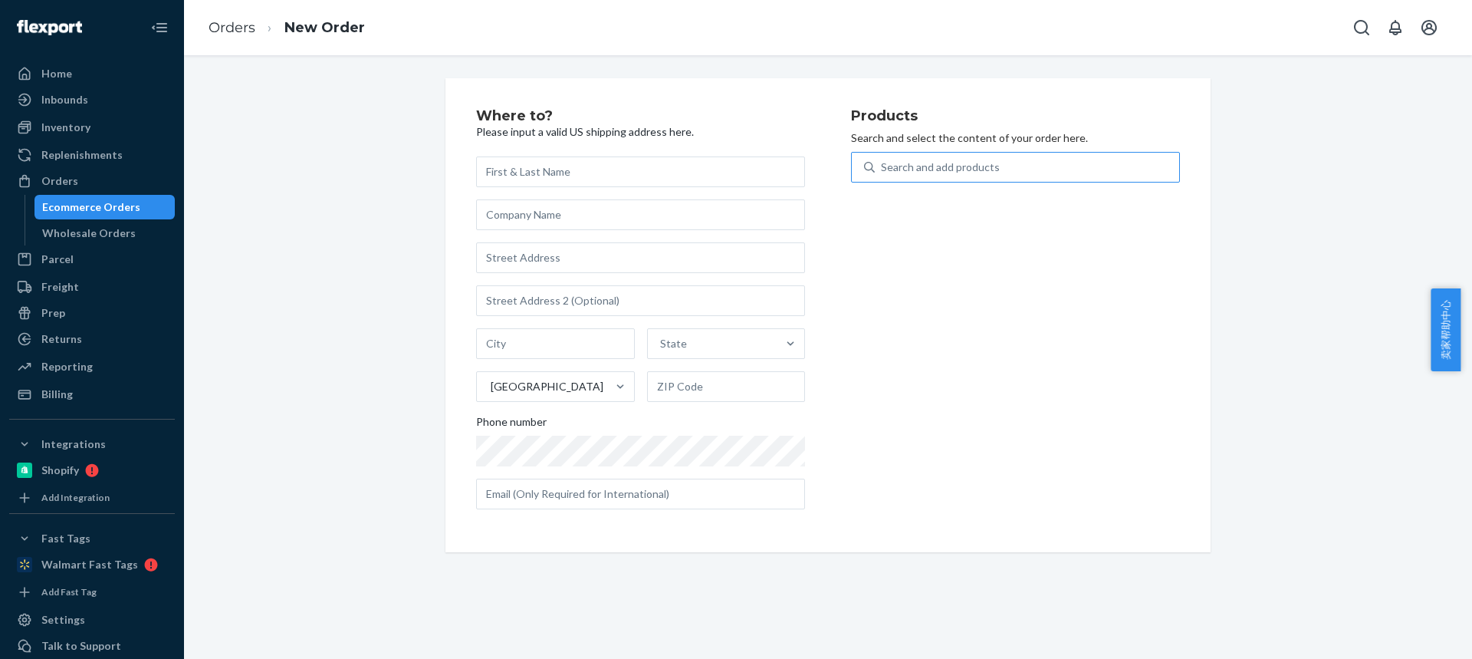
click at [984, 166] on div "Search and add products" at bounding box center [940, 166] width 119 height 15
click at [883, 166] on input "Search and add products" at bounding box center [882, 166] width 2 height 15
type input "PM30S"
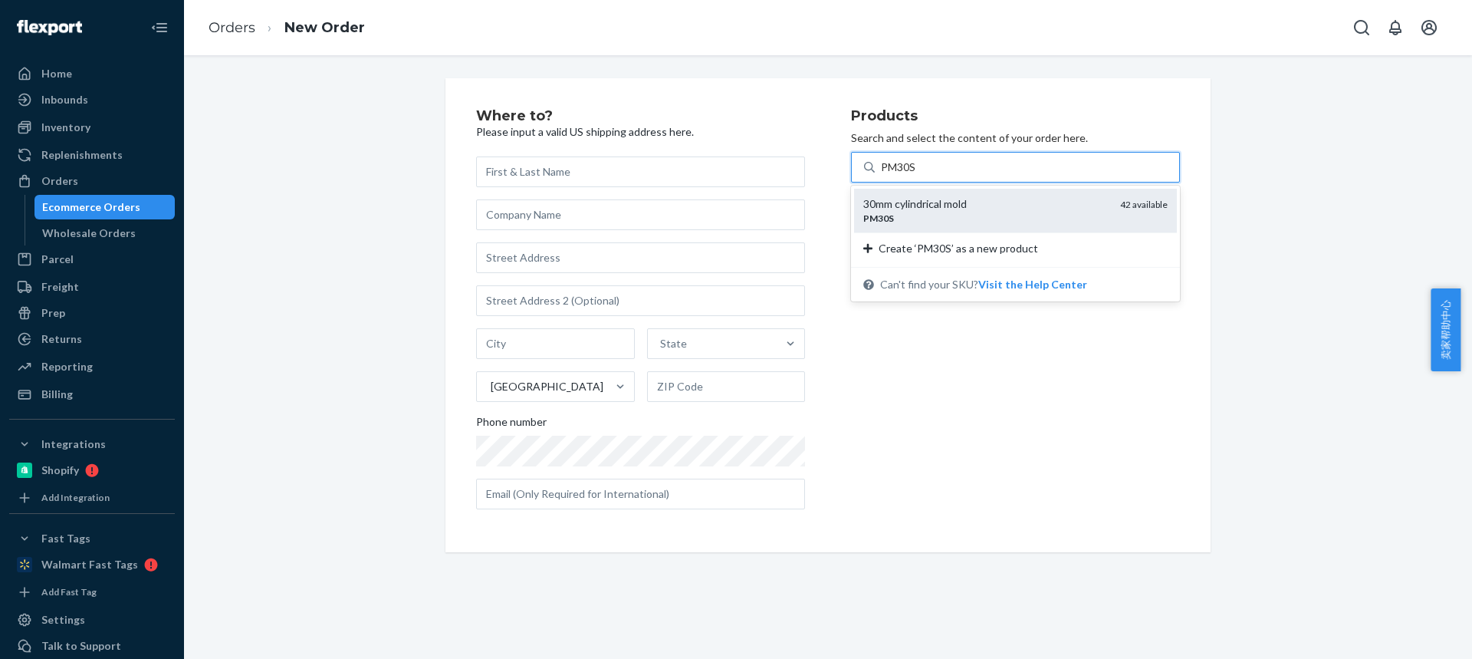
click at [976, 209] on div "30mm cylindrical mold" at bounding box center [985, 203] width 245 height 15
click at [917, 175] on input "PM30S" at bounding box center [899, 166] width 36 height 15
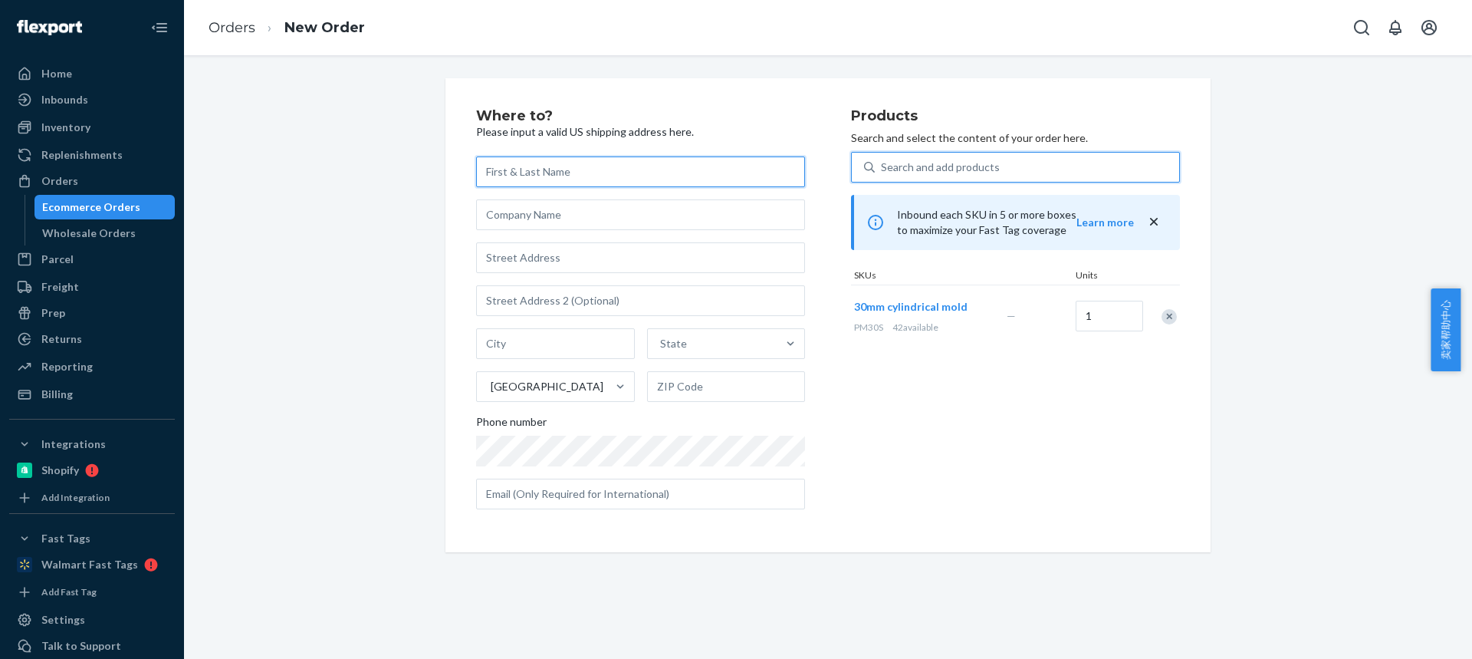
click at [516, 181] on input "text" at bounding box center [640, 171] width 329 height 31
paste input "Steven esteves"
type input "Steven esteves"
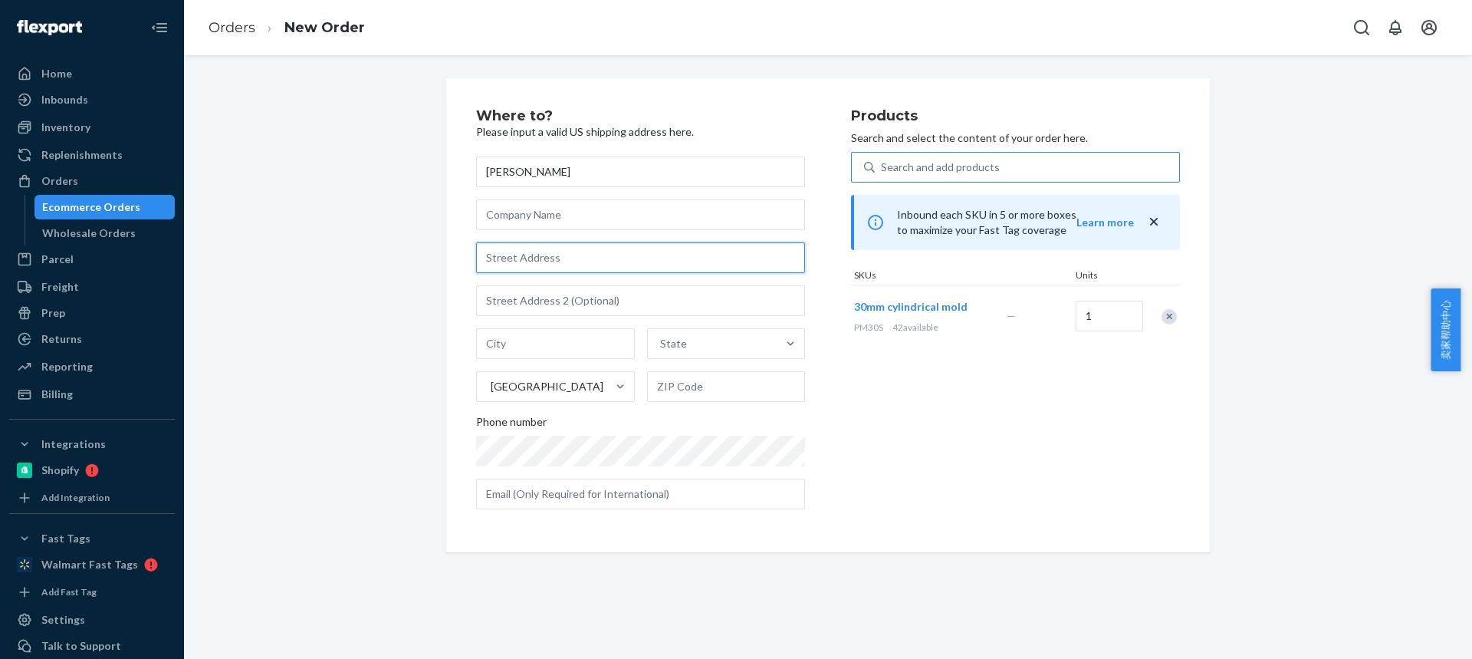
click at [503, 268] on input "text" at bounding box center [640, 257] width 329 height 31
paste input "10 Hathaway Rd"
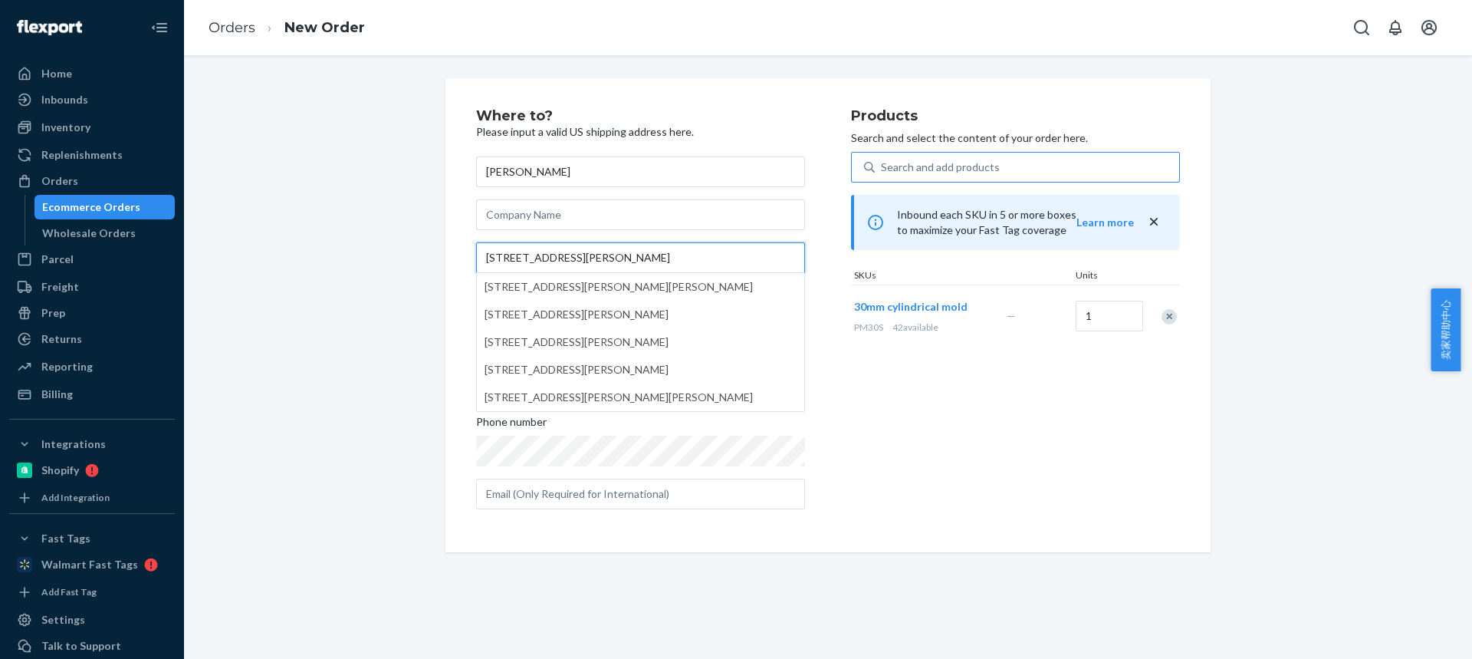
type input "10 Hathaway Rd"
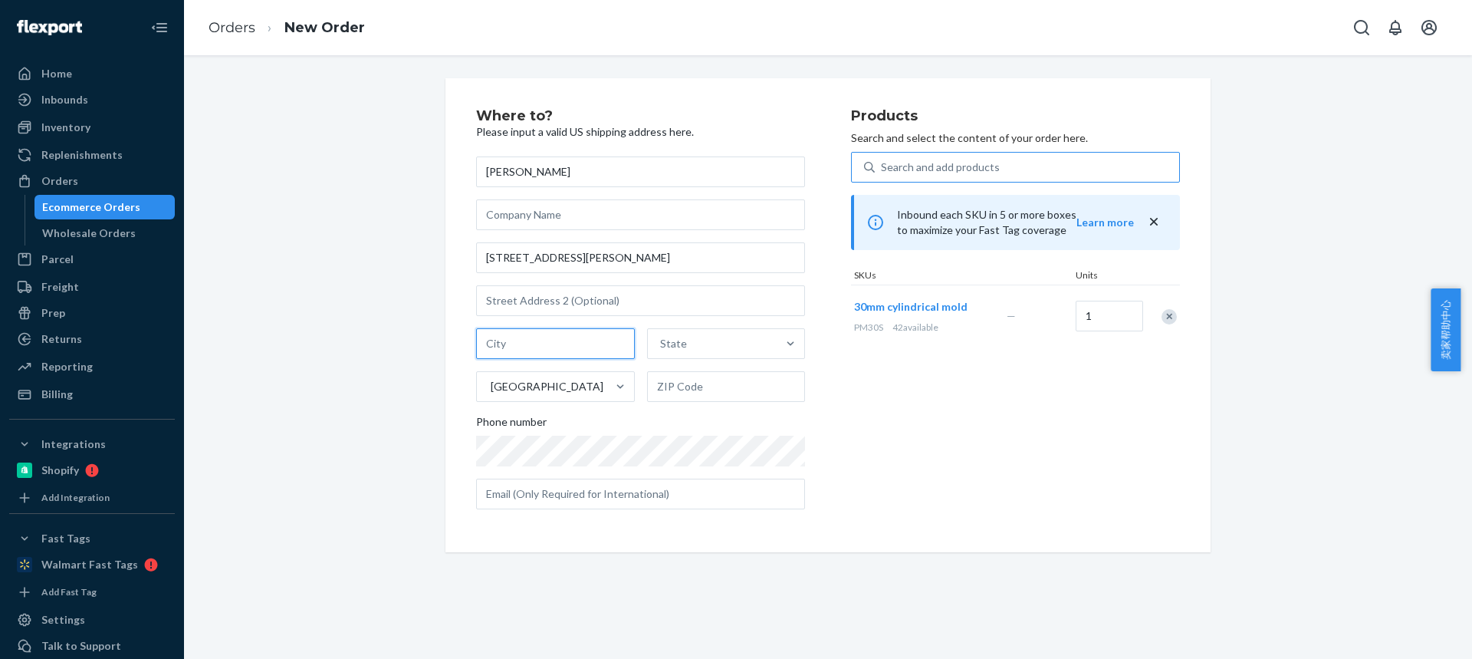
click at [533, 339] on input "text" at bounding box center [555, 343] width 159 height 31
paste input "East Lyme CT 06333"
drag, startPoint x: 584, startPoint y: 350, endPoint x: 690, endPoint y: 378, distance: 110.1
click at [685, 369] on div "East Lyme CT 06333 State United States" at bounding box center [640, 365] width 329 height 74
type input "East Lyme CT"
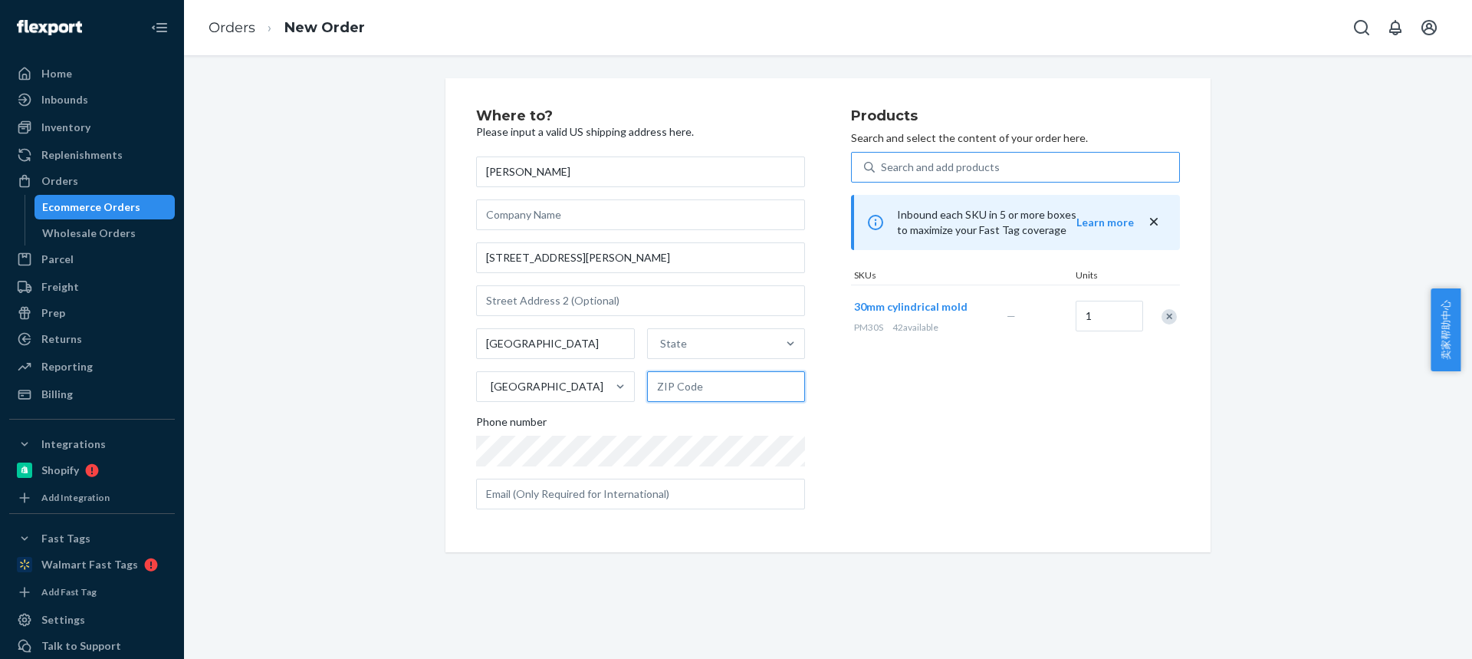
click at [691, 386] on input "text" at bounding box center [726, 386] width 159 height 31
paste input "06333"
type input "06333"
drag, startPoint x: 535, startPoint y: 342, endPoint x: 644, endPoint y: 341, distance: 108.9
click at [601, 343] on input "East Lyme CT" at bounding box center [555, 343] width 159 height 31
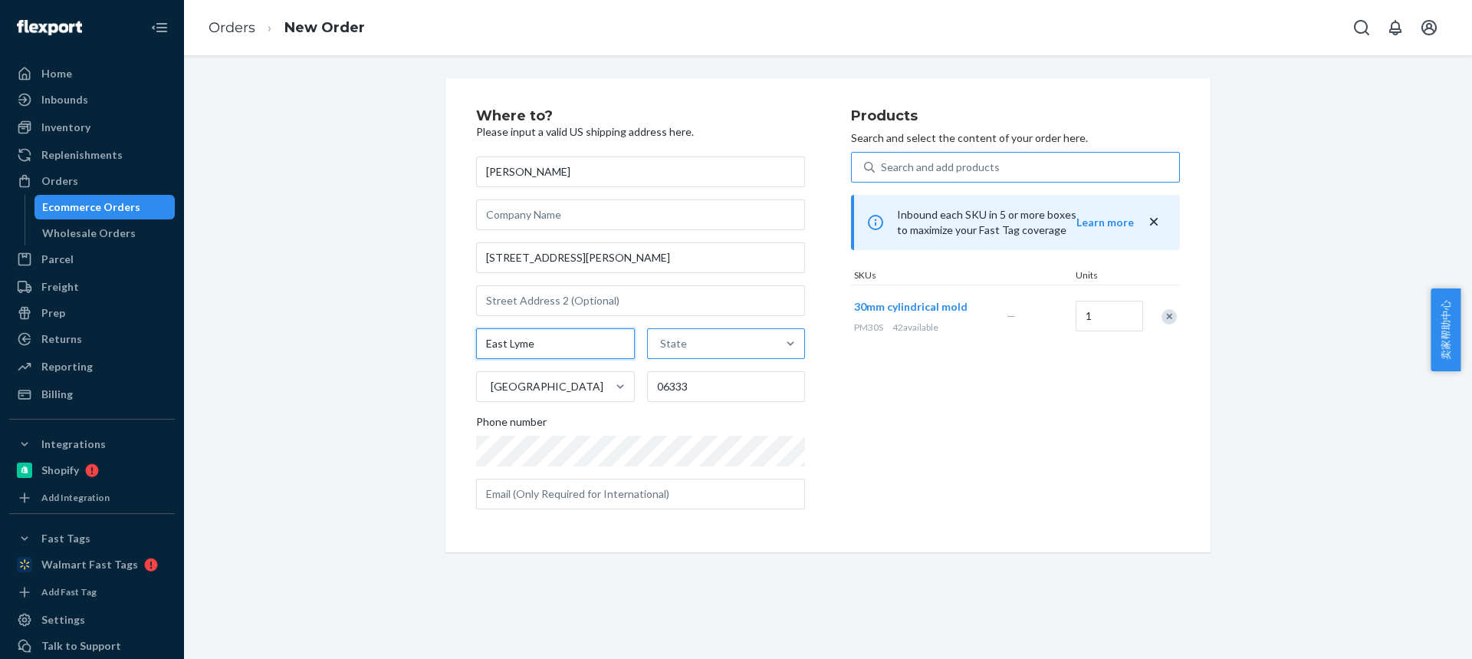
type input "East Lyme"
paste input "CT"
type input "CT"
click at [694, 382] on div "Connecticut" at bounding box center [724, 380] width 155 height 31
click at [672, 351] on input "CT" at bounding box center [664, 343] width 15 height 15
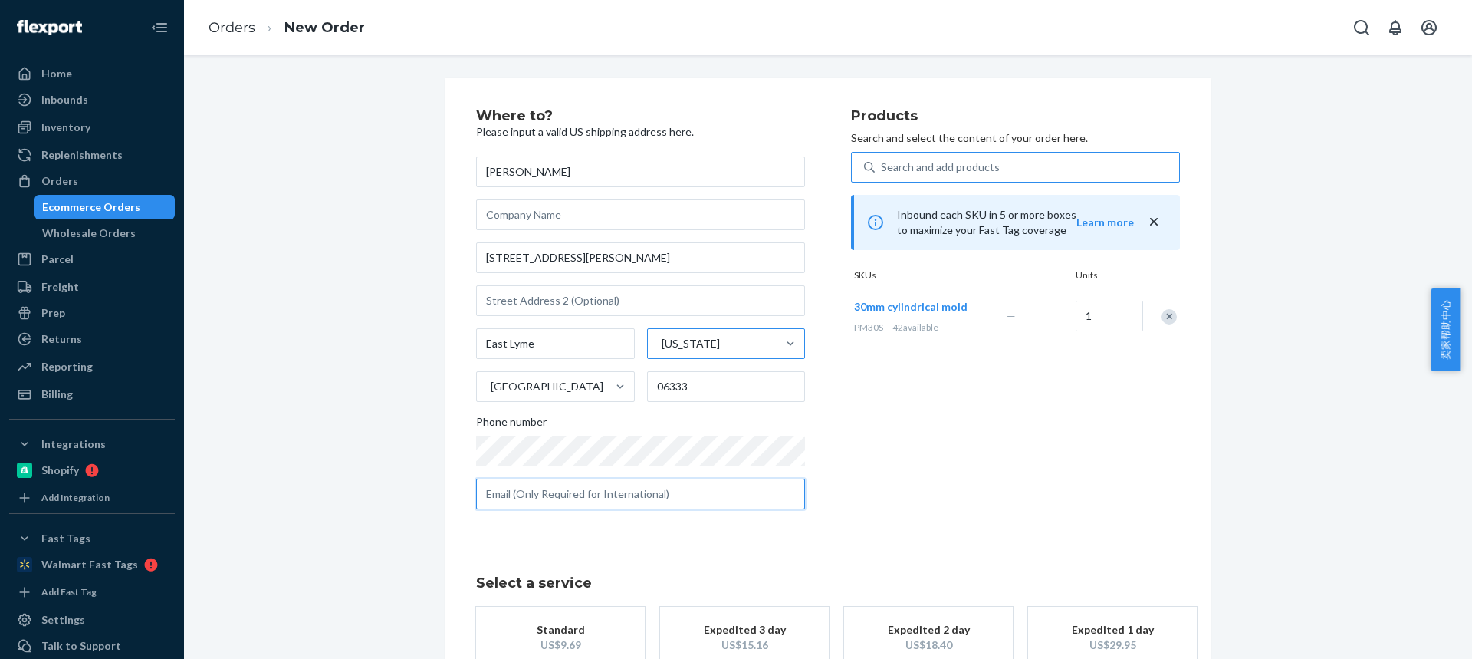
drag, startPoint x: 577, startPoint y: 491, endPoint x: 574, endPoint y: 511, distance: 20.2
click at [577, 492] on input "text" at bounding box center [640, 493] width 329 height 31
paste input "sesteves68@gmail.com"
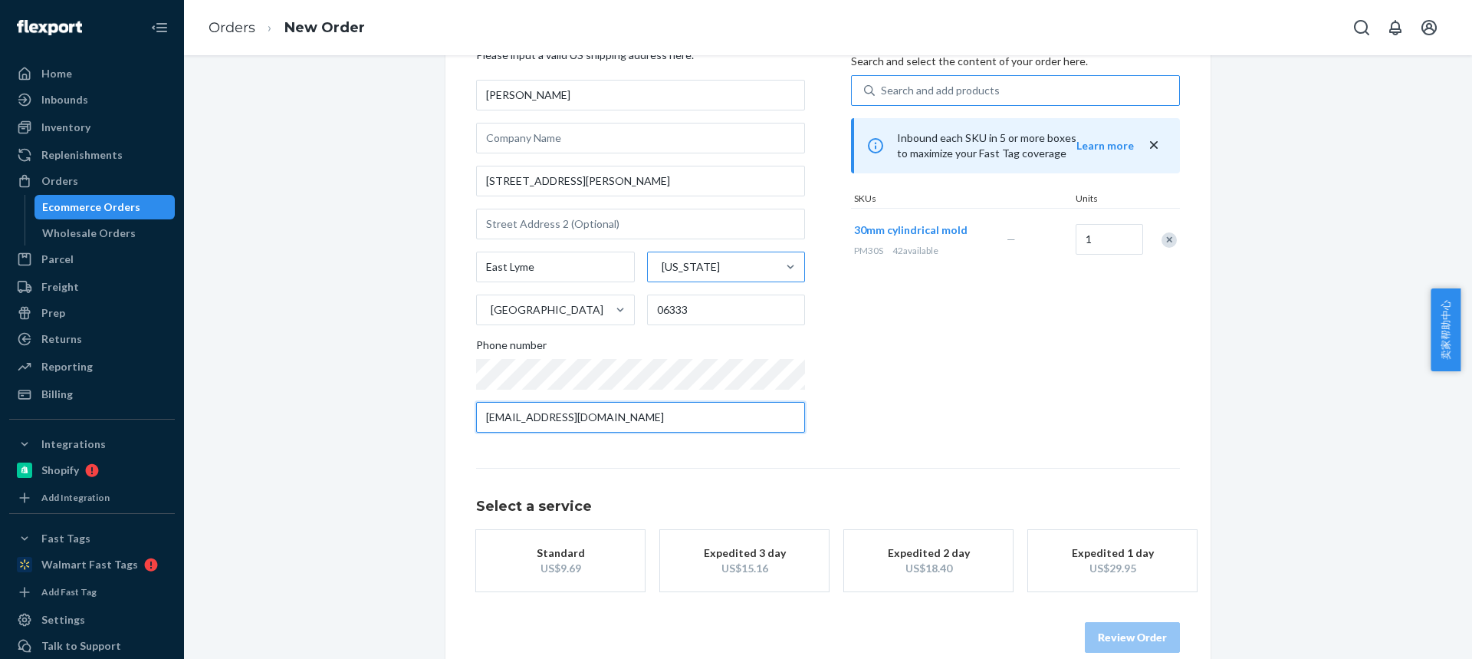
scroll to position [101, 0]
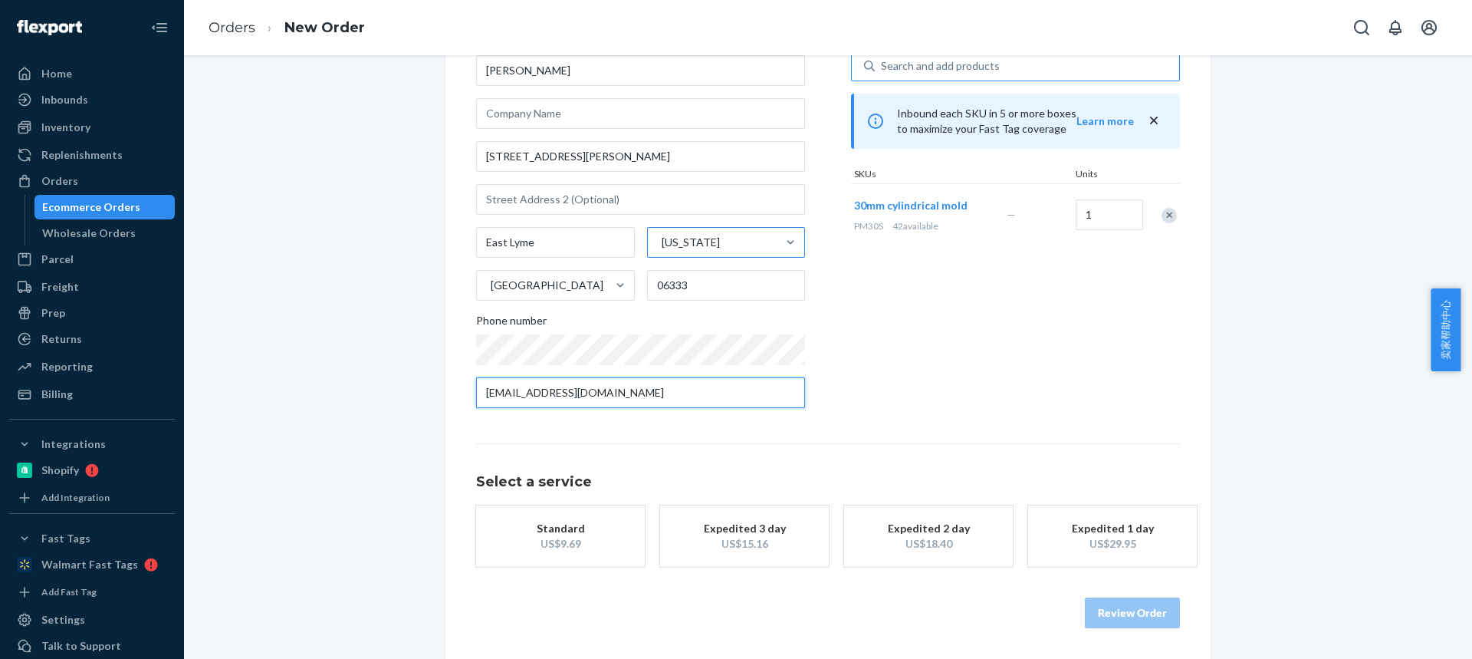
type input "sesteves68@gmail.com"
drag, startPoint x: 557, startPoint y: 538, endPoint x: 1133, endPoint y: 620, distance: 582.4
click at [557, 538] on div "US$9.69" at bounding box center [560, 543] width 123 height 15
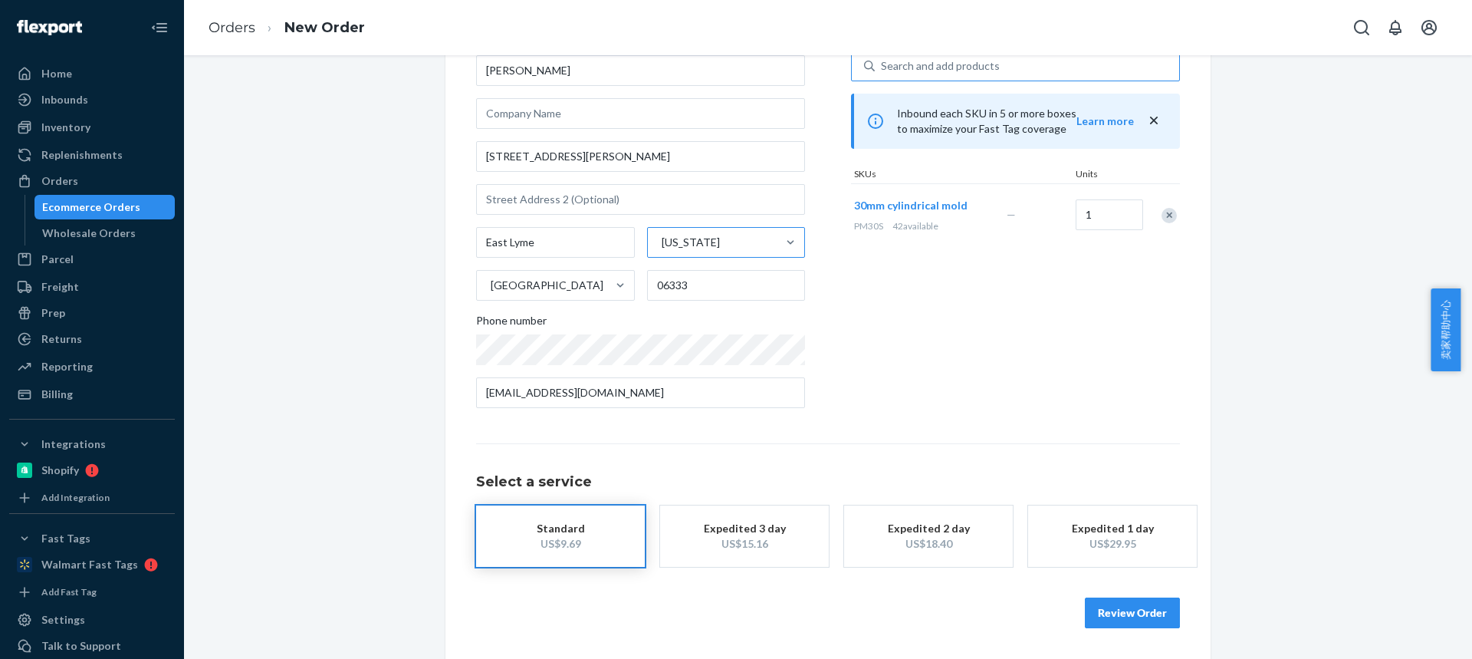
click at [1134, 611] on button "Review Order" at bounding box center [1132, 612] width 95 height 31
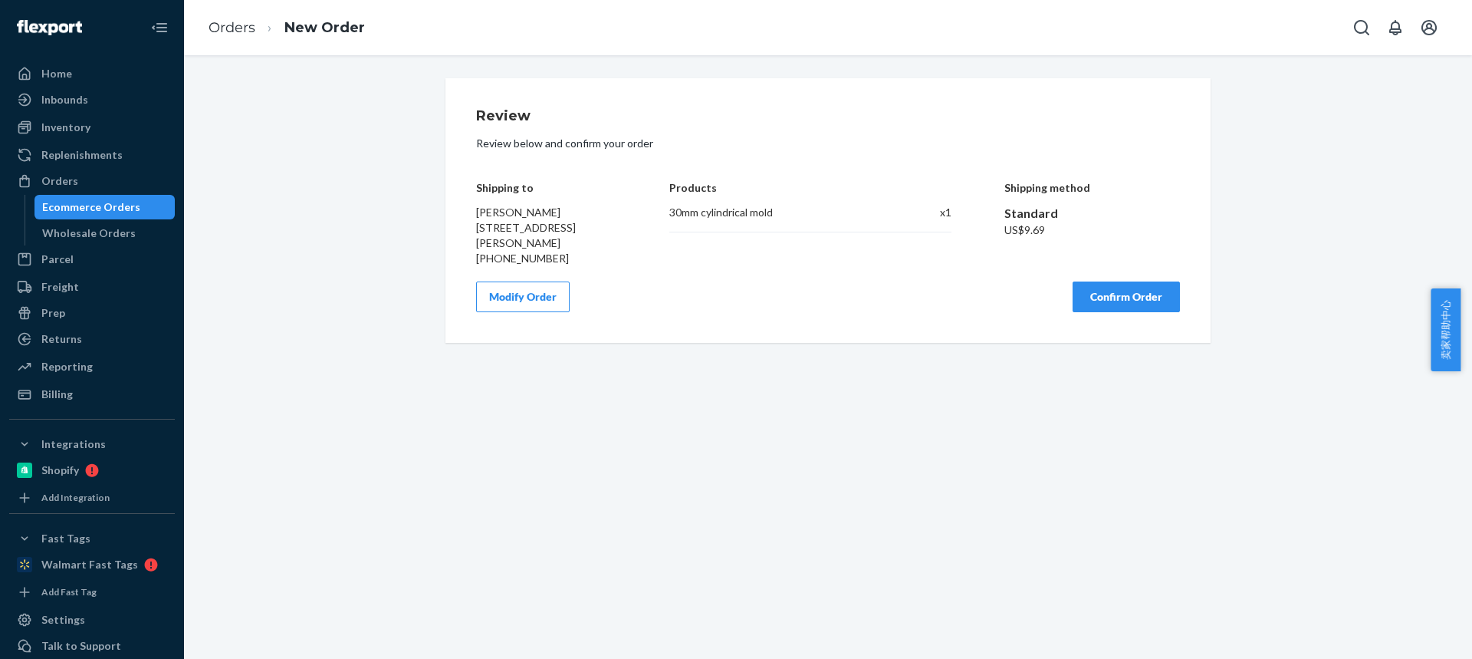
scroll to position [0, 0]
click at [1113, 300] on button "Confirm Order" at bounding box center [1126, 296] width 107 height 31
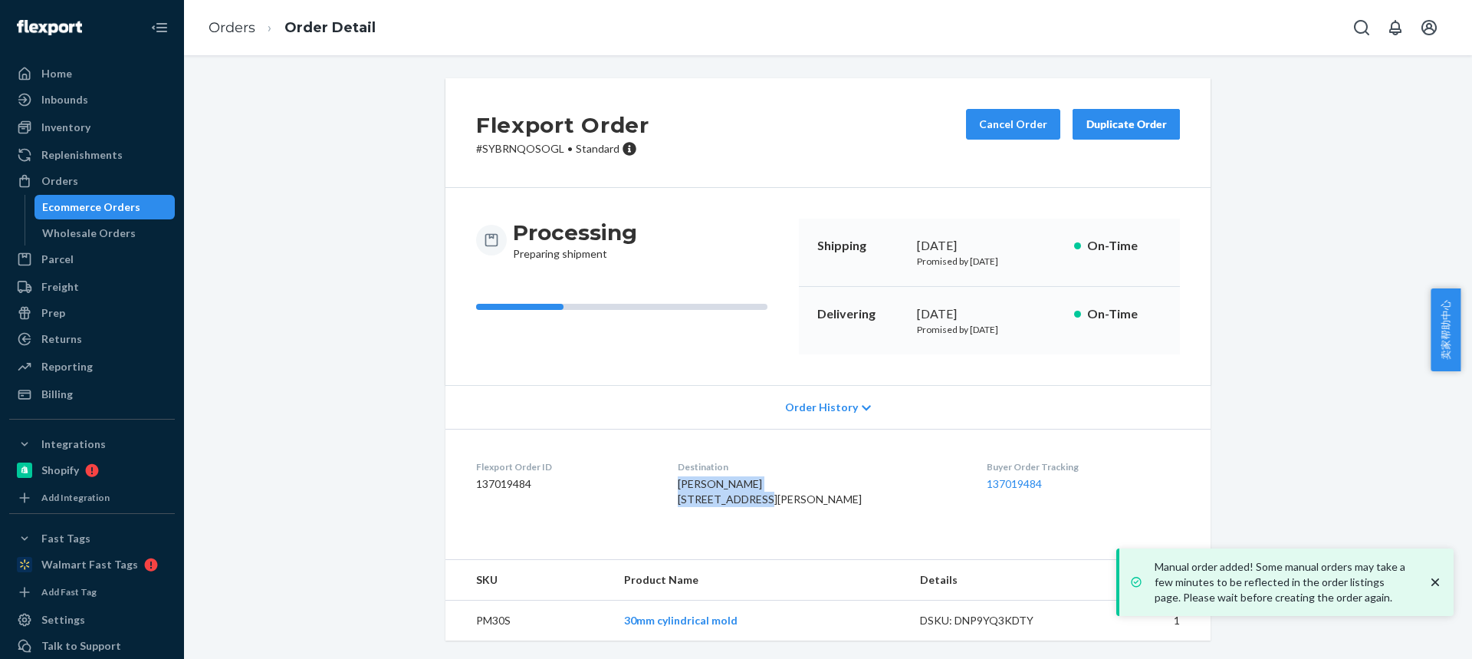
drag, startPoint x: 777, startPoint y: 498, endPoint x: 685, endPoint y: 490, distance: 91.6
click at [686, 491] on dl "Flexport Order ID 137019484 Destination Steven esteves 10 Hathaway Rd East Lyme…" at bounding box center [827, 486] width 765 height 115
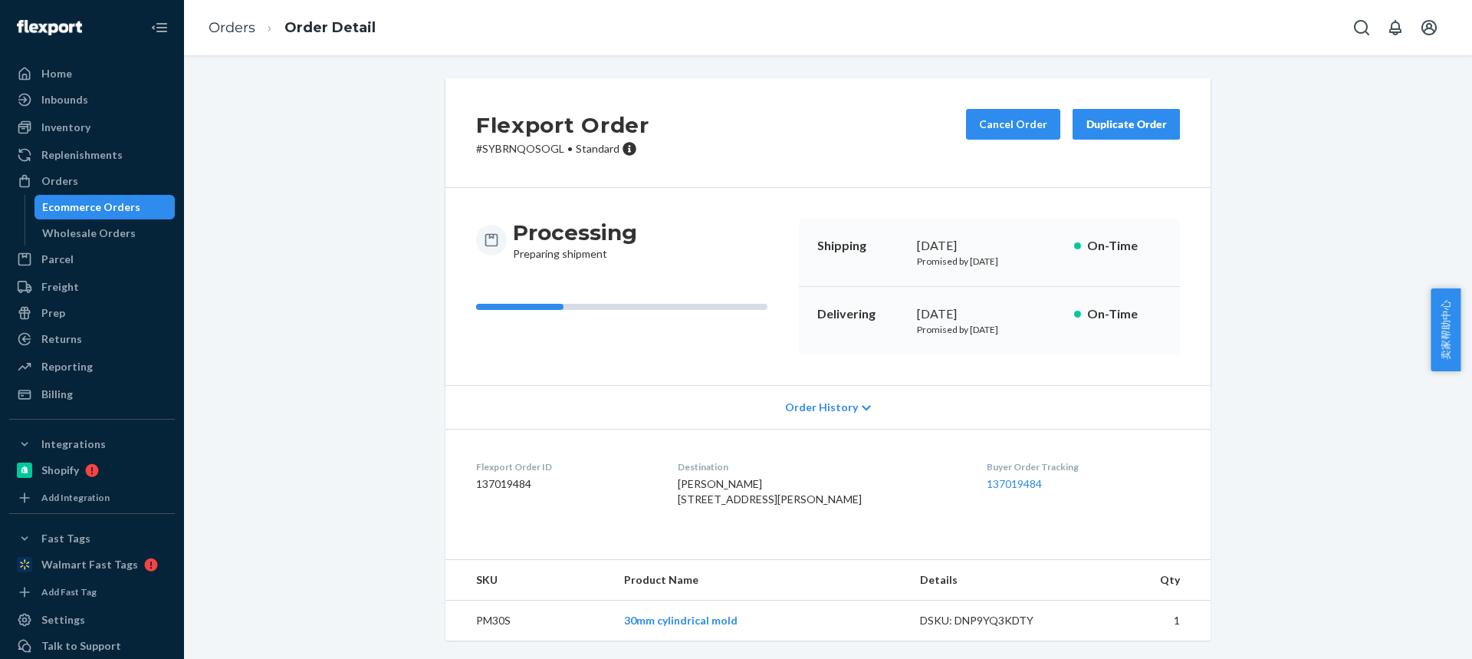
scroll to position [31, 0]
click at [481, 613] on td "PM30S" at bounding box center [528, 620] width 166 height 41
click at [228, 25] on link "Orders" at bounding box center [232, 27] width 47 height 17
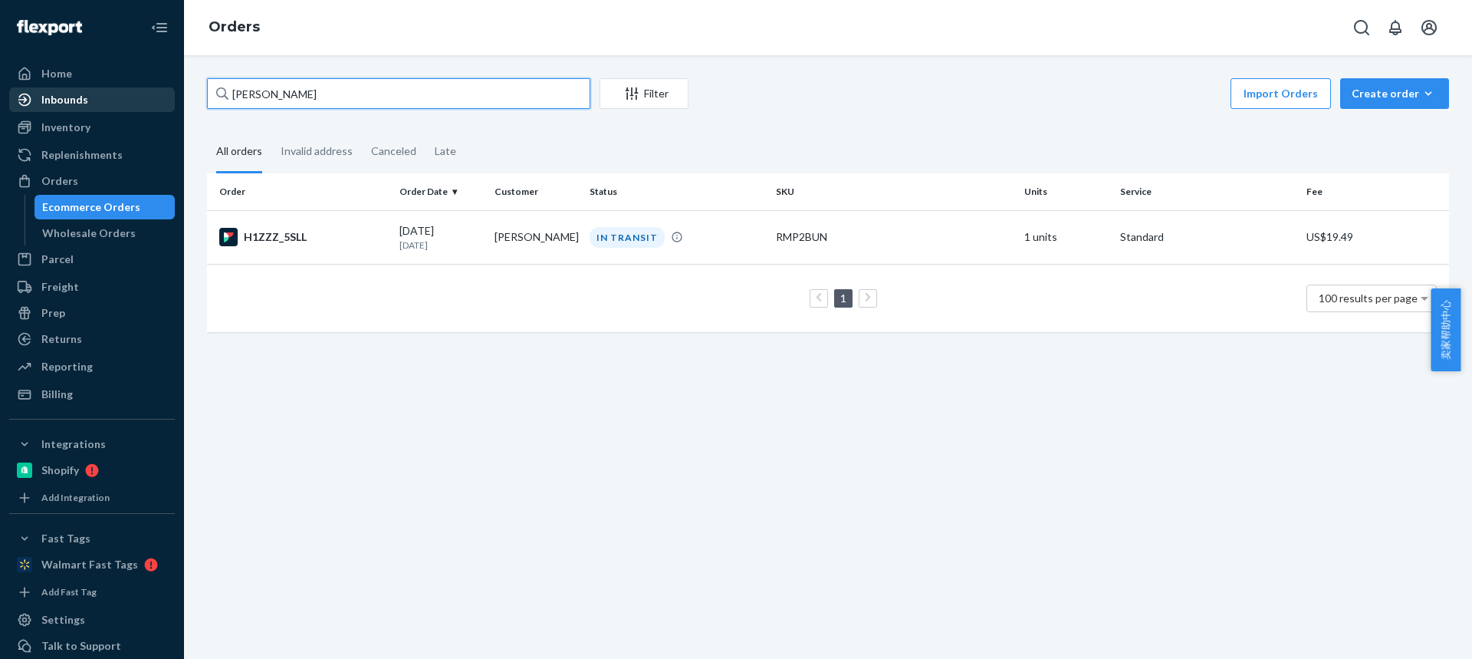
drag, startPoint x: 333, startPoint y: 91, endPoint x: 45, endPoint y: 90, distance: 287.5
click at [45, 90] on div "Home Inbounds Shipping Plans Problems Inventory Products Replenishments Orders …" at bounding box center [736, 329] width 1472 height 659
paste input "eremy Patterson"
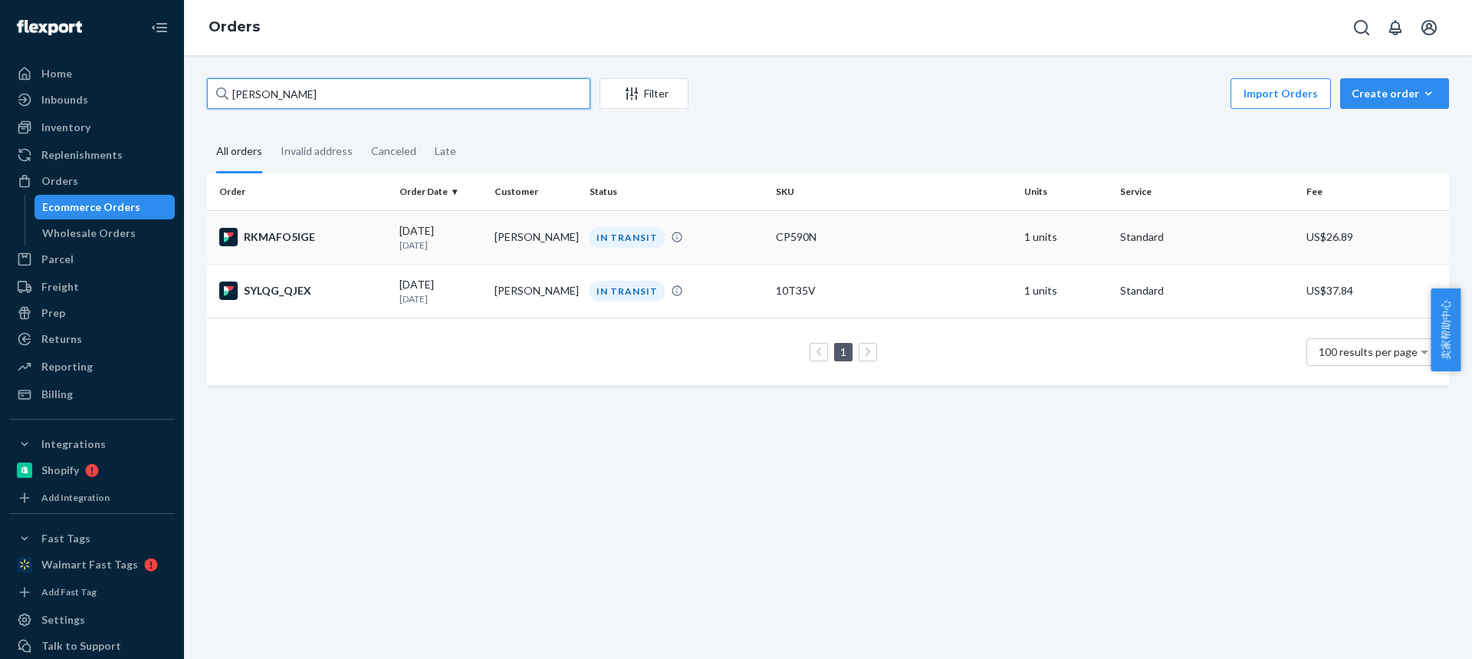
type input "Jeremy Patterson"
click at [488, 242] on td "Jeremy Patterson" at bounding box center [535, 237] width 95 height 54
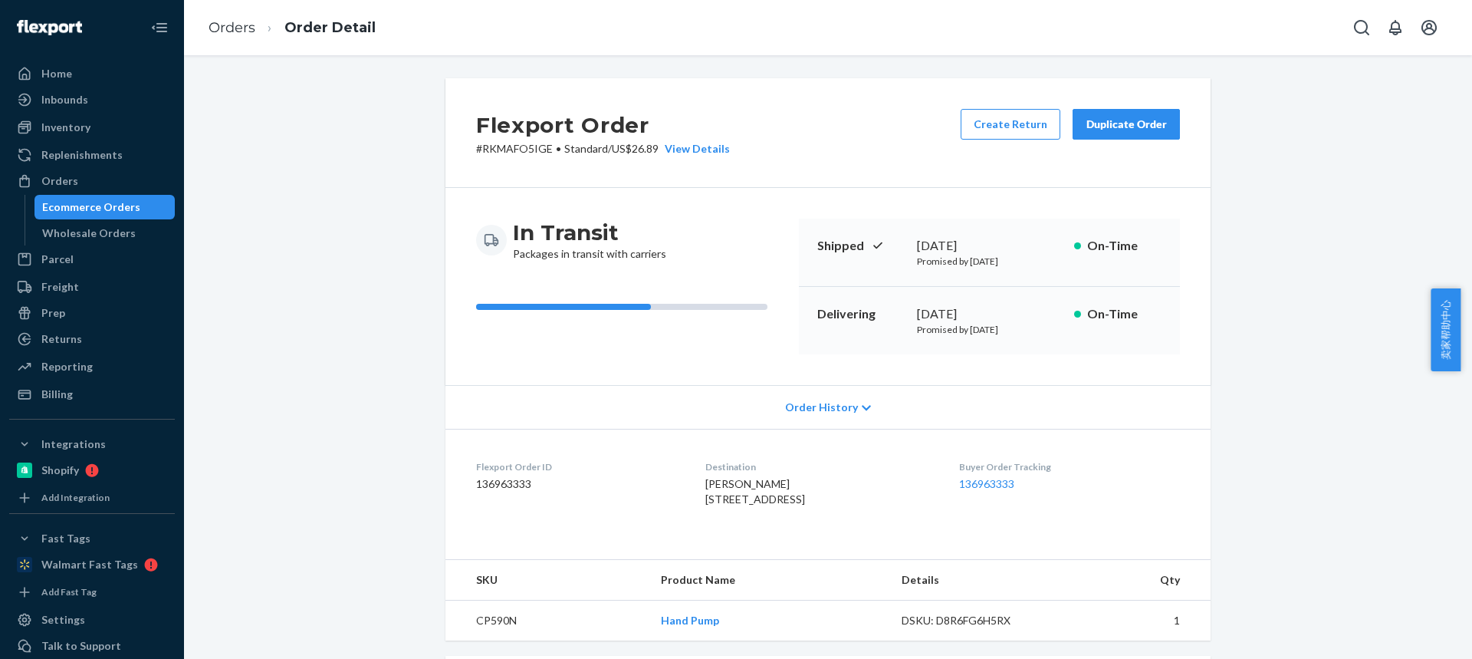
drag, startPoint x: 685, startPoint y: 506, endPoint x: 791, endPoint y: 497, distance: 107.0
click at [792, 498] on dl "Flexport Order ID 136963333 Destination Jeremy Patterson 572 Swetts Pond Rd Orr…" at bounding box center [827, 486] width 765 height 115
click at [751, 505] on span "Jeremy Patterson 572 Swetts Pond Rd Orrington, ME 04474-3807 US" at bounding box center [755, 491] width 100 height 28
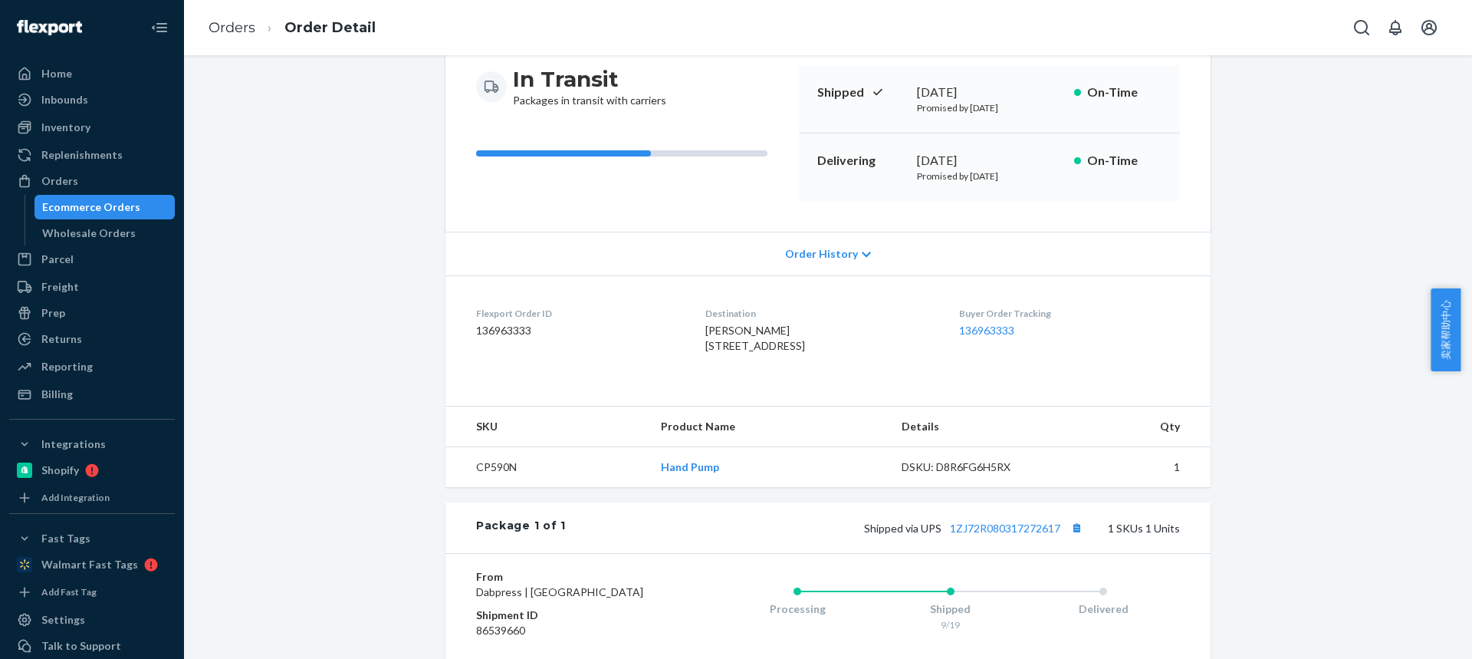
scroll to position [230, 0]
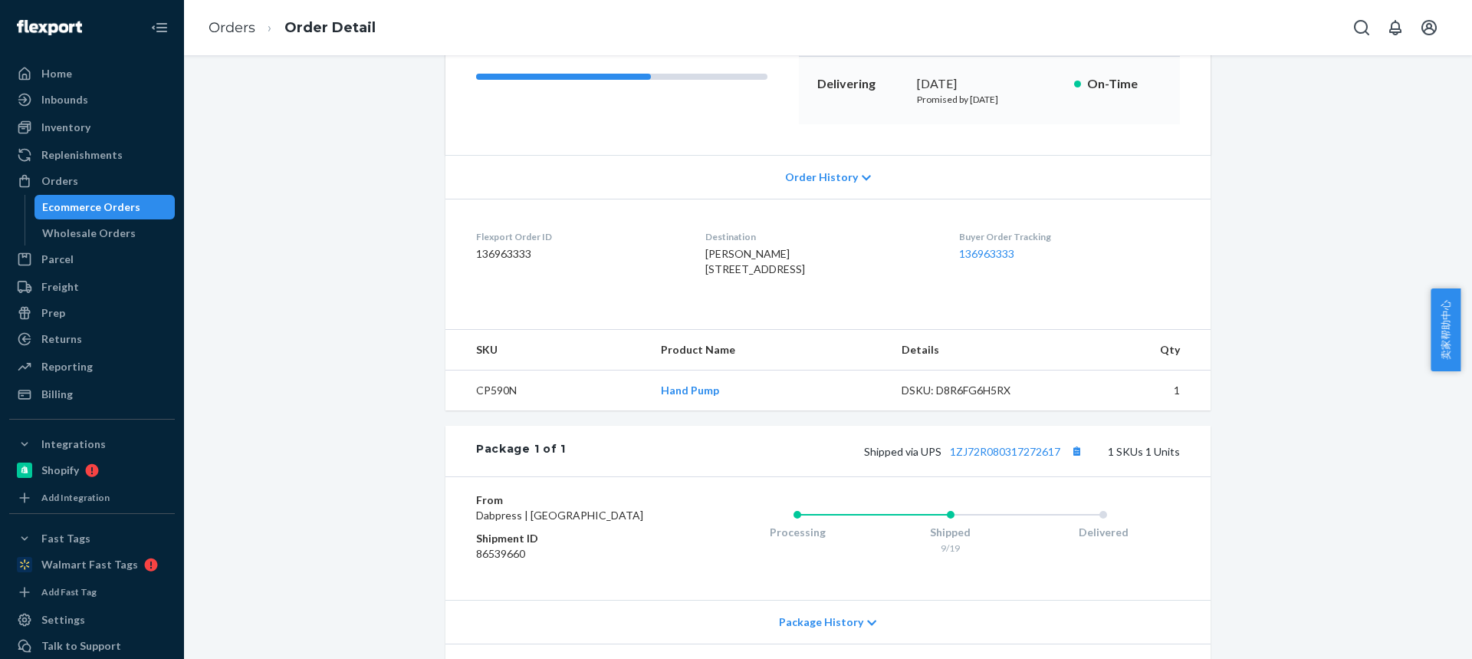
click at [485, 409] on td "CP590N" at bounding box center [546, 390] width 203 height 41
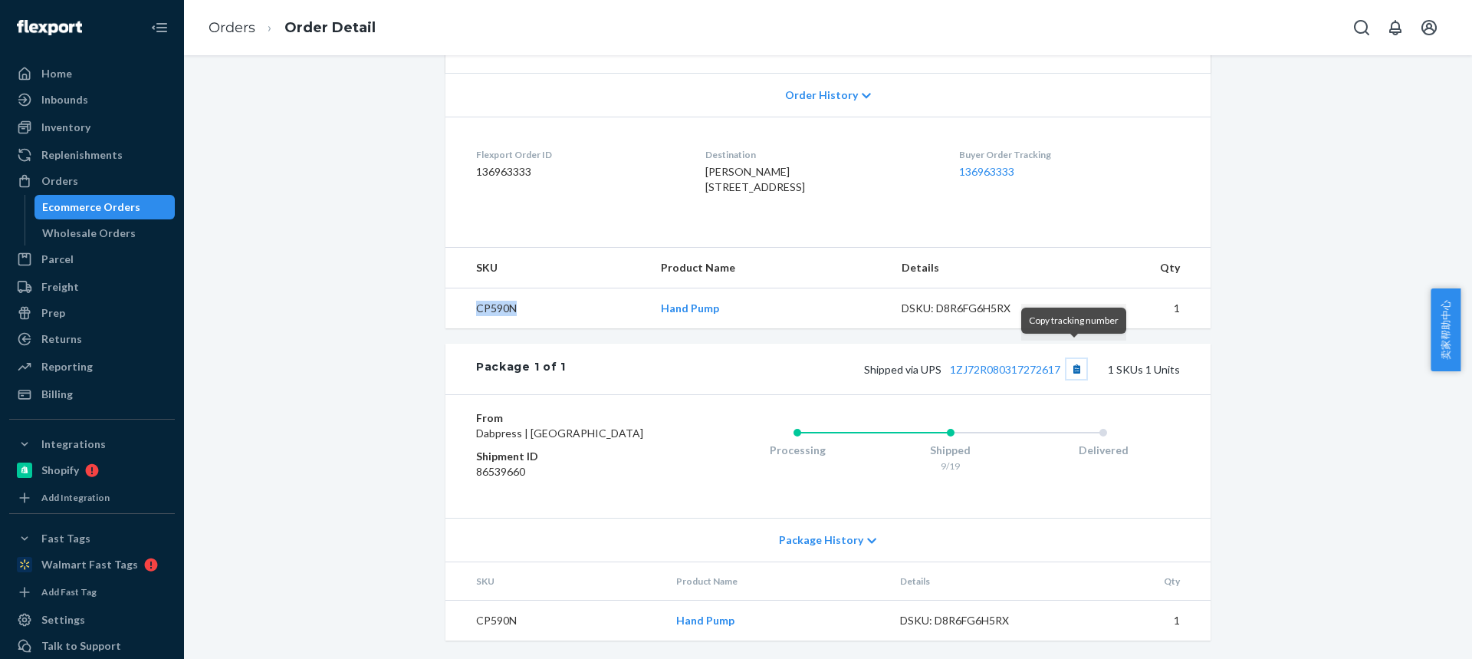
click at [1074, 359] on button "Copy tracking number" at bounding box center [1077, 369] width 20 height 20
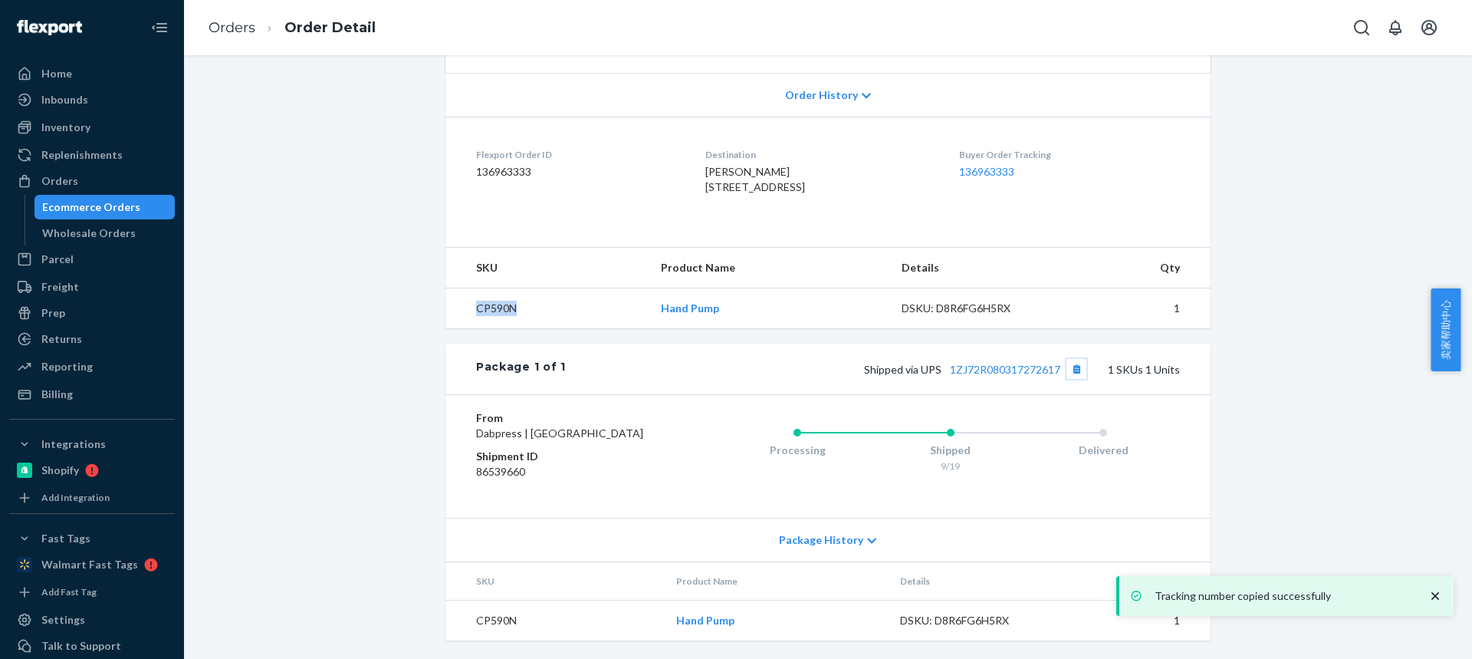
scroll to position [51, 0]
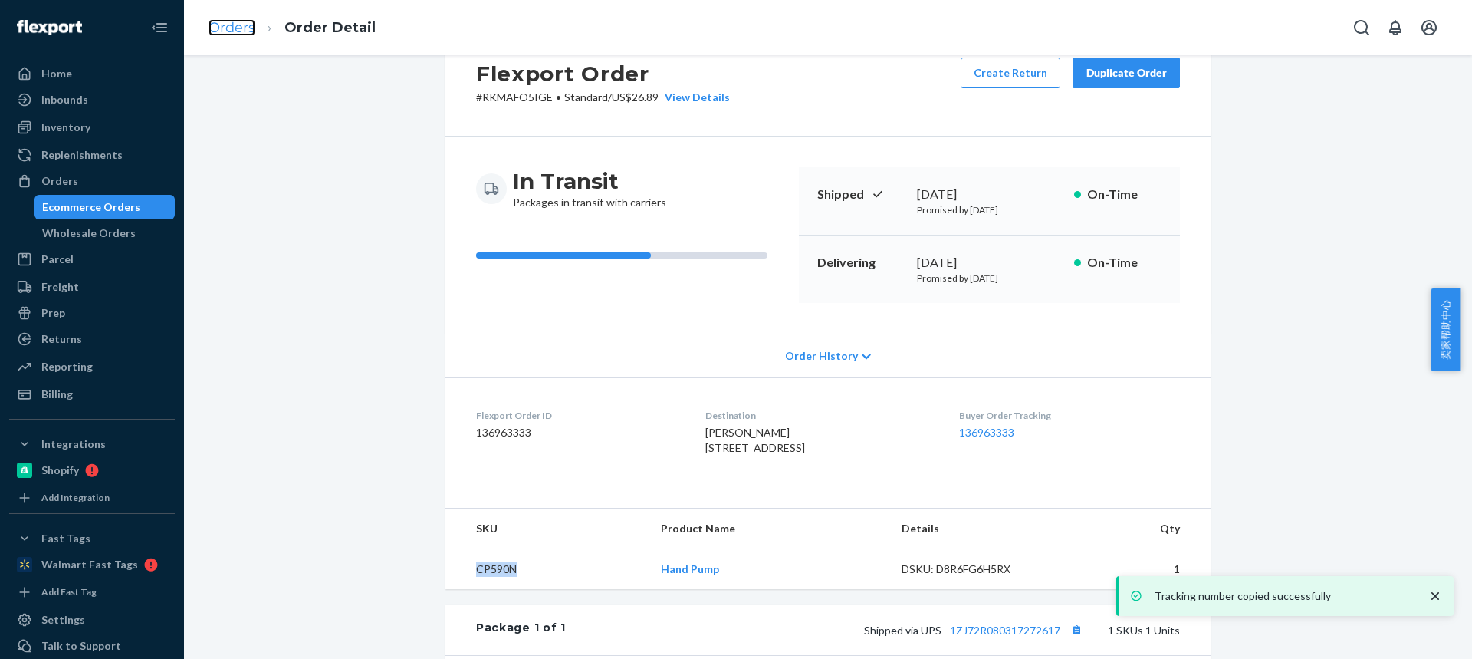
click at [226, 28] on link "Orders" at bounding box center [232, 27] width 47 height 17
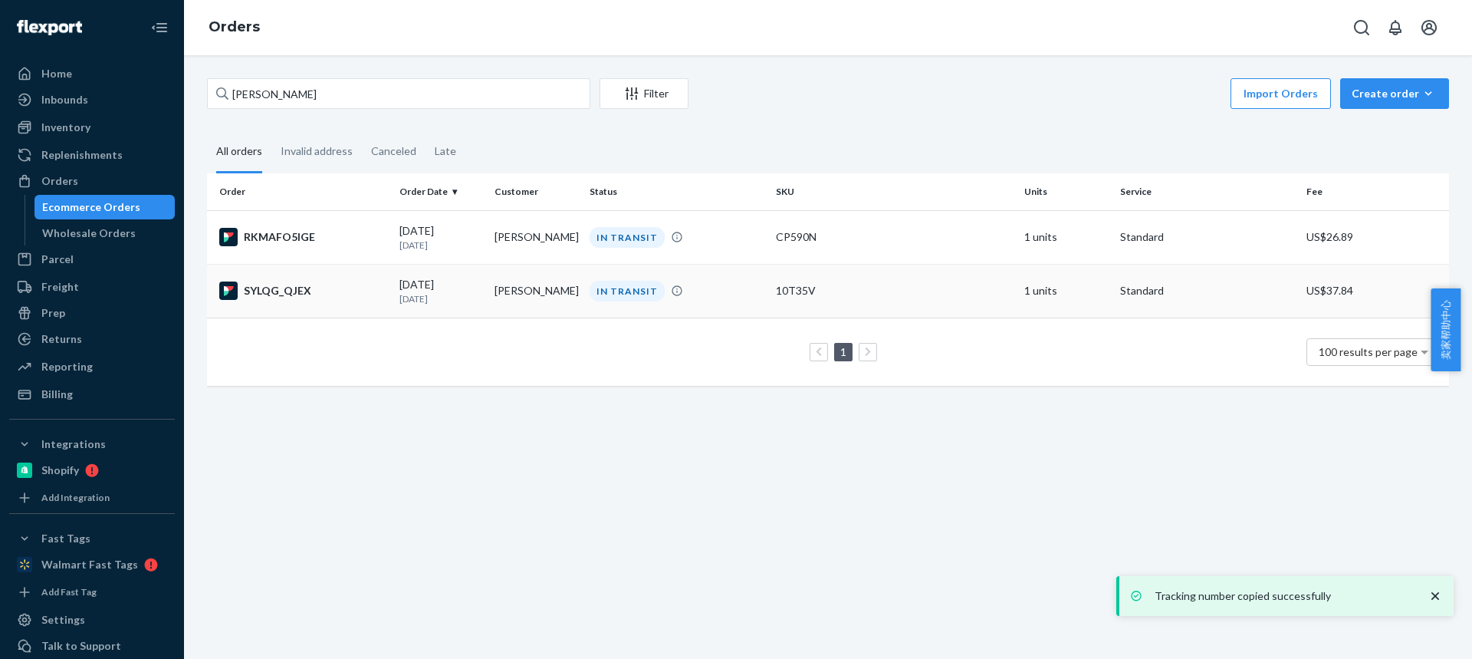
click at [498, 302] on td "Jeremy Patterson" at bounding box center [535, 291] width 95 height 54
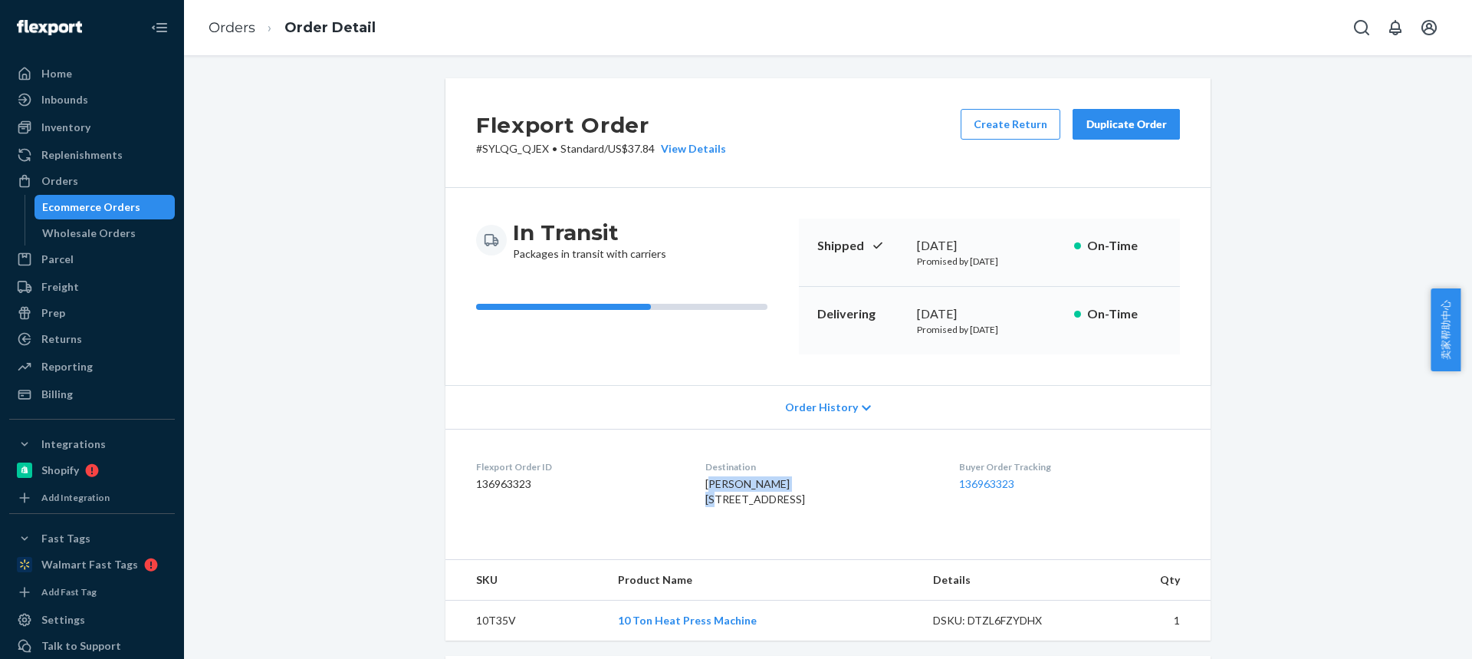
drag, startPoint x: 692, startPoint y: 485, endPoint x: 776, endPoint y: 478, distance: 84.6
click at [777, 478] on div "Jeremy Patterson 572 Swetts Pond Rd Orrington, ME 04474-3807 US" at bounding box center [819, 491] width 228 height 31
drag, startPoint x: 730, startPoint y: 501, endPoint x: 801, endPoint y: 496, distance: 70.7
click at [801, 497] on dl "Flexport Order ID 136963323 Destination Jeremy Patterson 572 Swetts Pond Rd Orr…" at bounding box center [827, 486] width 765 height 115
click at [705, 507] on div "Jeremy Patterson 572 Swetts Pond Rd Orrington, ME 04474-3807 US" at bounding box center [819, 491] width 228 height 31
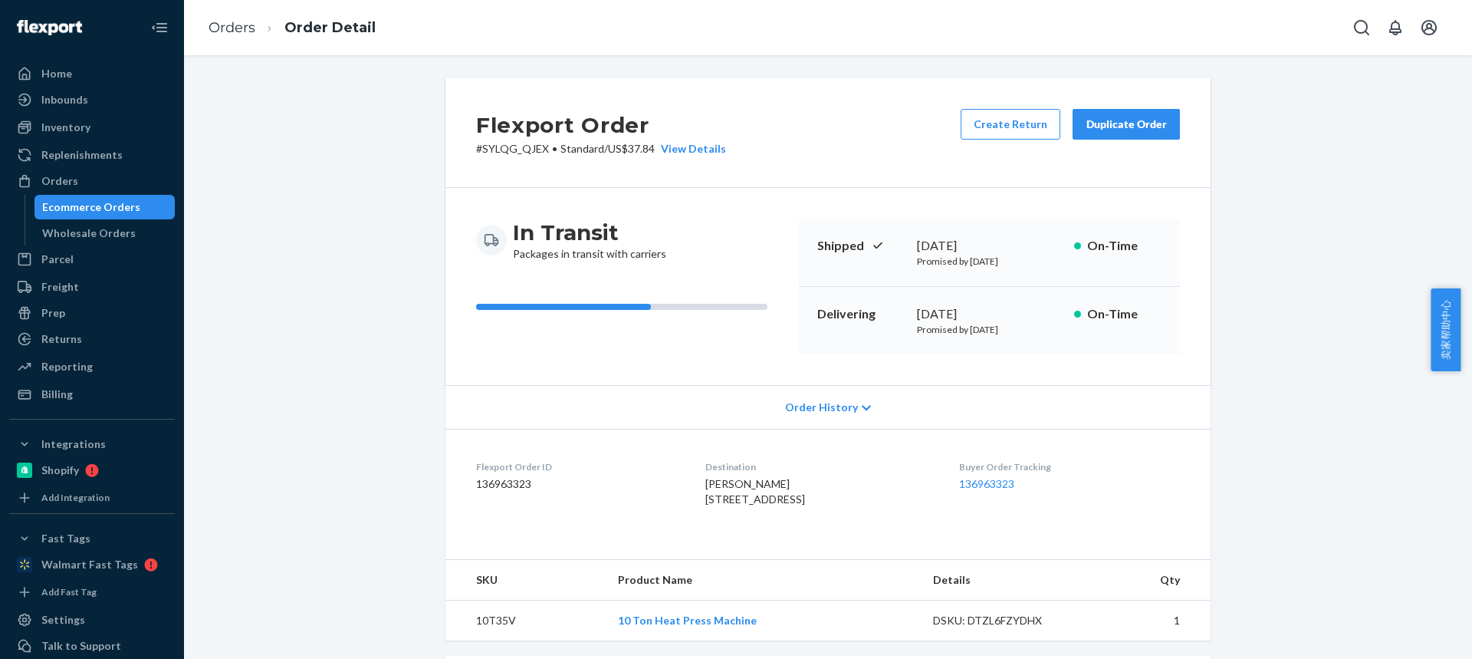
click at [705, 507] on div "Jeremy Patterson 572 Swetts Pond Rd Orrington, ME 04474-3807 US" at bounding box center [819, 491] width 228 height 31
click at [751, 505] on span "Jeremy Patterson 572 Swetts Pond Rd Orrington, ME 04474-3807 US" at bounding box center [755, 491] width 100 height 28
click at [784, 505] on span "Jeremy Patterson 572 Swetts Pond Rd Orrington, ME 04474-3807 US" at bounding box center [755, 491] width 100 height 28
drag, startPoint x: 761, startPoint y: 518, endPoint x: 841, endPoint y: 518, distance: 80.5
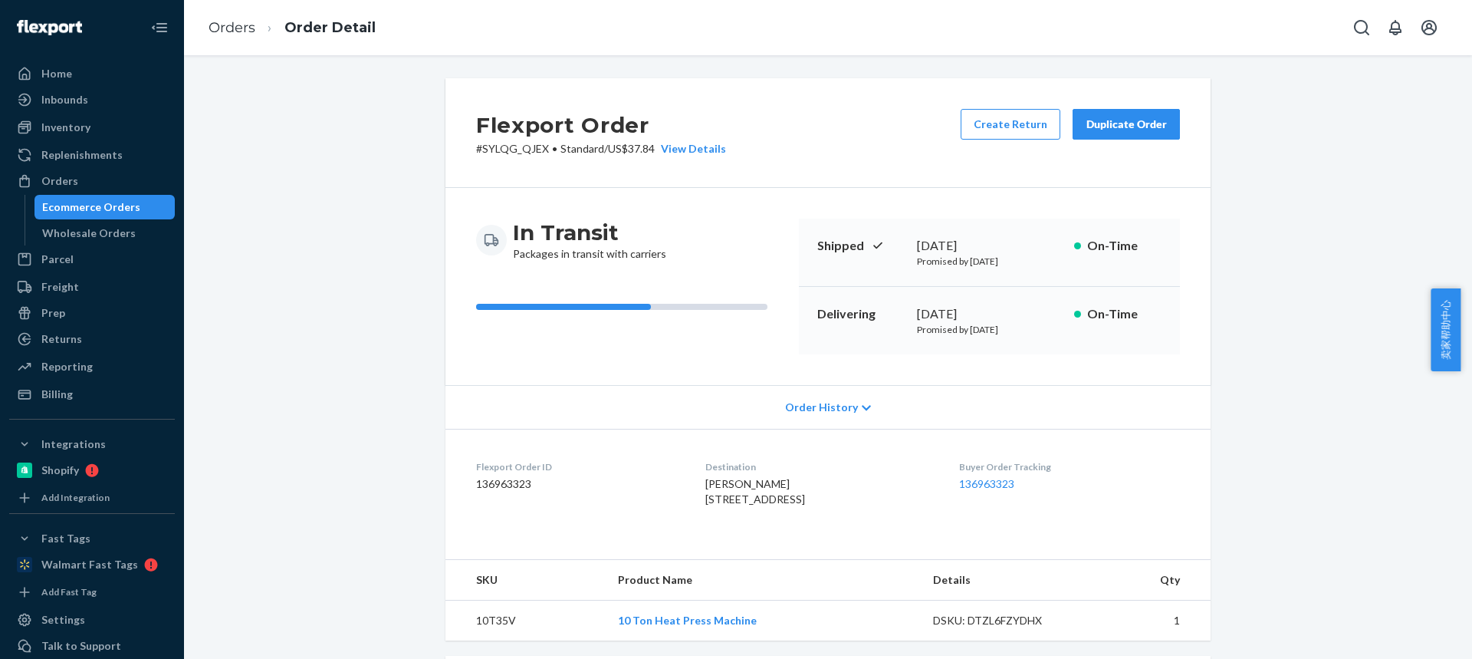
click at [842, 507] on div "Jeremy Patterson 572 Swetts Pond Rd Orrington, ME 04474-3807 US" at bounding box center [819, 491] width 228 height 31
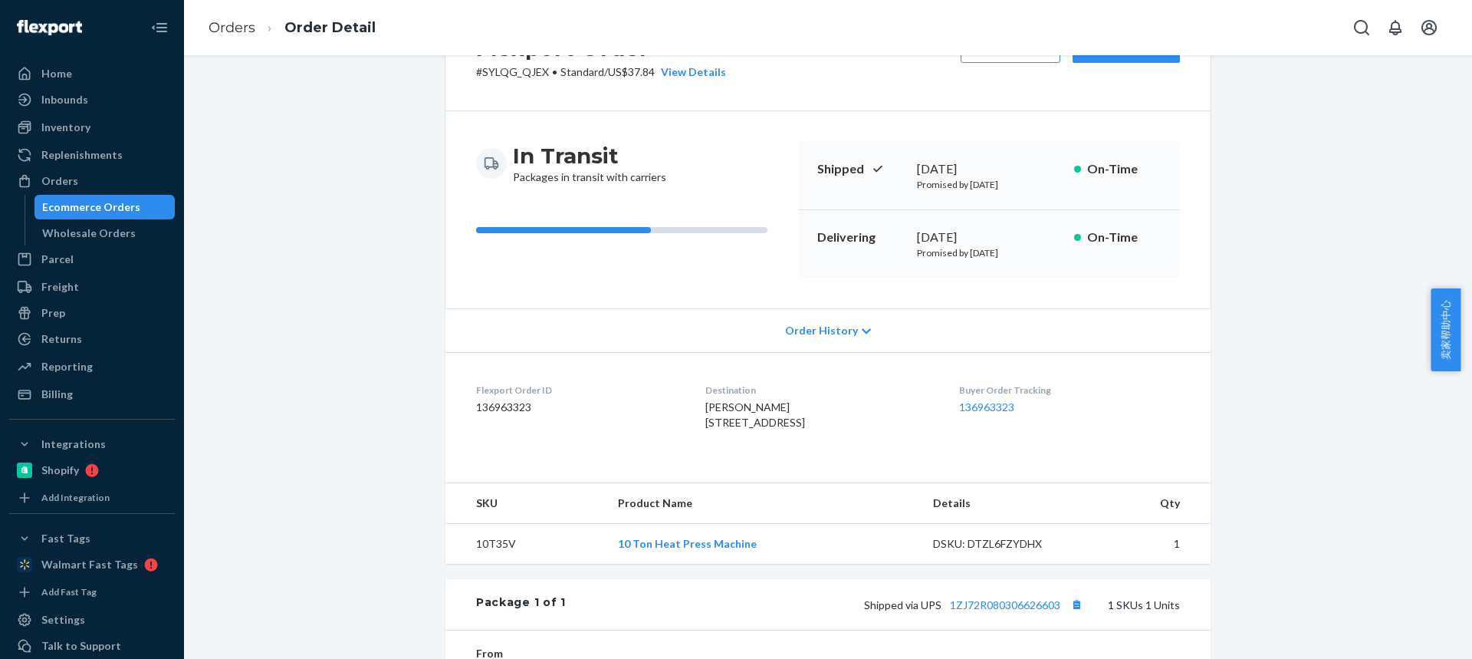
scroll to position [153, 0]
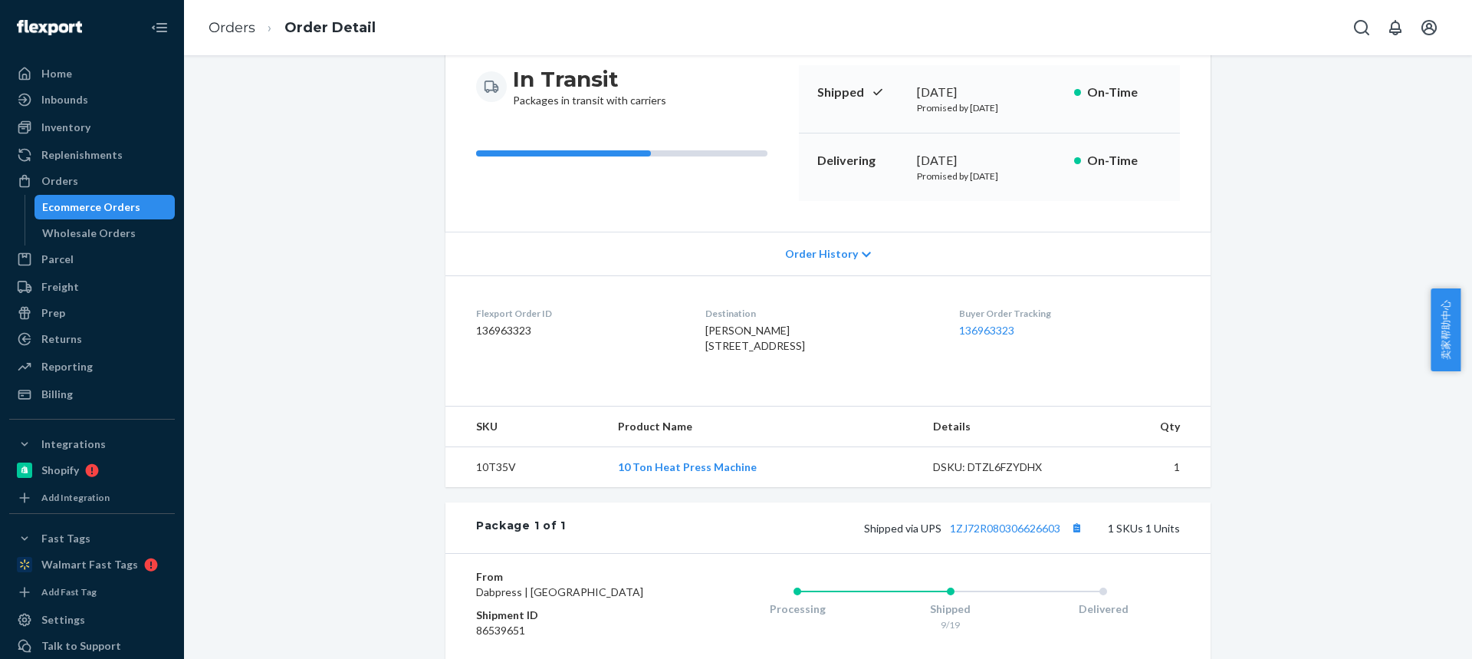
click at [482, 488] on td "10T35V" at bounding box center [525, 467] width 160 height 41
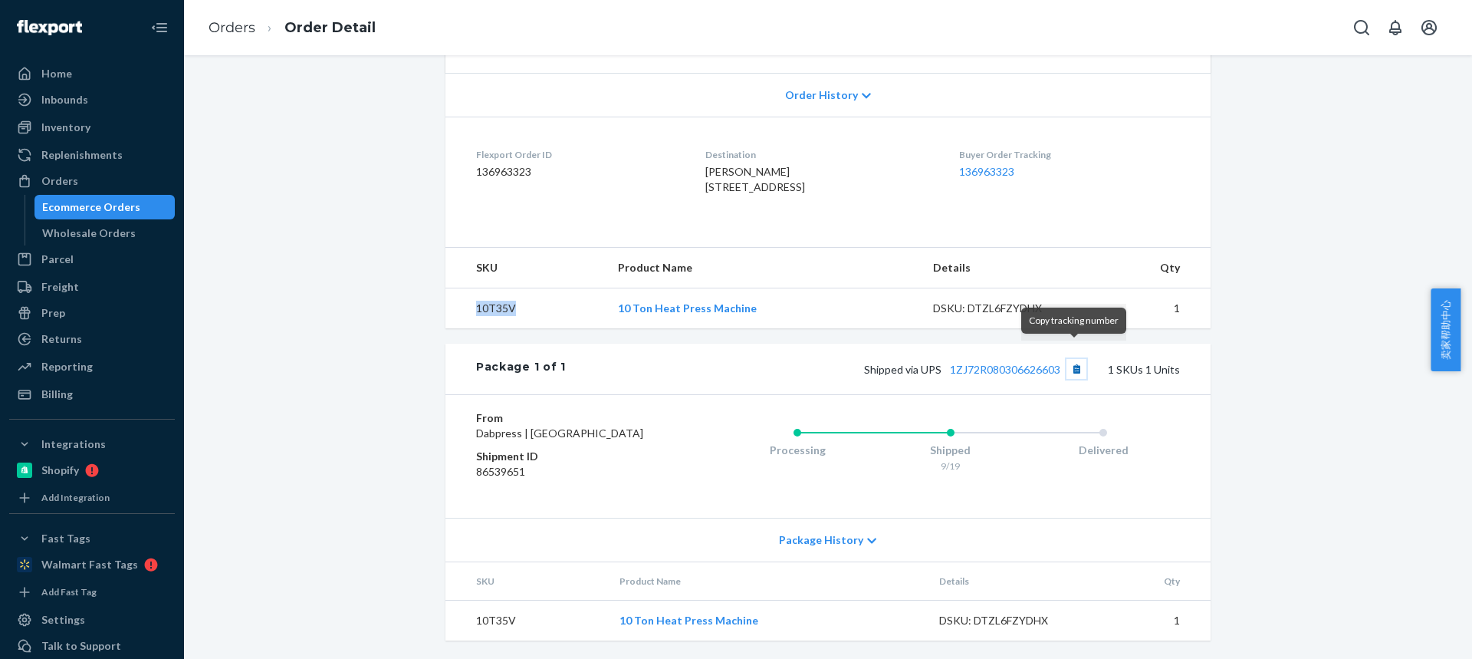
click at [1075, 359] on button "Copy tracking number" at bounding box center [1077, 369] width 20 height 20
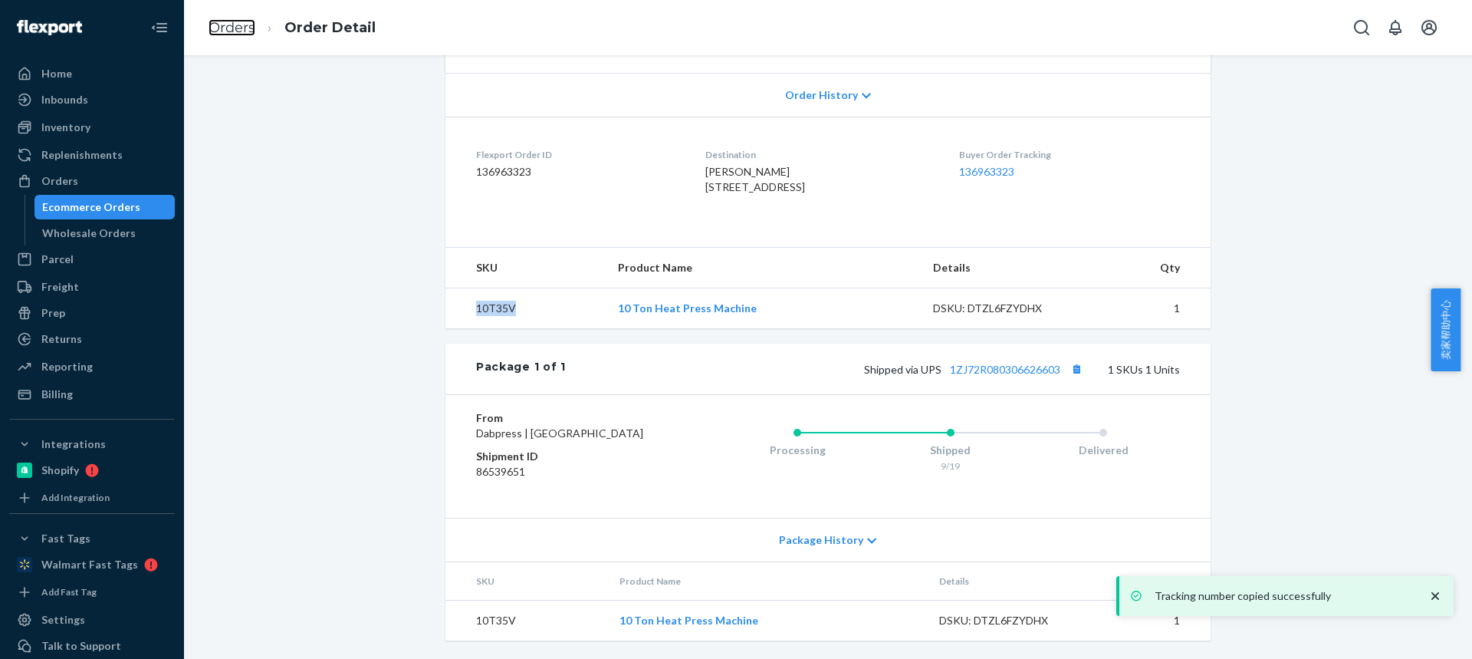
click at [239, 34] on link "Orders" at bounding box center [232, 27] width 47 height 17
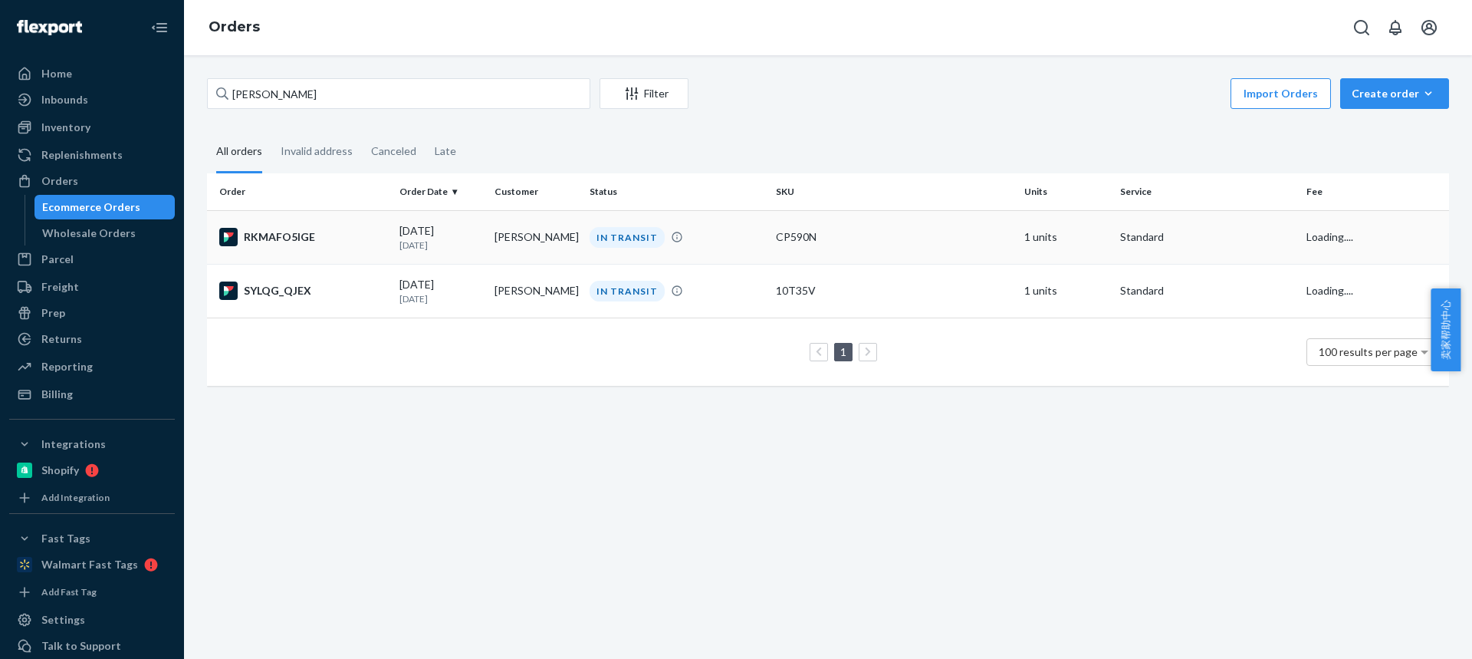
click at [502, 235] on td "Jeremy Patterson" at bounding box center [535, 237] width 95 height 54
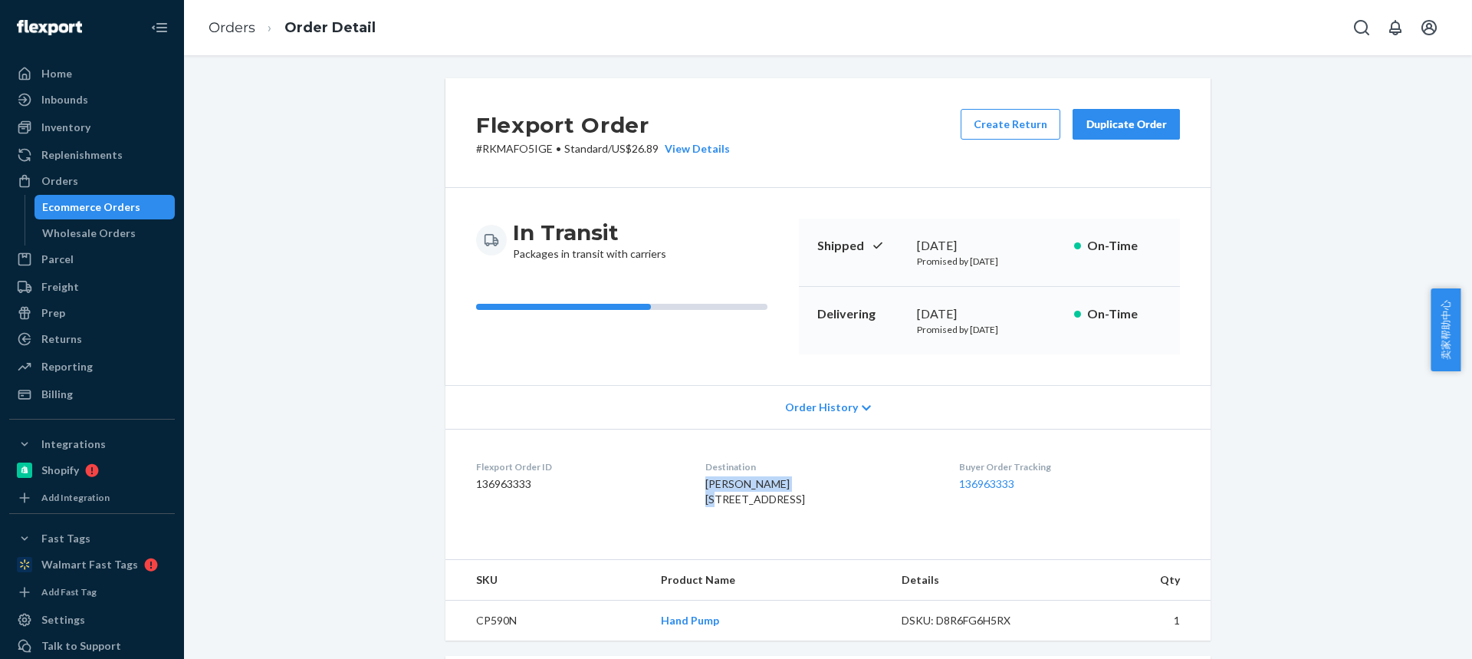
drag, startPoint x: 684, startPoint y: 488, endPoint x: 778, endPoint y: 488, distance: 93.5
click at [778, 489] on dl "Flexport Order ID 136963333 Destination Jeremy Patterson 572 Swetts Pond Rd Orr…" at bounding box center [827, 486] width 765 height 115
drag, startPoint x: 689, startPoint y: 498, endPoint x: 792, endPoint y: 498, distance: 102.8
click at [793, 498] on div "Jeremy Patterson 572 Swetts Pond Rd Orrington, ME 04474-3807 US" at bounding box center [819, 491] width 228 height 31
click at [705, 505] on span "Jeremy Patterson 572 Swetts Pond Rd Orrington, ME 04474-3807 US" at bounding box center [755, 491] width 100 height 28
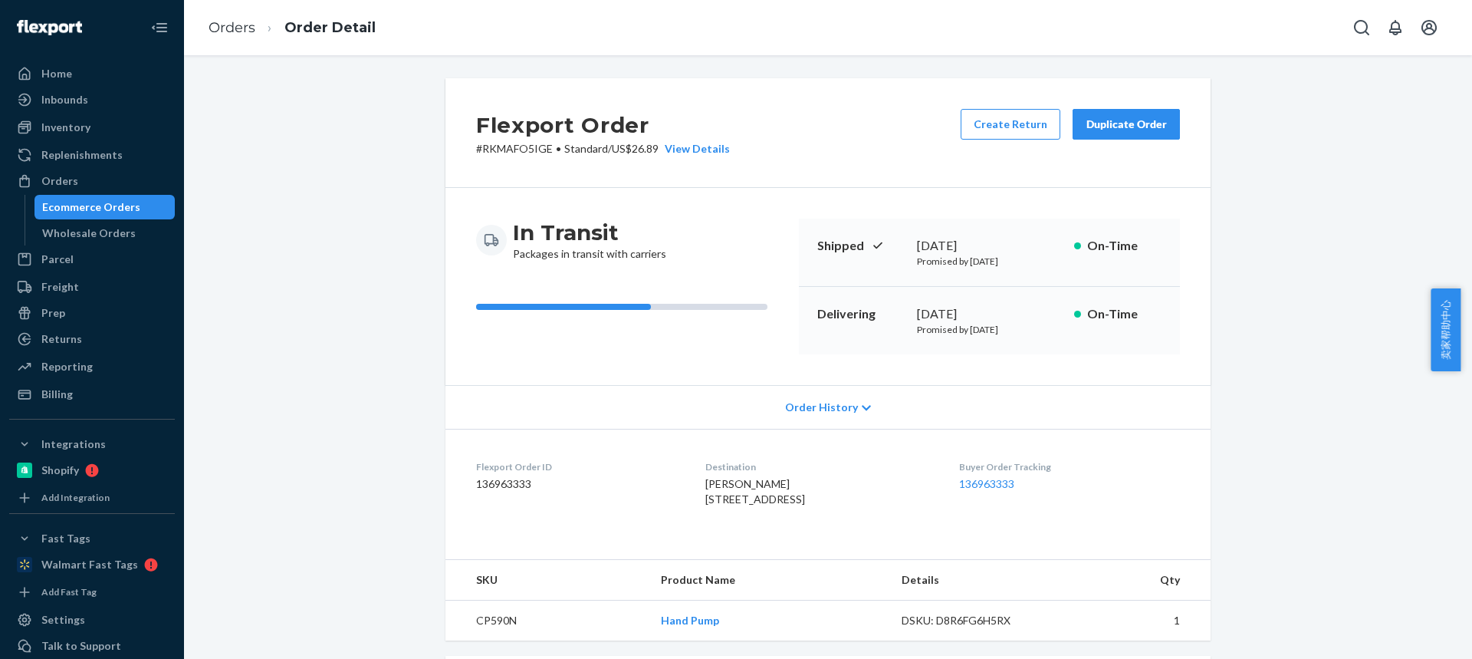
click at [705, 505] on span "Jeremy Patterson 572 Swetts Pond Rd Orrington, ME 04474-3807 US" at bounding box center [755, 491] width 100 height 28
click at [746, 505] on span "Jeremy Patterson 572 Swetts Pond Rd Orrington, ME 04474-3807 US" at bounding box center [755, 491] width 100 height 28
click at [761, 505] on span "Jeremy Patterson 572 Swetts Pond Rd Orrington, ME 04474-3807 US" at bounding box center [755, 491] width 100 height 28
drag, startPoint x: 784, startPoint y: 515, endPoint x: 839, endPoint y: 515, distance: 54.4
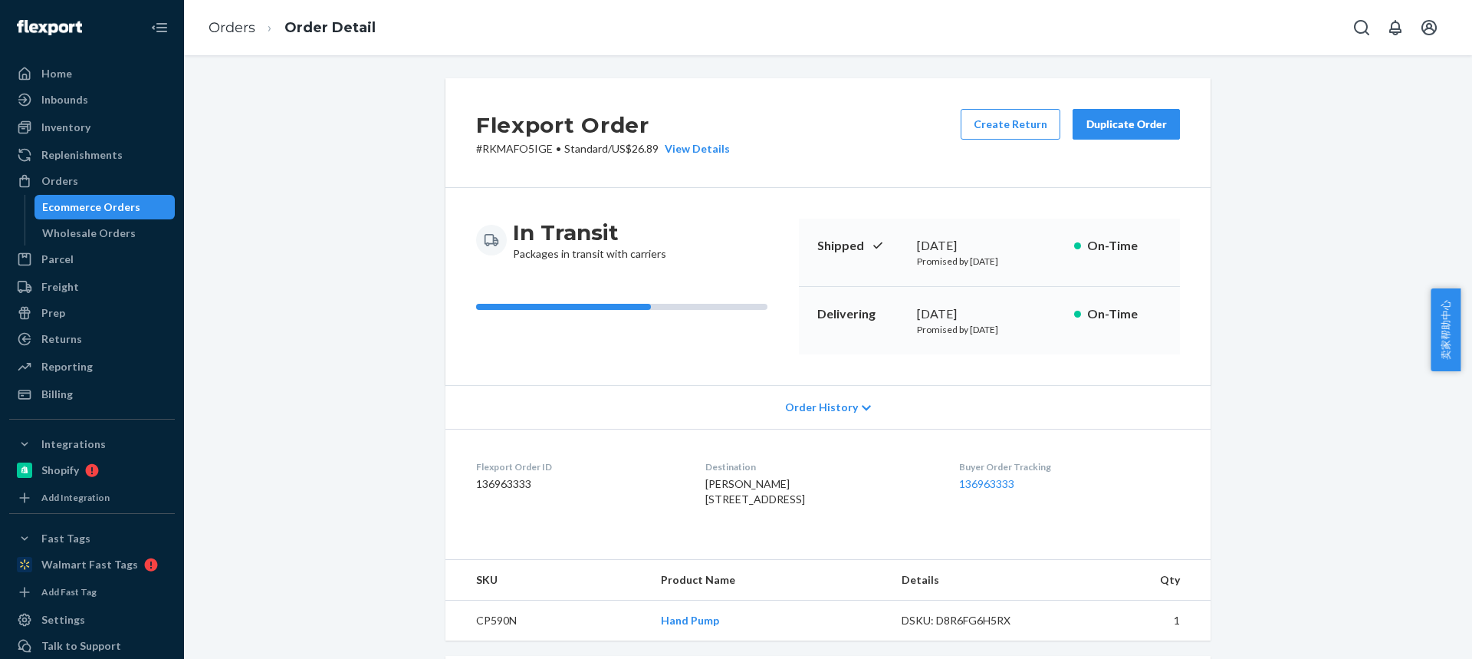
click at [840, 507] on div "Jeremy Patterson 572 Swetts Pond Rd Orrington, ME 04474-3807 US" at bounding box center [819, 491] width 228 height 31
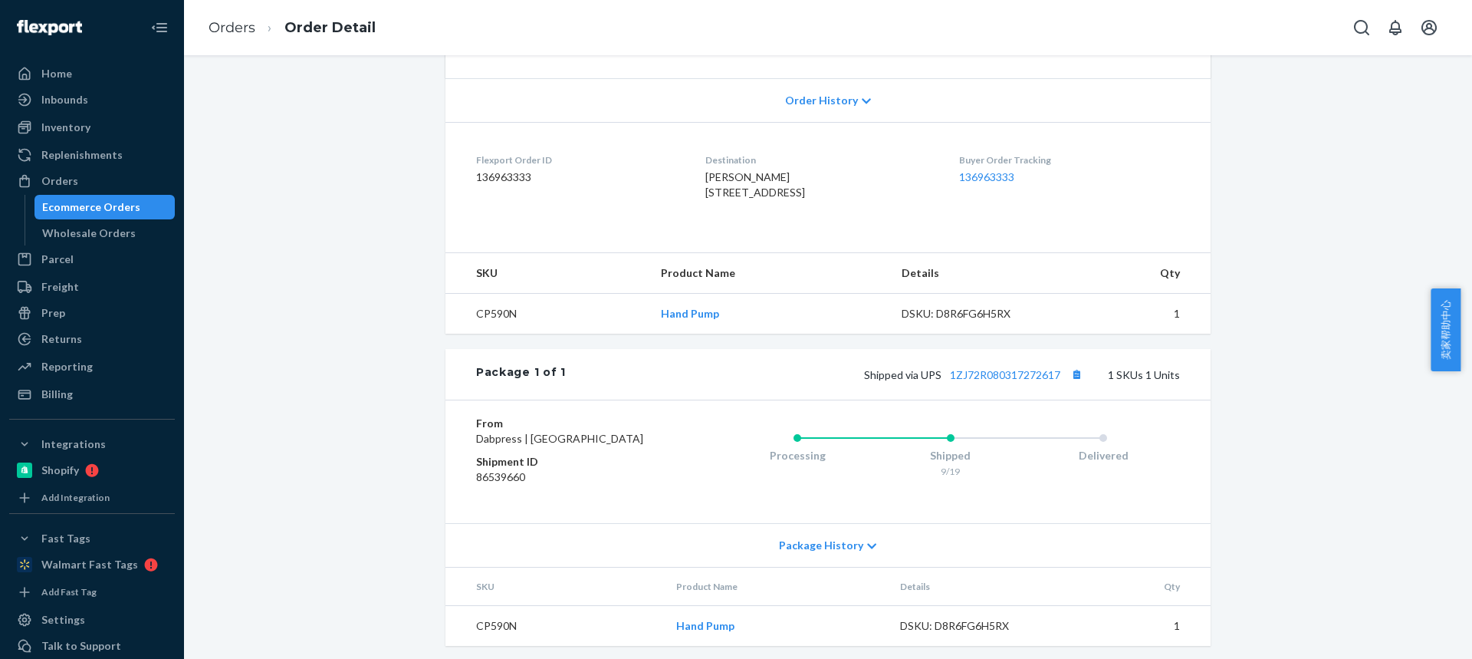
scroll to position [358, 0]
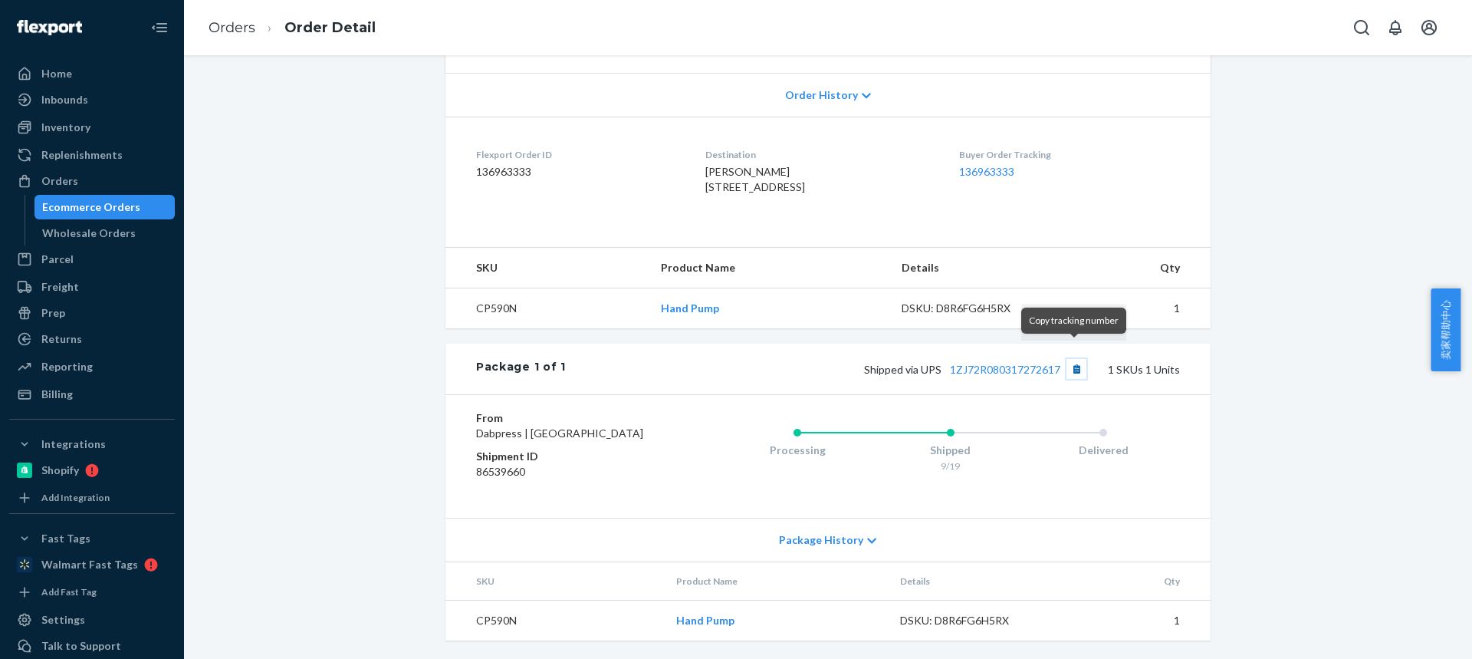
click at [1076, 359] on button "Copy tracking number" at bounding box center [1077, 369] width 20 height 20
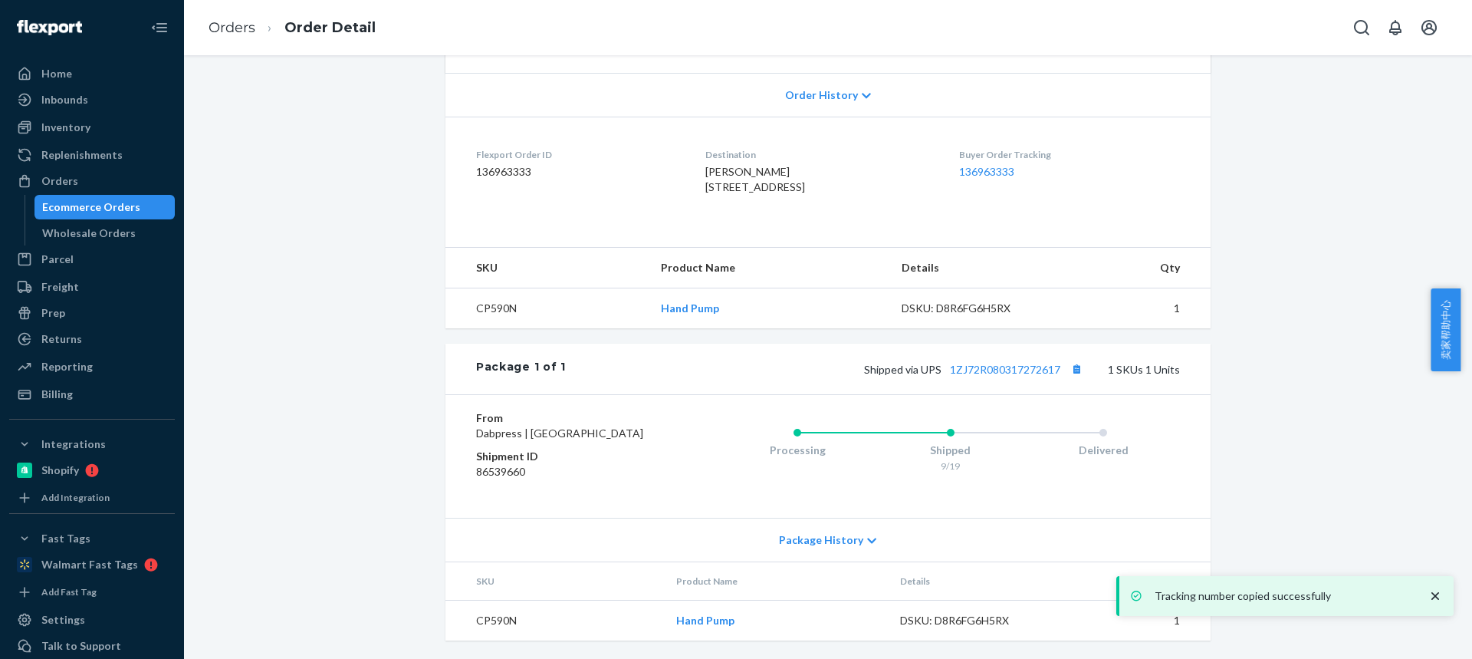
click at [238, 37] on li "Orders" at bounding box center [232, 28] width 47 height 20
click at [235, 31] on link "Orders" at bounding box center [232, 27] width 47 height 17
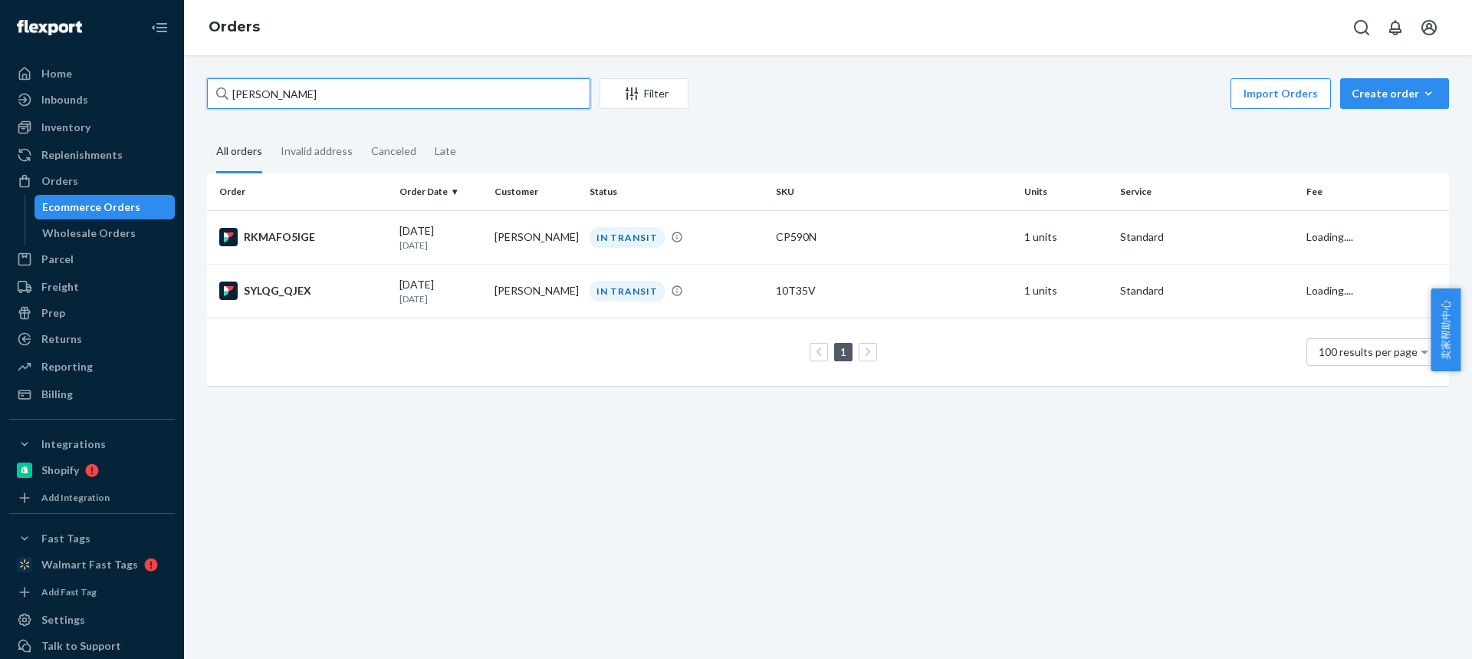
drag, startPoint x: 207, startPoint y: 94, endPoint x: 0, endPoint y: 101, distance: 207.1
click at [0, 101] on div "Home Inbounds Shipping Plans Problems Inventory Products Replenishments Orders …" at bounding box center [736, 329] width 1472 height 659
paste input "steve roobxcube"
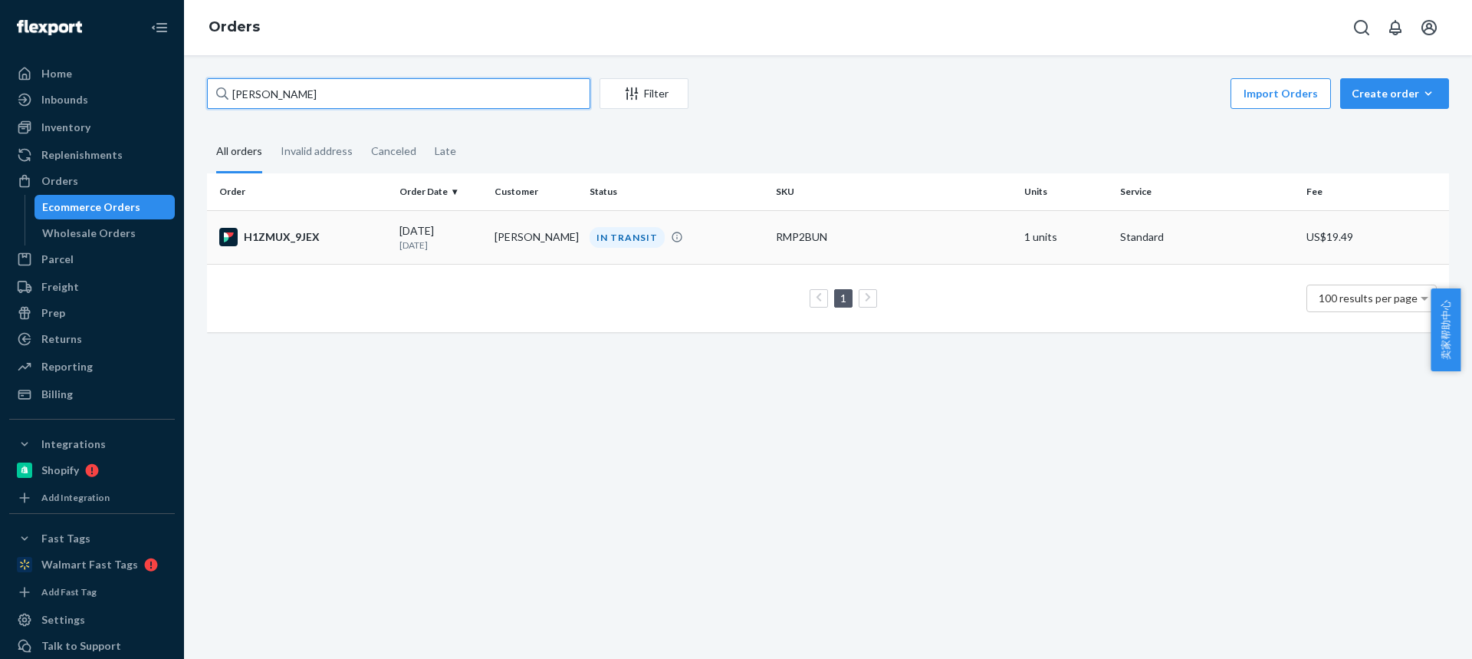
type input "steve roobxcube"
click at [602, 239] on div "IN TRANSIT" at bounding box center [627, 237] width 75 height 21
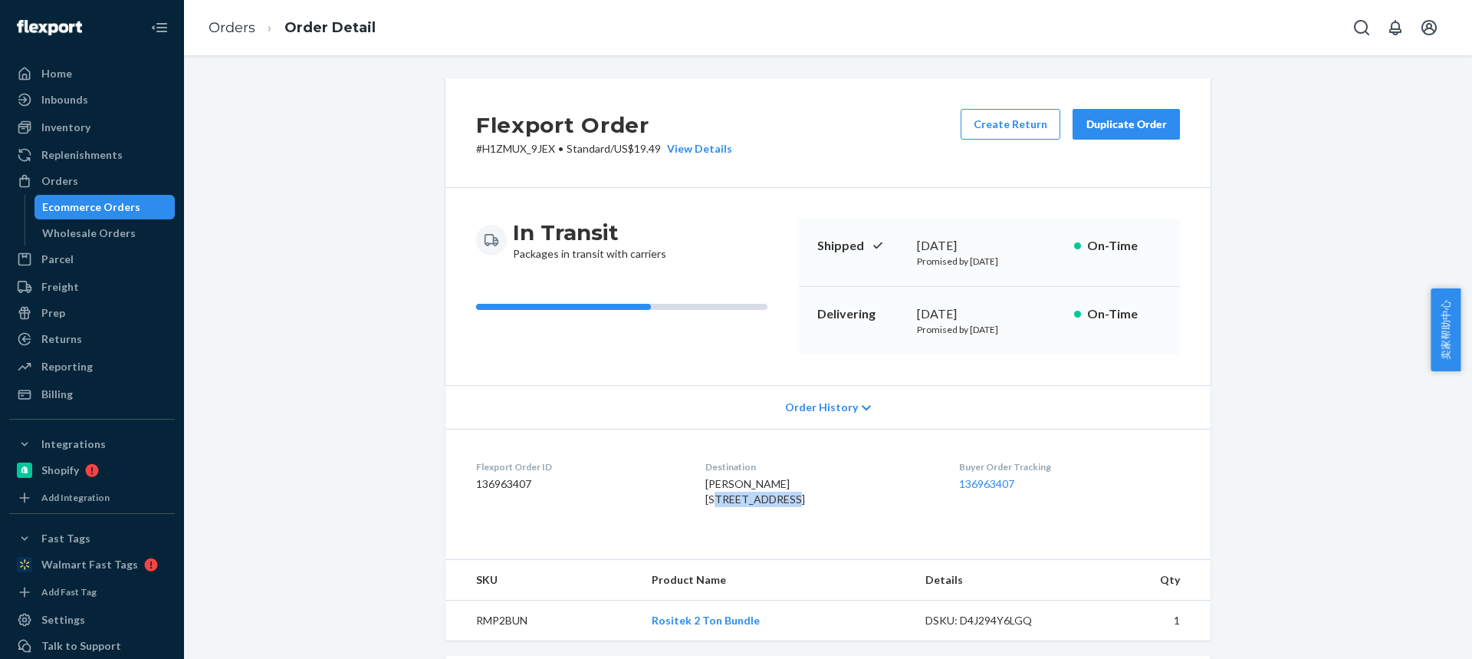
drag, startPoint x: 684, startPoint y: 501, endPoint x: 767, endPoint y: 502, distance: 82.8
click at [768, 503] on dl "Flexport Order ID 136963407 Destination steve roobxcube 92 Lincoln Rd Buffalo, …" at bounding box center [827, 486] width 765 height 115
click at [741, 505] on span "steve roobxcube 92 Lincoln Rd Buffalo, NY 14226-4457 US" at bounding box center [755, 491] width 100 height 28
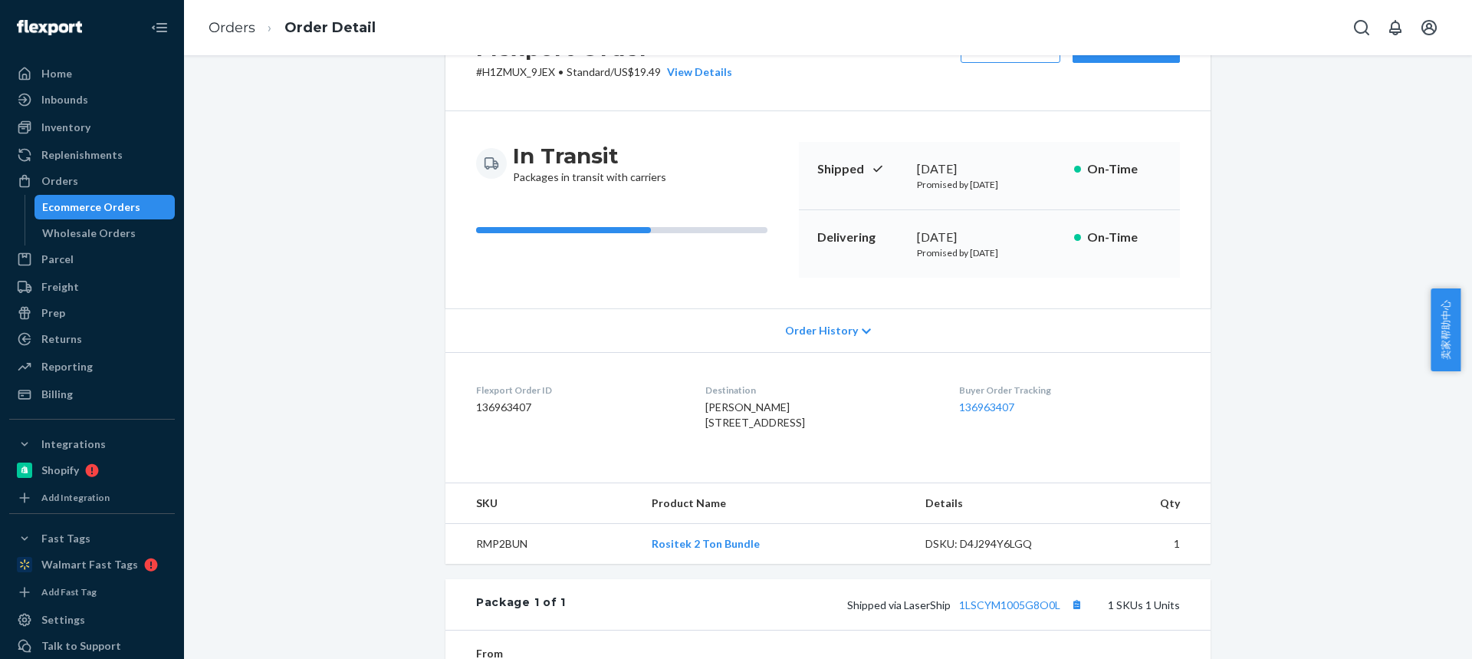
click at [500, 564] on td "RMP2BUN" at bounding box center [542, 544] width 194 height 41
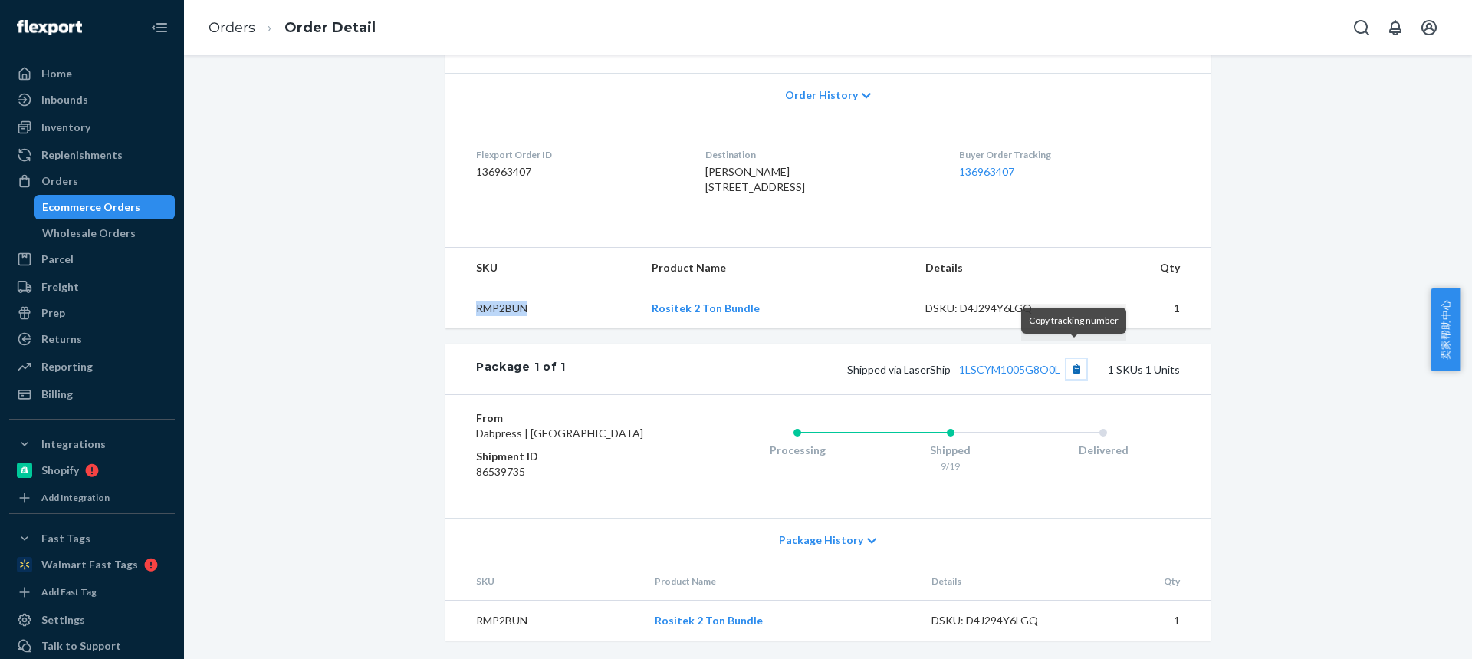
click at [1071, 359] on button "Copy tracking number" at bounding box center [1077, 369] width 20 height 20
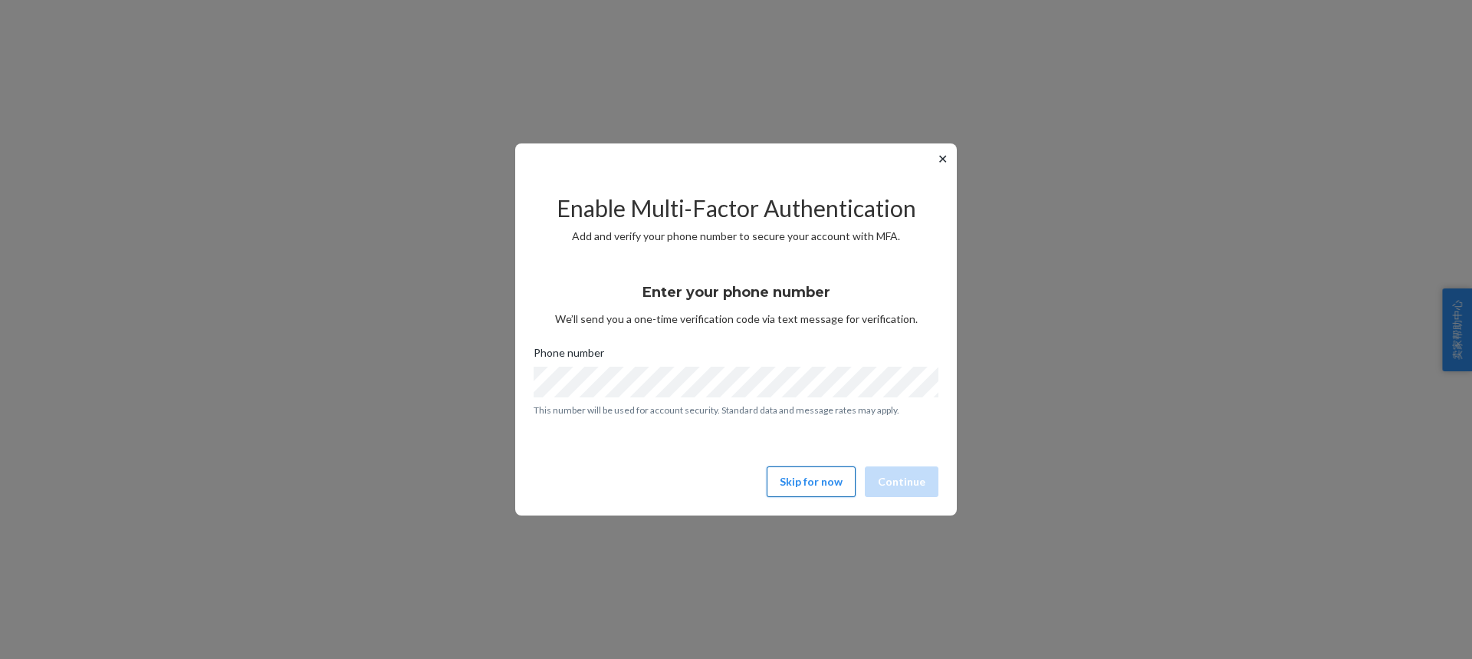
click at [812, 478] on button "Skip for now" at bounding box center [811, 481] width 89 height 31
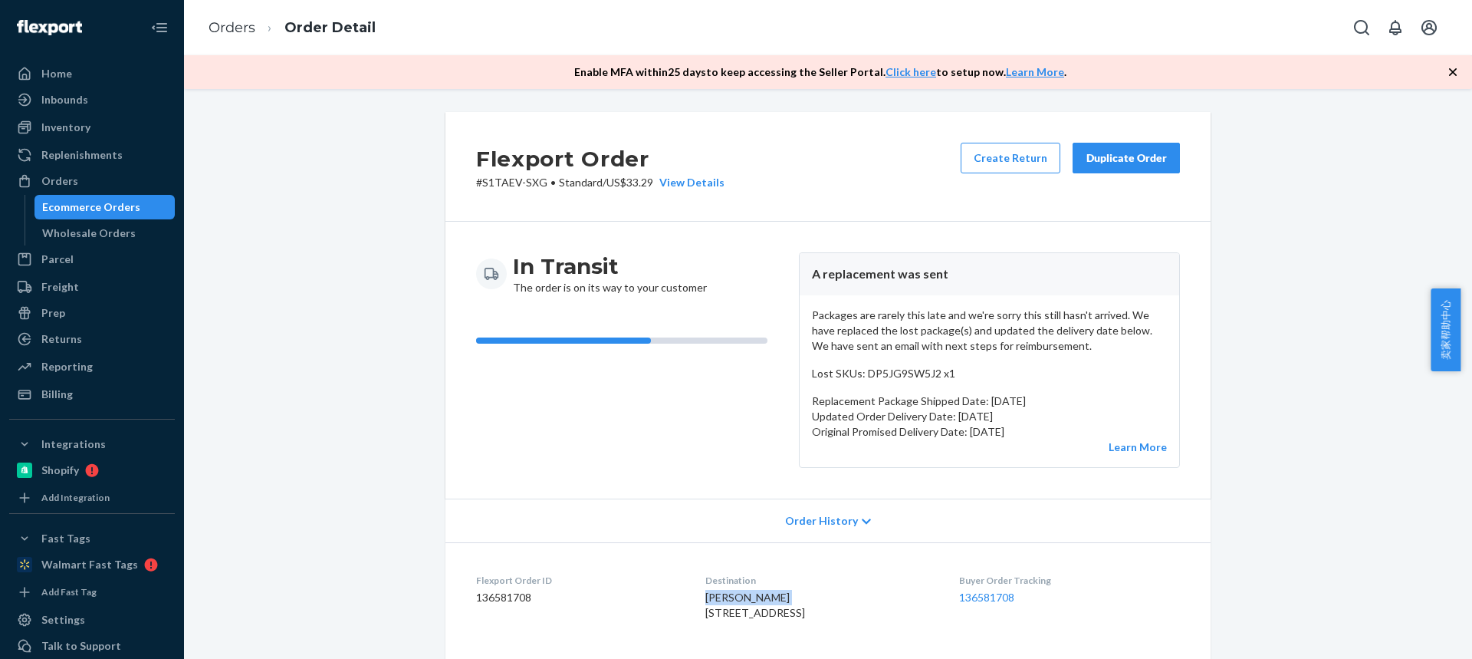
drag, startPoint x: 684, startPoint y: 599, endPoint x: 781, endPoint y: 599, distance: 96.6
click at [781, 600] on dl "Flexport Order ID 136581708 Destination [PERSON_NAME] [STREET_ADDRESS] Buyer Or…" at bounding box center [827, 599] width 765 height 115
copy span "[PERSON_NAME]"
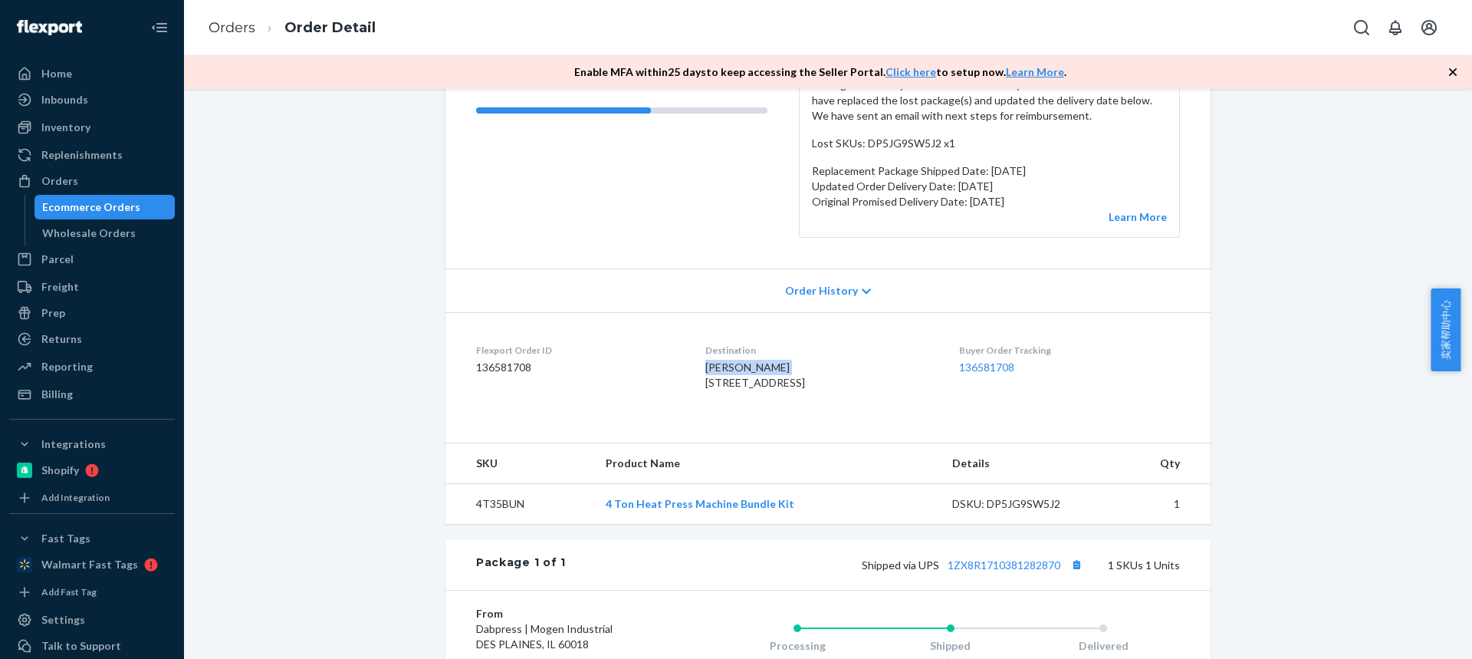
scroll to position [307, 0]
